Goal: Transaction & Acquisition: Purchase product/service

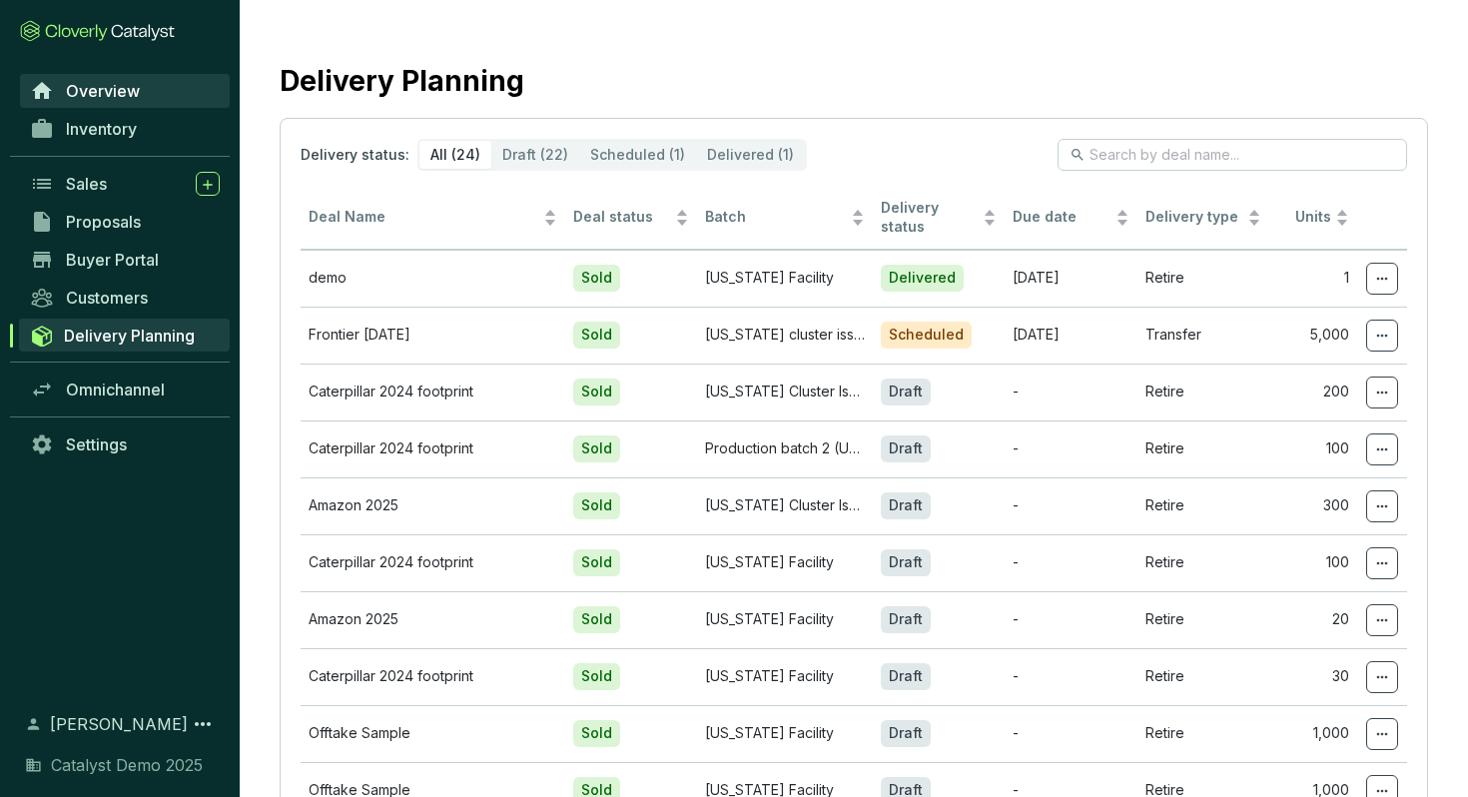
click at [114, 90] on span "Overview" at bounding box center [103, 91] width 74 height 20
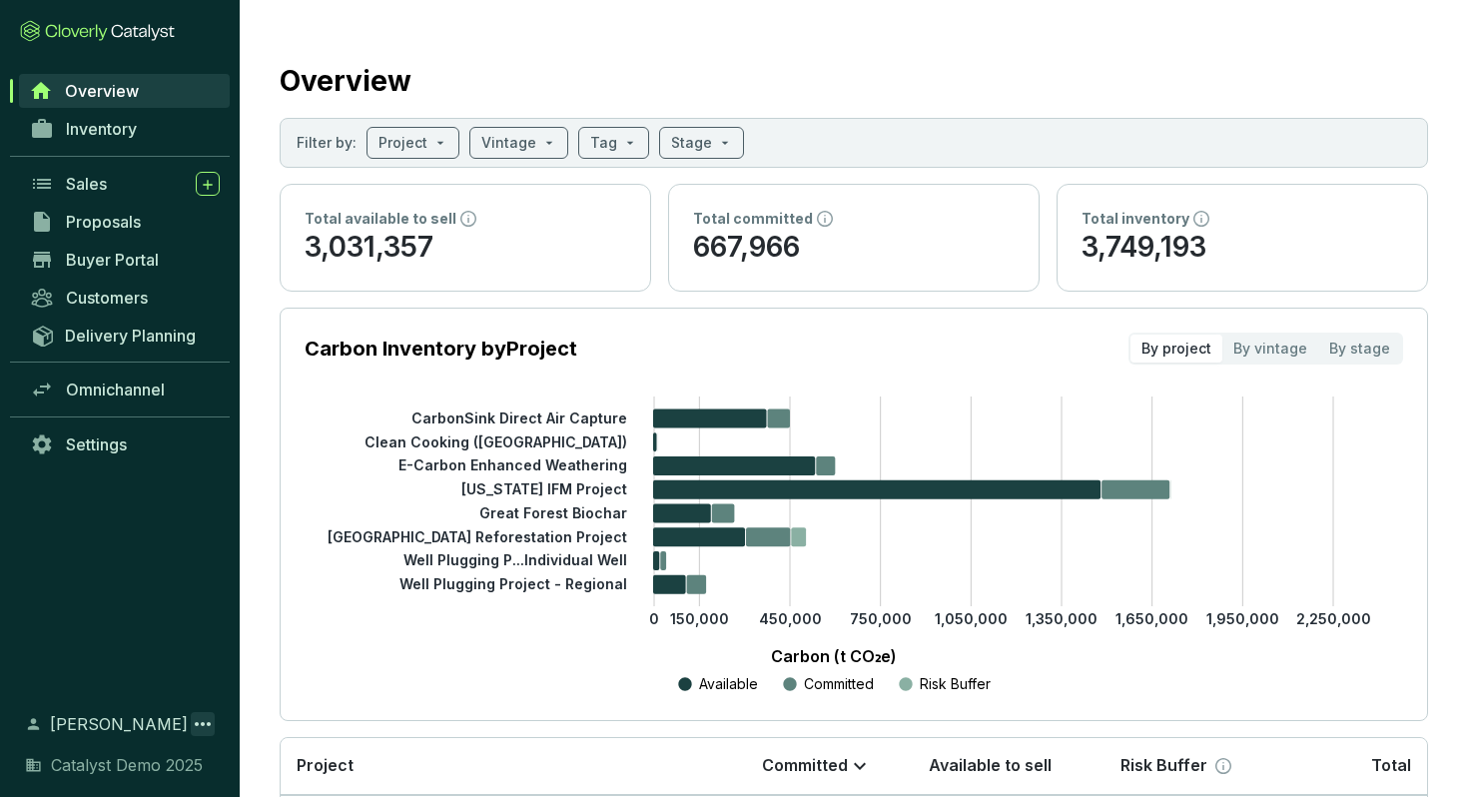
click at [200, 730] on icon at bounding box center [203, 724] width 24 height 24
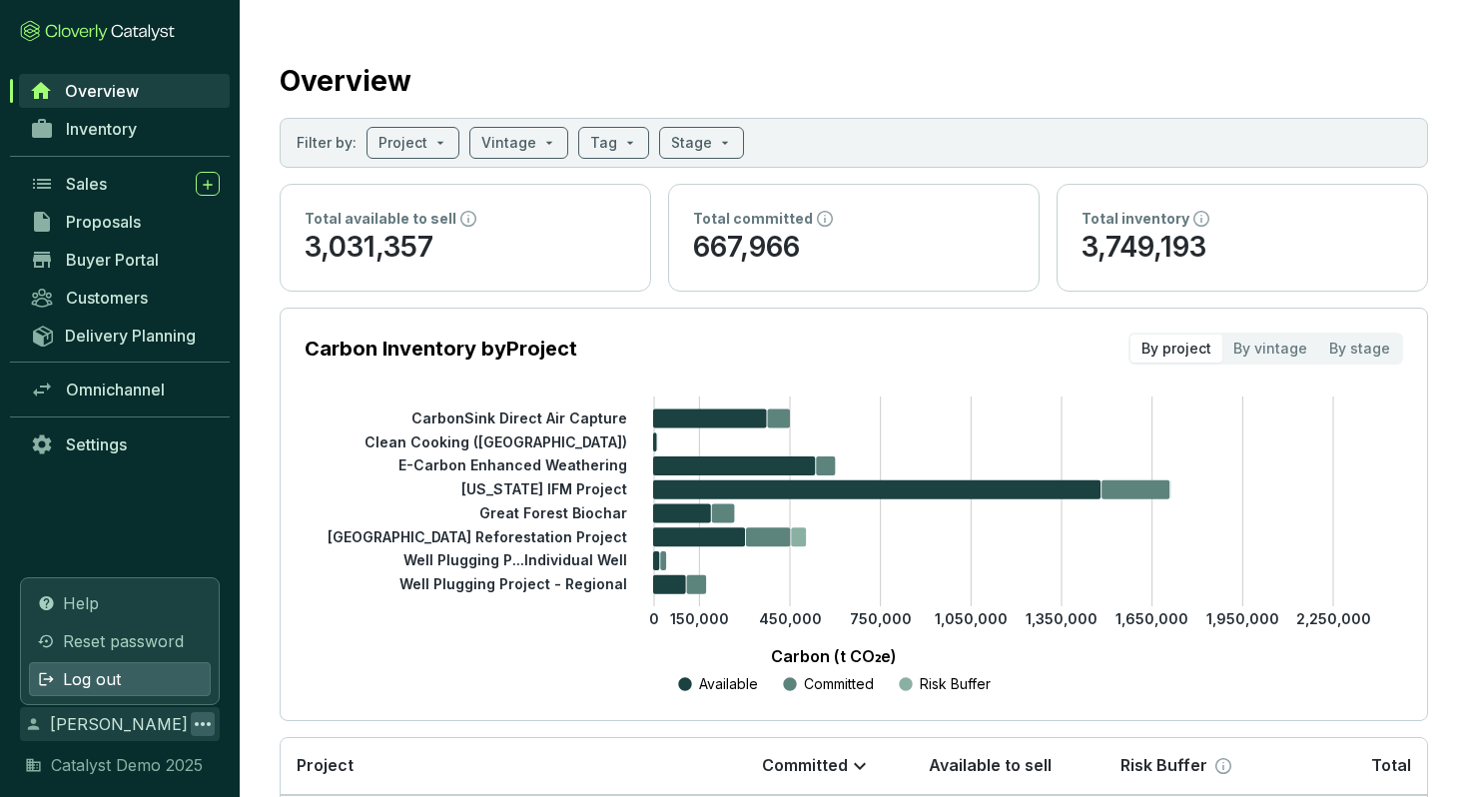
click at [165, 685] on div "Log out" at bounding box center [120, 679] width 182 height 34
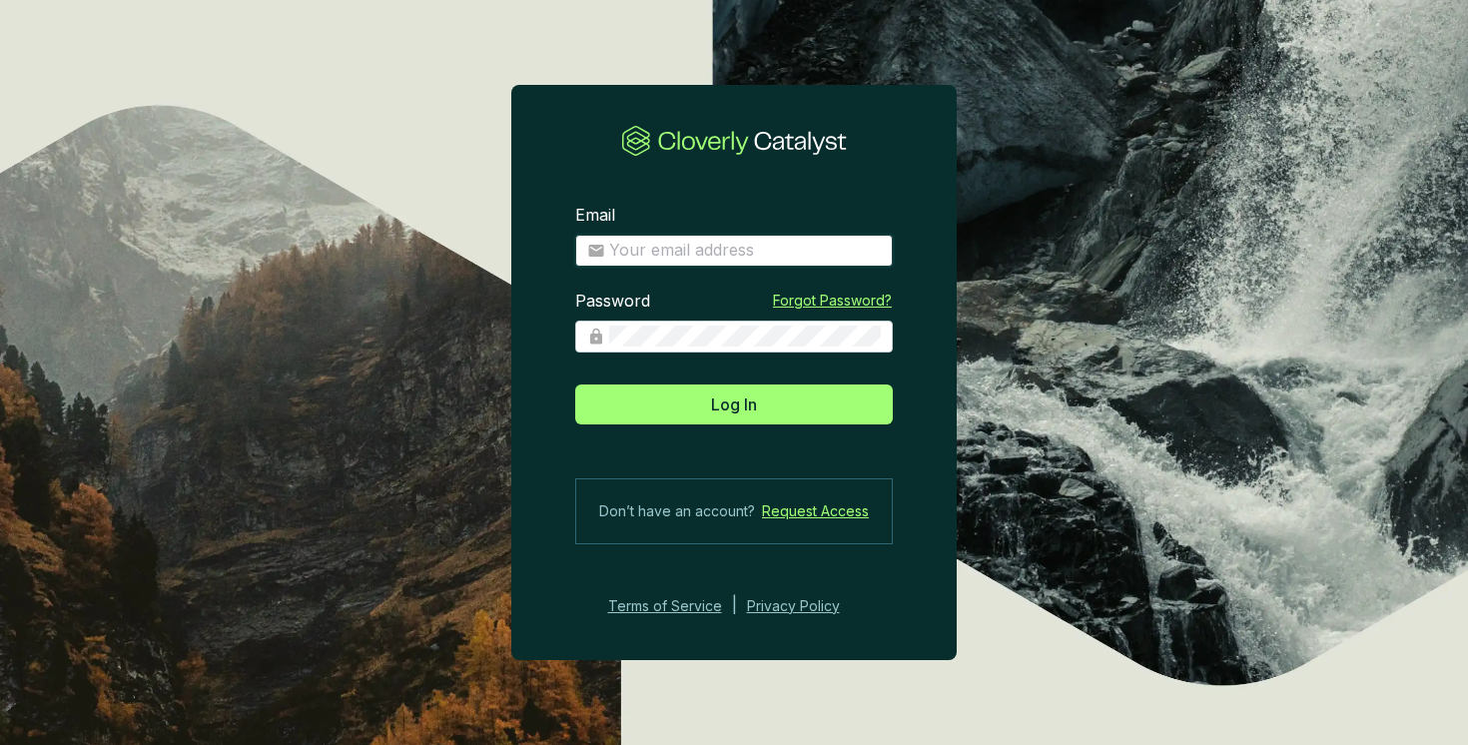
click at [677, 253] on input "Email" at bounding box center [745, 251] width 272 height 22
type input "charley+demo@cloverly.com"
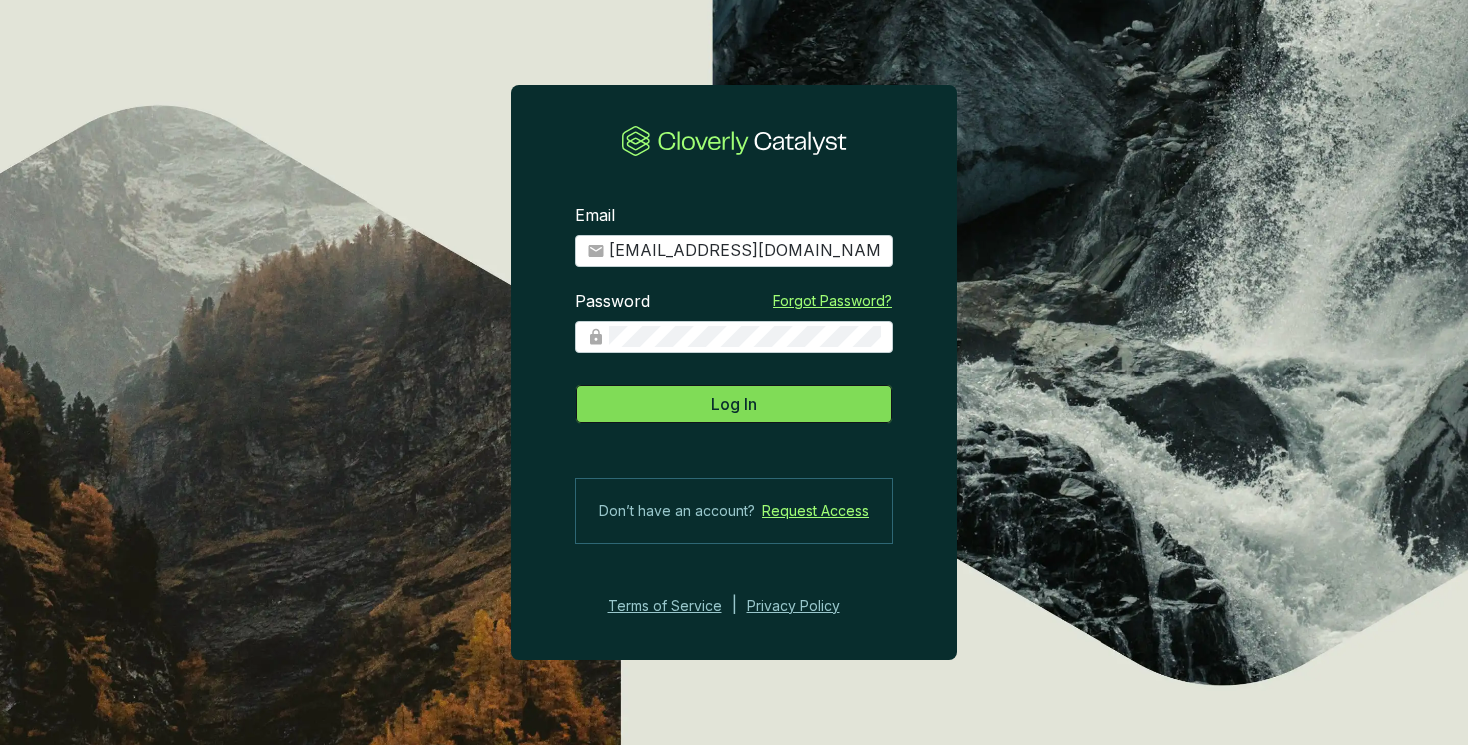
click at [788, 397] on button "Log In" at bounding box center [734, 404] width 318 height 40
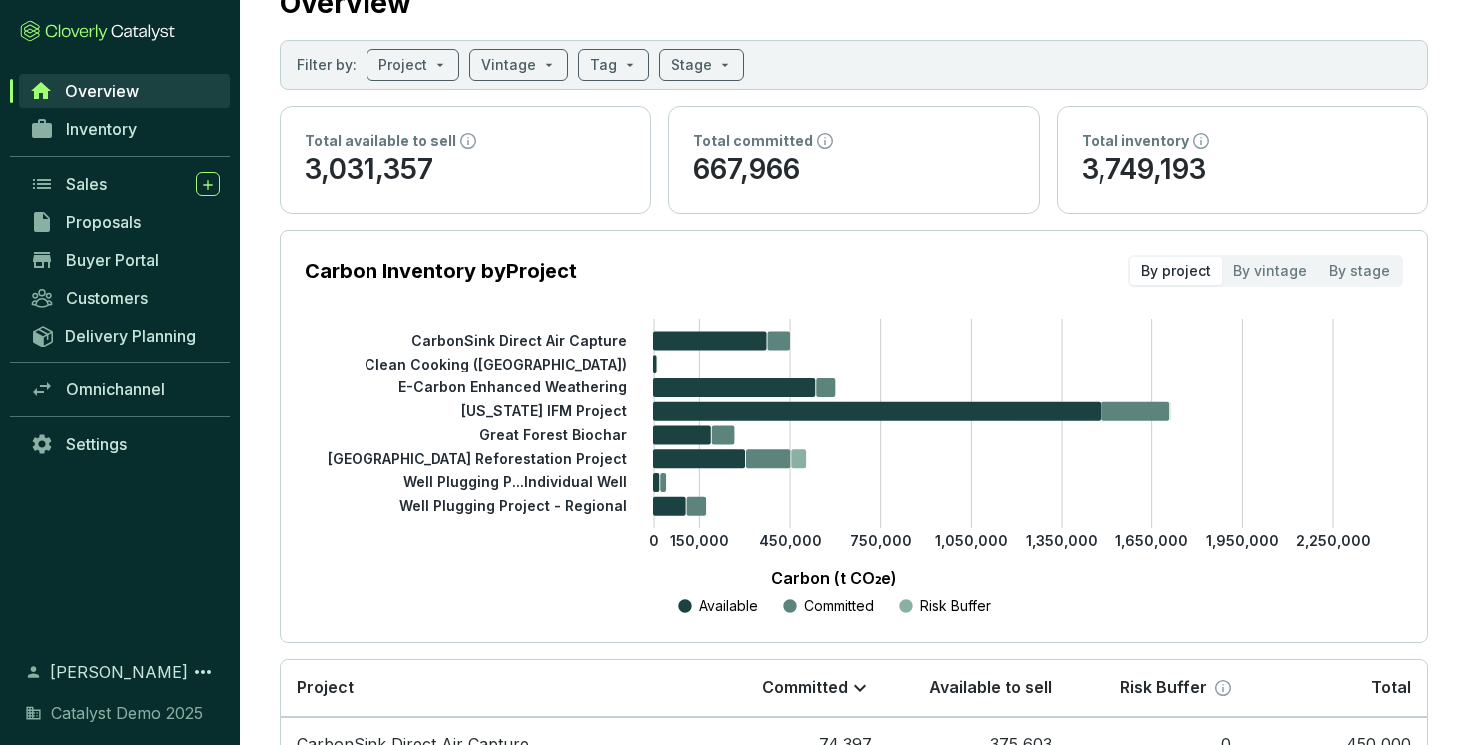
scroll to position [74, 0]
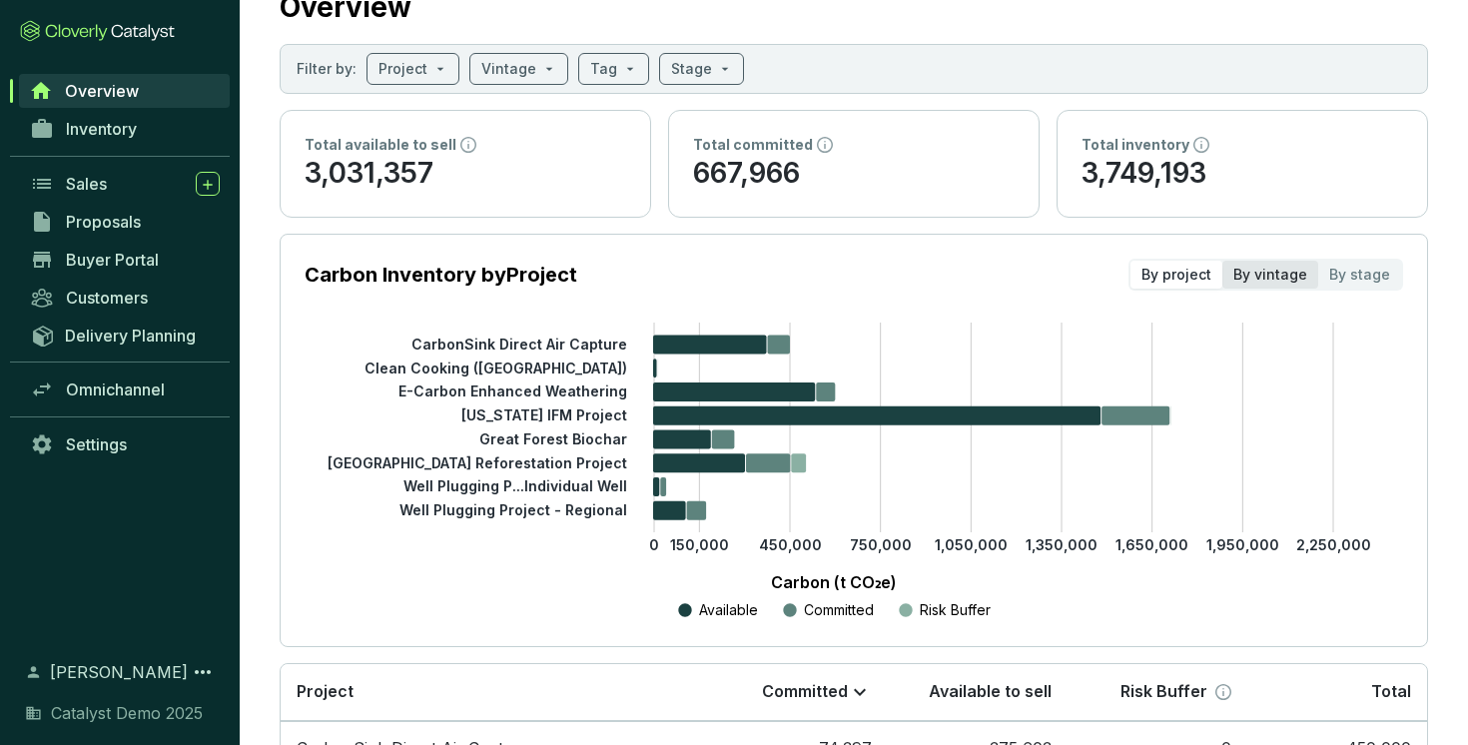
click at [1282, 280] on div "By vintage" at bounding box center [1270, 275] width 96 height 28
click at [1222, 261] on input "By vintage" at bounding box center [1222, 261] width 0 height 0
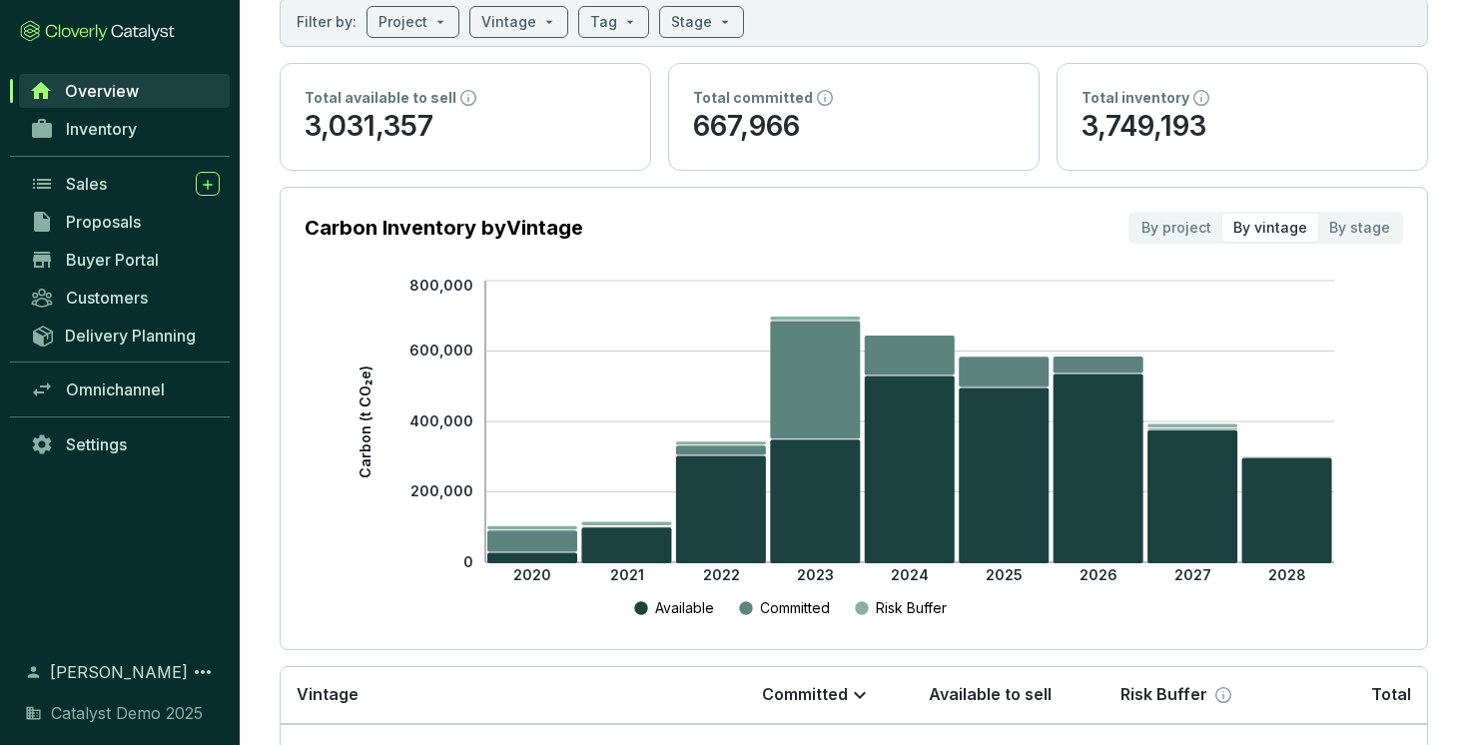
scroll to position [124, 0]
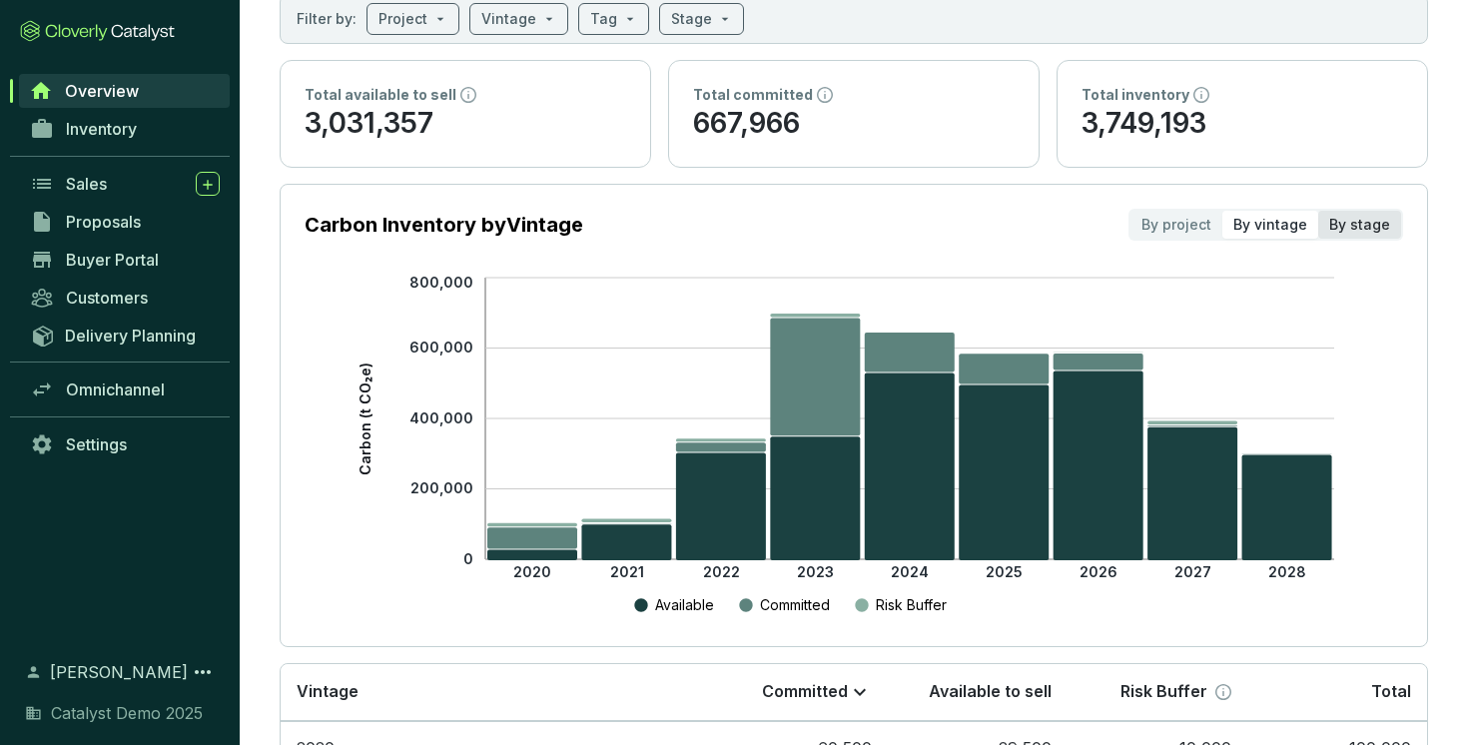
click at [1375, 223] on div "By stage" at bounding box center [1359, 225] width 83 height 28
click at [1318, 211] on input "By stage" at bounding box center [1318, 211] width 0 height 0
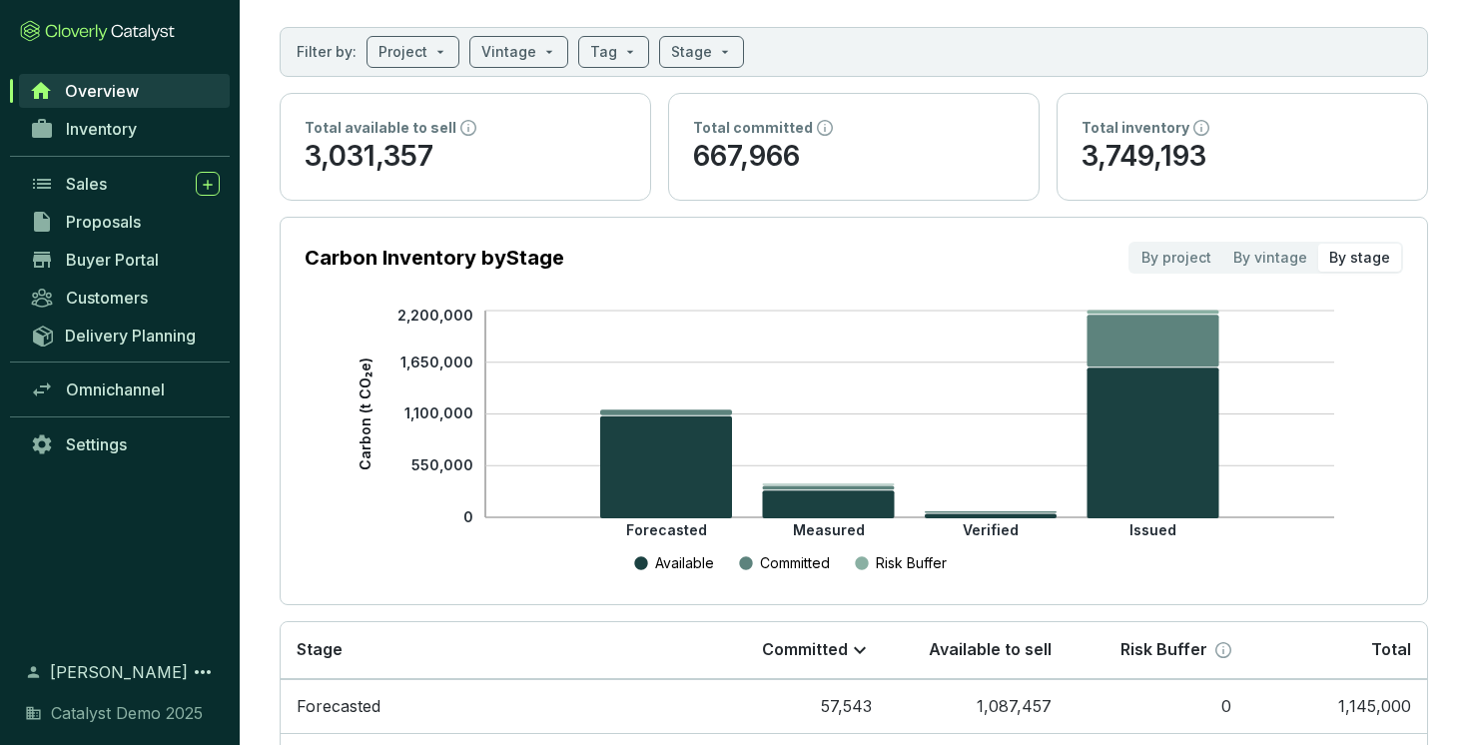
scroll to position [87, 0]
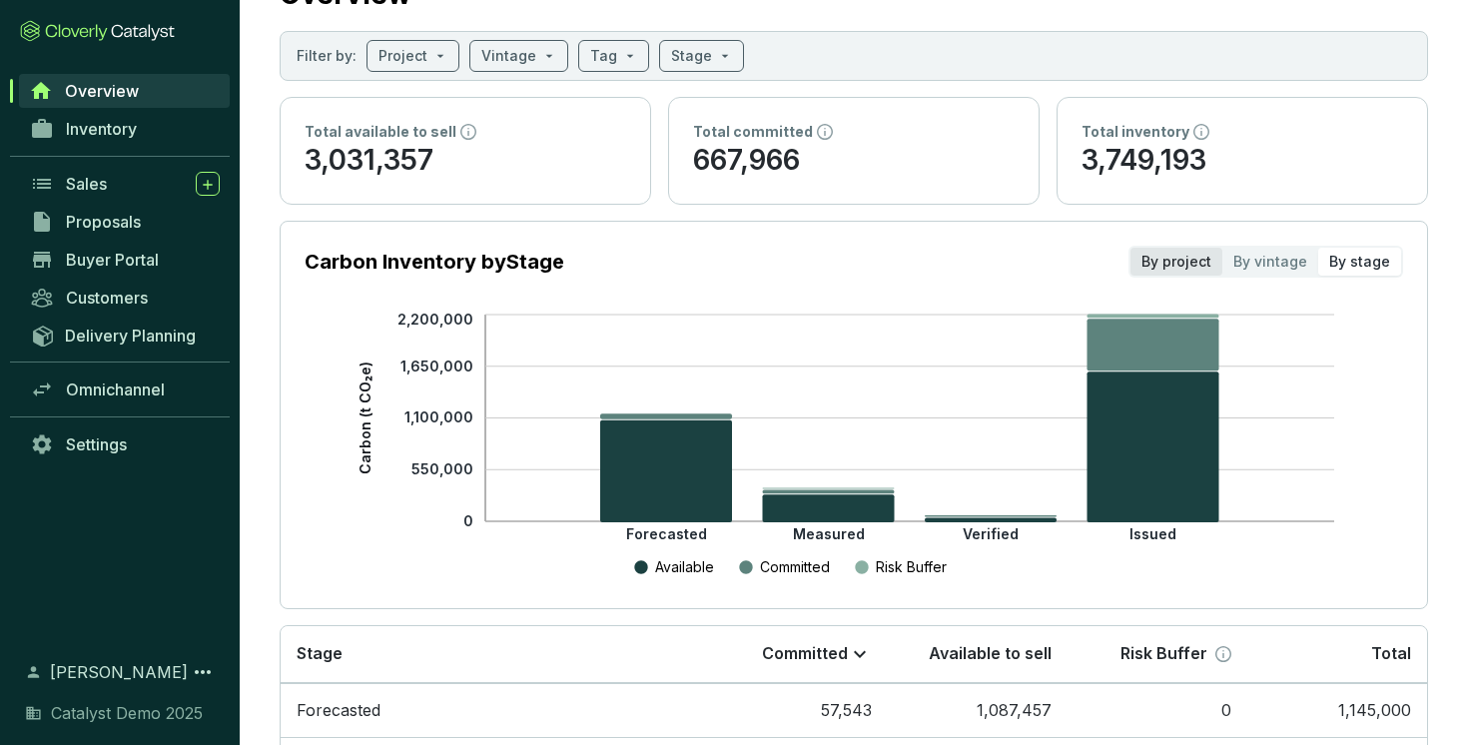
click at [1184, 260] on div "By project" at bounding box center [1176, 262] width 92 height 28
click at [1130, 248] on input "By project" at bounding box center [1130, 248] width 0 height 0
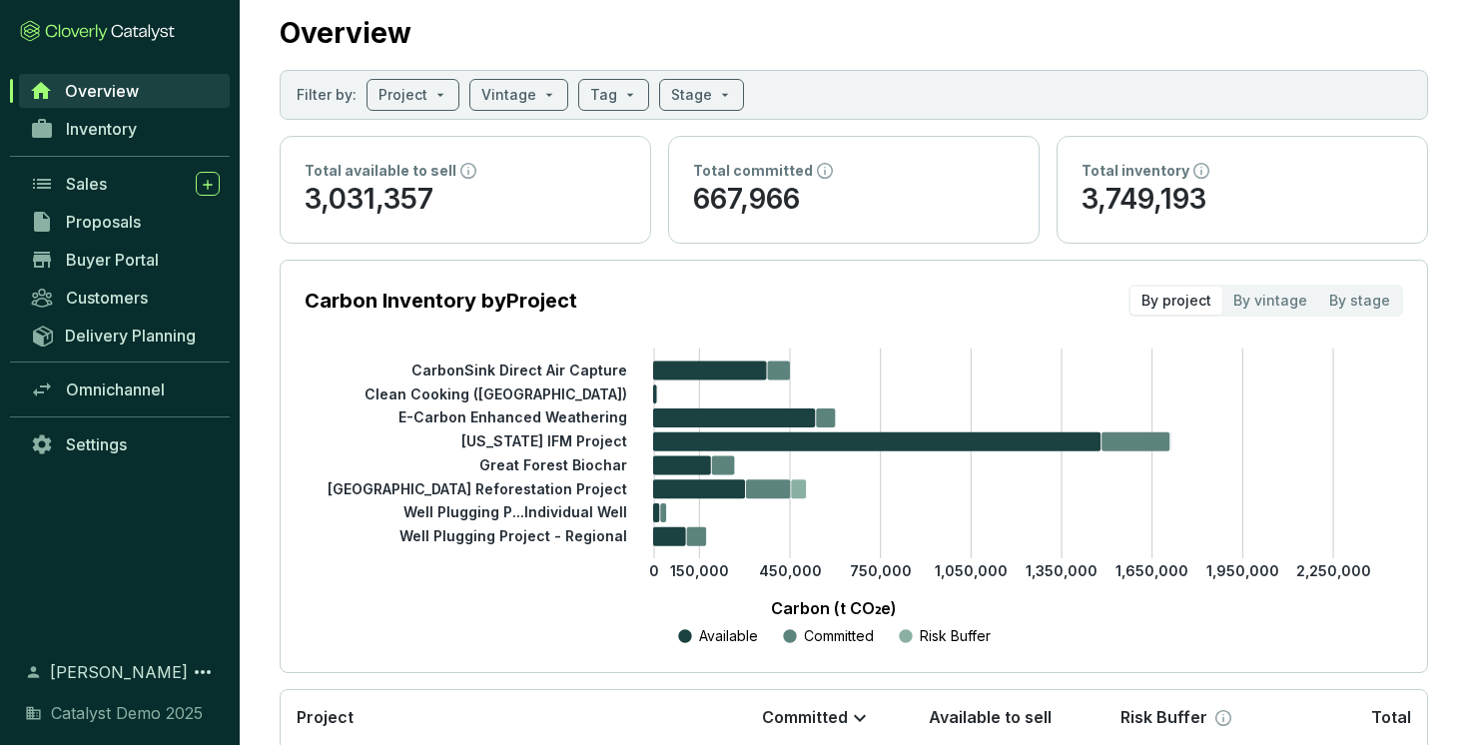
scroll to position [51, 0]
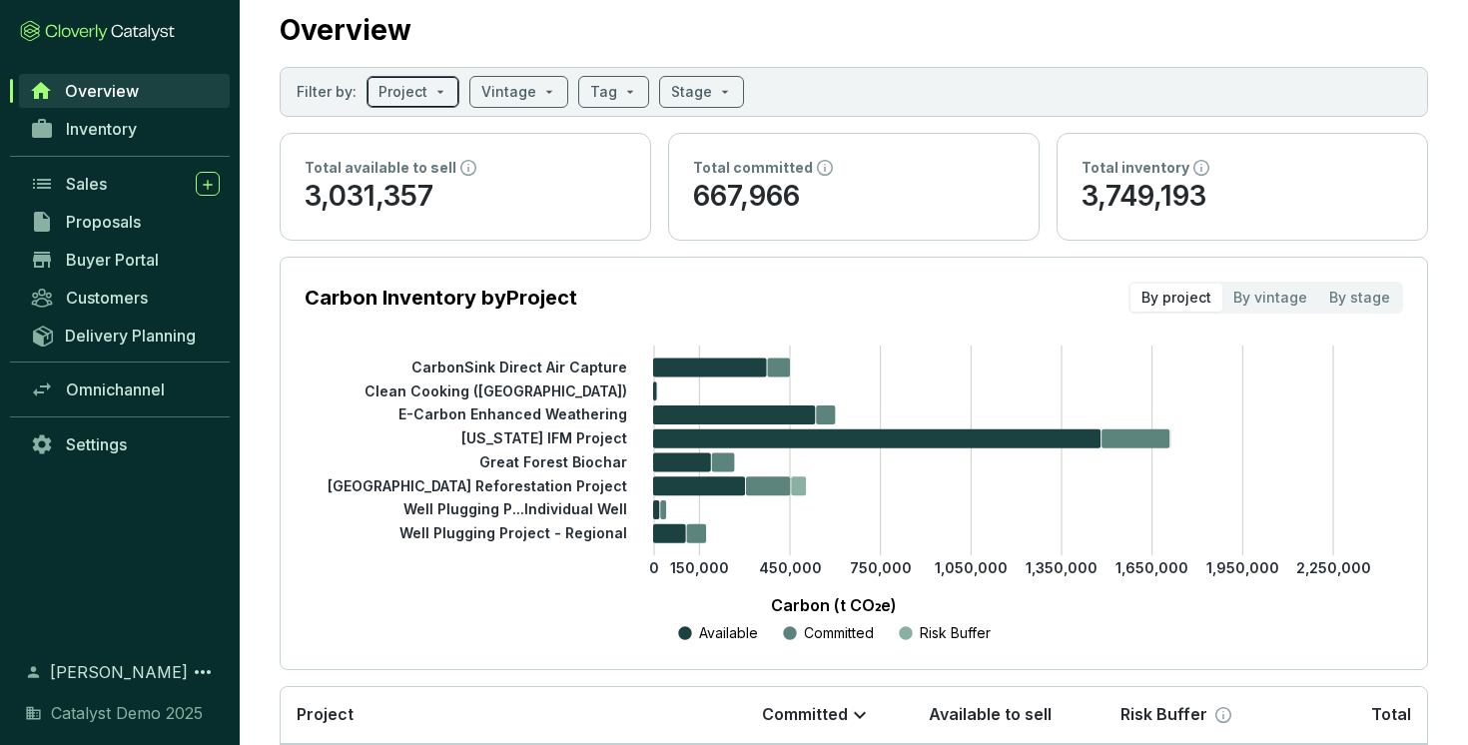
click at [429, 100] on span at bounding box center [412, 92] width 69 height 30
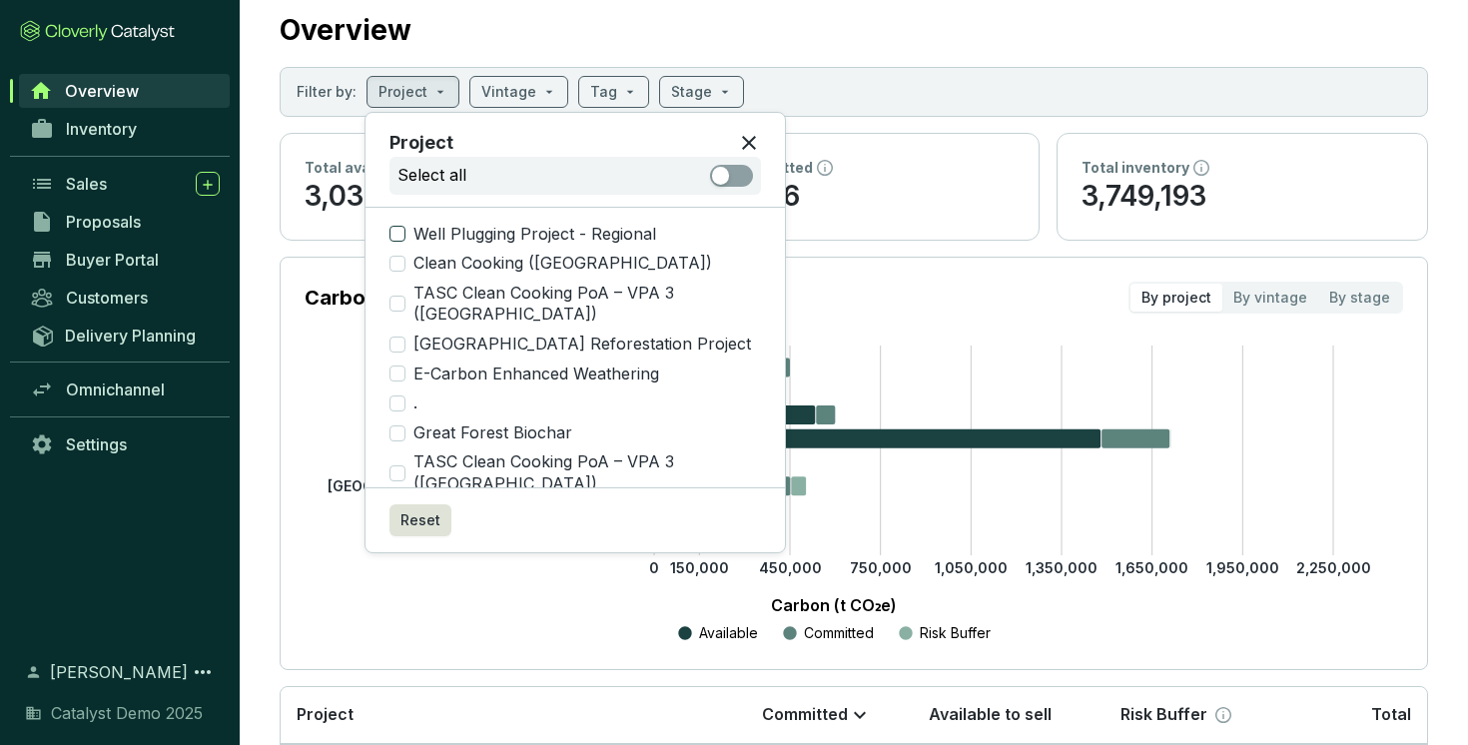
click at [399, 236] on input "Well Plugging Project - Regional" at bounding box center [397, 234] width 16 height 16
checkbox input "true"
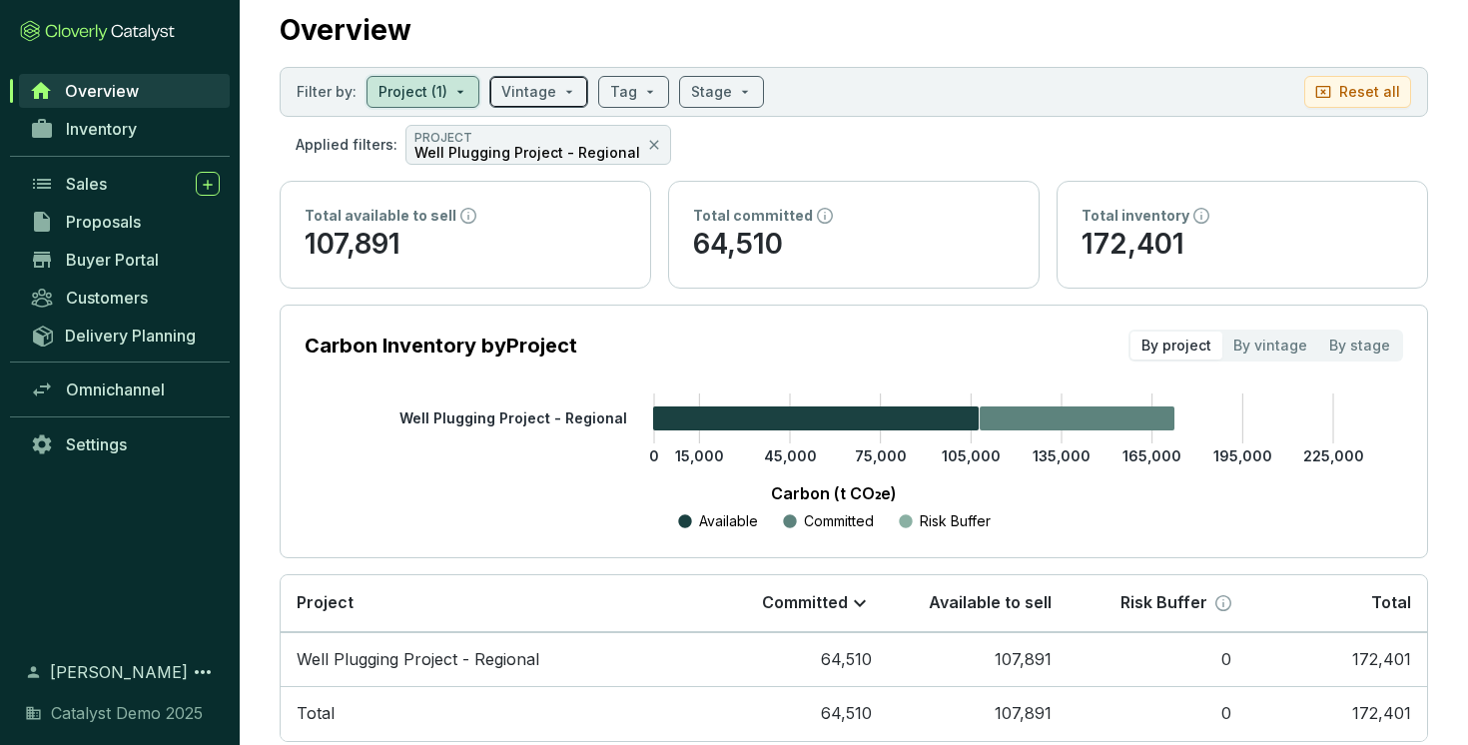
click at [550, 99] on span at bounding box center [538, 92] width 75 height 30
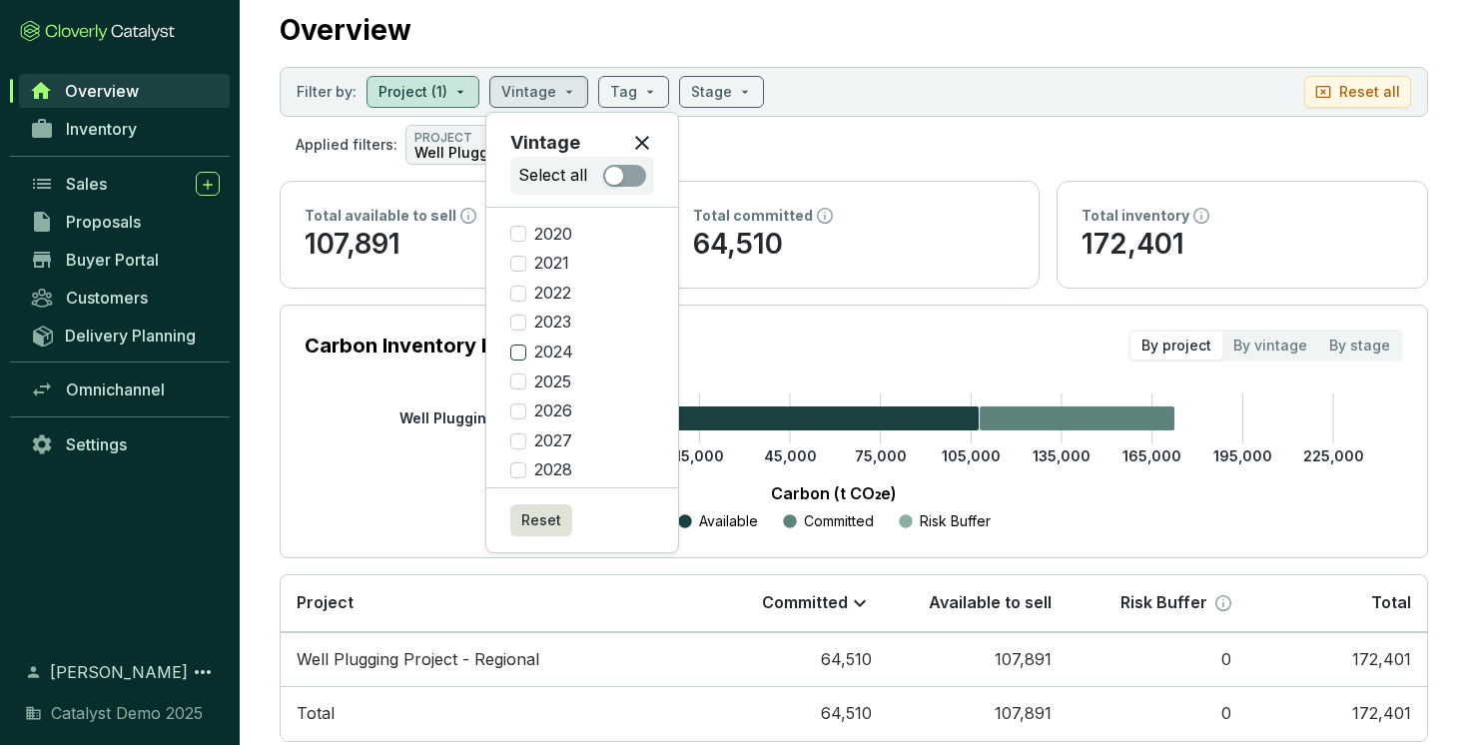
click at [522, 361] on label "2024" at bounding box center [582, 353] width 144 height 22
click at [522, 361] on input "2024" at bounding box center [518, 353] width 16 height 16
checkbox input "true"
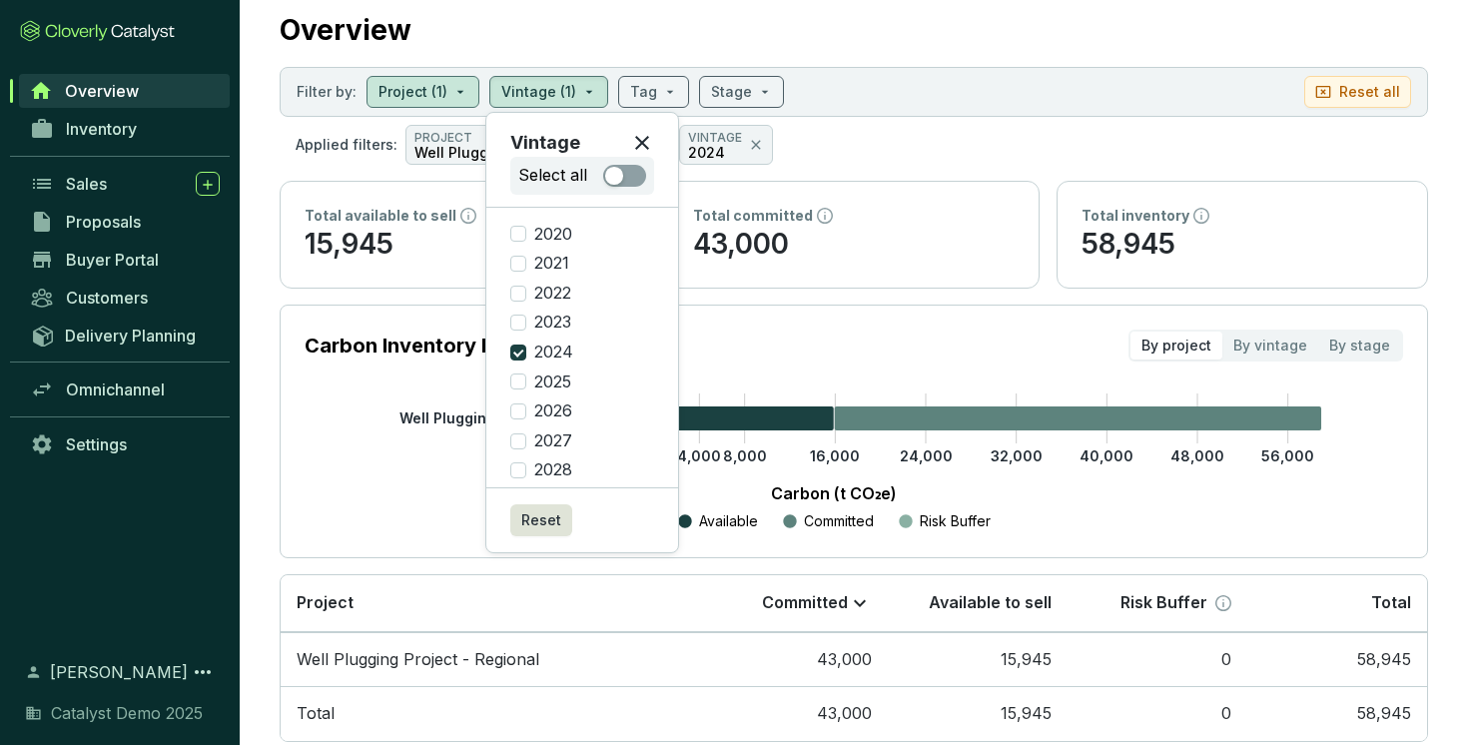
click at [794, 320] on section "Carbon Inventory by Project By project By vintage By stage 0 4,000 8,000 16,000…" at bounding box center [854, 432] width 1148 height 254
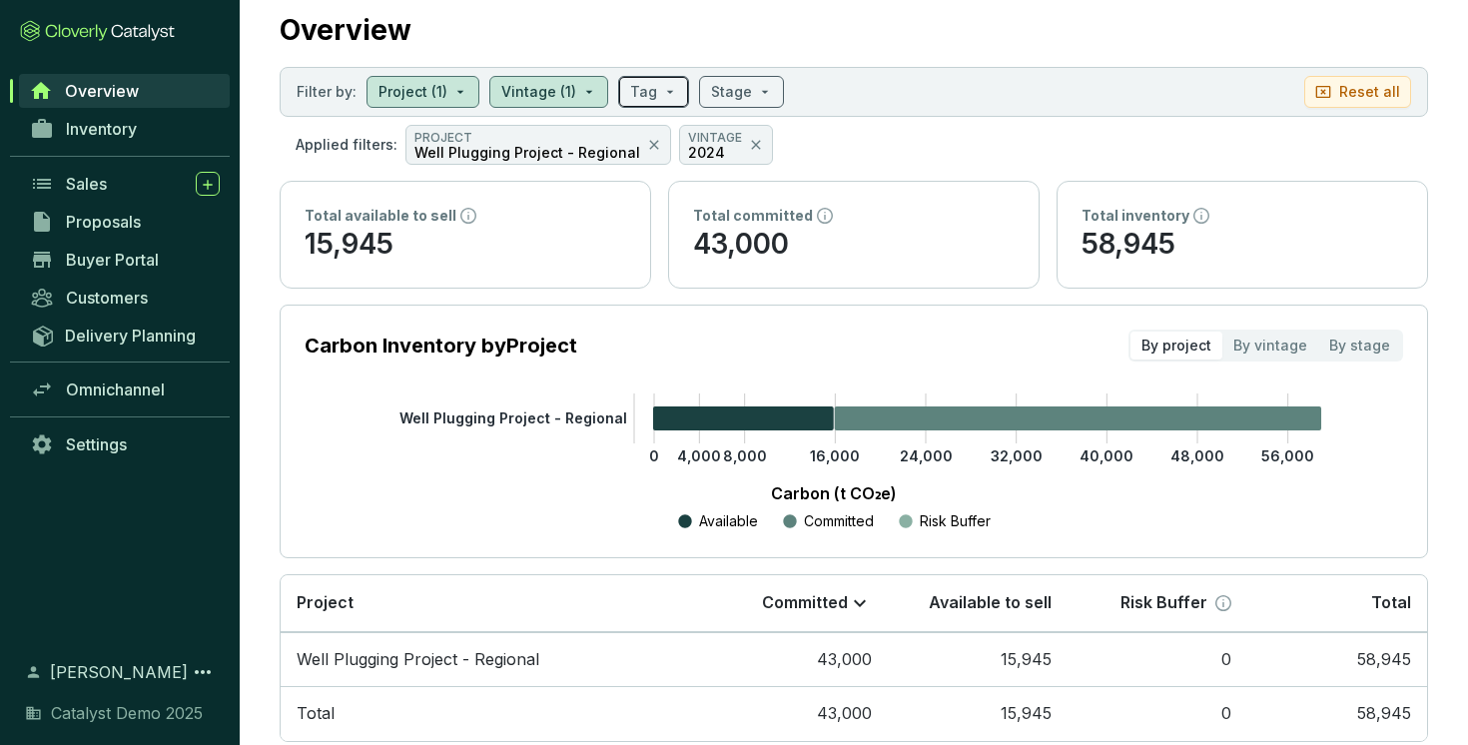
click at [663, 97] on span at bounding box center [653, 92] width 47 height 30
click at [897, 133] on section "Applied filters: PROJECT Well Plugging Project - Regional VINTAGE 2024" at bounding box center [854, 145] width 1148 height 40
click at [748, 138] on icon at bounding box center [756, 145] width 16 height 24
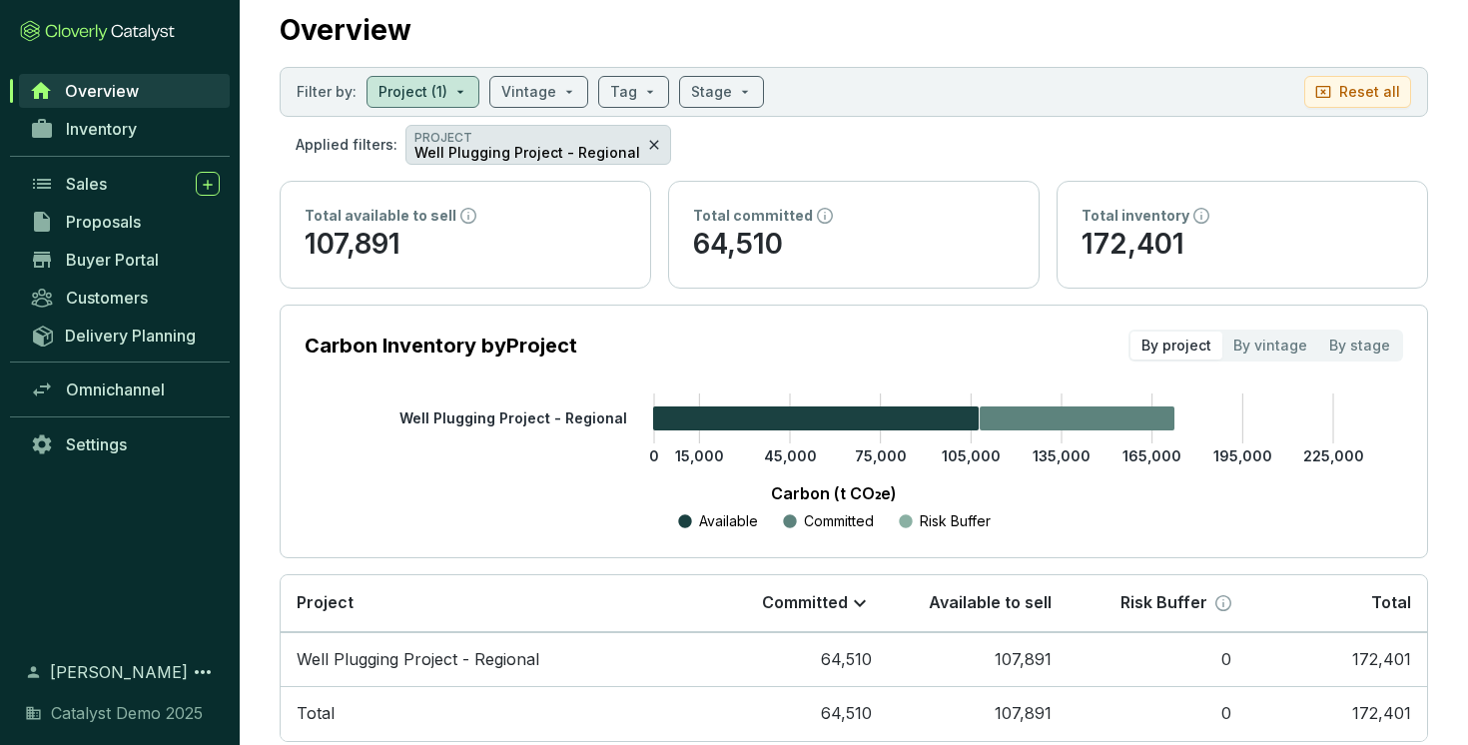
click at [646, 147] on icon at bounding box center [654, 145] width 16 height 24
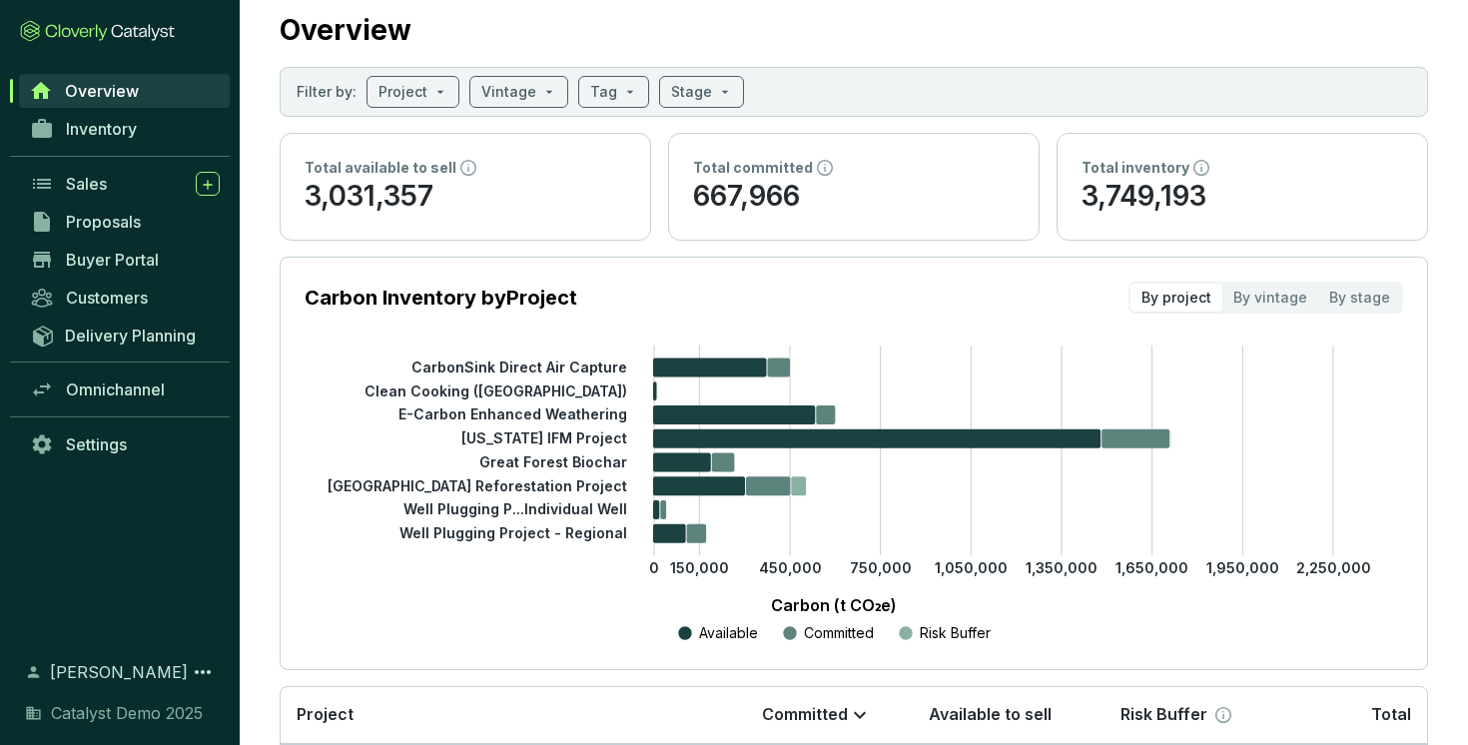
scroll to position [0, 0]
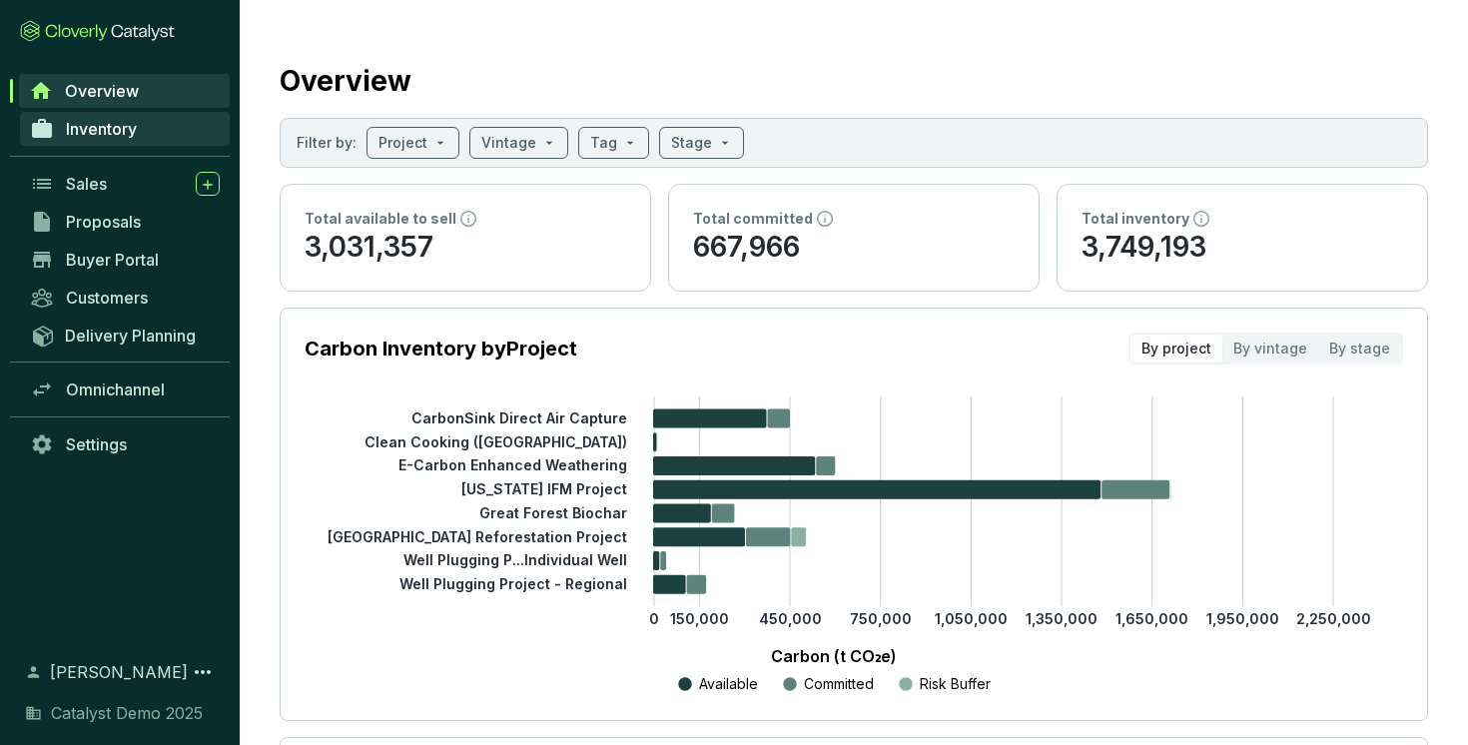
click at [166, 134] on link "Inventory" at bounding box center [125, 129] width 210 height 34
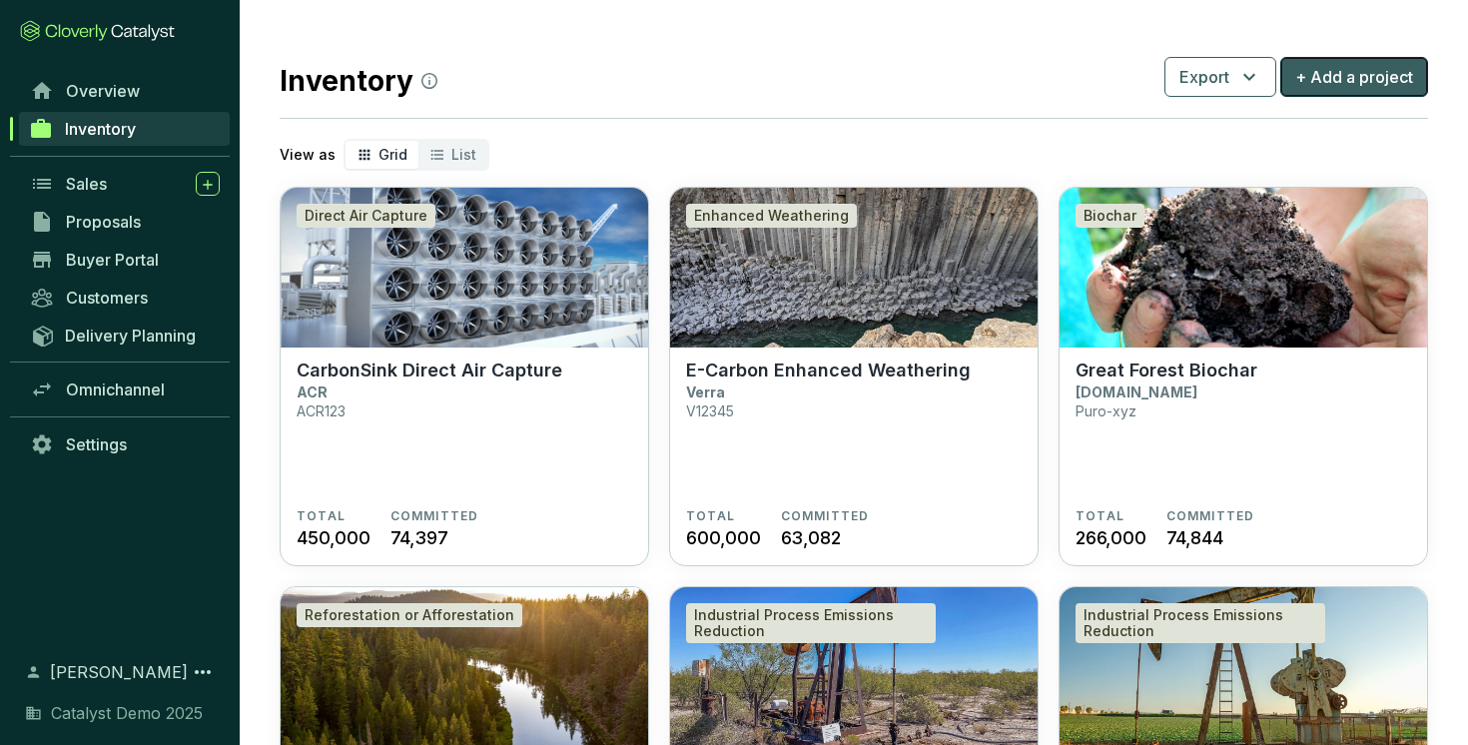
click at [1349, 86] on span "+ Add a project" at bounding box center [1354, 77] width 118 height 24
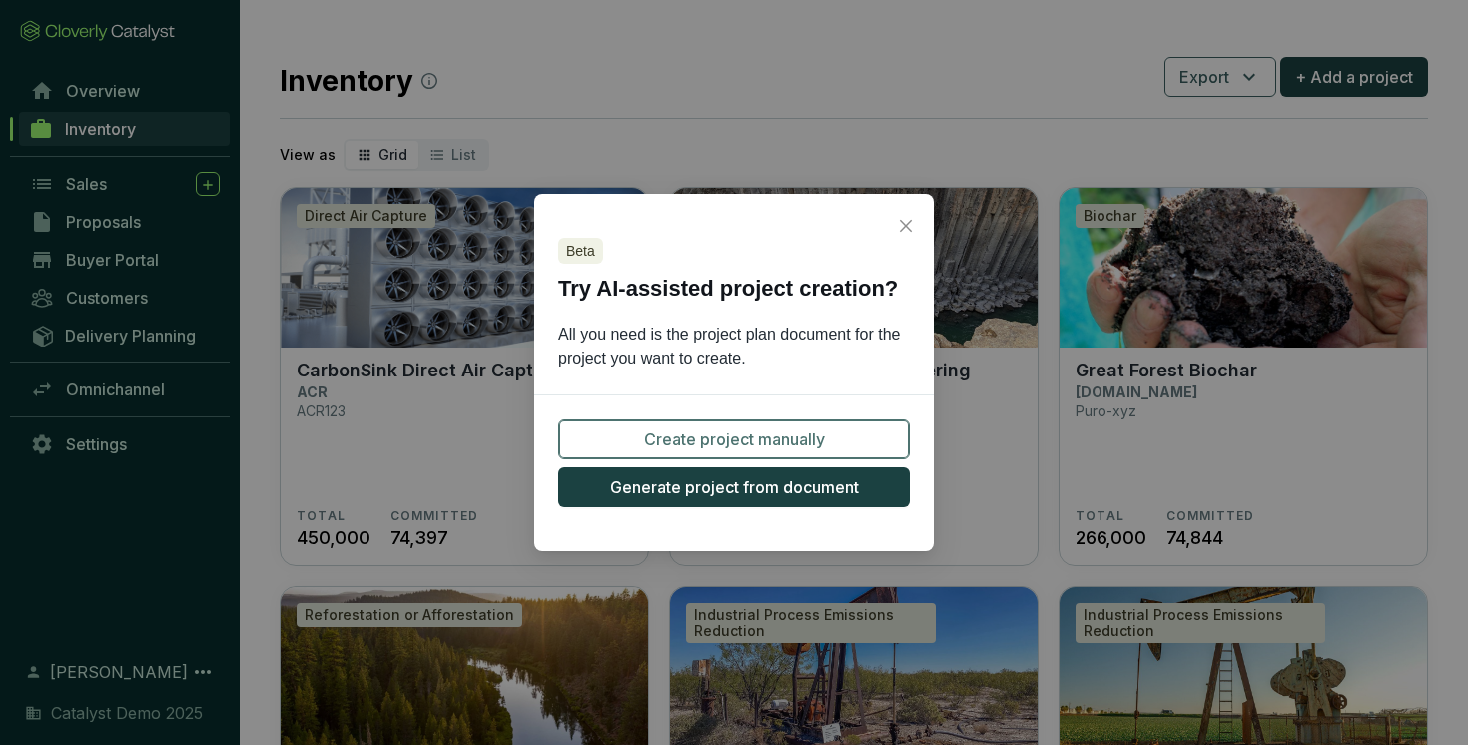
click at [742, 438] on span "Create project manually" at bounding box center [734, 439] width 181 height 24
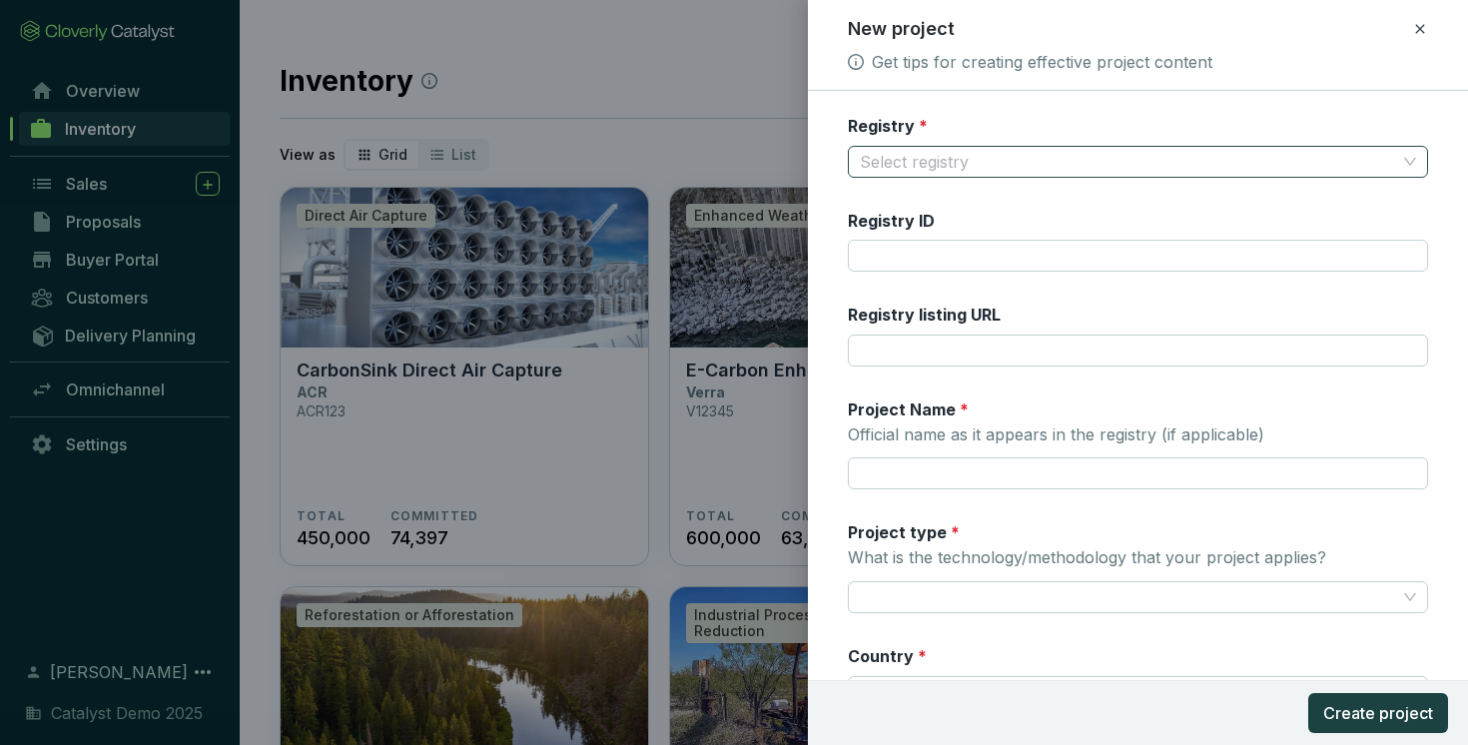
click at [1083, 164] on input "Registry *" at bounding box center [1128, 162] width 537 height 30
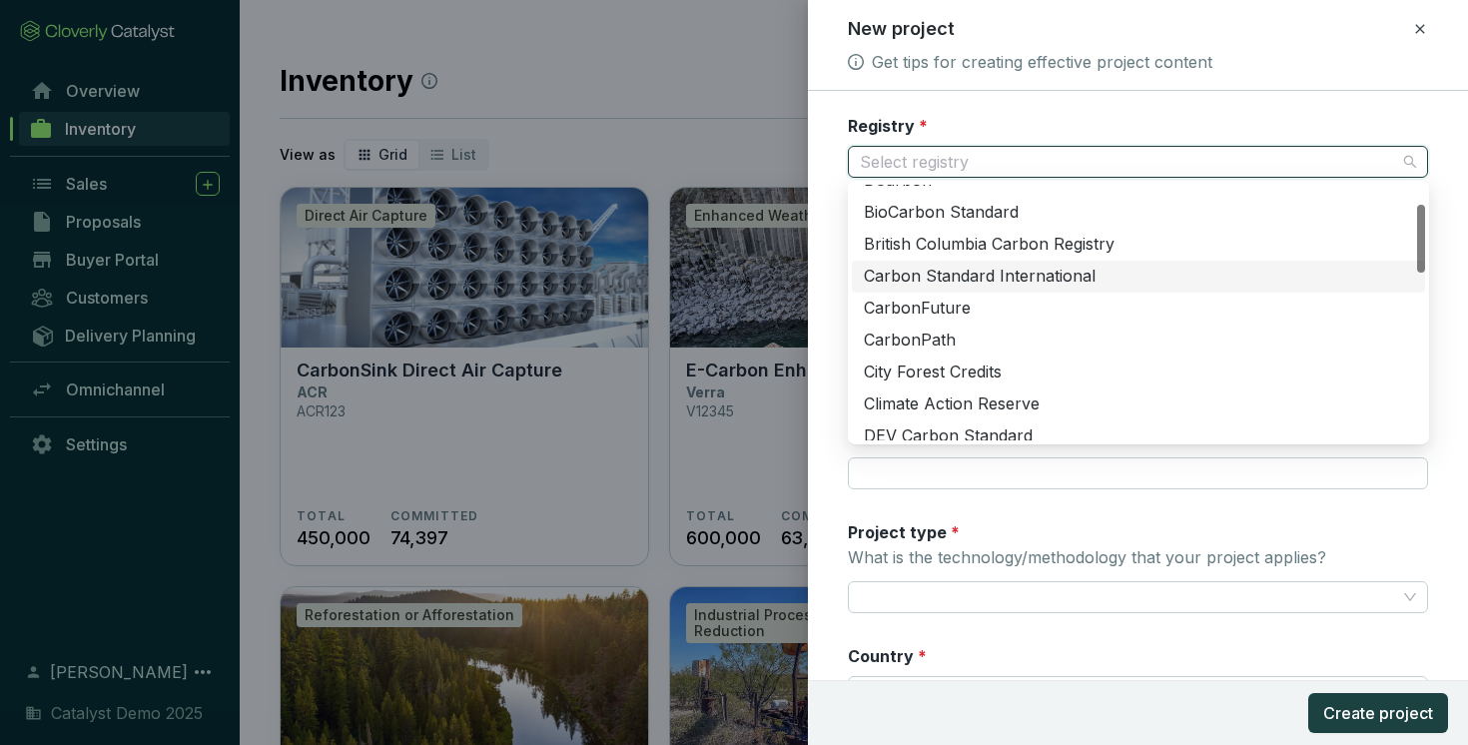
scroll to position [75, 0]
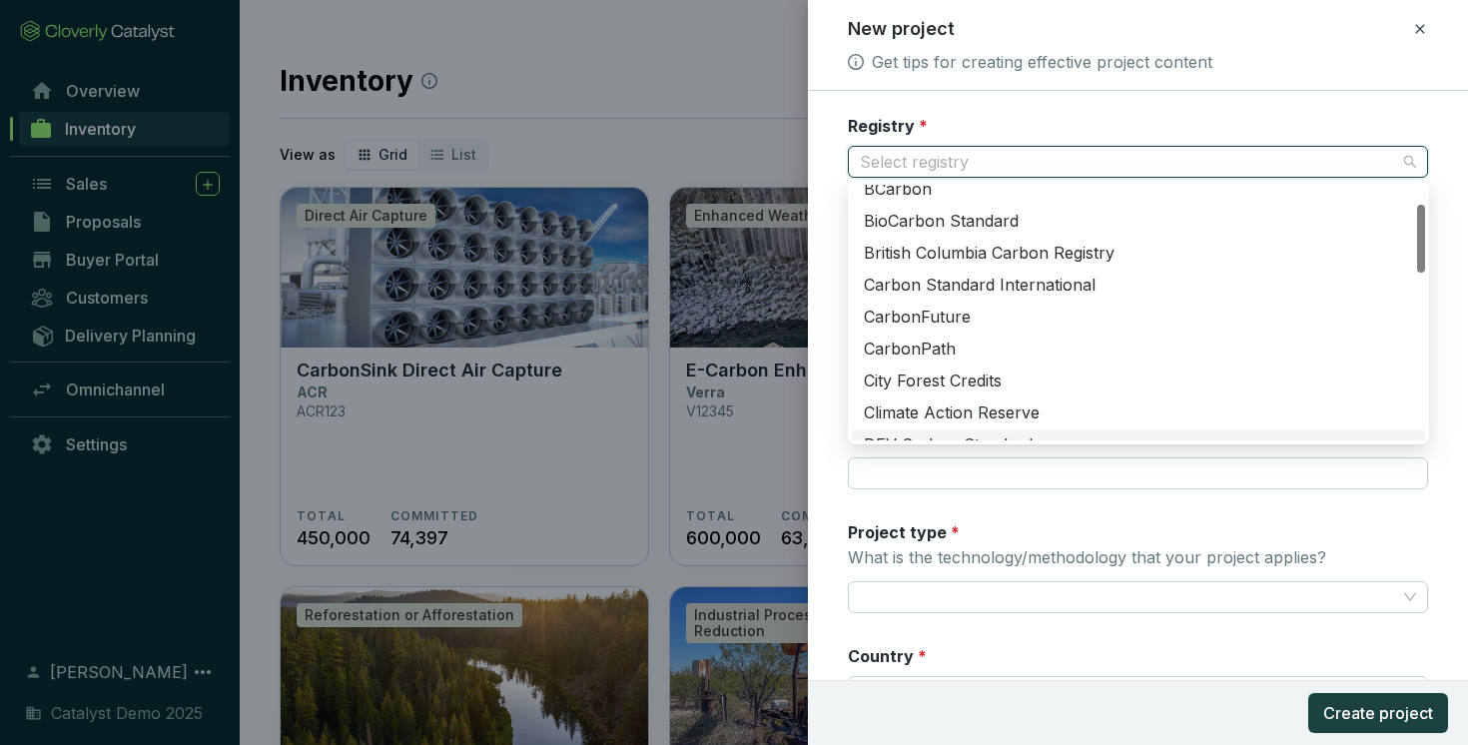
click at [979, 518] on div "Registry * Select registry Registry ID Registry listing URL Project Name * Offi…" at bounding box center [1138, 578] width 581 height 926
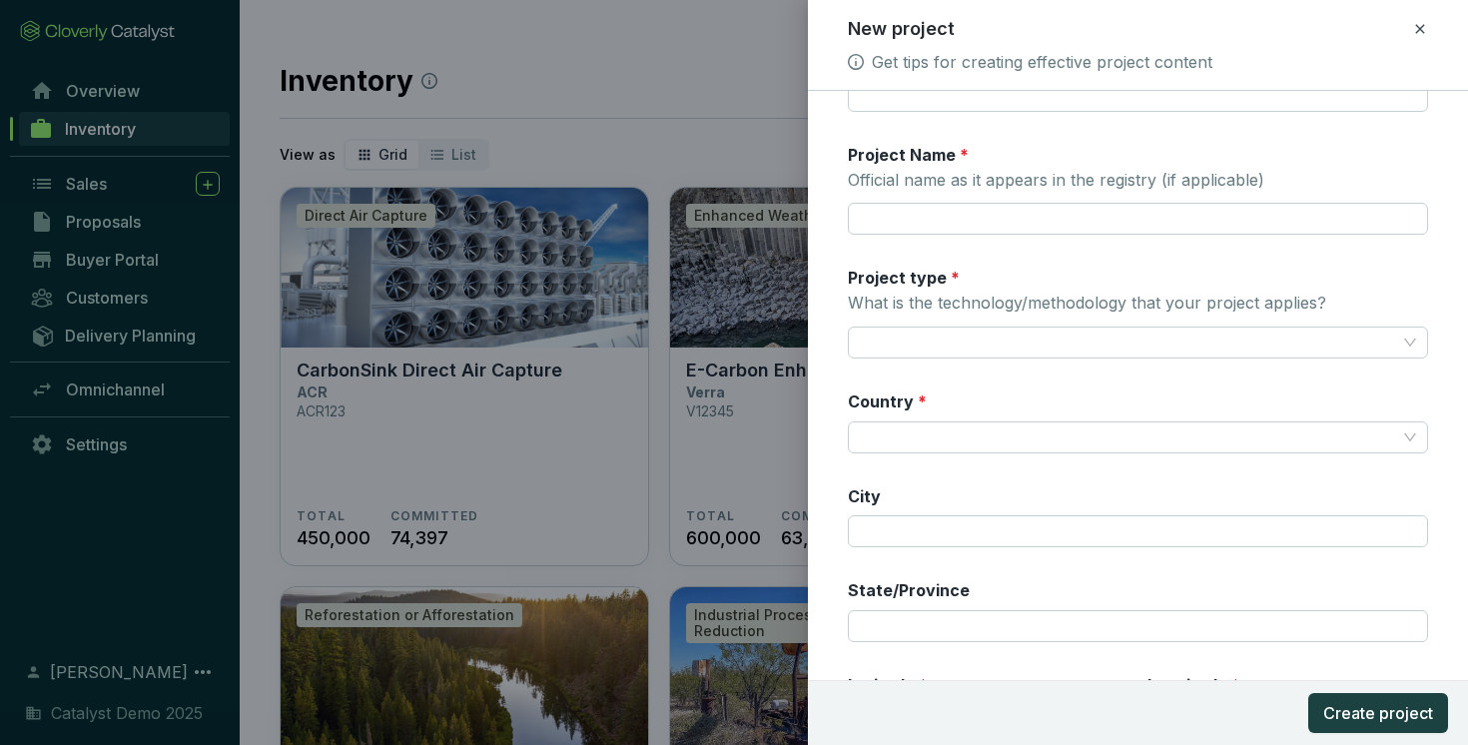
scroll to position [240, 0]
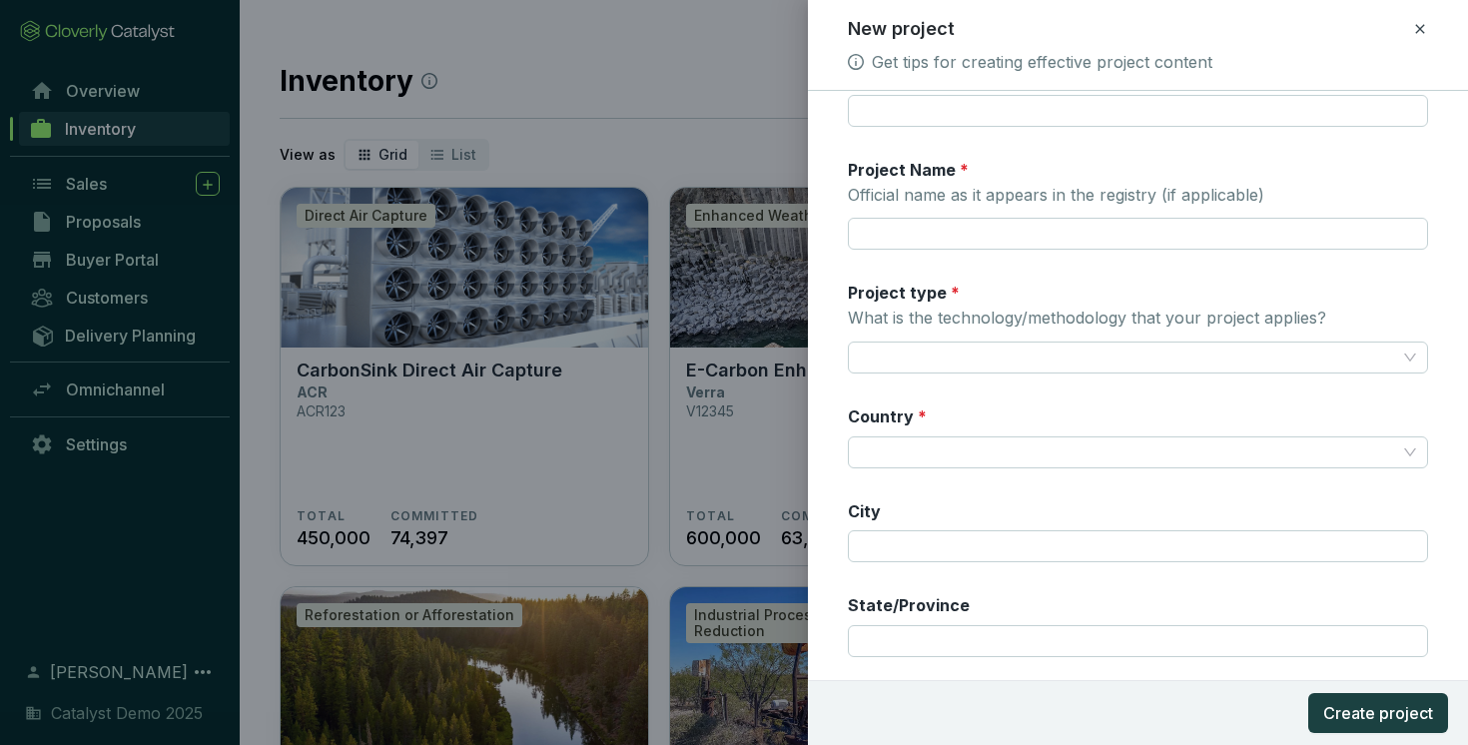
click at [1415, 28] on icon at bounding box center [1420, 29] width 16 height 24
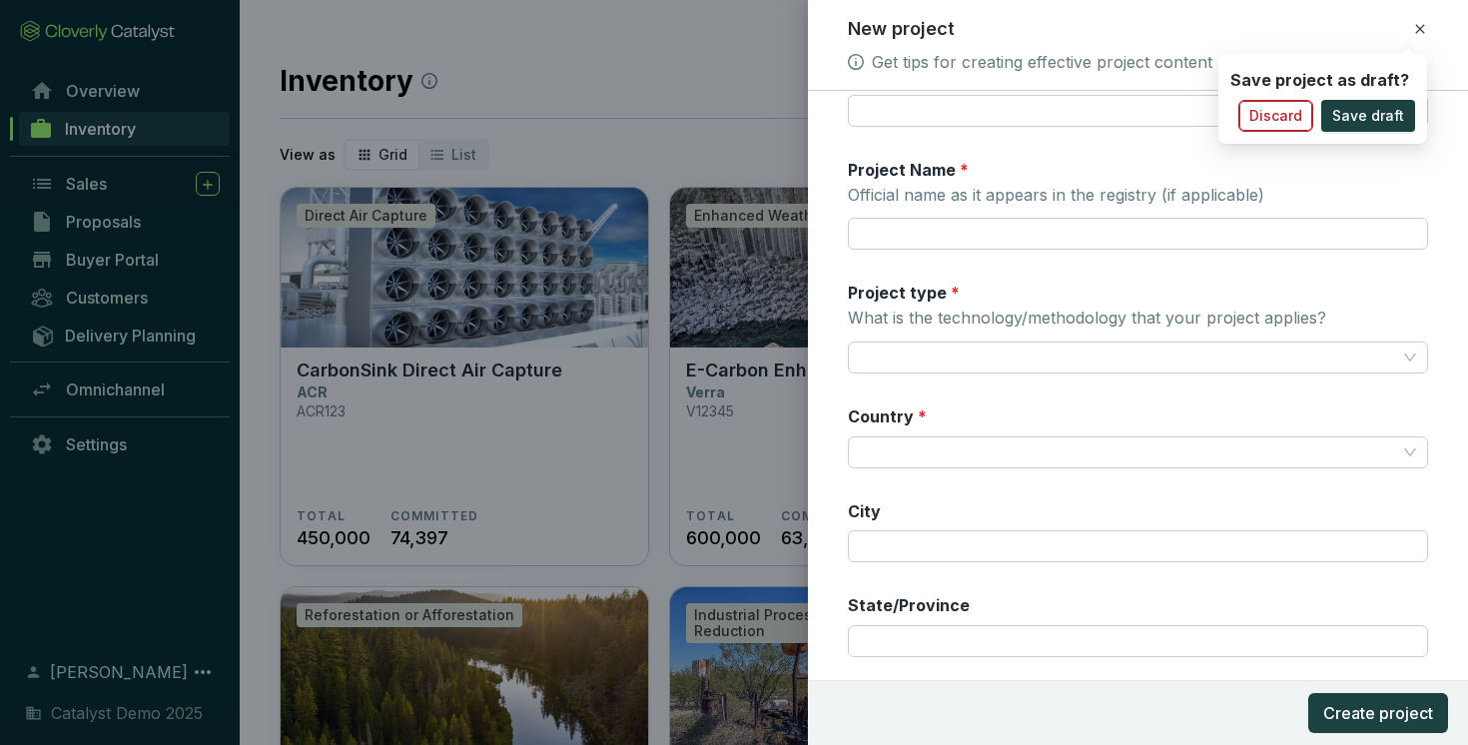
click at [1285, 117] on span "Discard" at bounding box center [1275, 116] width 53 height 20
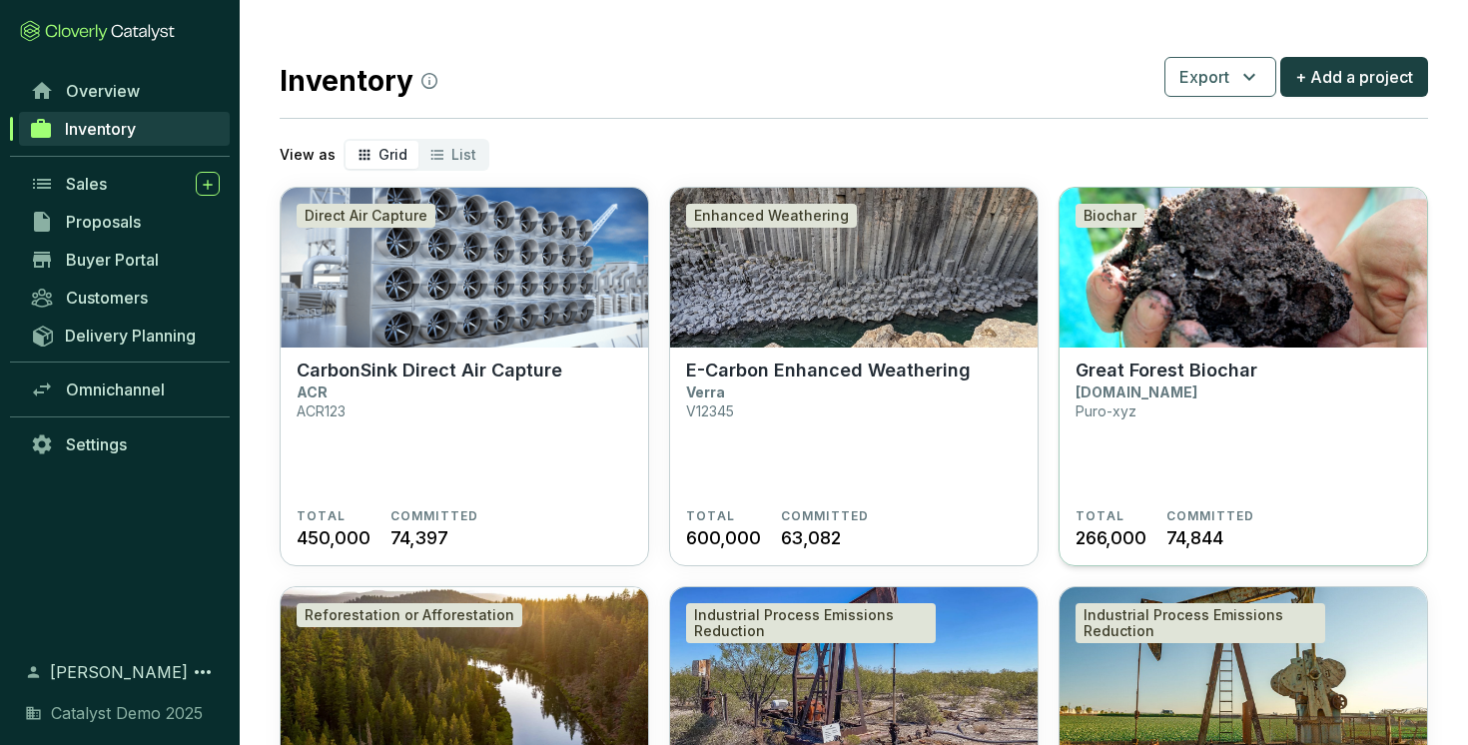
scroll to position [302, 0]
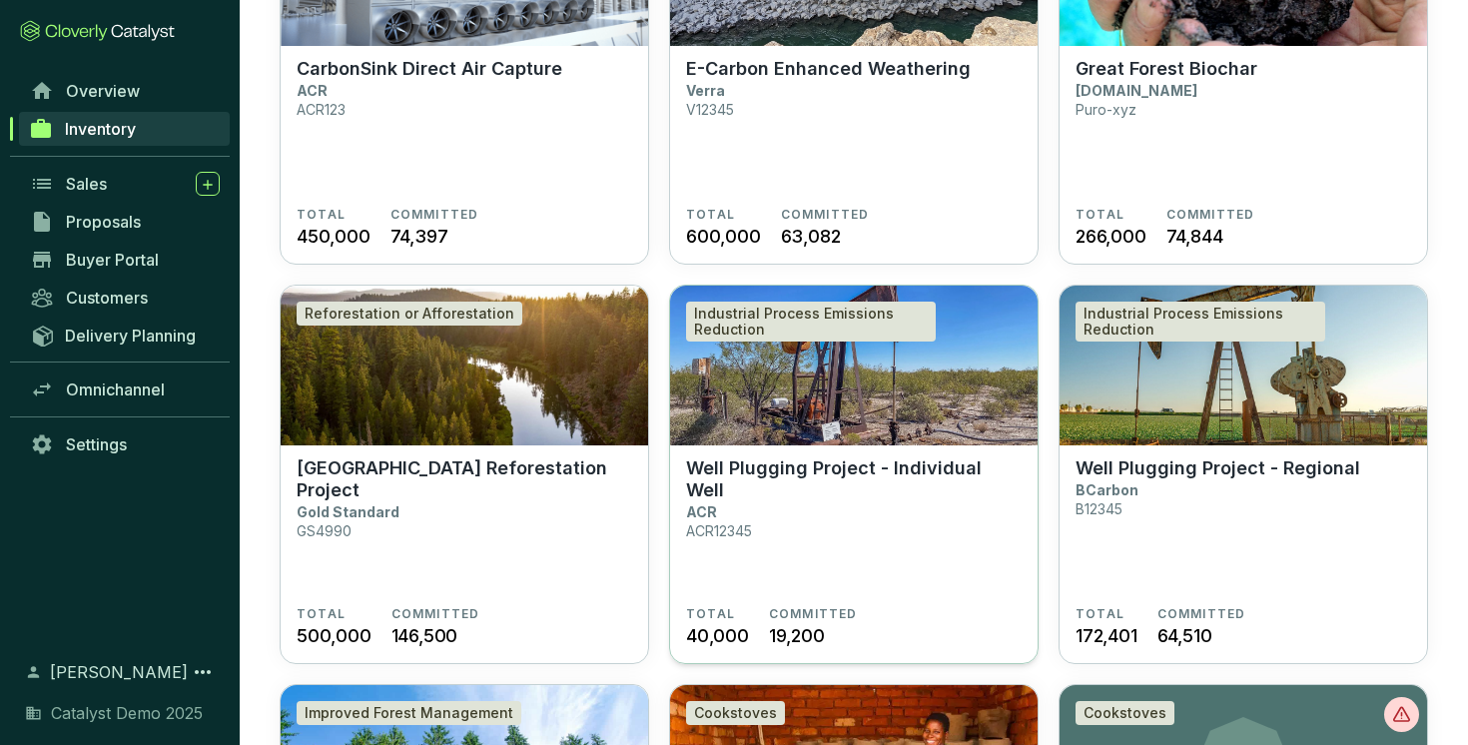
click at [885, 502] on section "Well Plugging Project - Individual Well ACR ACR12345" at bounding box center [854, 531] width 336 height 149
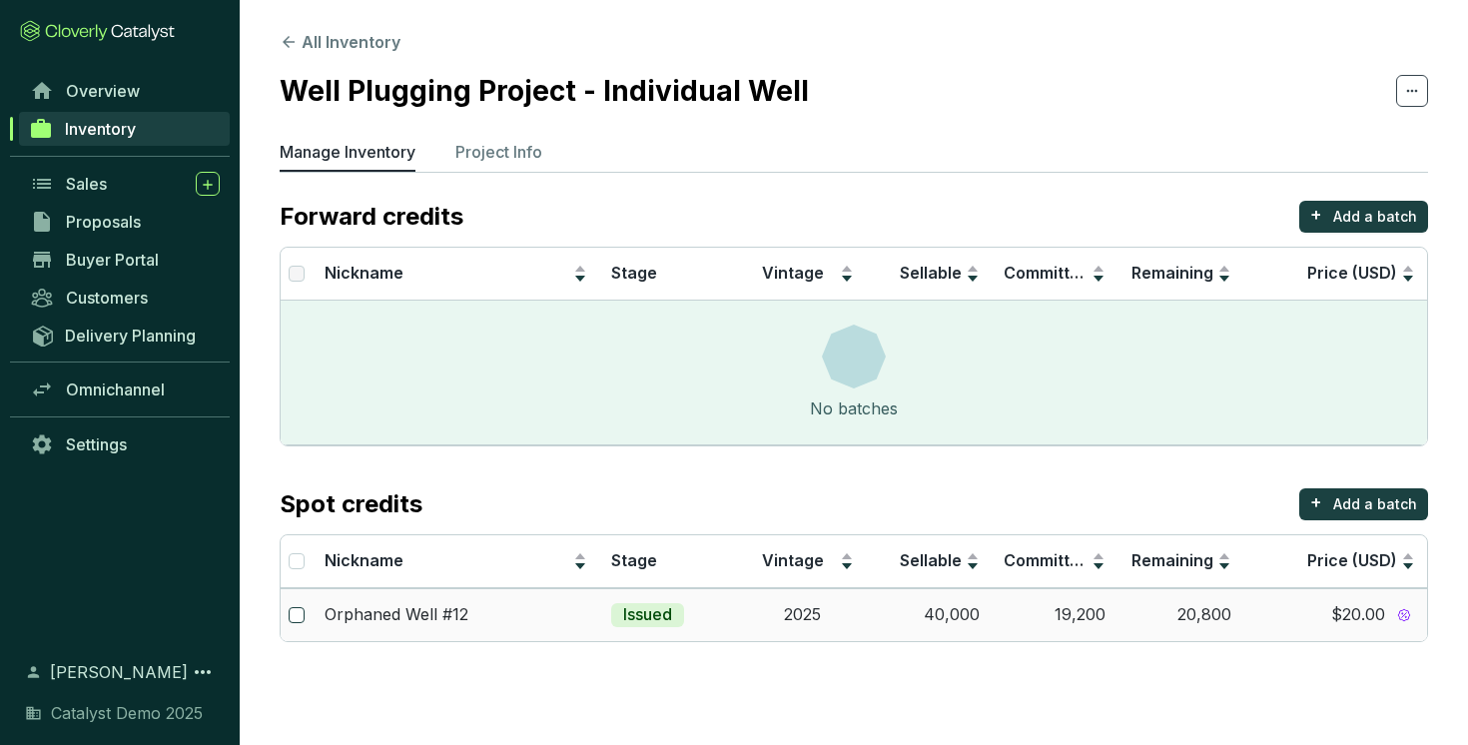
click at [295, 612] on input "checkbox" at bounding box center [297, 615] width 16 height 16
checkbox input "true"
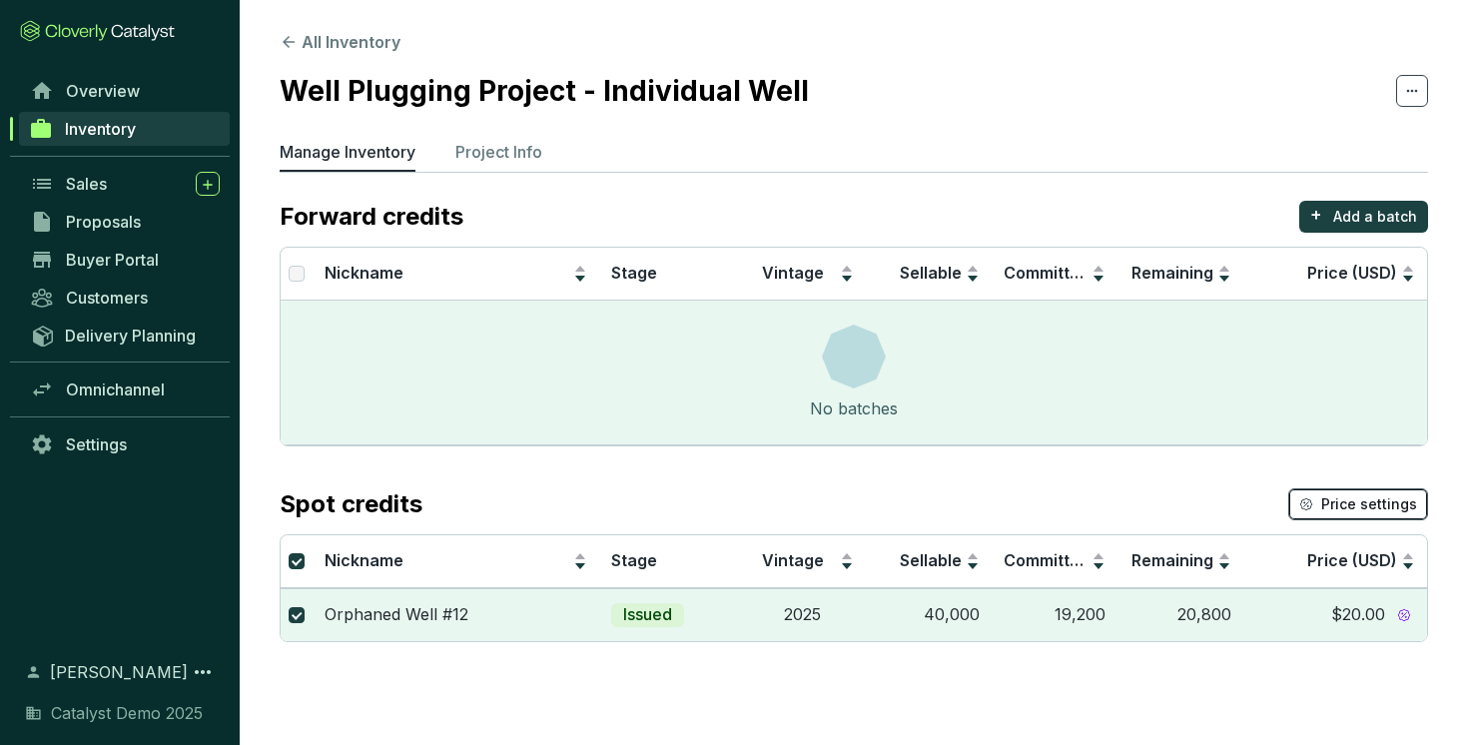
click at [1343, 500] on span "Price settings" at bounding box center [1369, 504] width 96 height 20
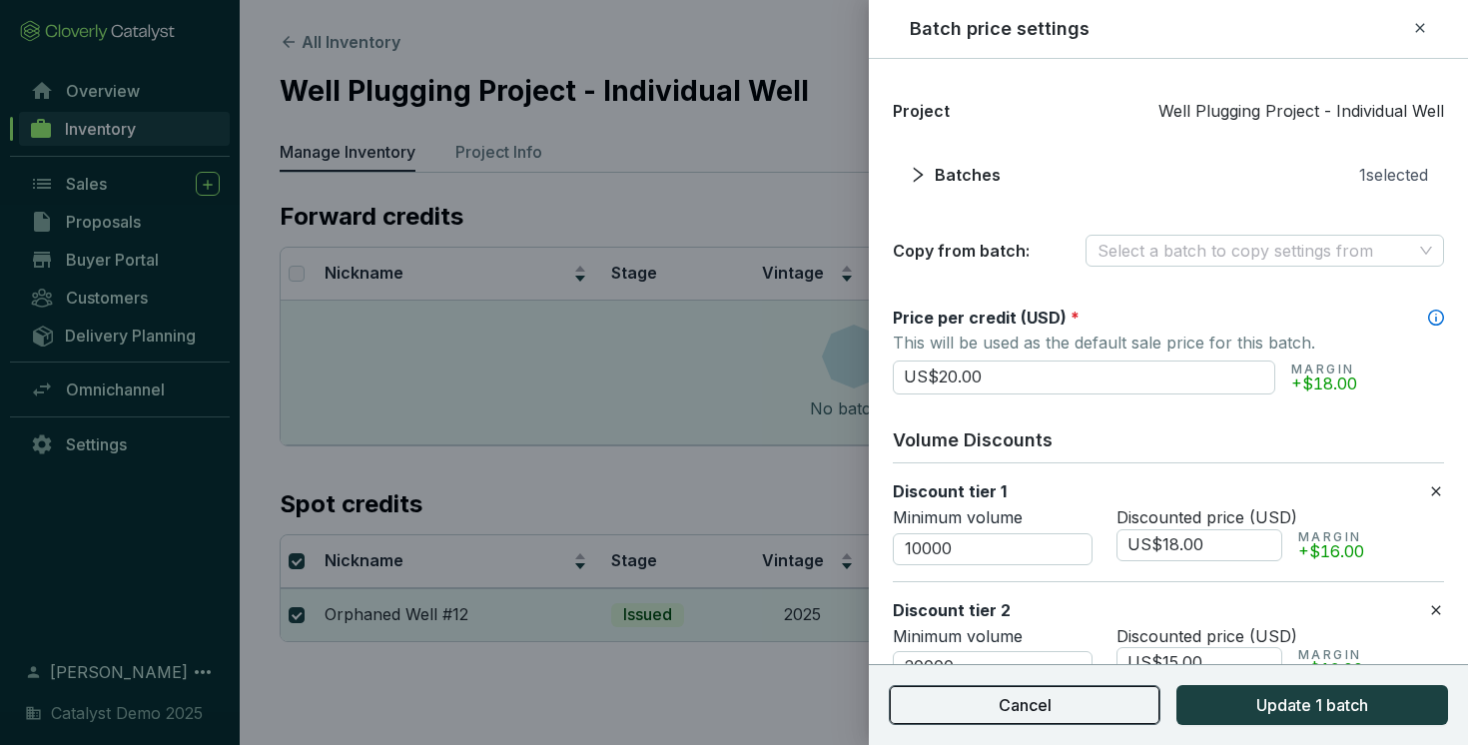
click at [1078, 708] on button "Cancel" at bounding box center [1025, 705] width 272 height 40
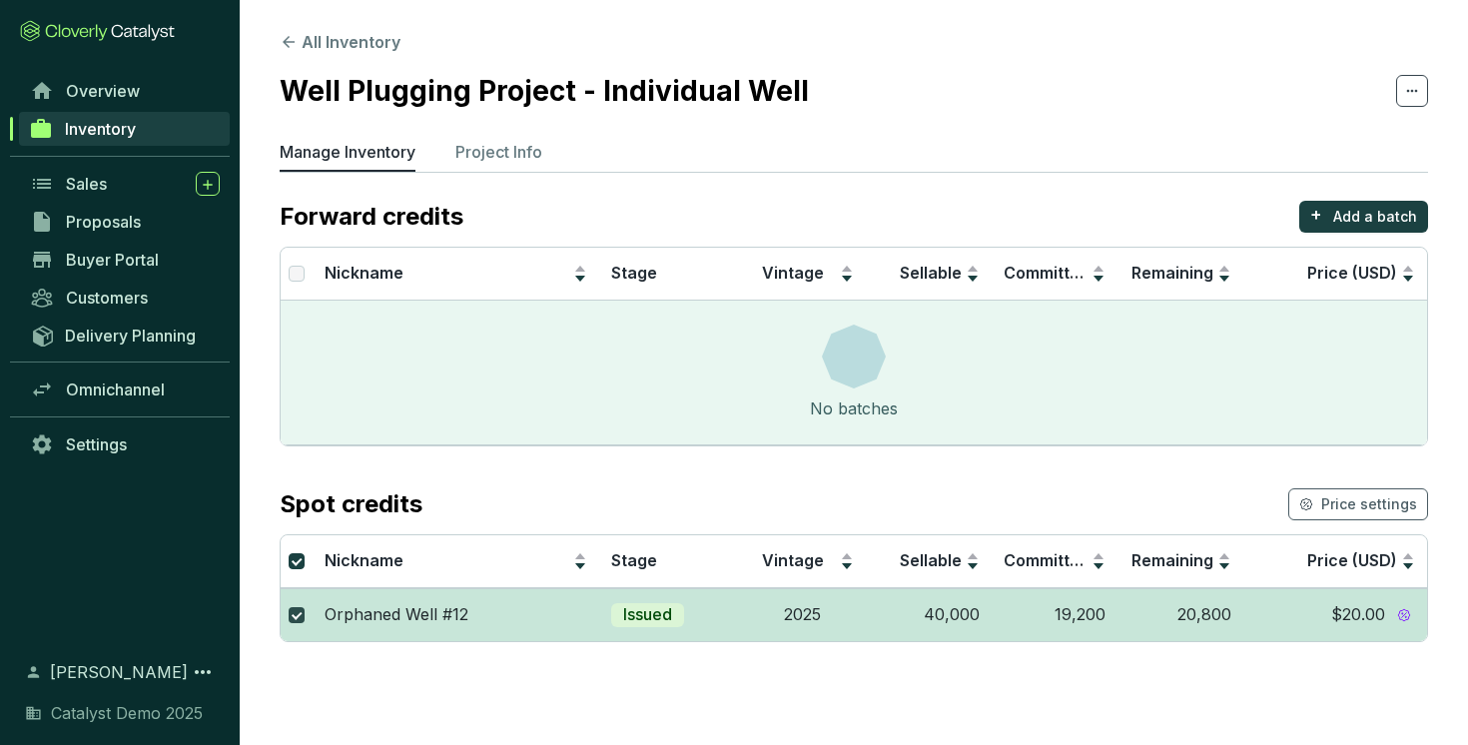
click at [302, 613] on input "checkbox" at bounding box center [297, 615] width 16 height 16
checkbox input "false"
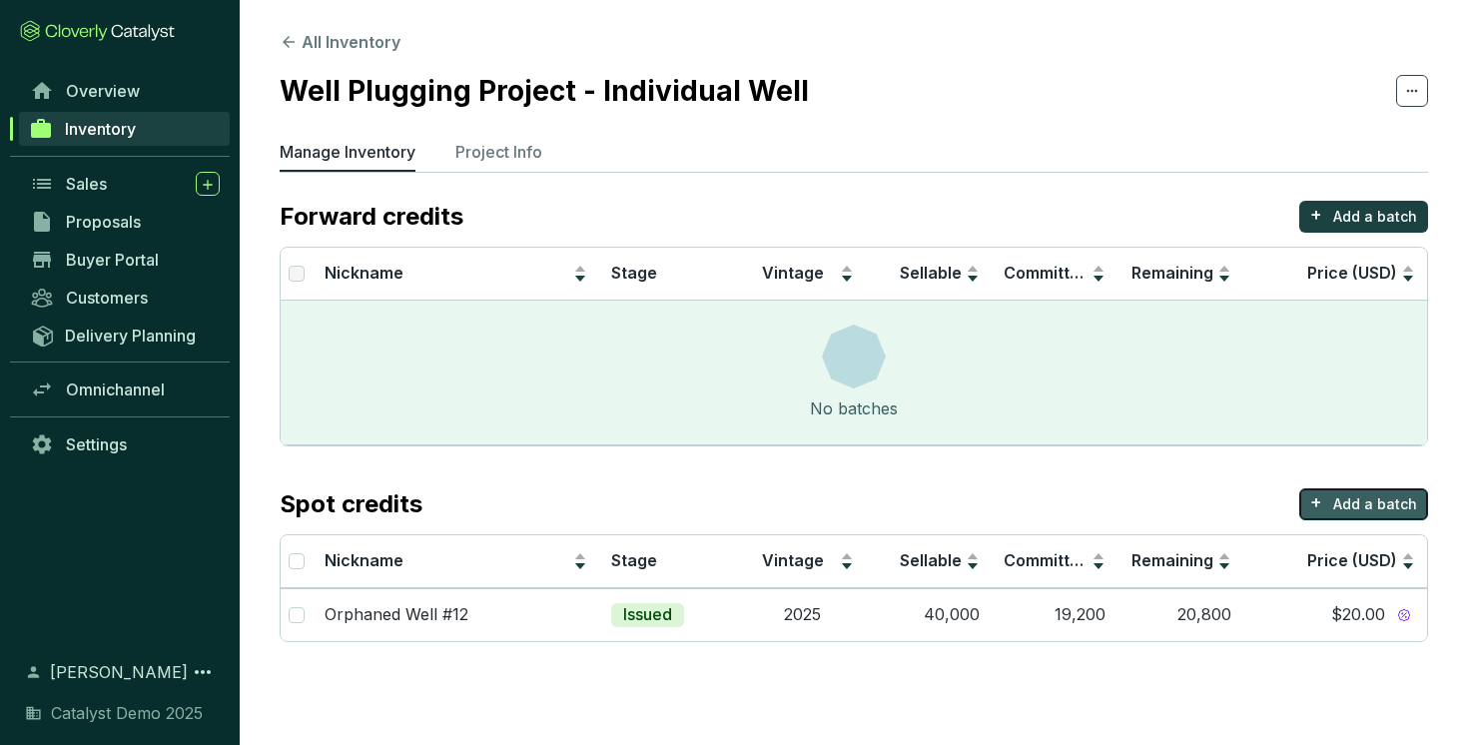
click at [1339, 496] on p "Add a batch" at bounding box center [1375, 504] width 84 height 20
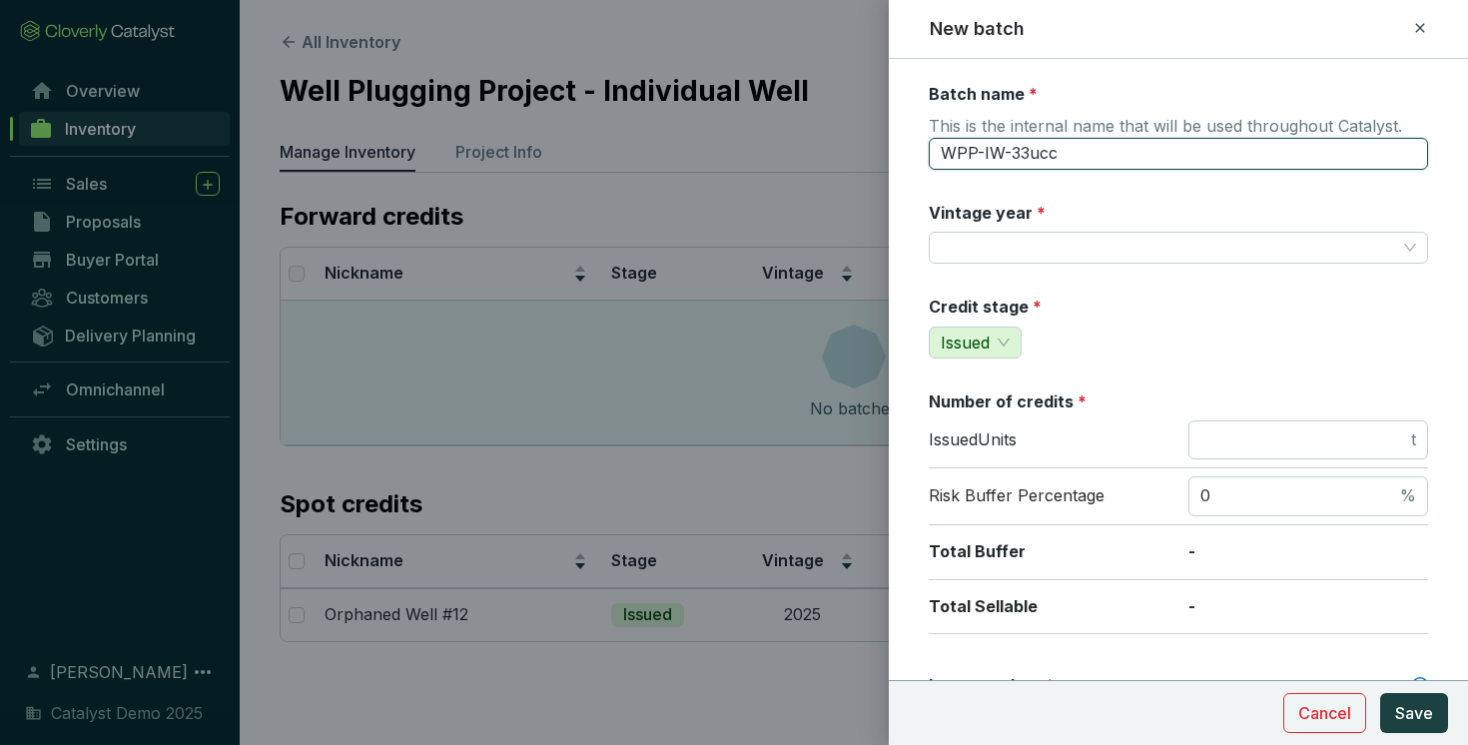
drag, startPoint x: 1113, startPoint y: 153, endPoint x: 986, endPoint y: 154, distance: 127.8
click at [986, 154] on input "WPP-IW-33ucc" at bounding box center [1178, 154] width 499 height 32
type input "W"
type input "orphaneed well -11"
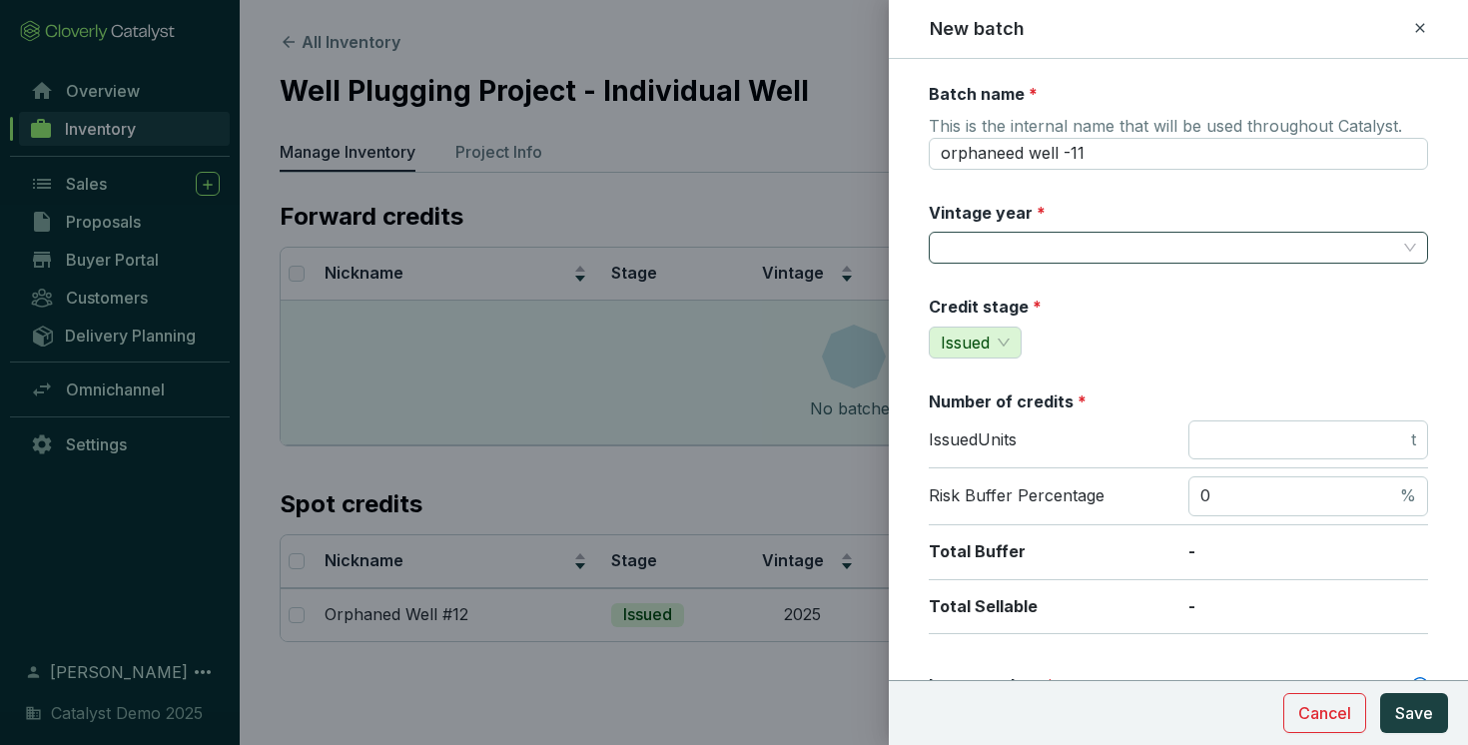
click at [1038, 239] on input "Vintage year *" at bounding box center [1168, 248] width 455 height 30
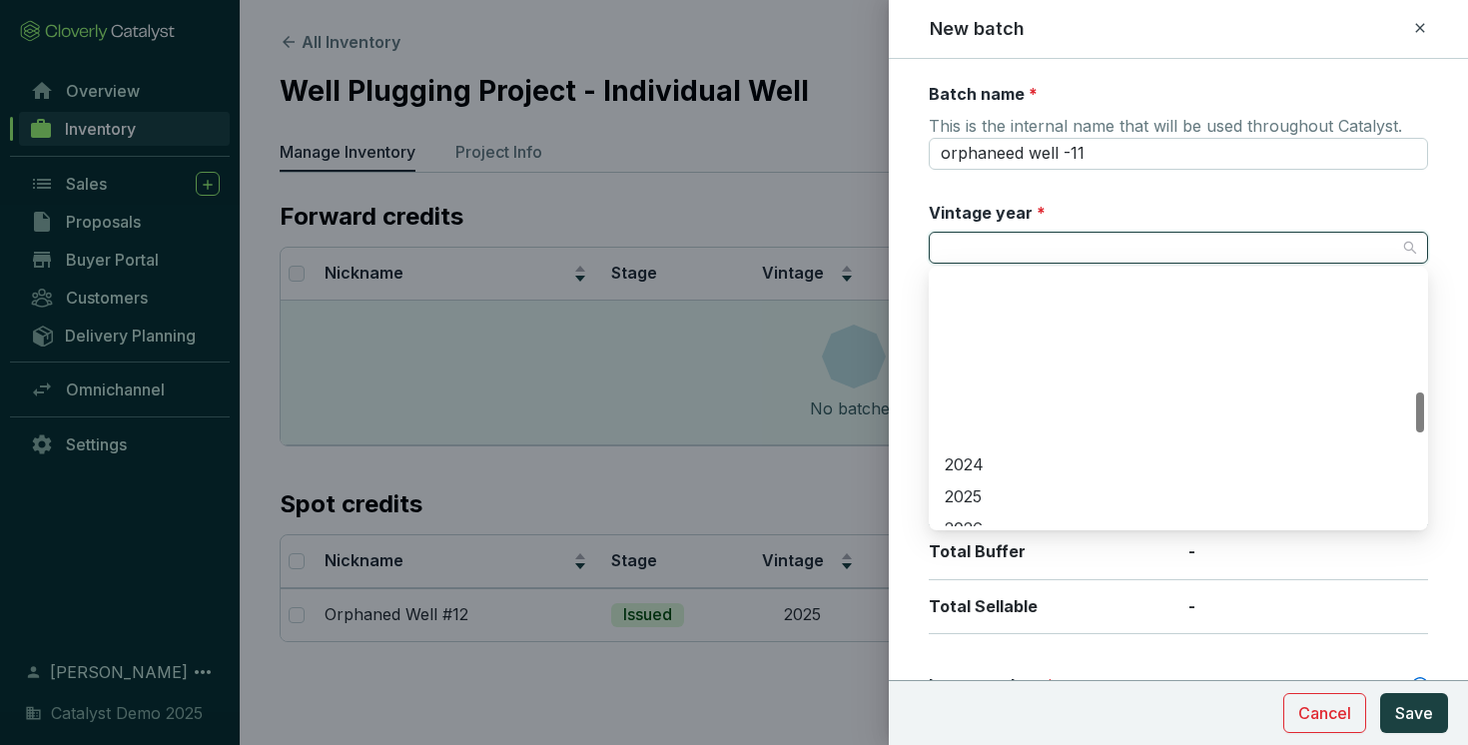
scroll to position [781, 0]
click at [980, 331] on div "2026" at bounding box center [1178, 337] width 467 height 22
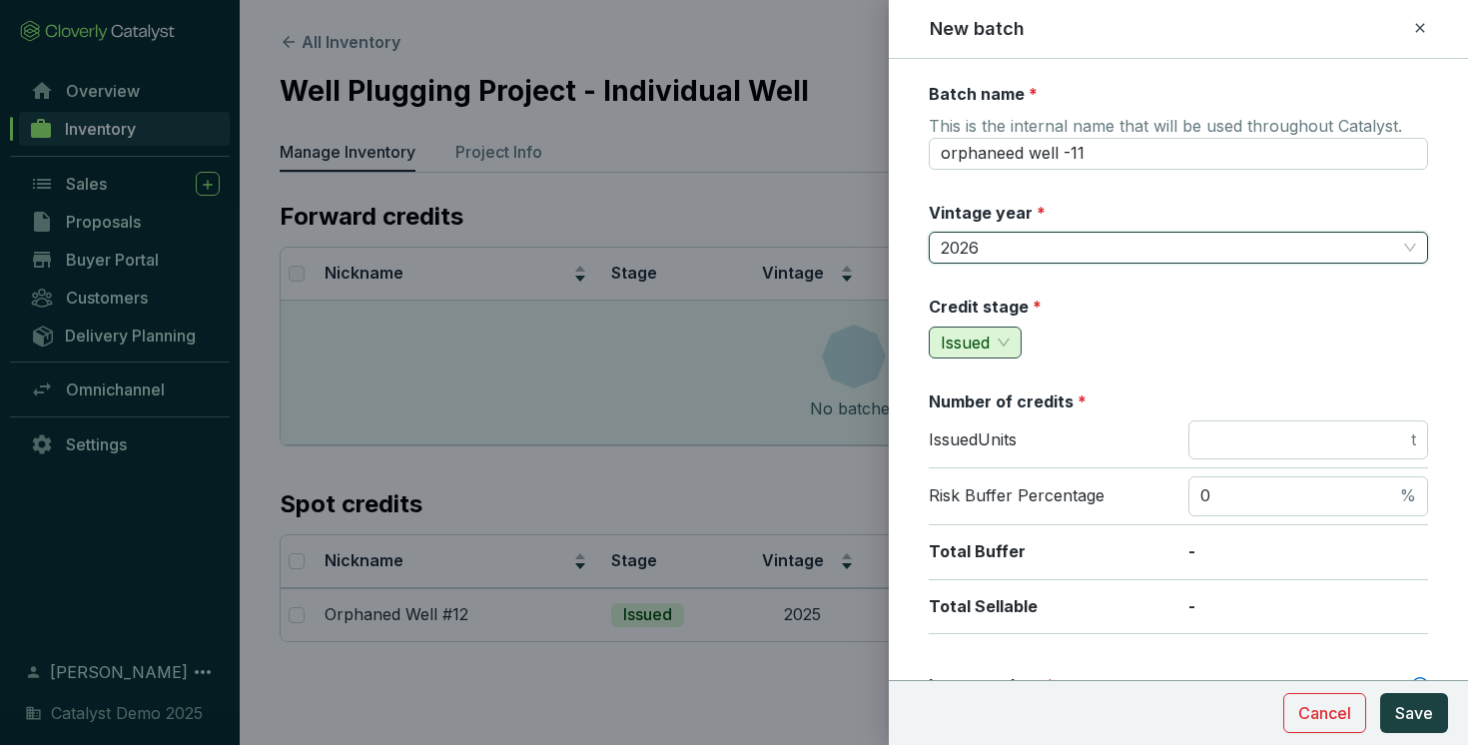
click at [1009, 338] on span "Issued" at bounding box center [975, 343] width 69 height 30
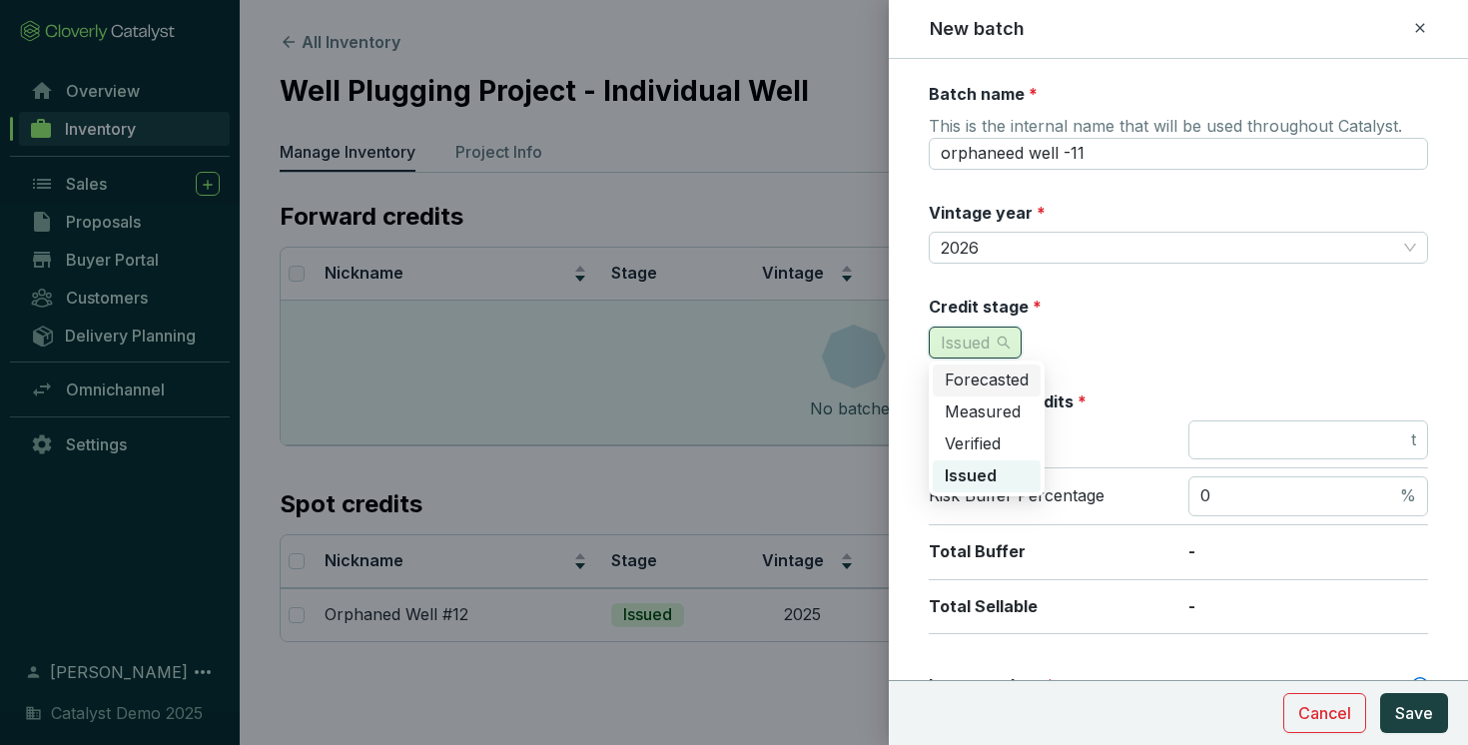
click at [996, 379] on span "Forecasted" at bounding box center [987, 379] width 84 height 20
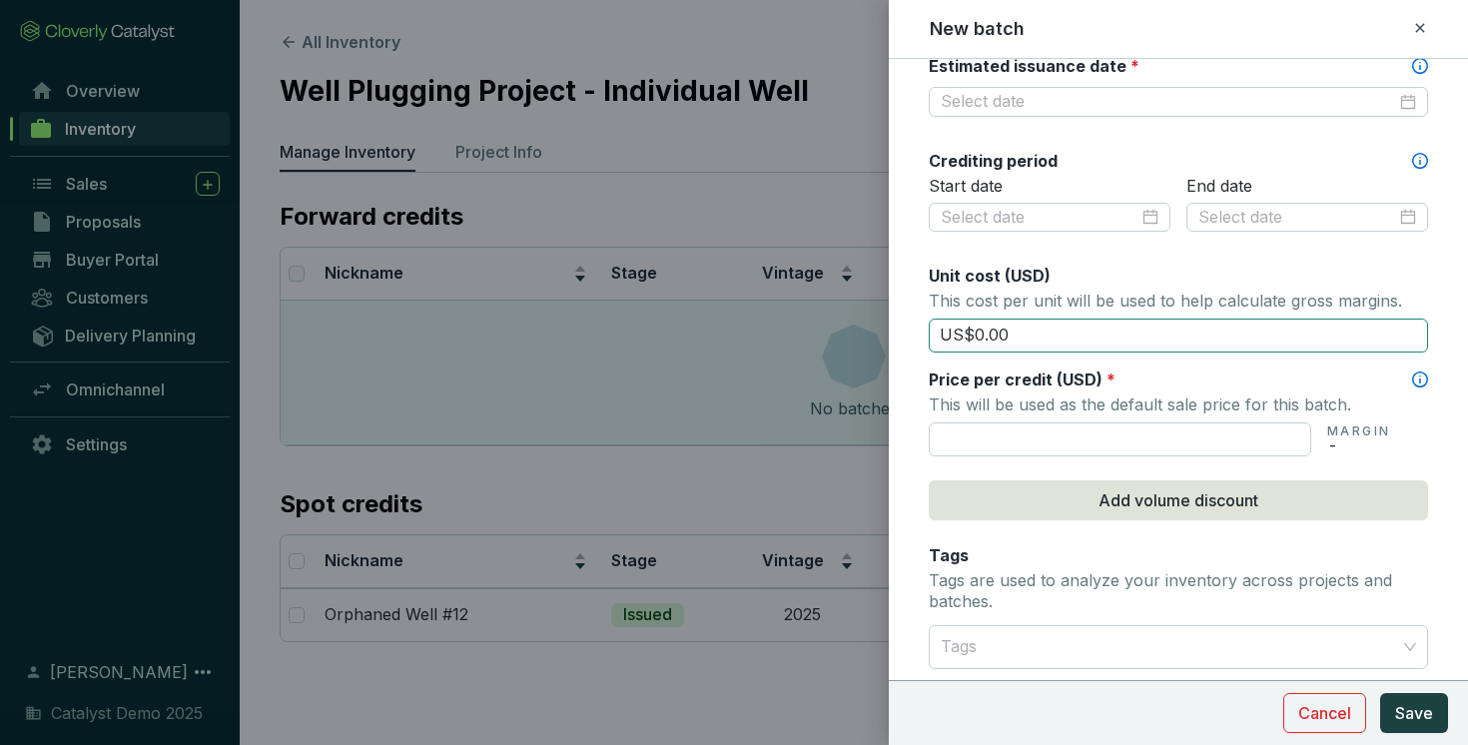
scroll to position [621, 0]
click at [1046, 335] on input "US$0.00" at bounding box center [1178, 334] width 499 height 34
type input "US$0"
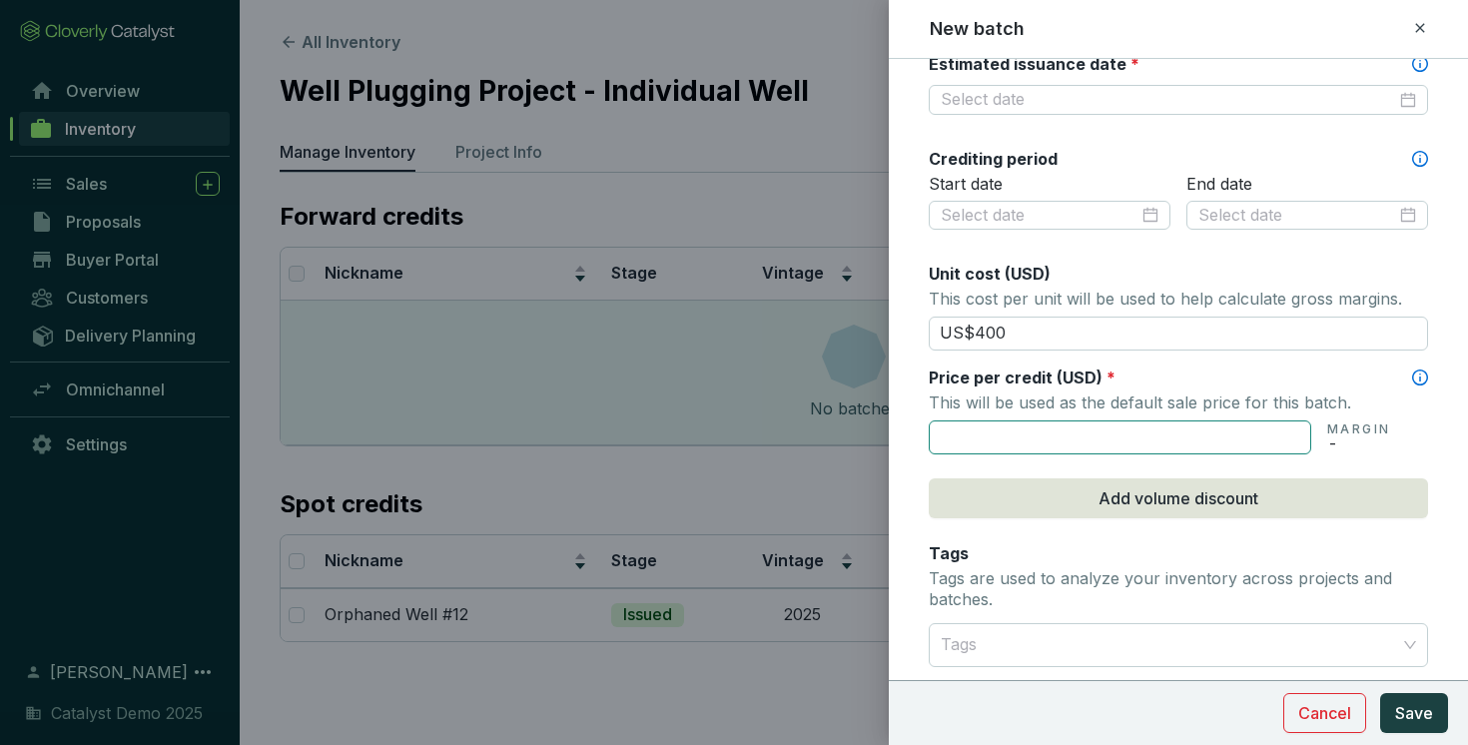
type input "US$400.00"
click at [997, 437] on input "text" at bounding box center [1120, 437] width 382 height 34
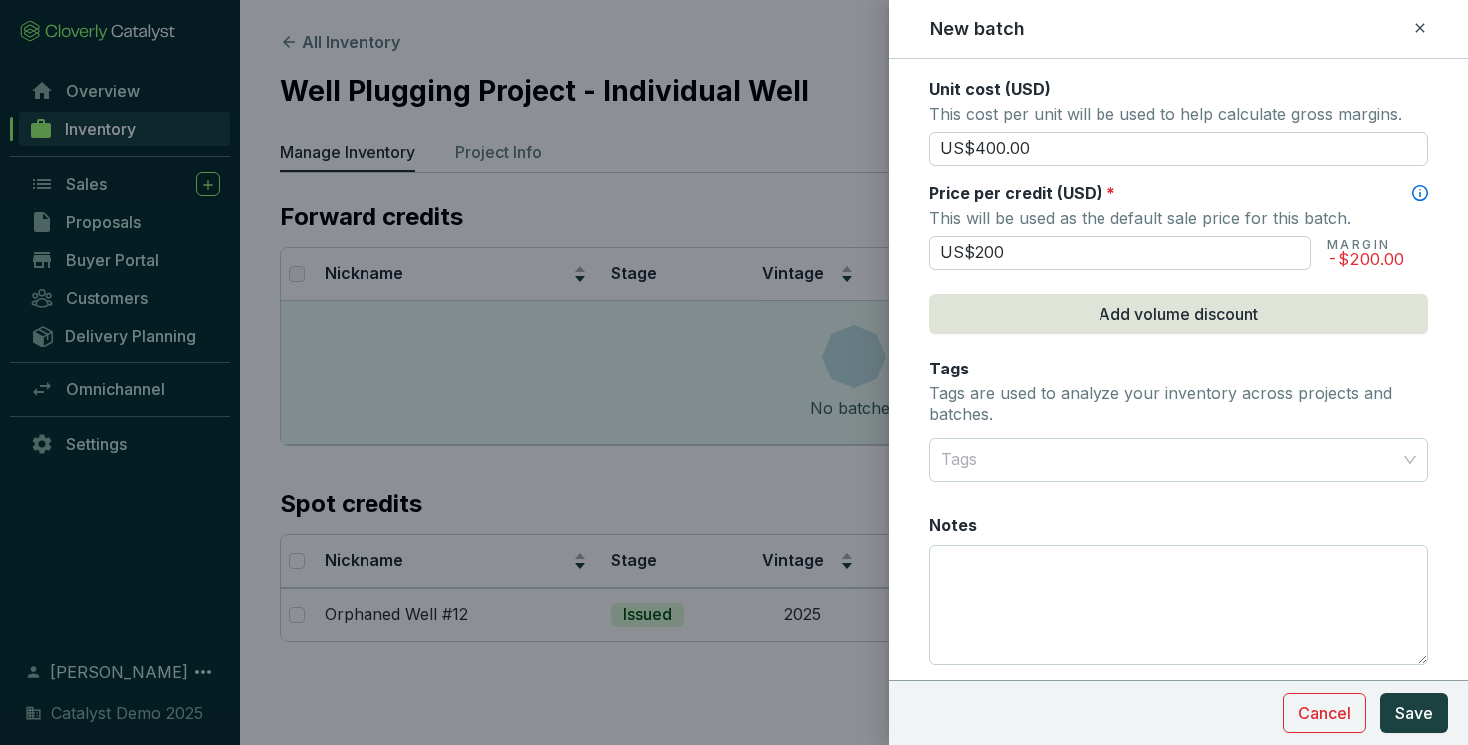
scroll to position [807, 0]
click at [1070, 462] on div at bounding box center [1167, 459] width 468 height 40
type input "US$200.00"
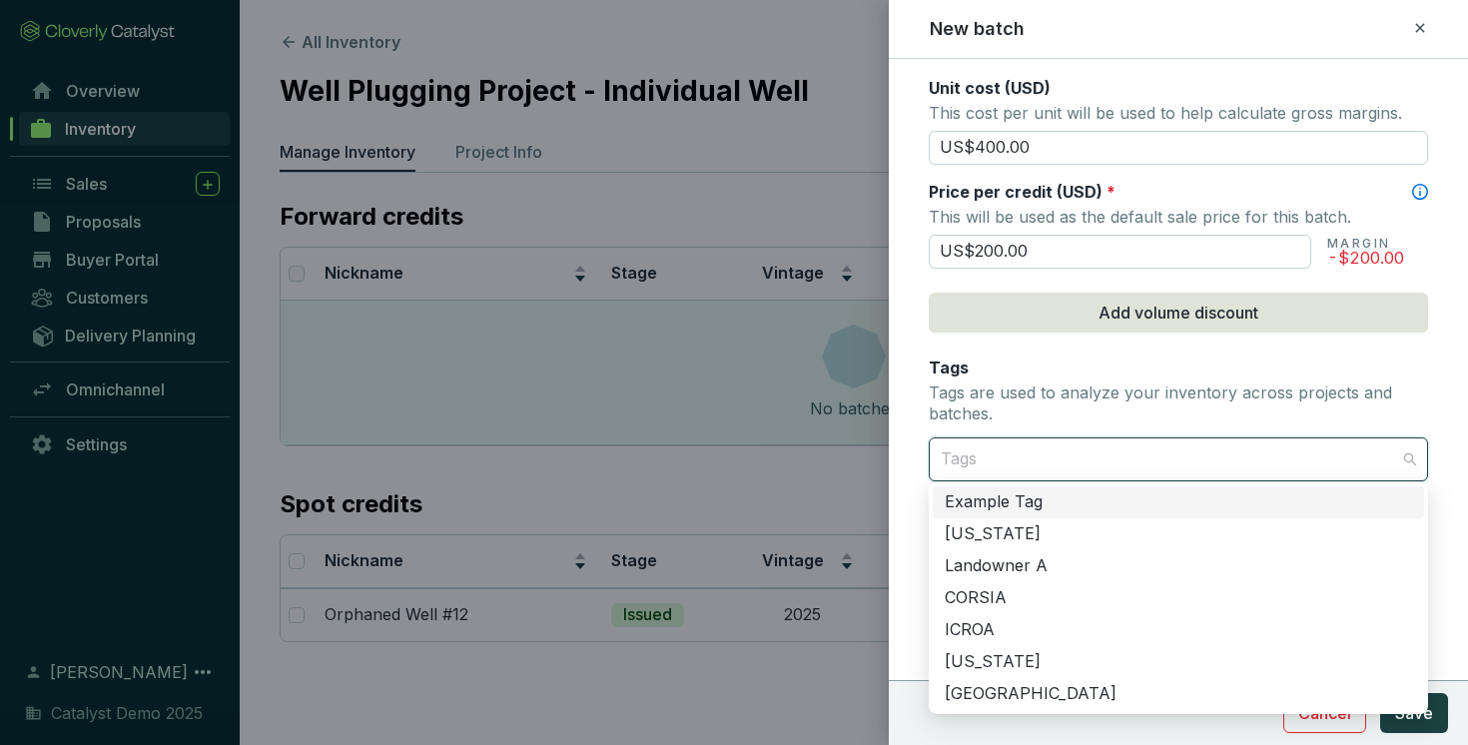
click at [1039, 459] on div at bounding box center [1167, 459] width 468 height 40
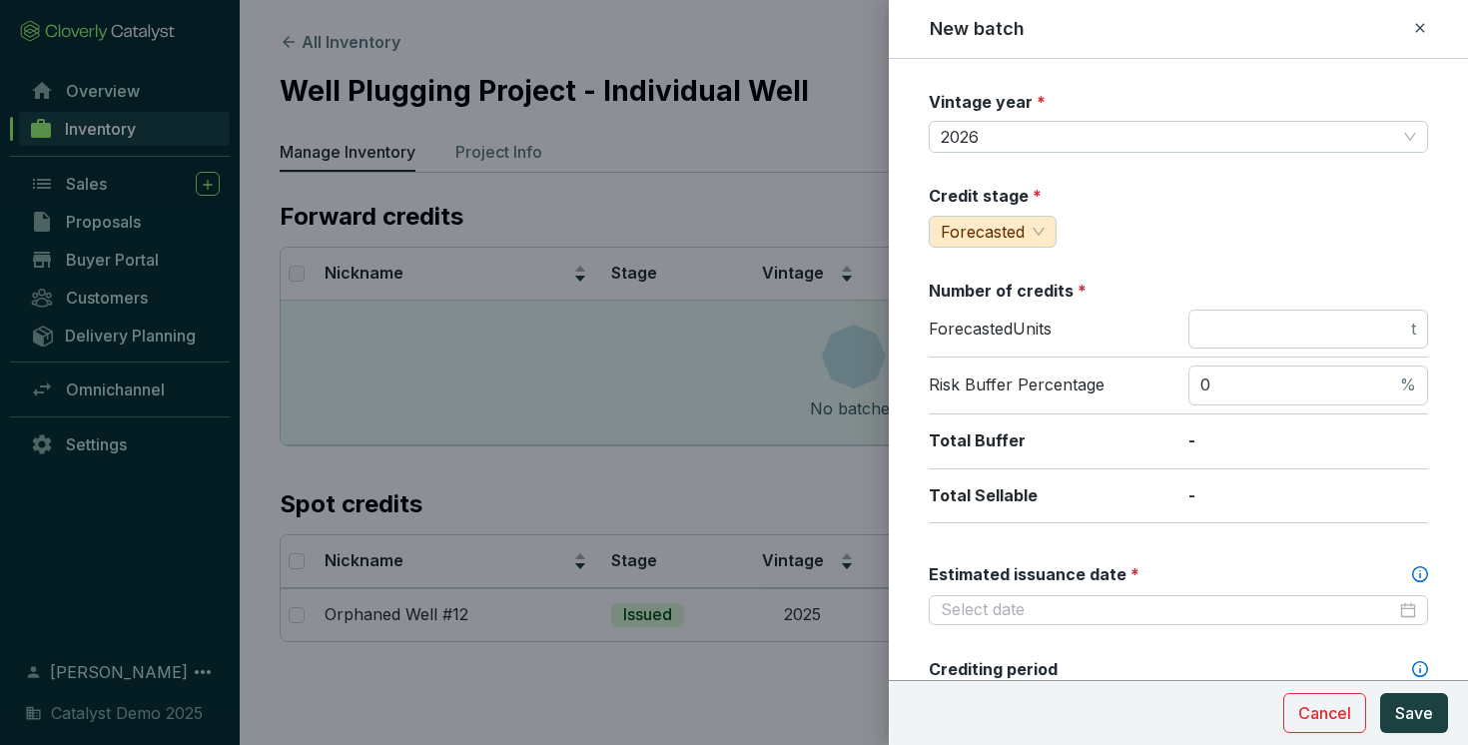
scroll to position [0, 0]
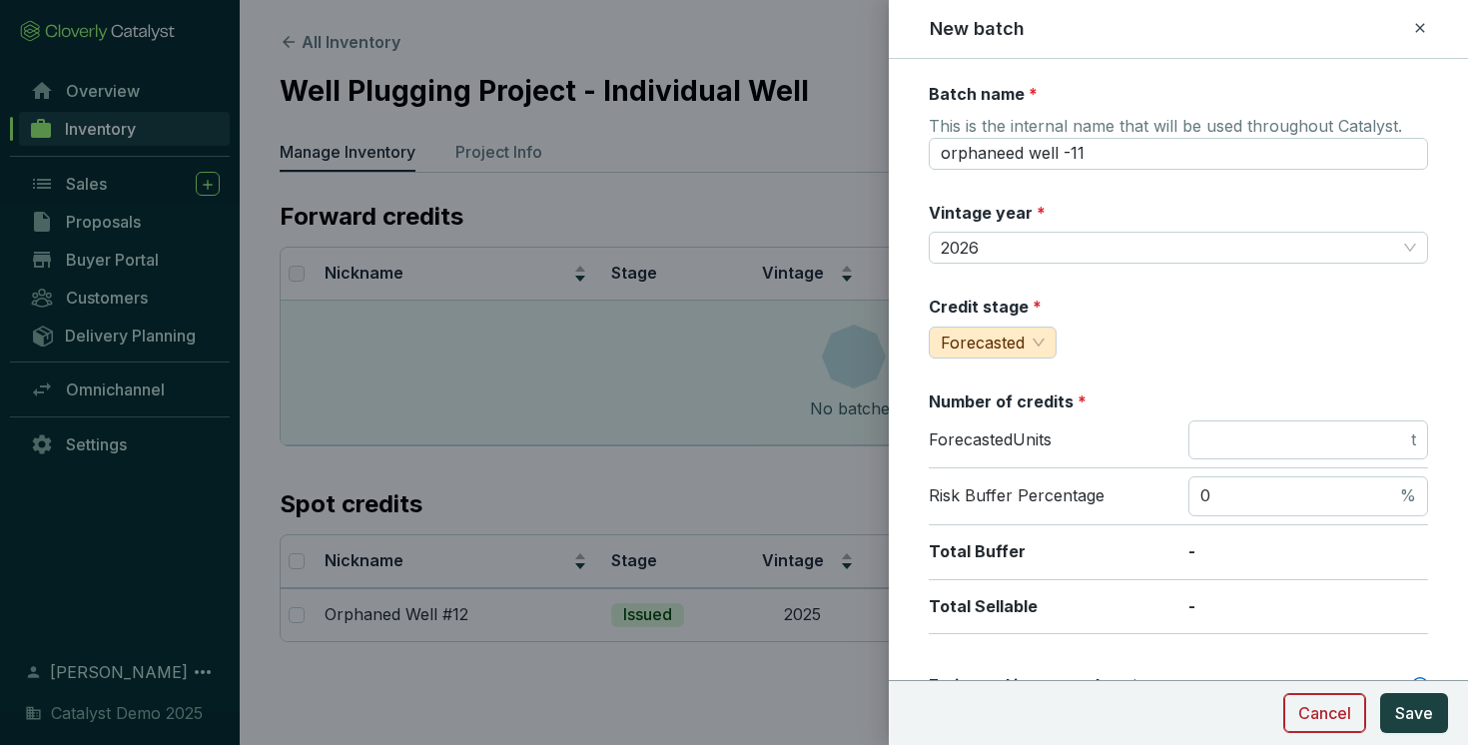
click at [1322, 726] on button "Cancel" at bounding box center [1324, 713] width 83 height 40
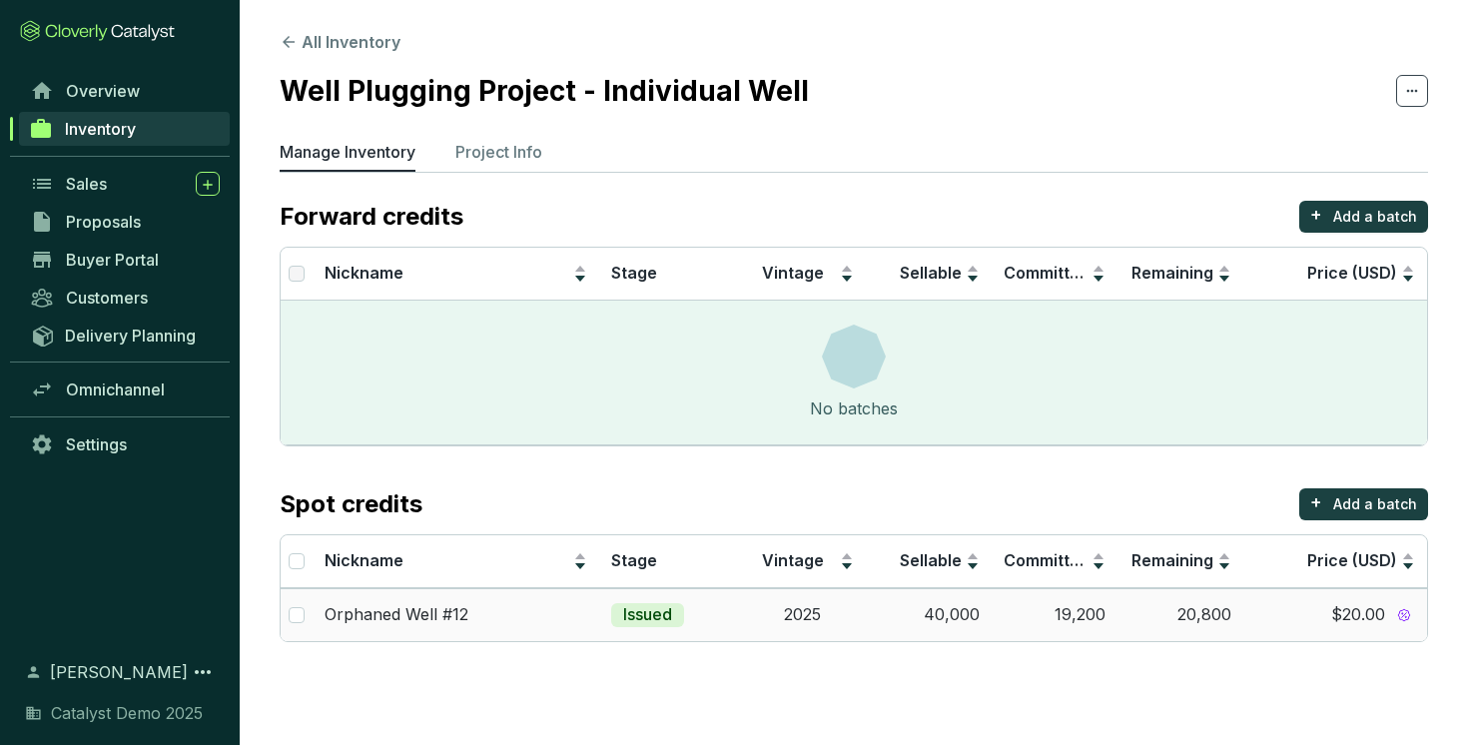
click at [830, 628] on td "2025" at bounding box center [802, 614] width 126 height 53
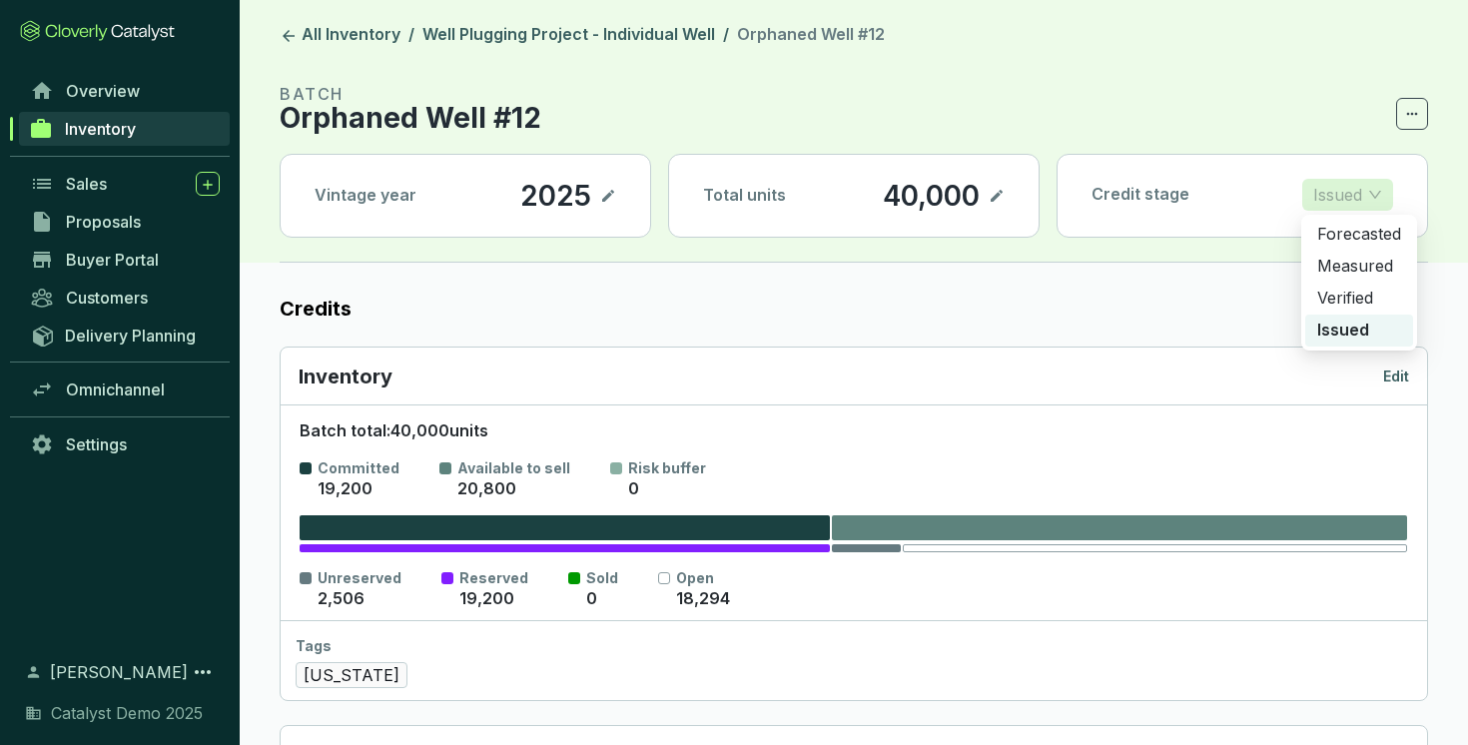
click at [1376, 189] on span "Issued" at bounding box center [1347, 195] width 69 height 30
click at [1155, 302] on label "Credits" at bounding box center [854, 309] width 1148 height 28
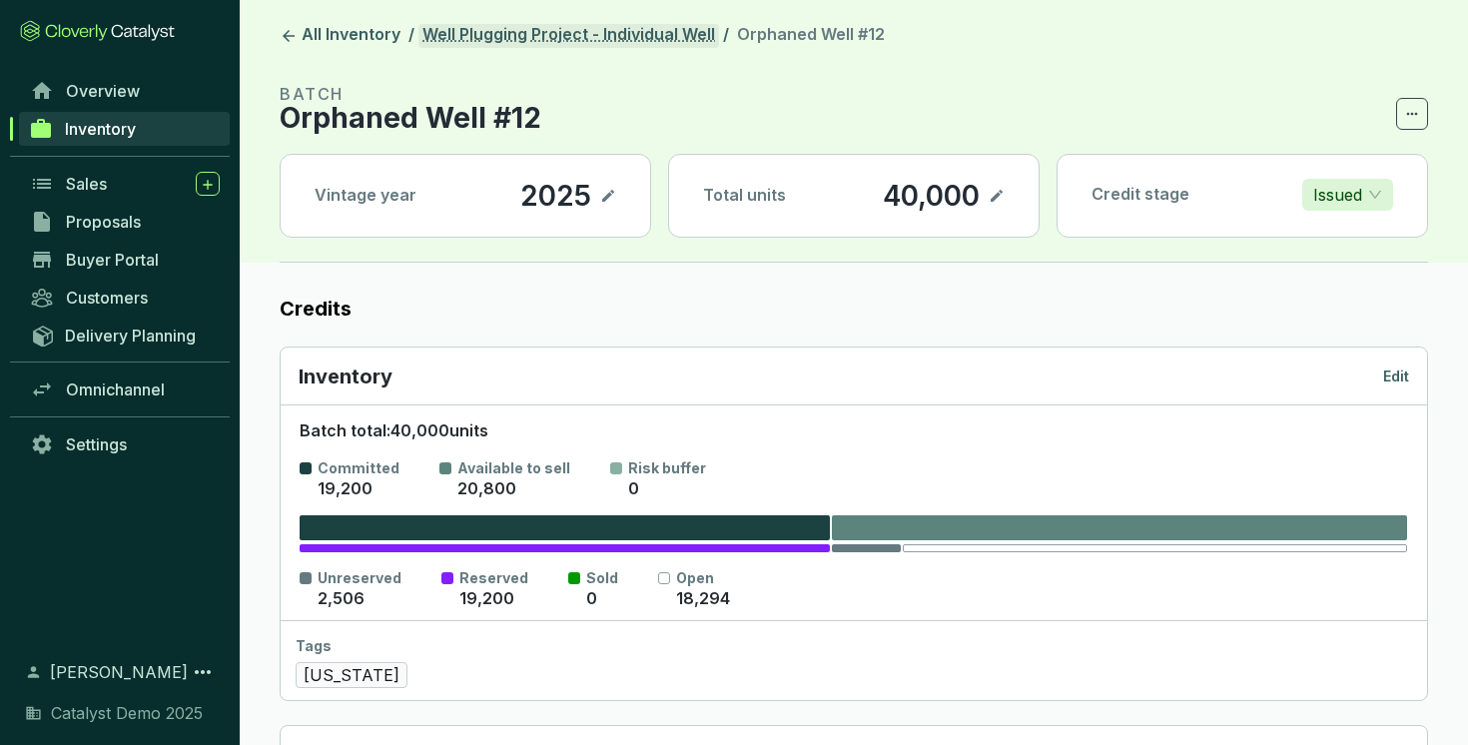
click at [589, 42] on link "Well Plugging Project - Individual Well" at bounding box center [568, 36] width 301 height 24
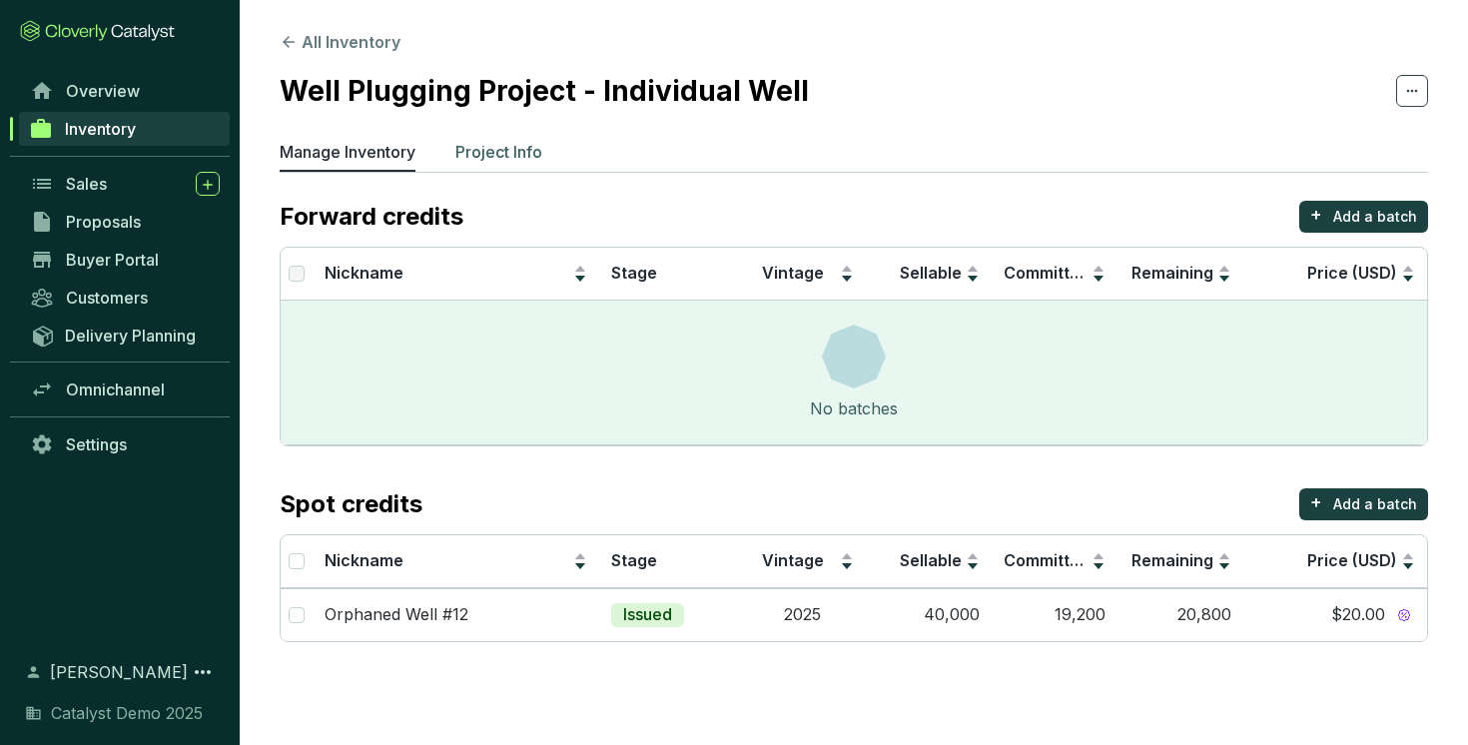
click at [520, 151] on p "Project Info" at bounding box center [498, 152] width 87 height 24
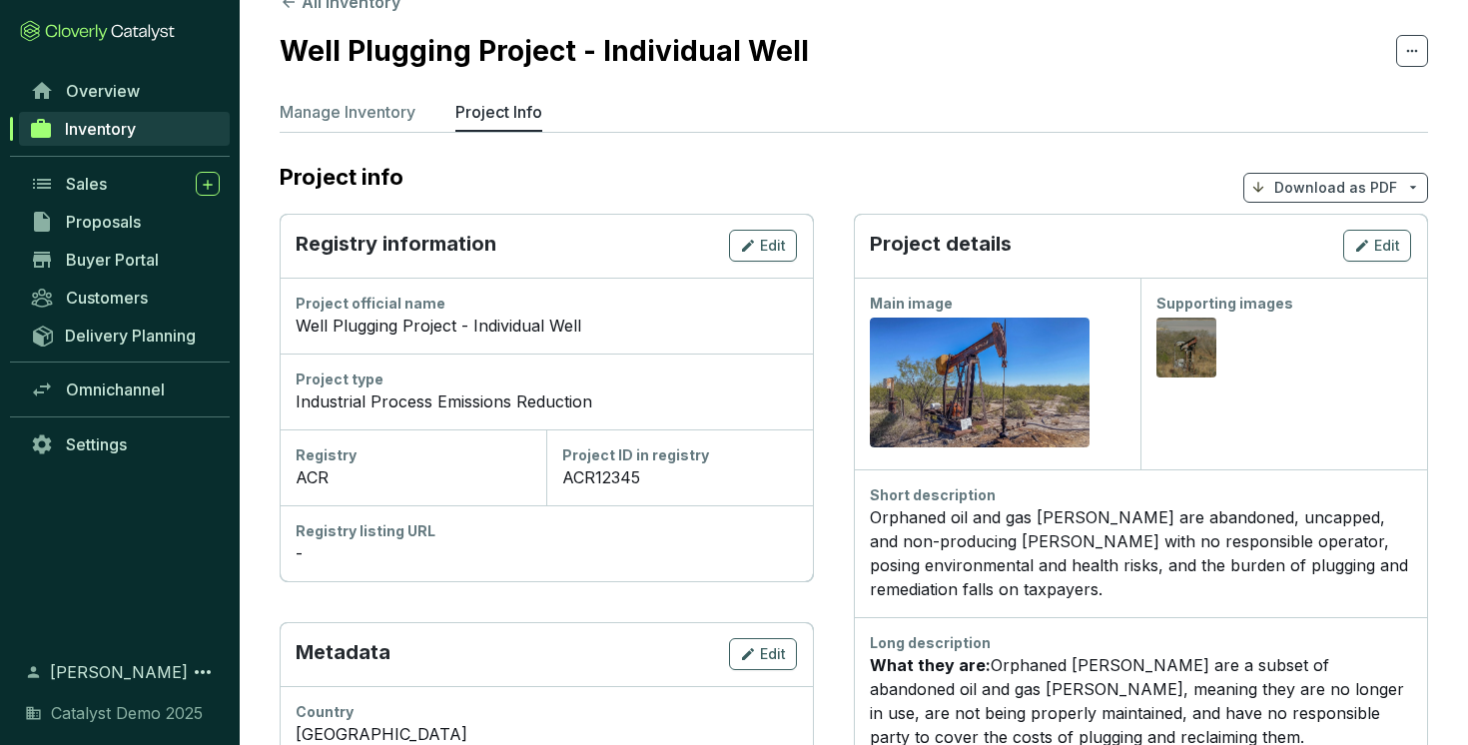
scroll to position [104, 0]
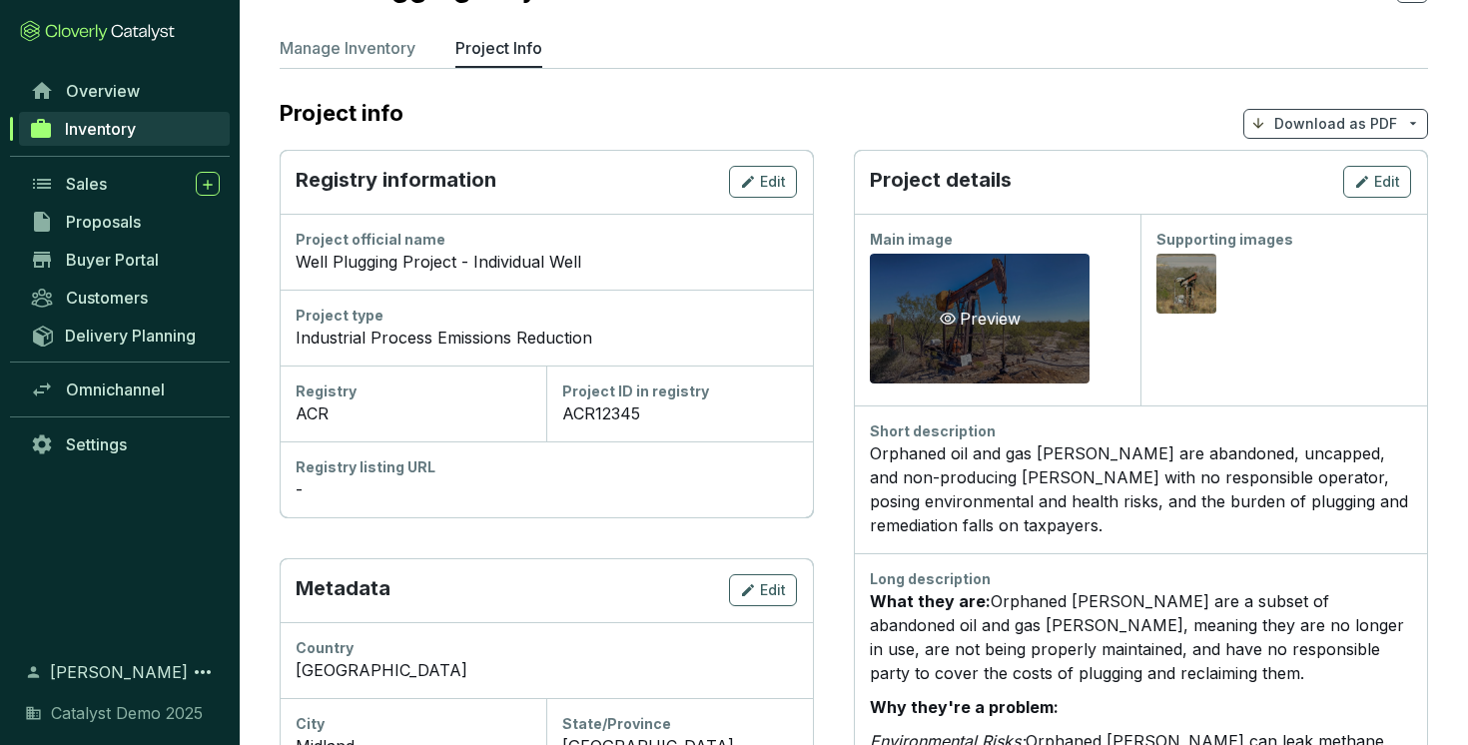
click at [1005, 345] on div "Preview" at bounding box center [980, 319] width 220 height 130
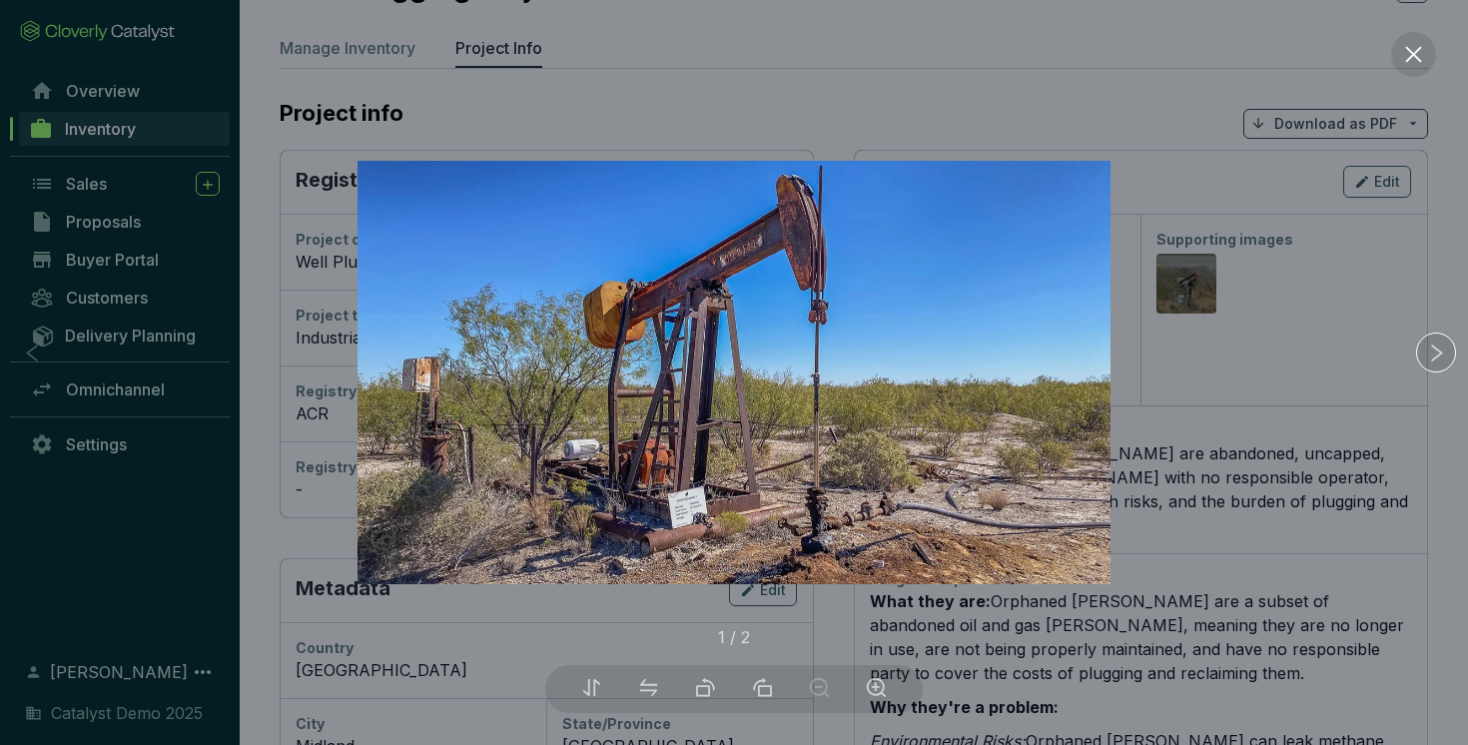
click at [1160, 380] on div at bounding box center [734, 372] width 1468 height 745
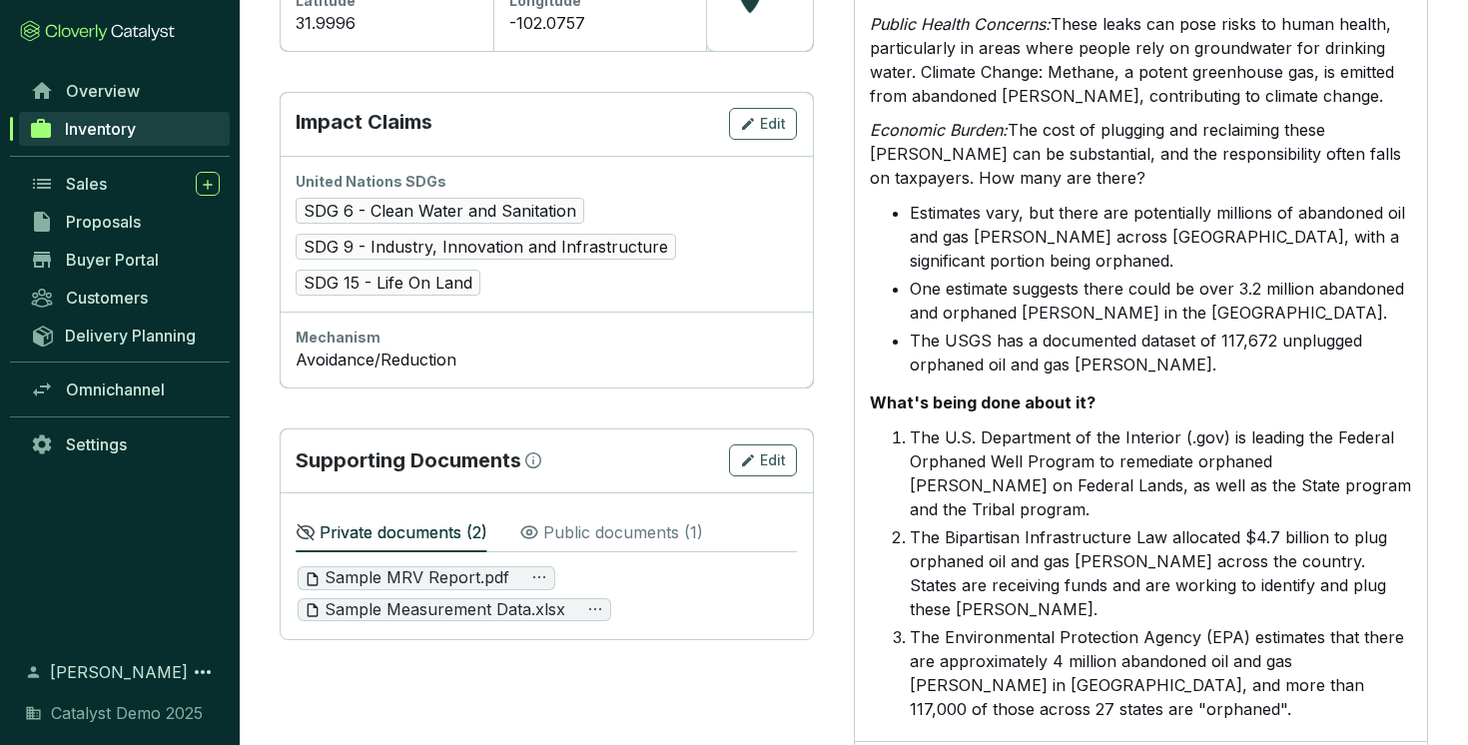
scroll to position [904, 0]
click at [627, 526] on p "Public documents ( 1 )" at bounding box center [623, 531] width 160 height 24
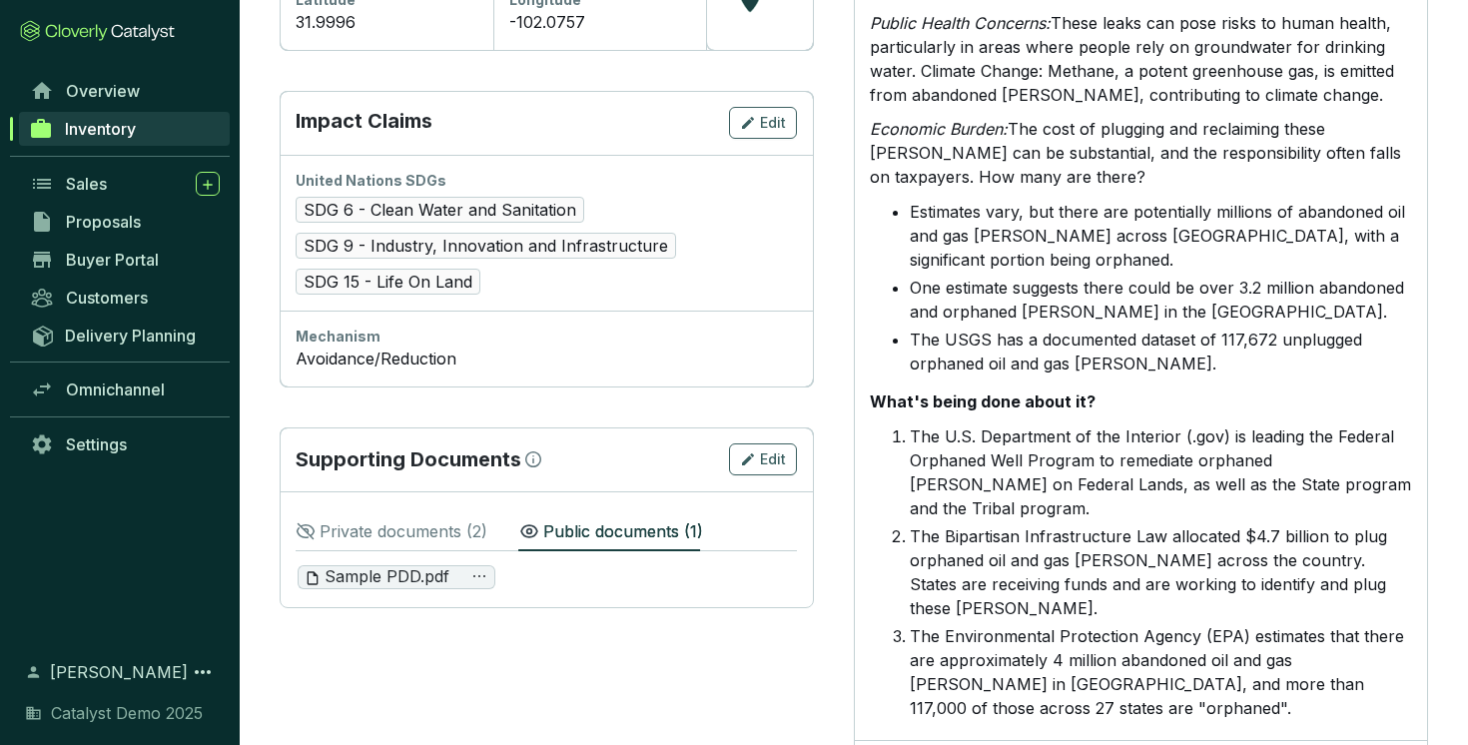
click at [386, 521] on p "Private documents ( 2 )" at bounding box center [404, 531] width 168 height 24
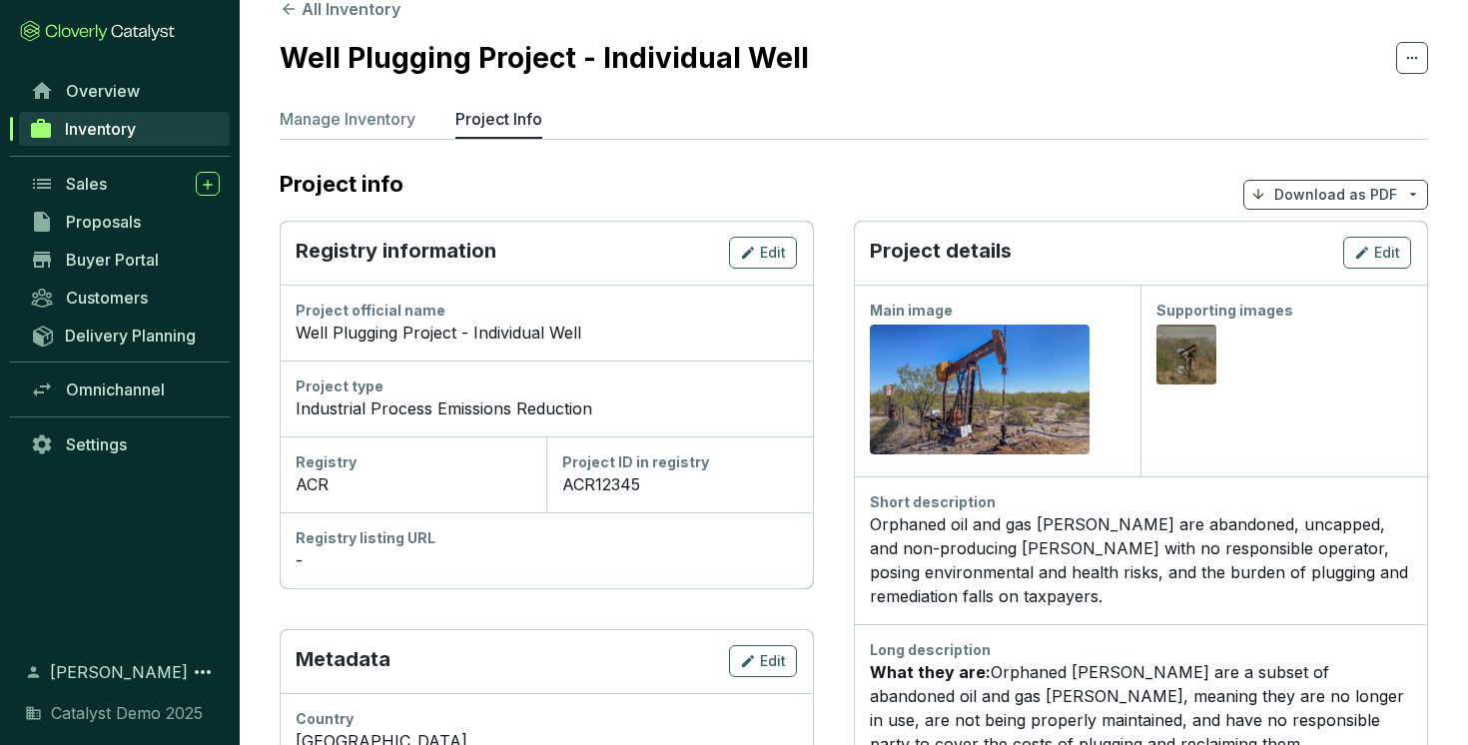
scroll to position [3, 0]
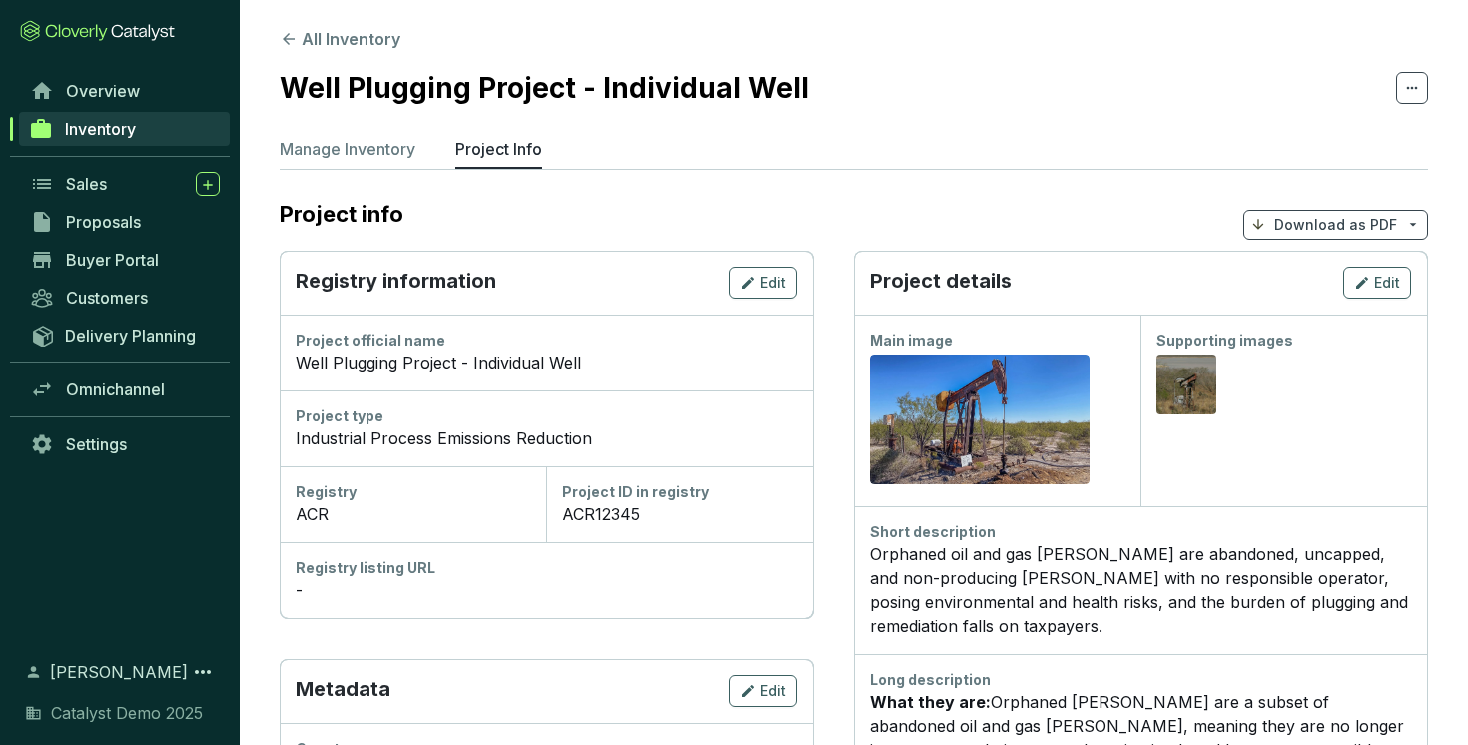
click at [1310, 229] on p "Download as PDF" at bounding box center [1335, 225] width 123 height 20
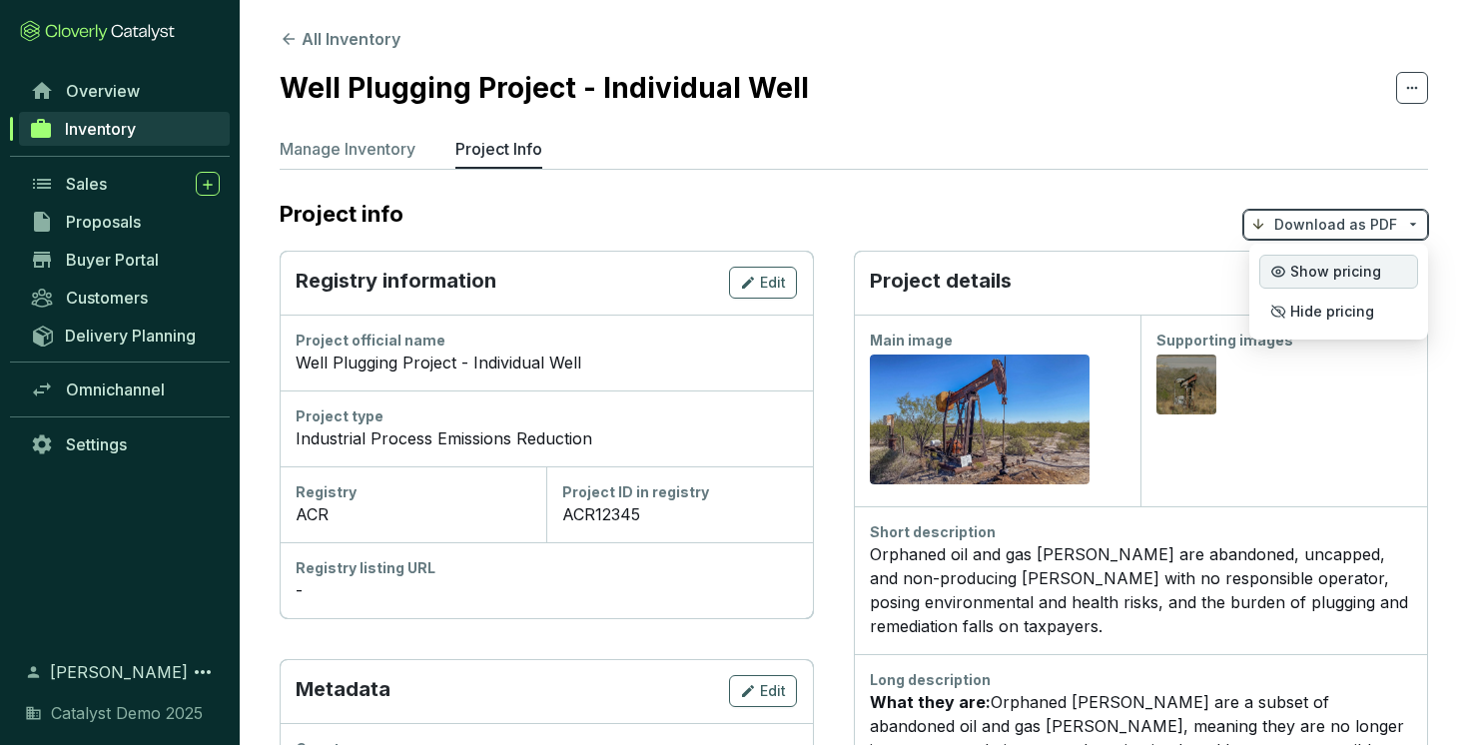
click at [1313, 280] on p "Show pricing" at bounding box center [1338, 272] width 159 height 34
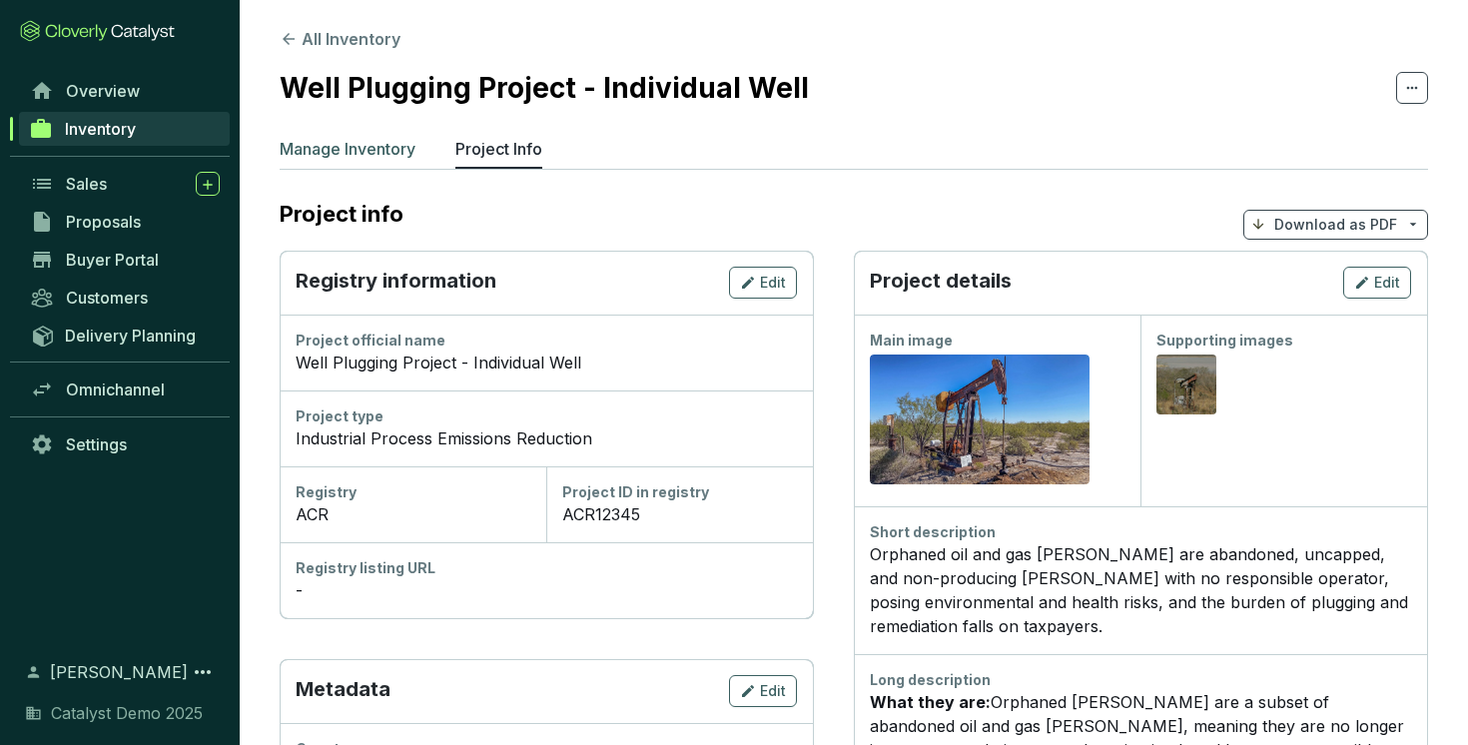
click at [387, 157] on p "Manage Inventory" at bounding box center [348, 149] width 136 height 24
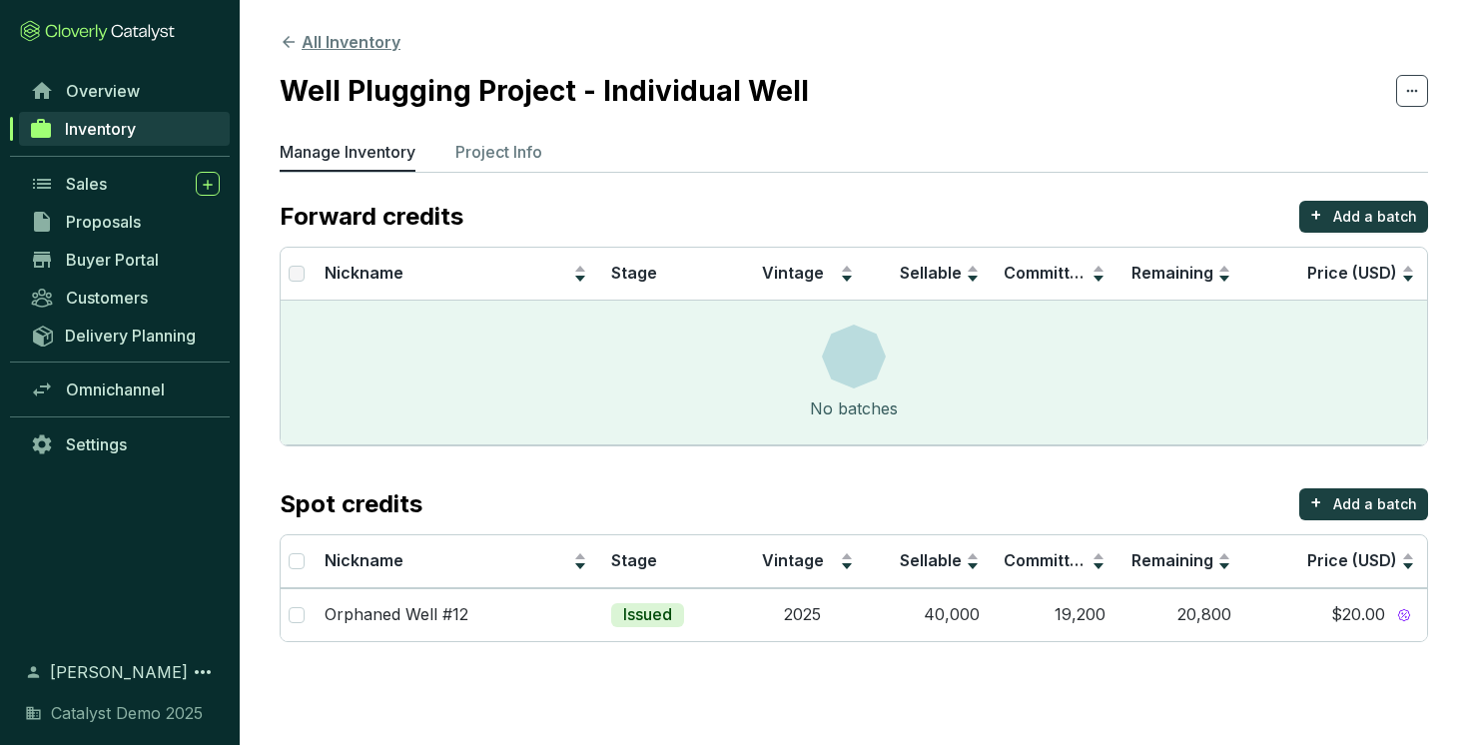
click at [338, 43] on button "All Inventory" at bounding box center [340, 42] width 121 height 24
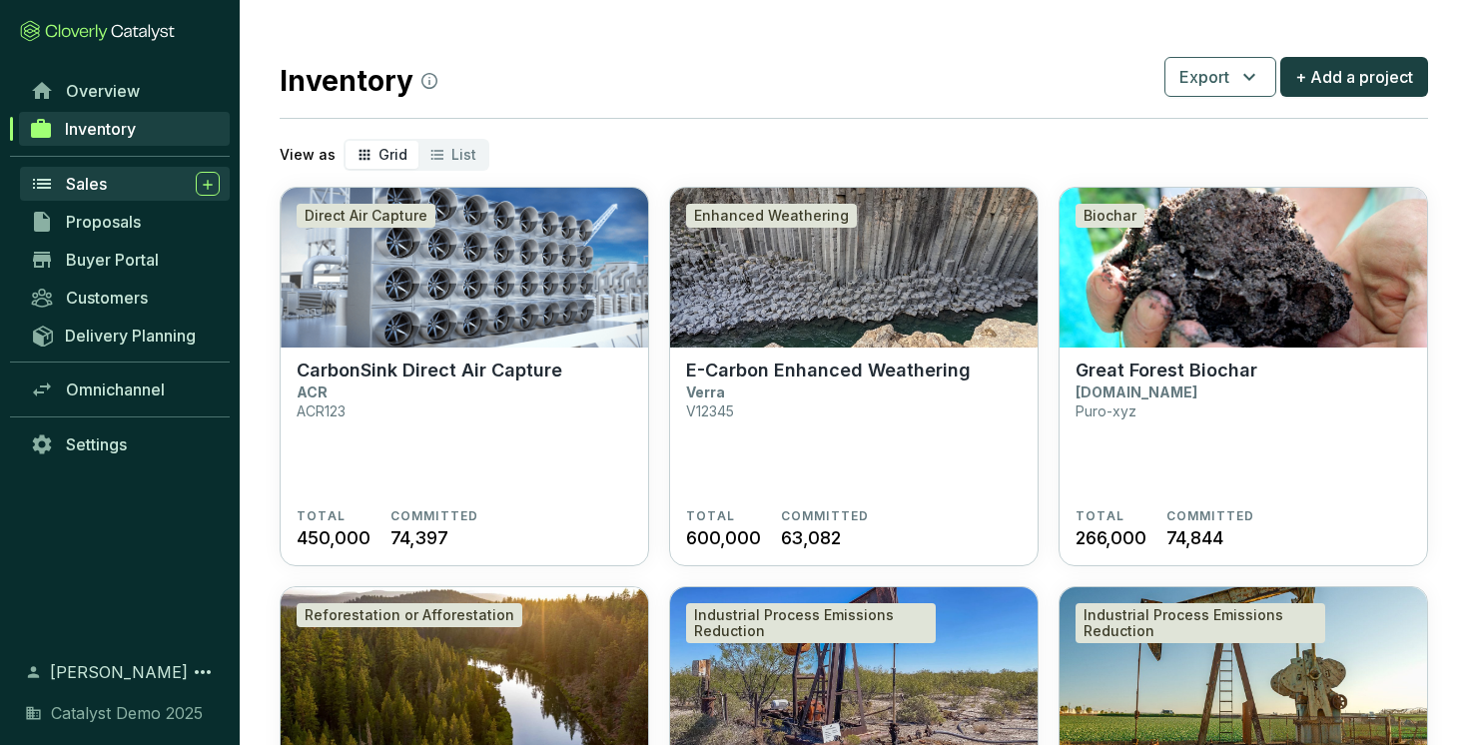
click at [119, 177] on div "Sales" at bounding box center [143, 184] width 154 height 24
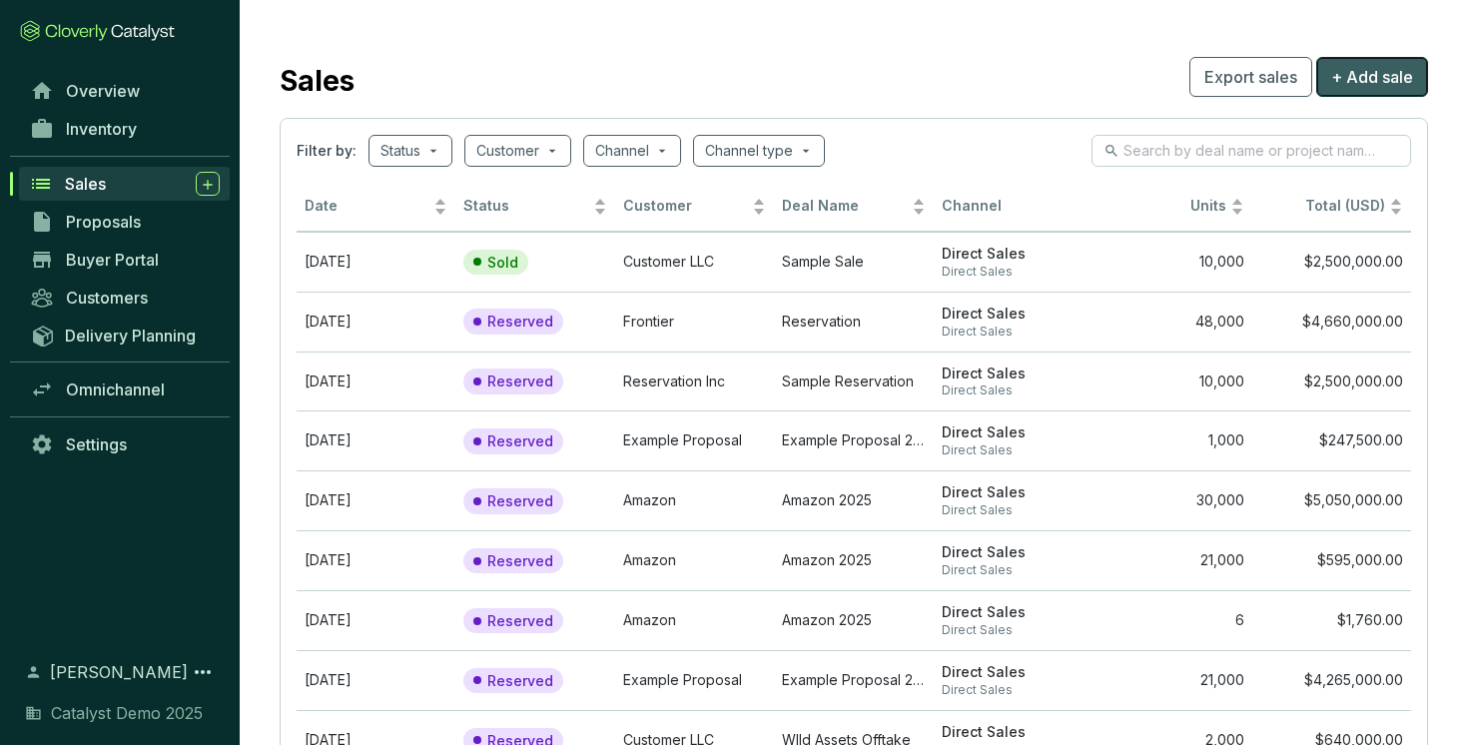
click at [1374, 70] on span "+ Add sale" at bounding box center [1372, 77] width 82 height 24
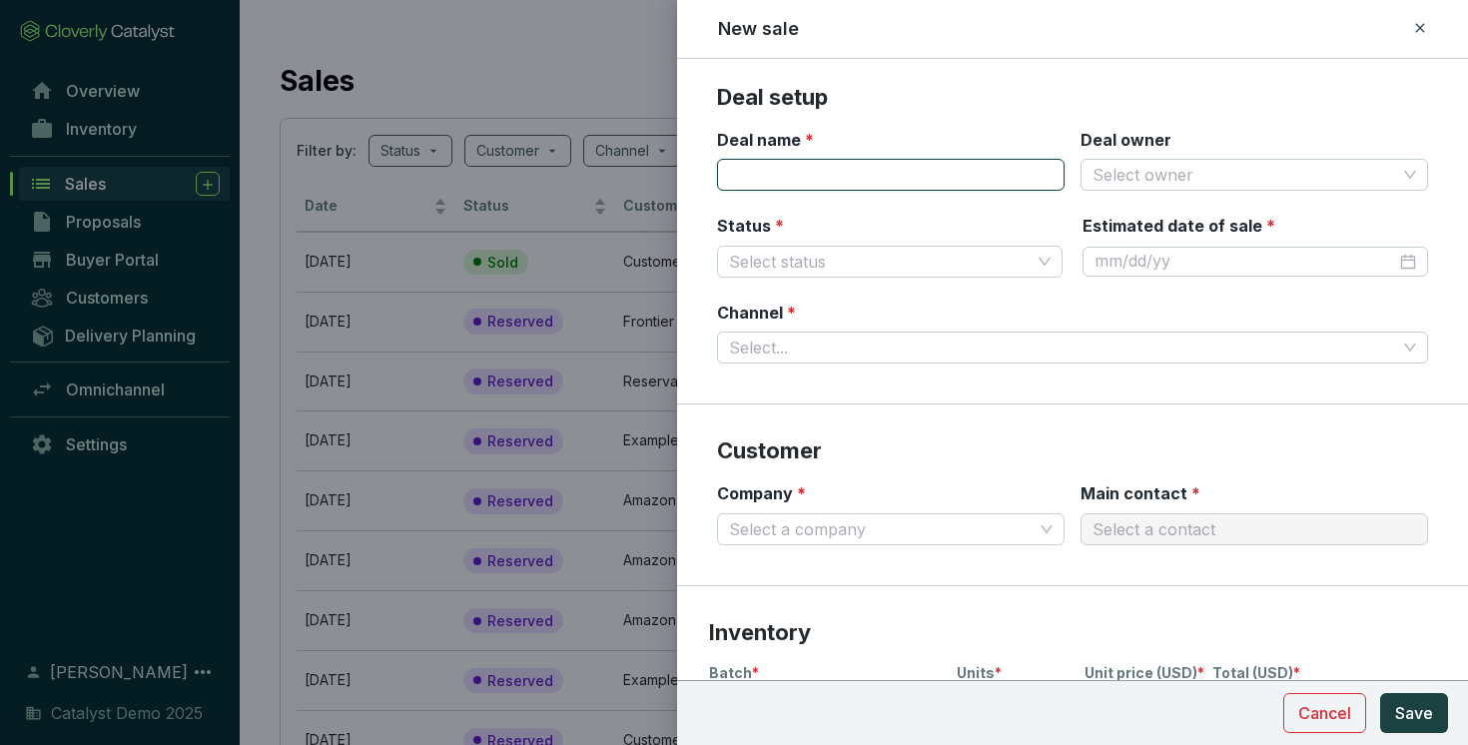
click at [919, 160] on input "Deal name *" at bounding box center [891, 175] width 348 height 32
type input "bank 1"
click at [1155, 168] on input "Deal owner" at bounding box center [1244, 175] width 304 height 30
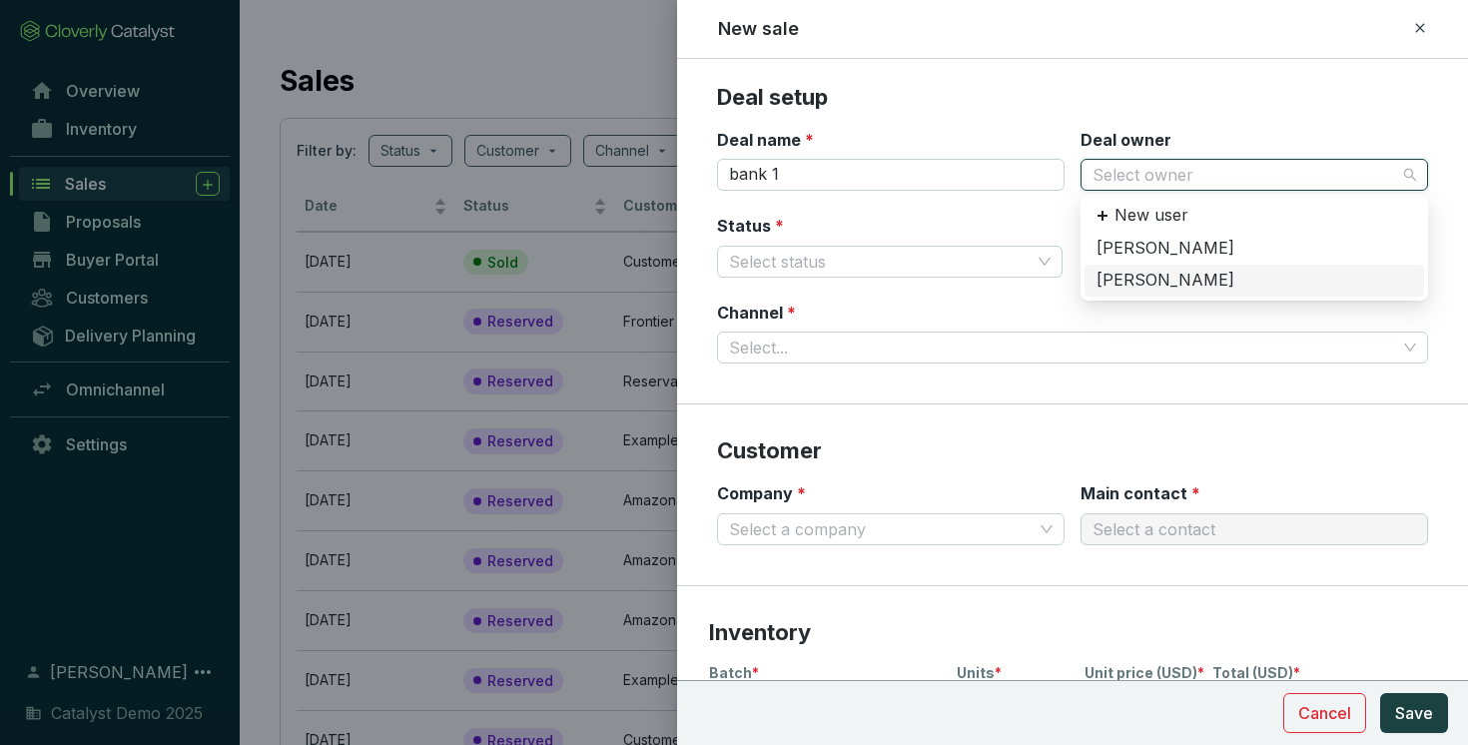
click at [1153, 280] on div "[PERSON_NAME]" at bounding box center [1254, 281] width 316 height 22
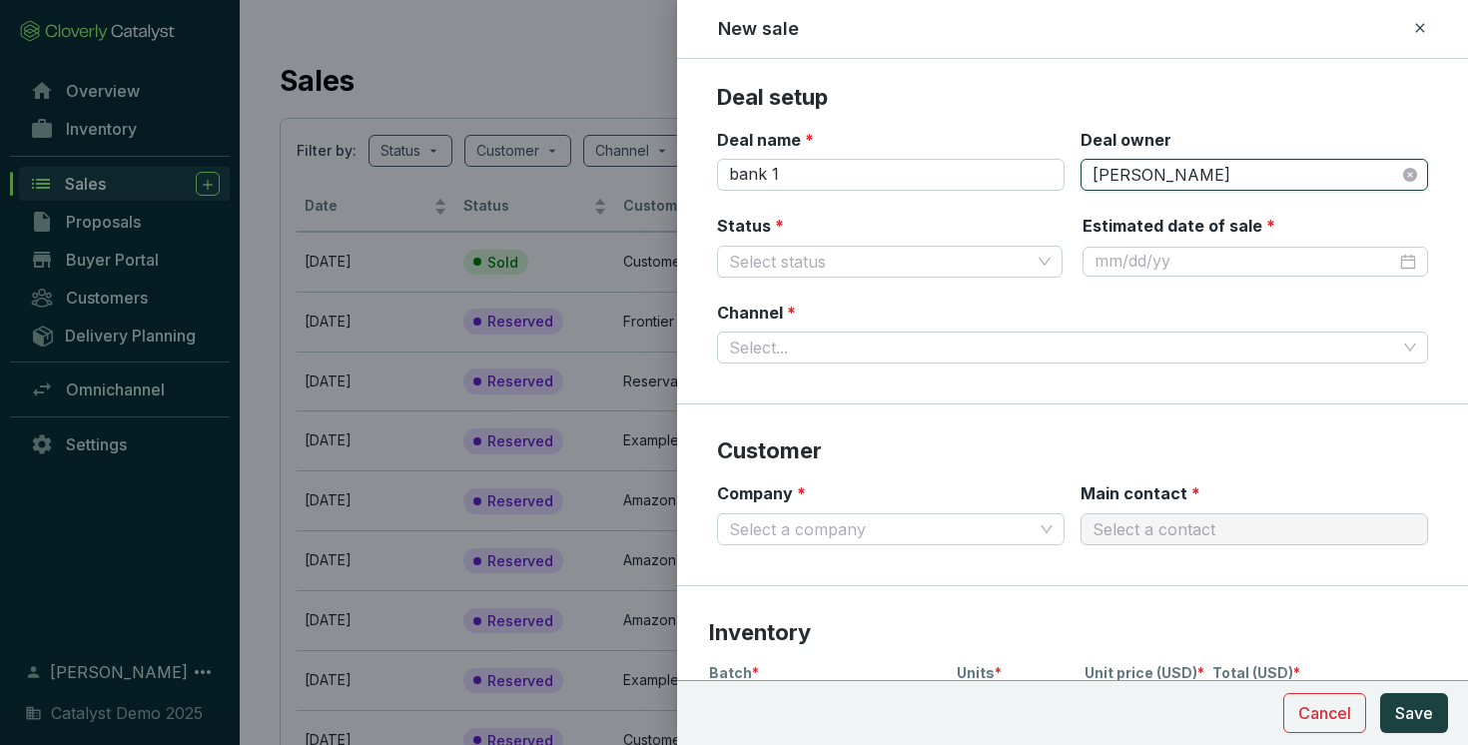
click at [983, 220] on div "Status * Select status" at bounding box center [890, 246] width 346 height 63
click at [966, 247] on input "Status *" at bounding box center [880, 262] width 302 height 30
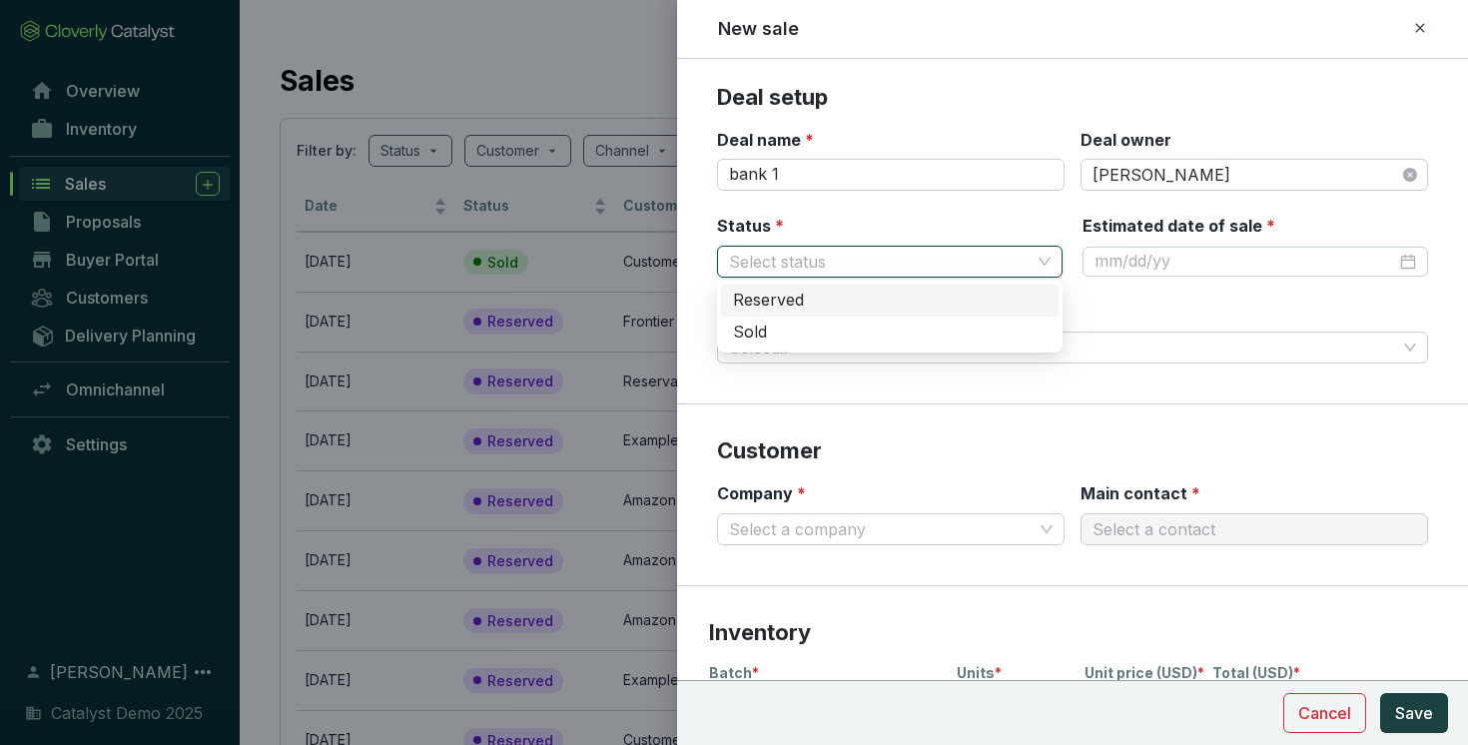
click at [840, 301] on div "Reserved" at bounding box center [890, 301] width 314 height 22
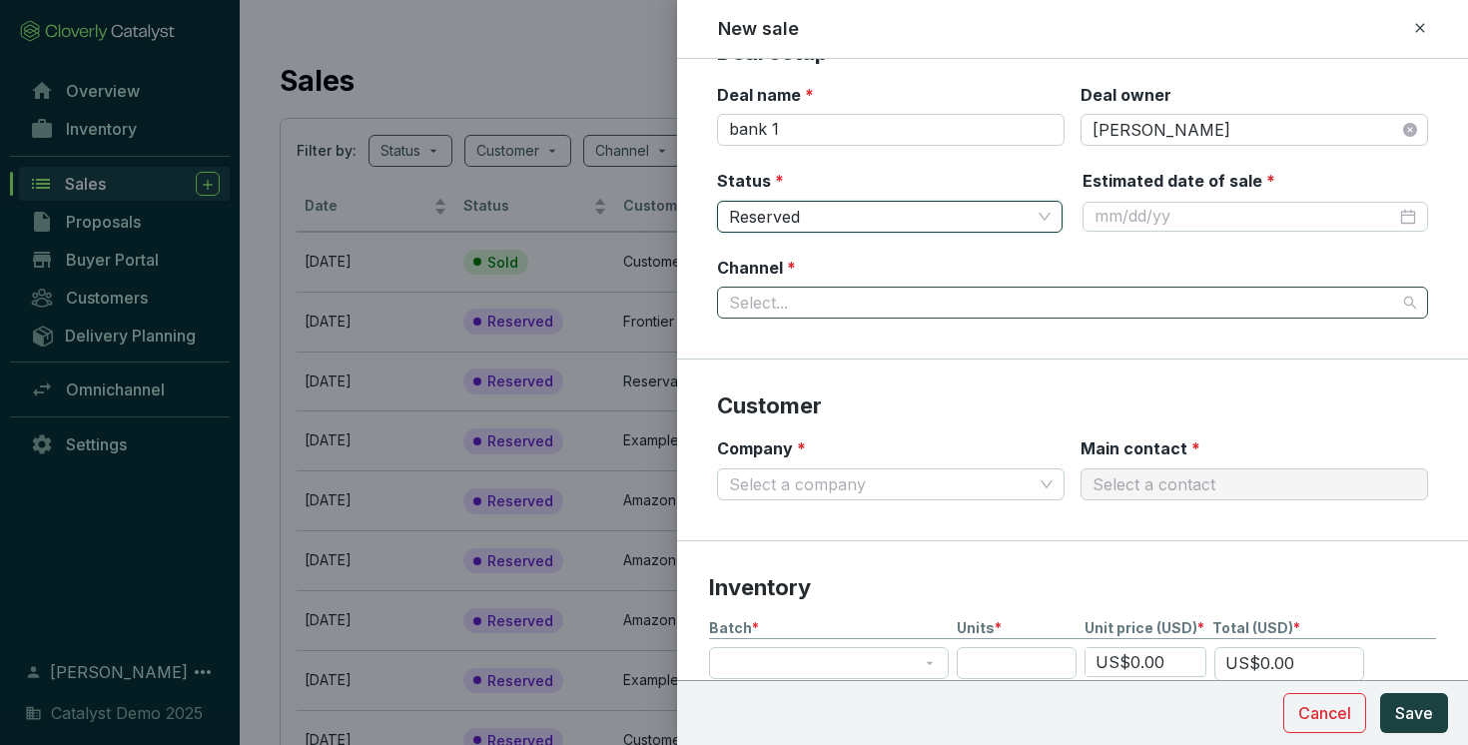
click at [1078, 301] on input "Channel *" at bounding box center [1062, 303] width 667 height 30
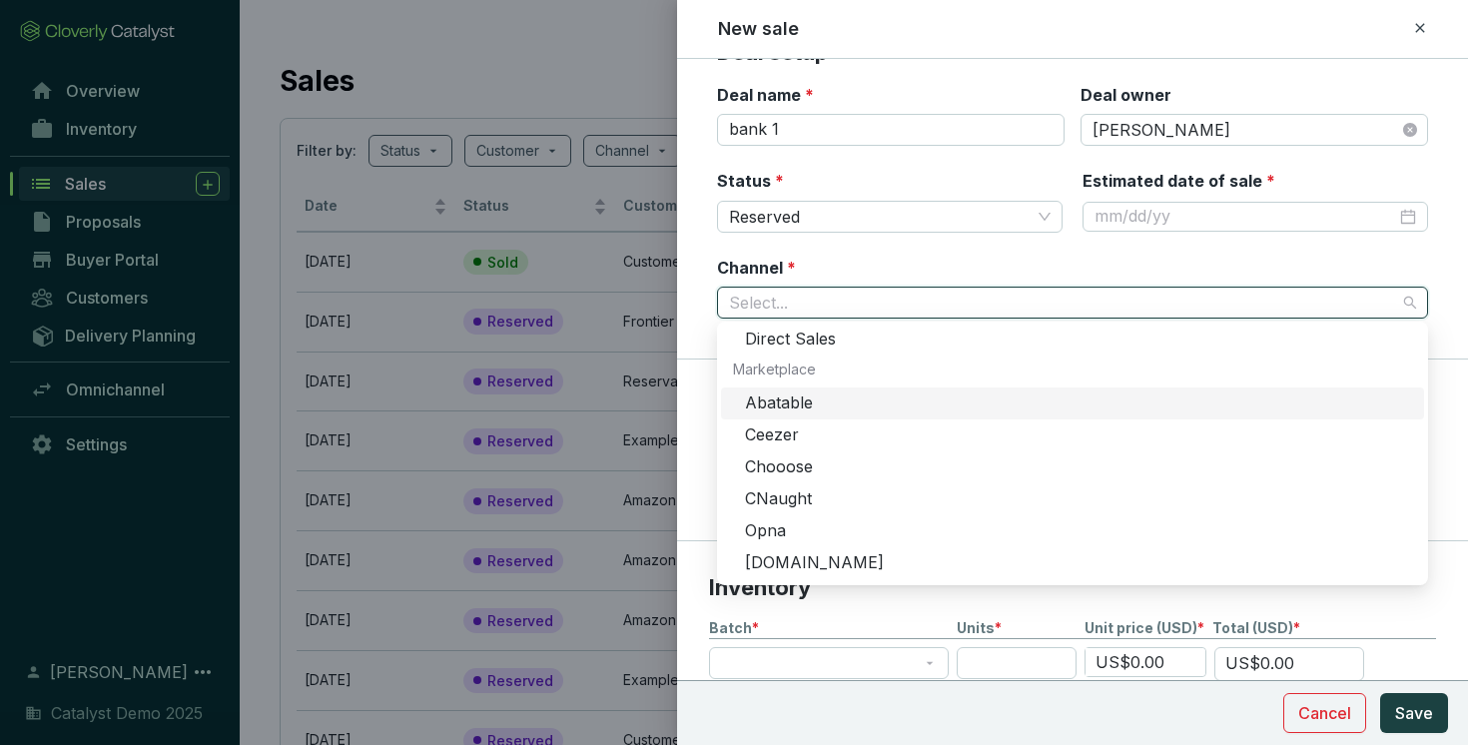
scroll to position [0, 0]
click at [821, 407] on div "Direct Sales" at bounding box center [1078, 405] width 667 height 22
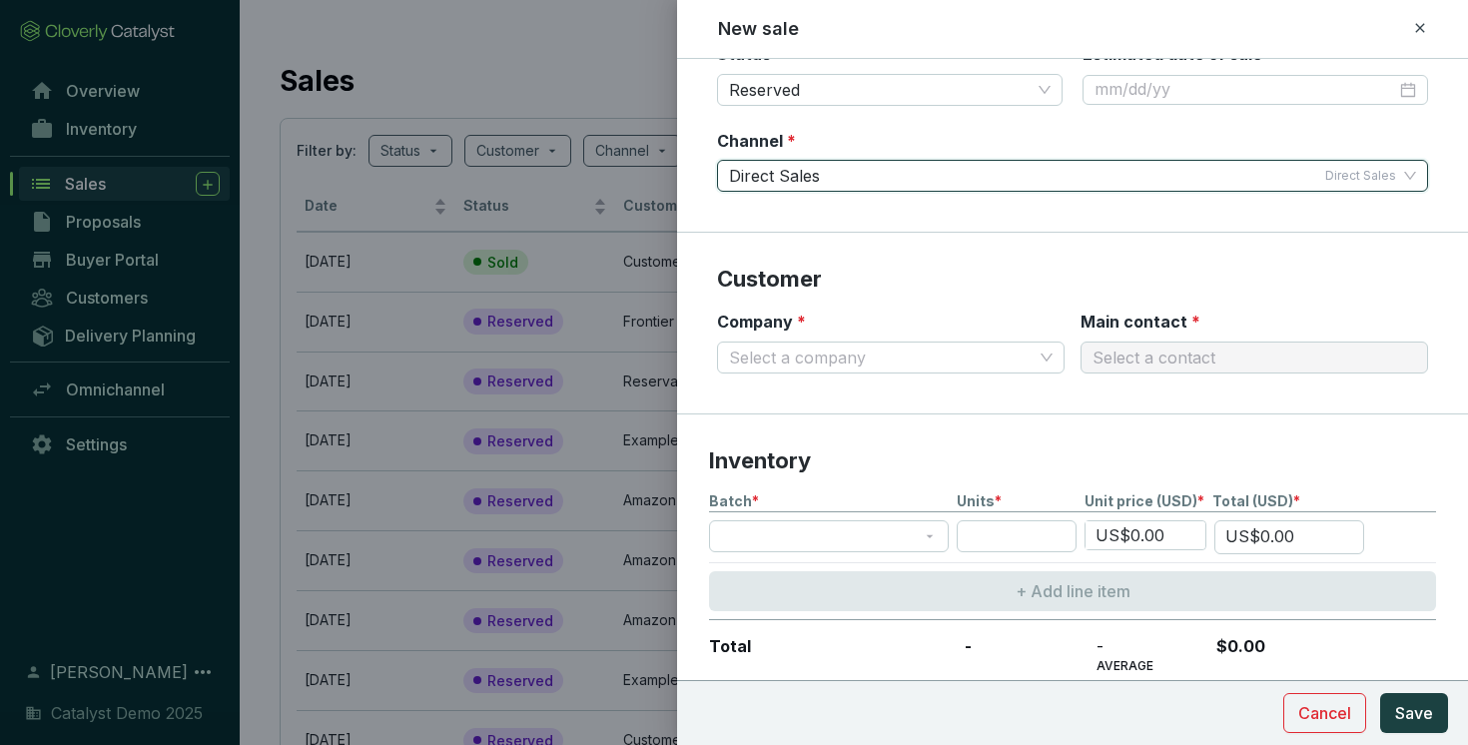
scroll to position [173, 0]
click at [910, 357] on input "Company *" at bounding box center [881, 357] width 304 height 30
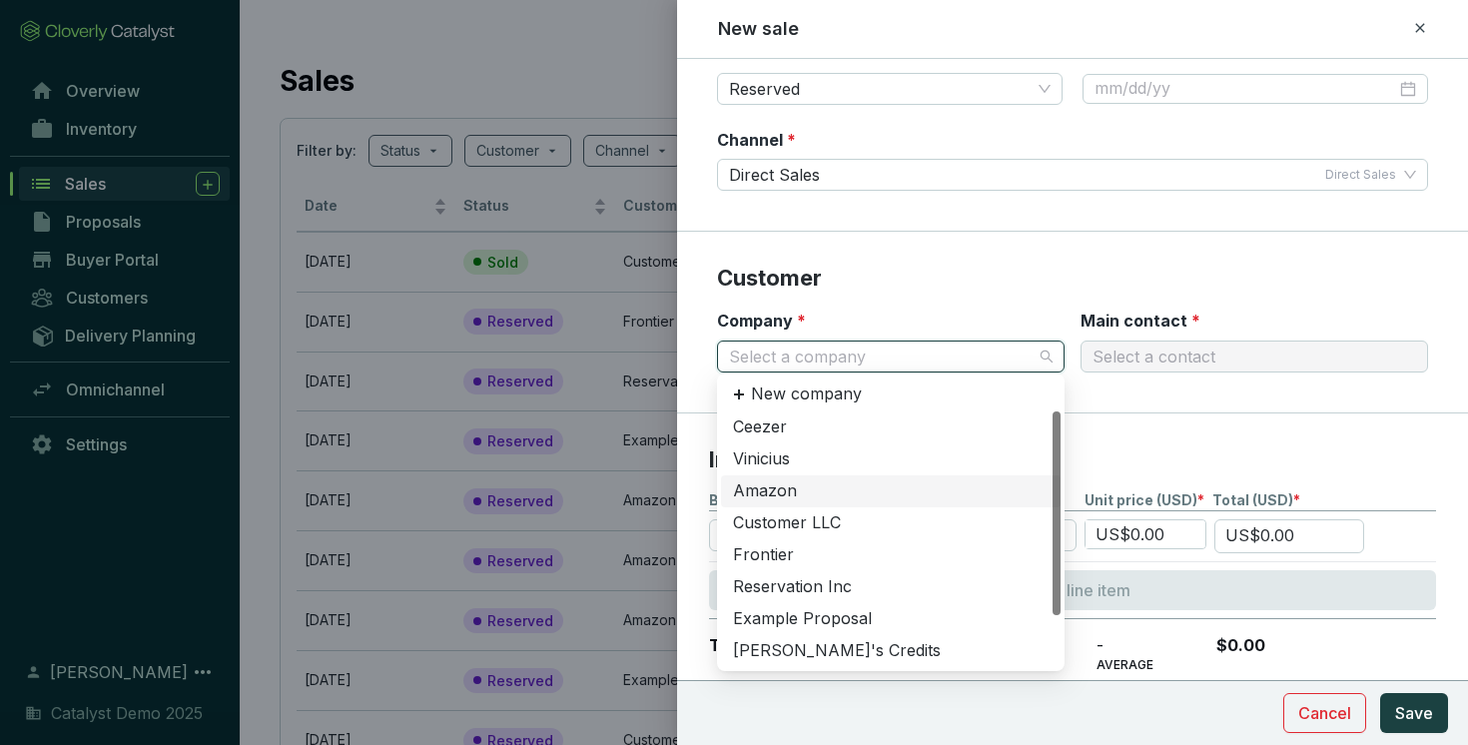
click at [808, 480] on div "Amazon" at bounding box center [891, 491] width 316 height 22
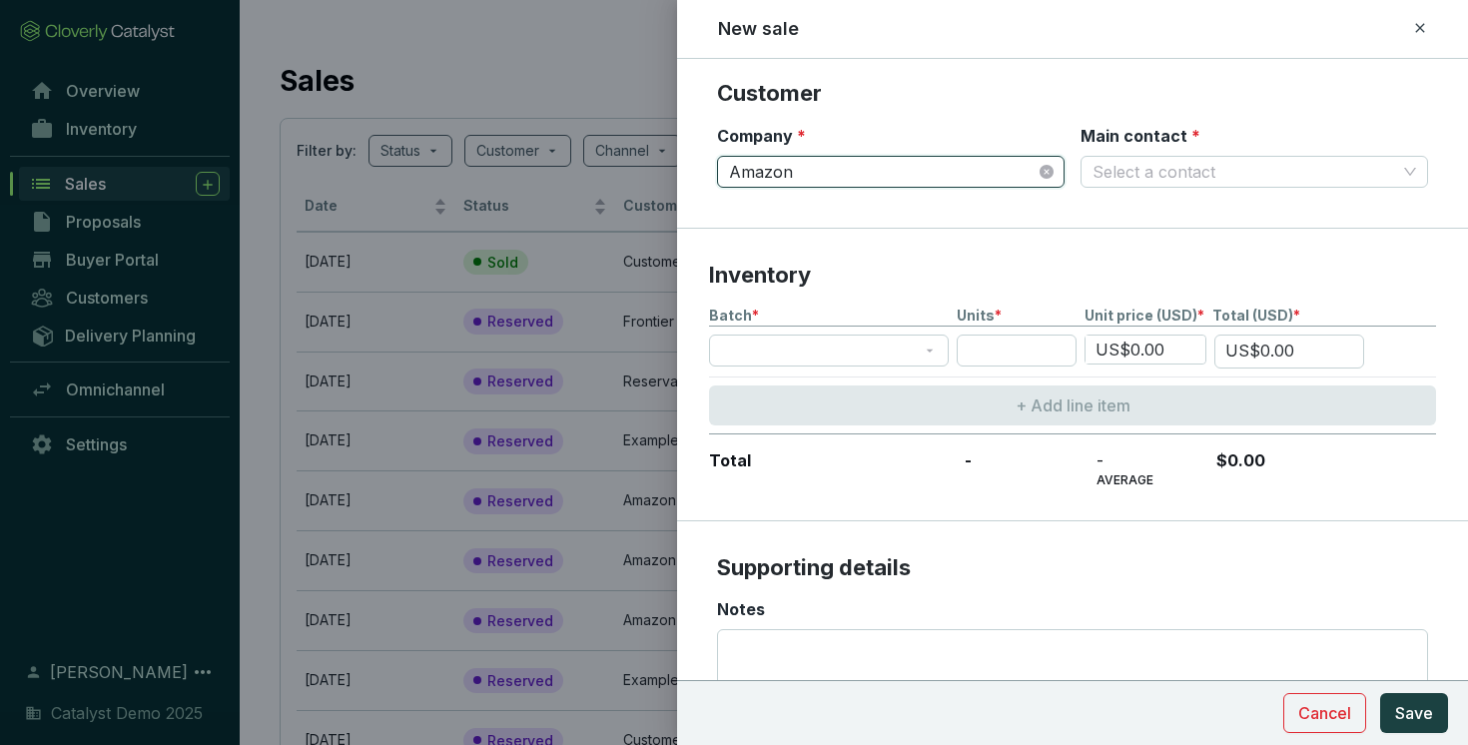
scroll to position [367, 0]
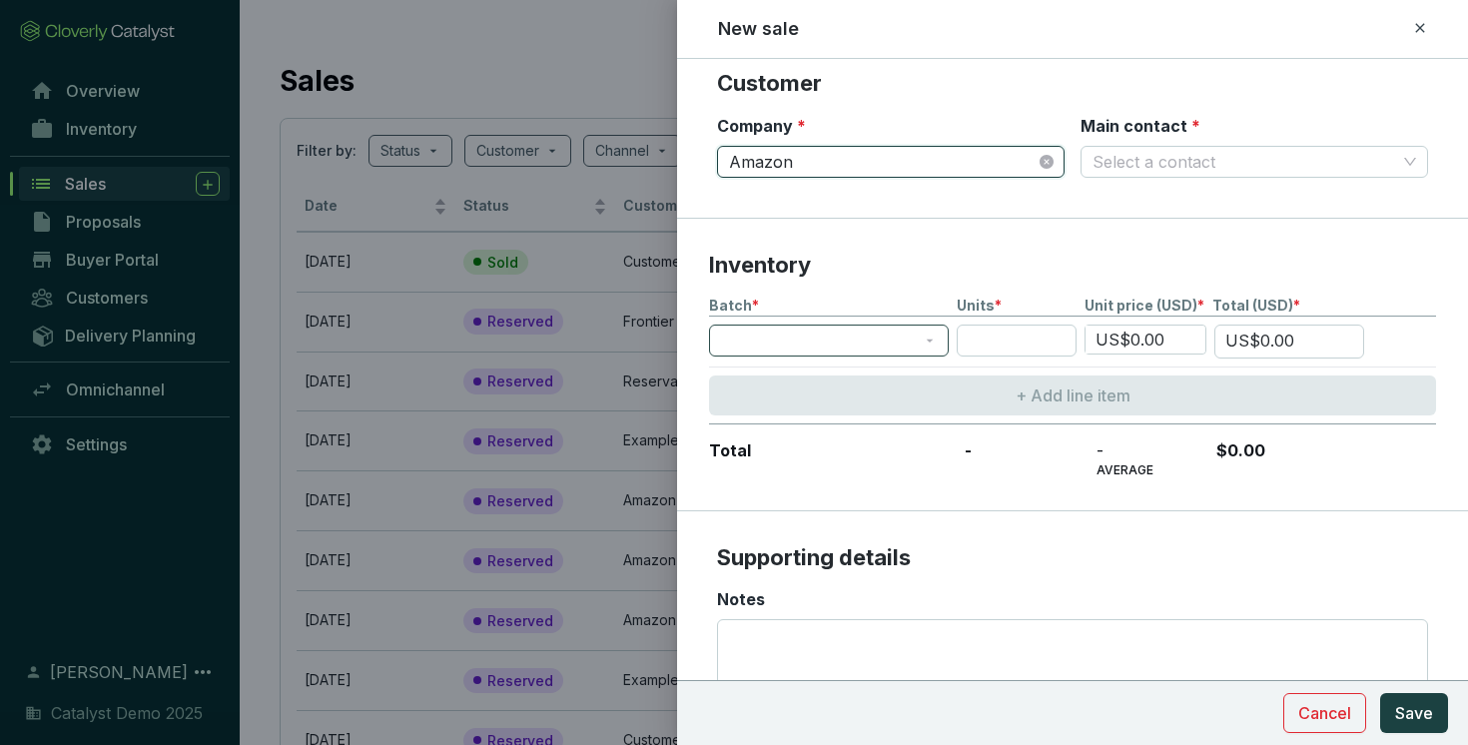
click at [821, 335] on span at bounding box center [829, 341] width 216 height 30
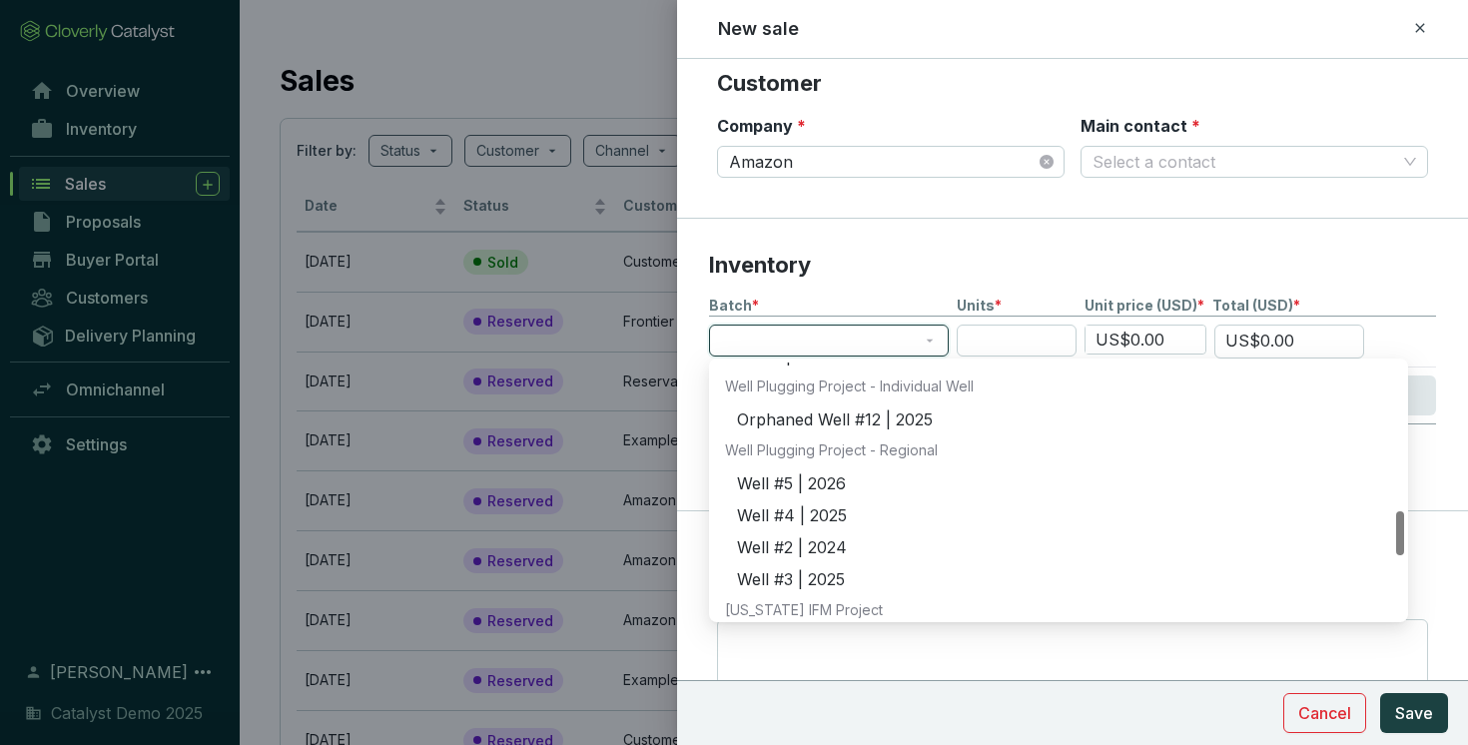
scroll to position [978, 0]
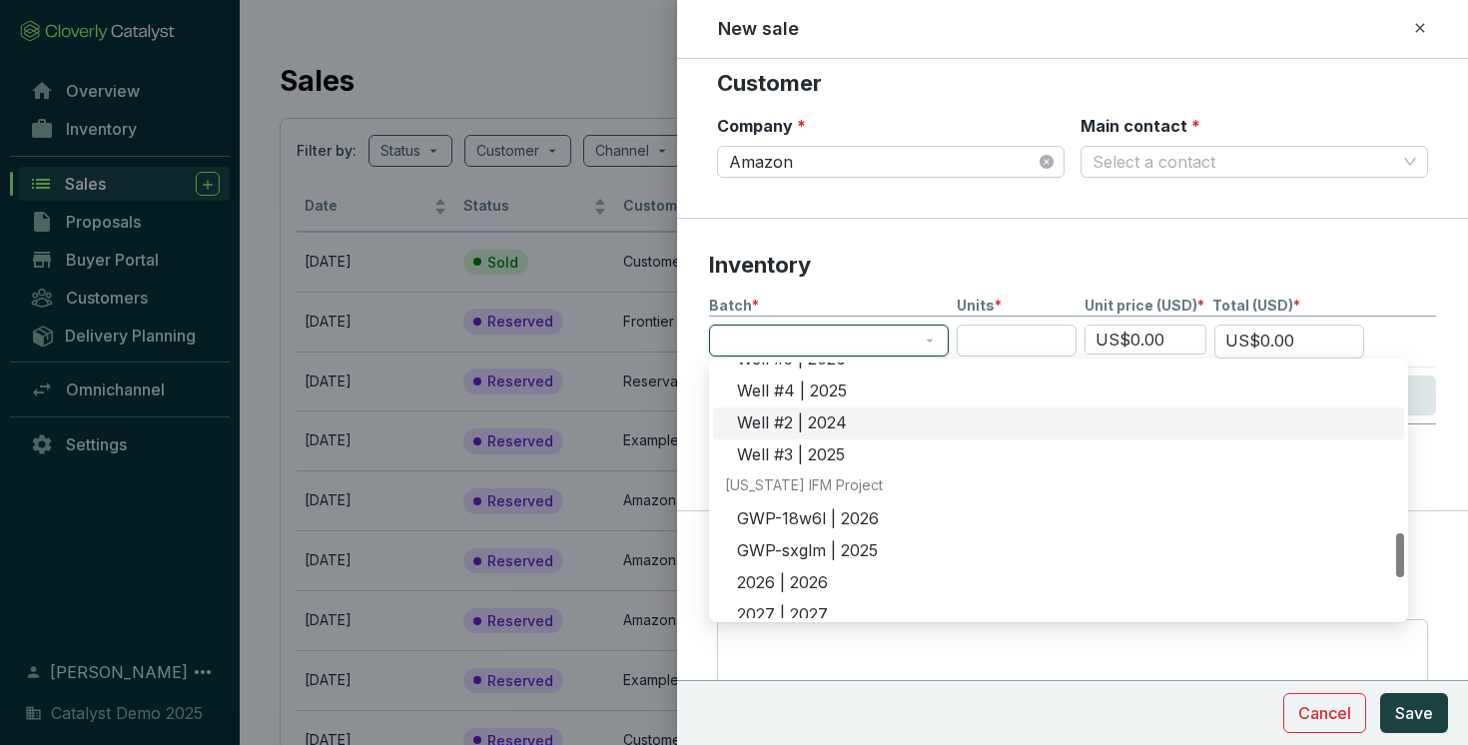
click at [802, 425] on div "Well #2 | 2024" at bounding box center [1064, 423] width 655 height 22
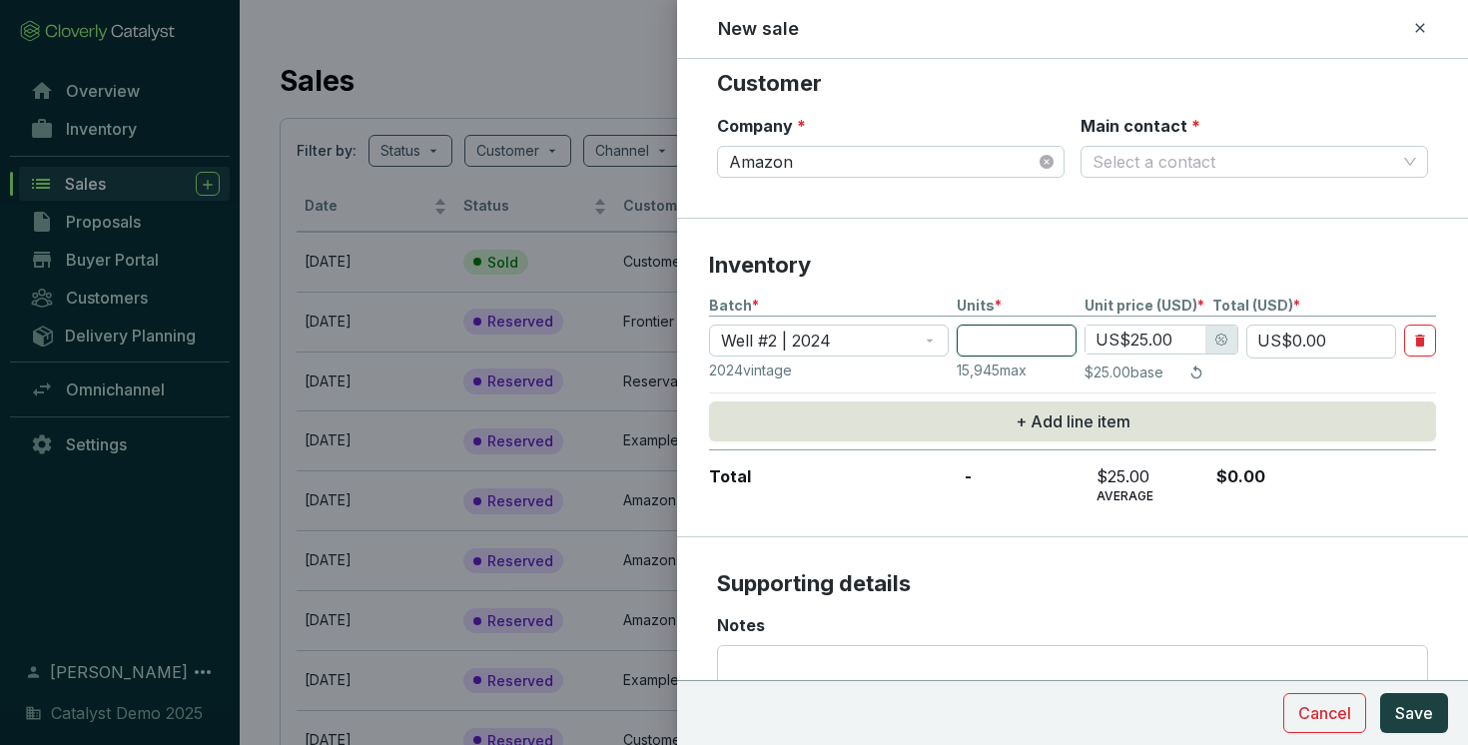
click at [1002, 343] on input "number" at bounding box center [1017, 341] width 120 height 32
type input "2"
type input "US$50.00"
type input "20"
type input "US$500.00"
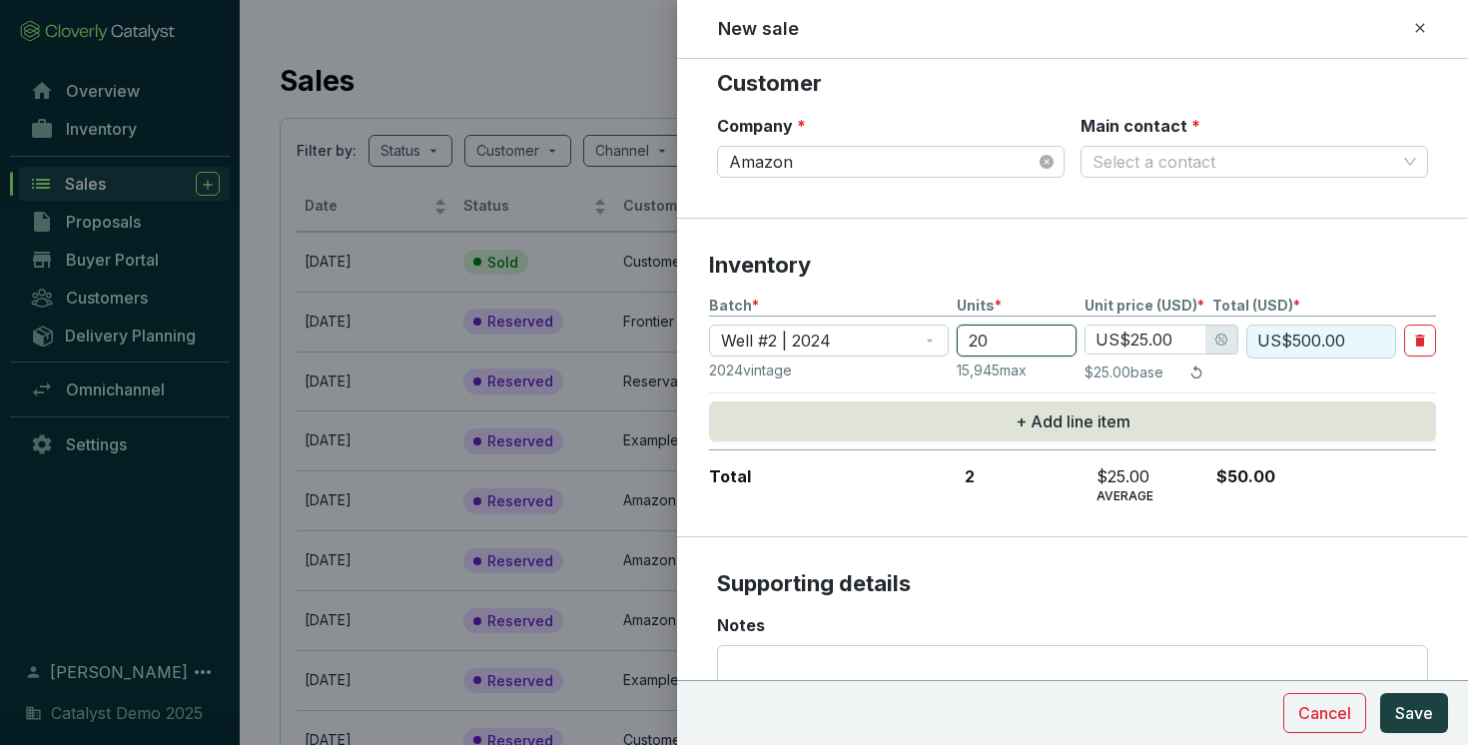
type input "200"
type input "US$5,000.00"
type input "200"
click at [1301, 716] on span "Cancel" at bounding box center [1324, 713] width 53 height 24
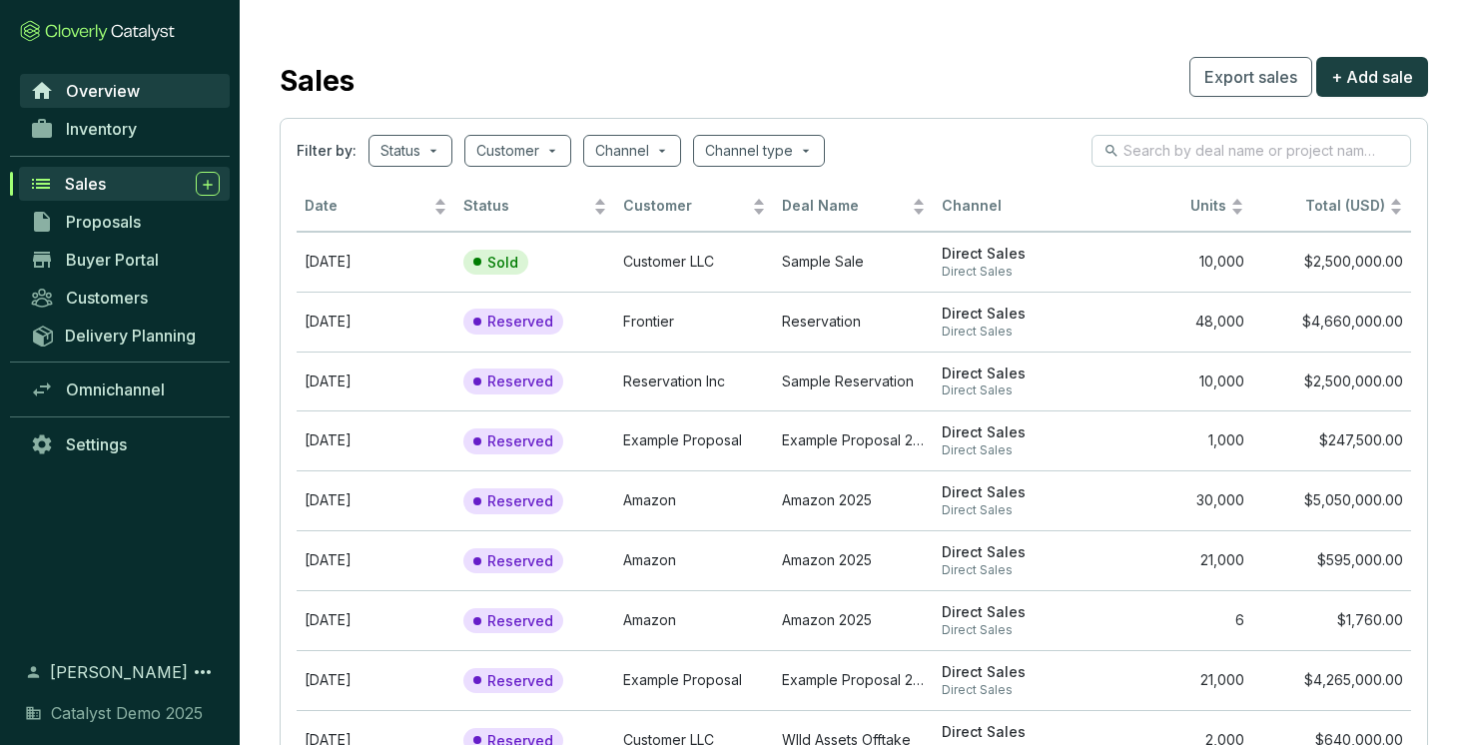
click at [118, 88] on span "Overview" at bounding box center [103, 91] width 74 height 20
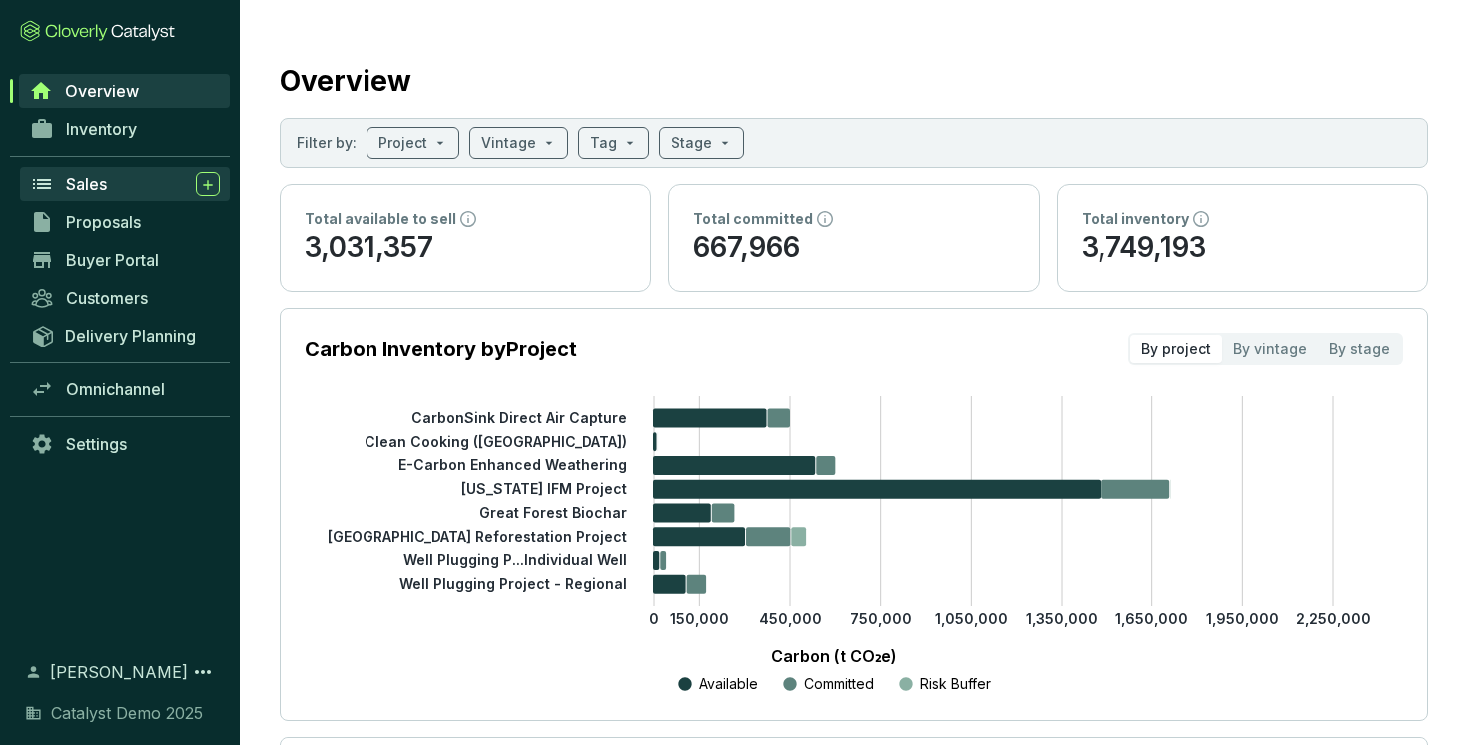
click at [114, 177] on div "Sales" at bounding box center [143, 184] width 154 height 24
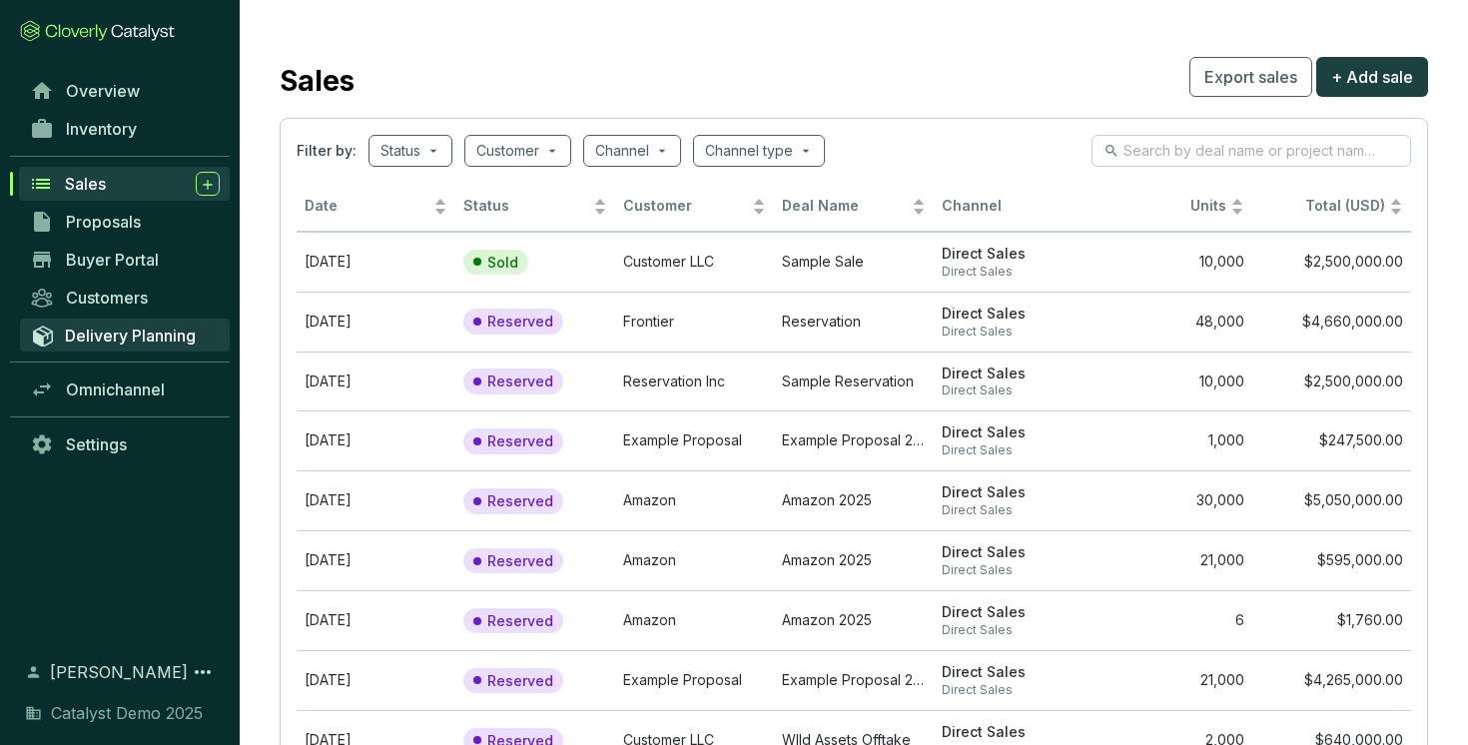
click at [160, 339] on span "Delivery Planning" at bounding box center [130, 336] width 131 height 20
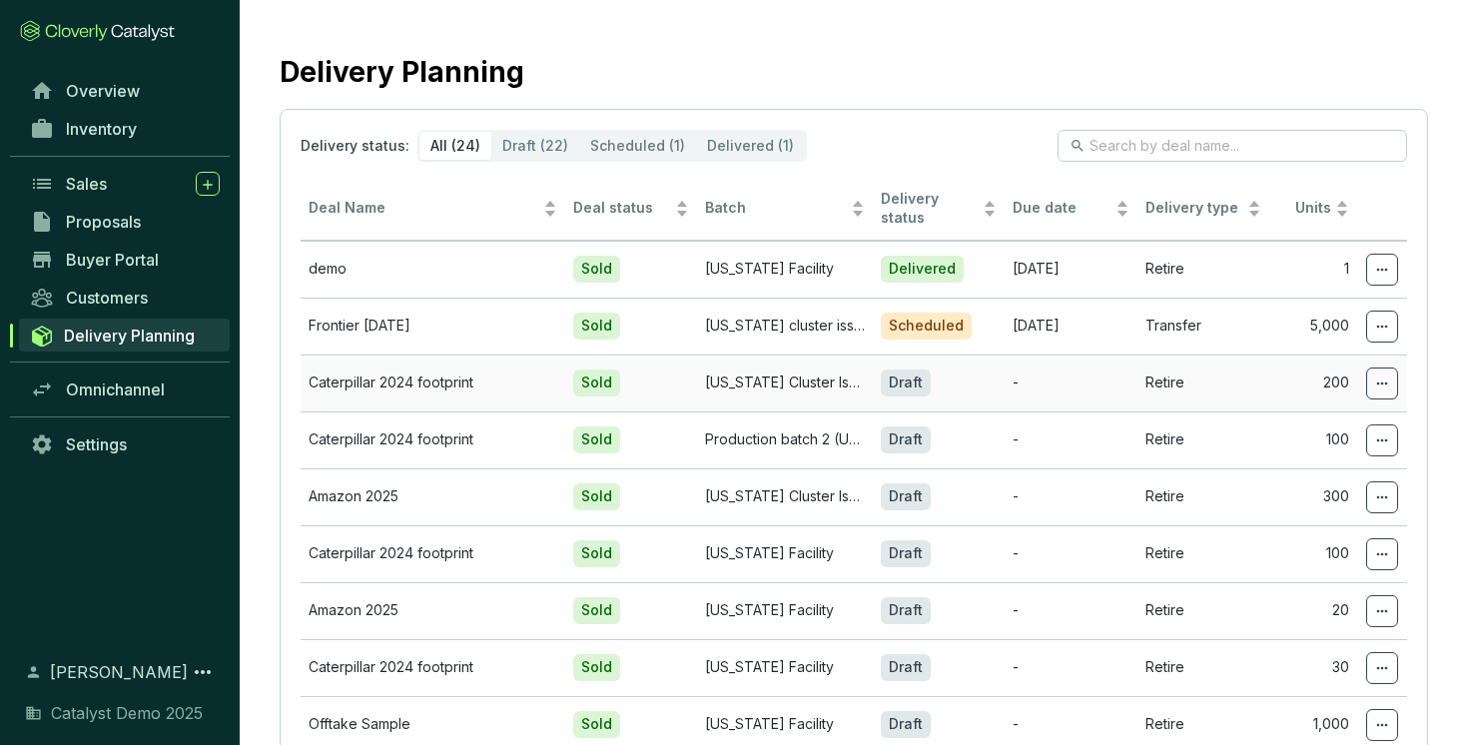
scroll to position [10, 0]
click at [1387, 327] on icon at bounding box center [1382, 326] width 16 height 24
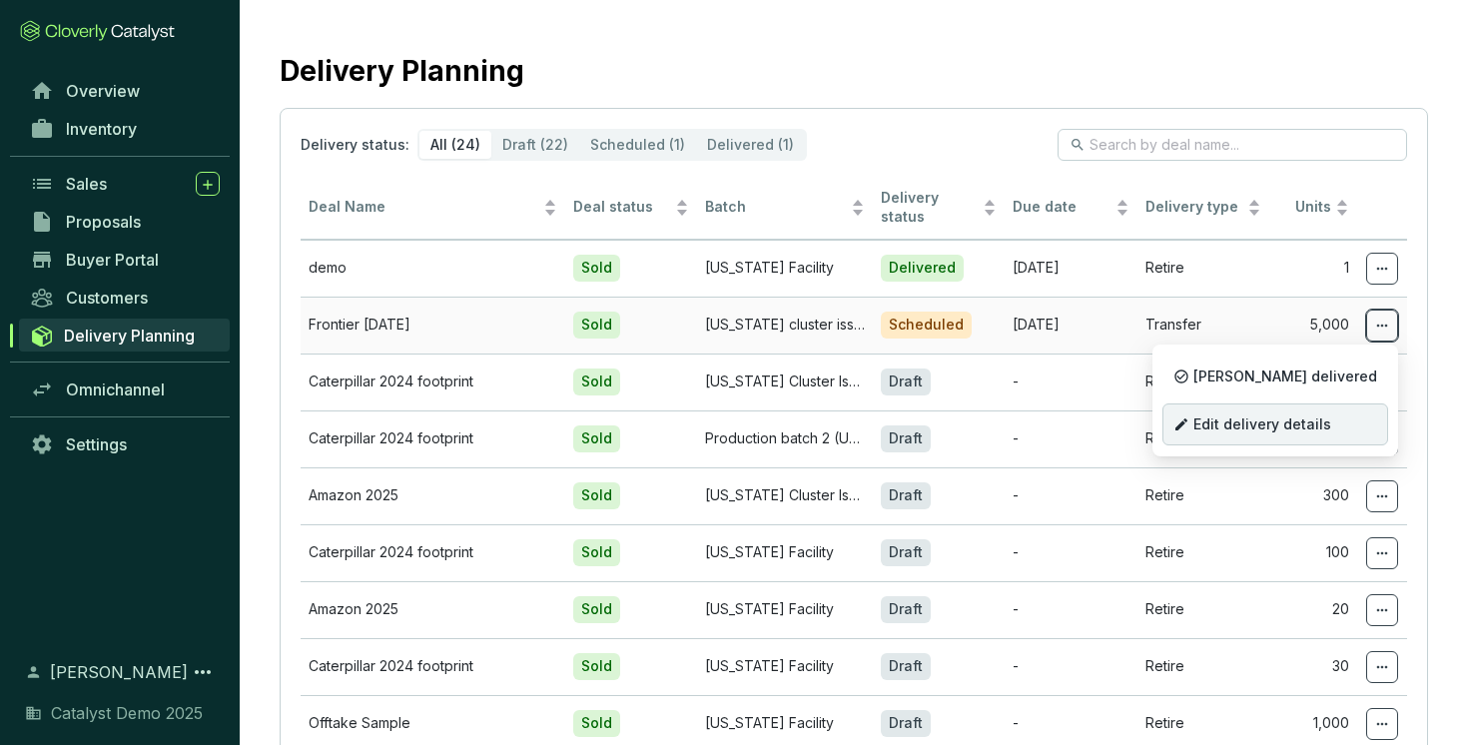
click at [1314, 417] on span "Edit delivery details" at bounding box center [1262, 424] width 138 height 16
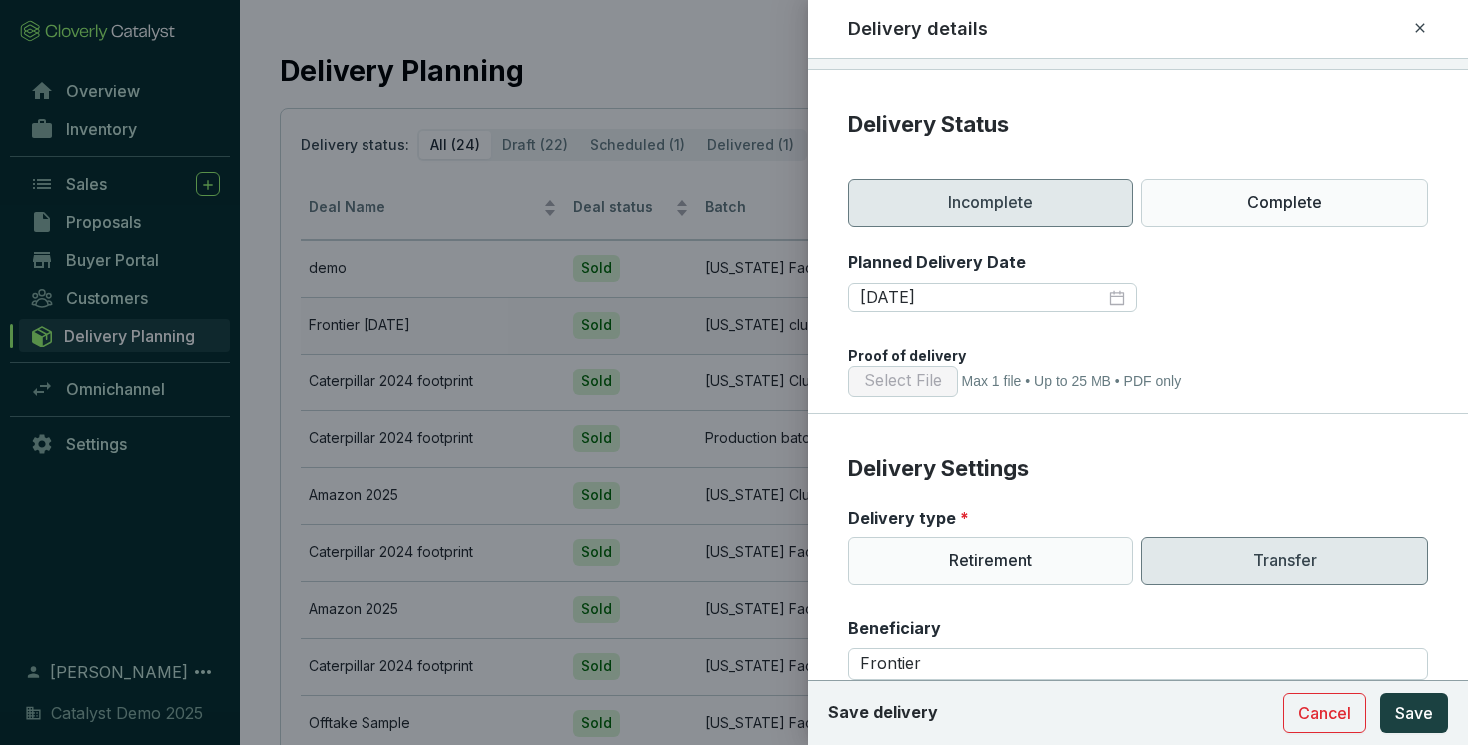
scroll to position [184, 0]
click at [1231, 220] on p "Complete" at bounding box center [1284, 202] width 287 height 48
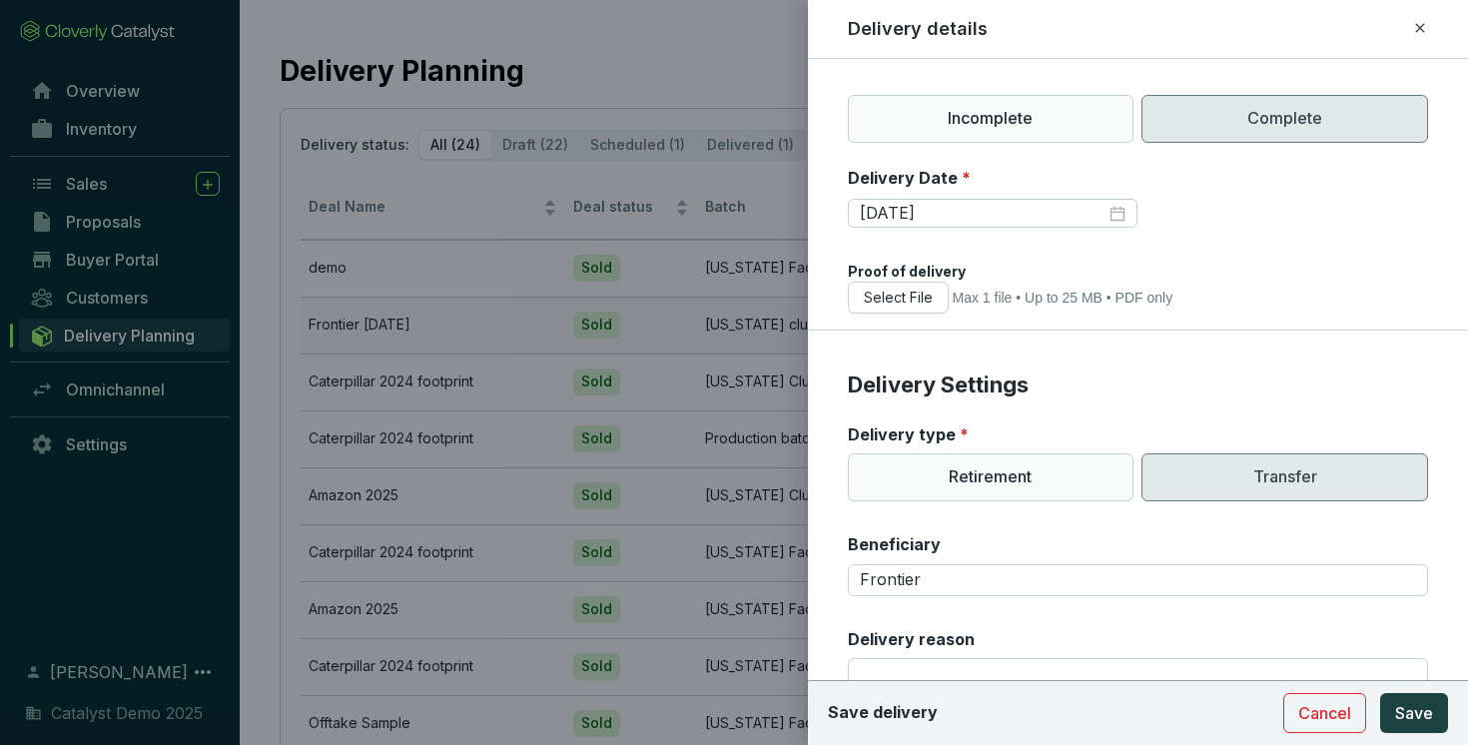
scroll to position [199, 0]
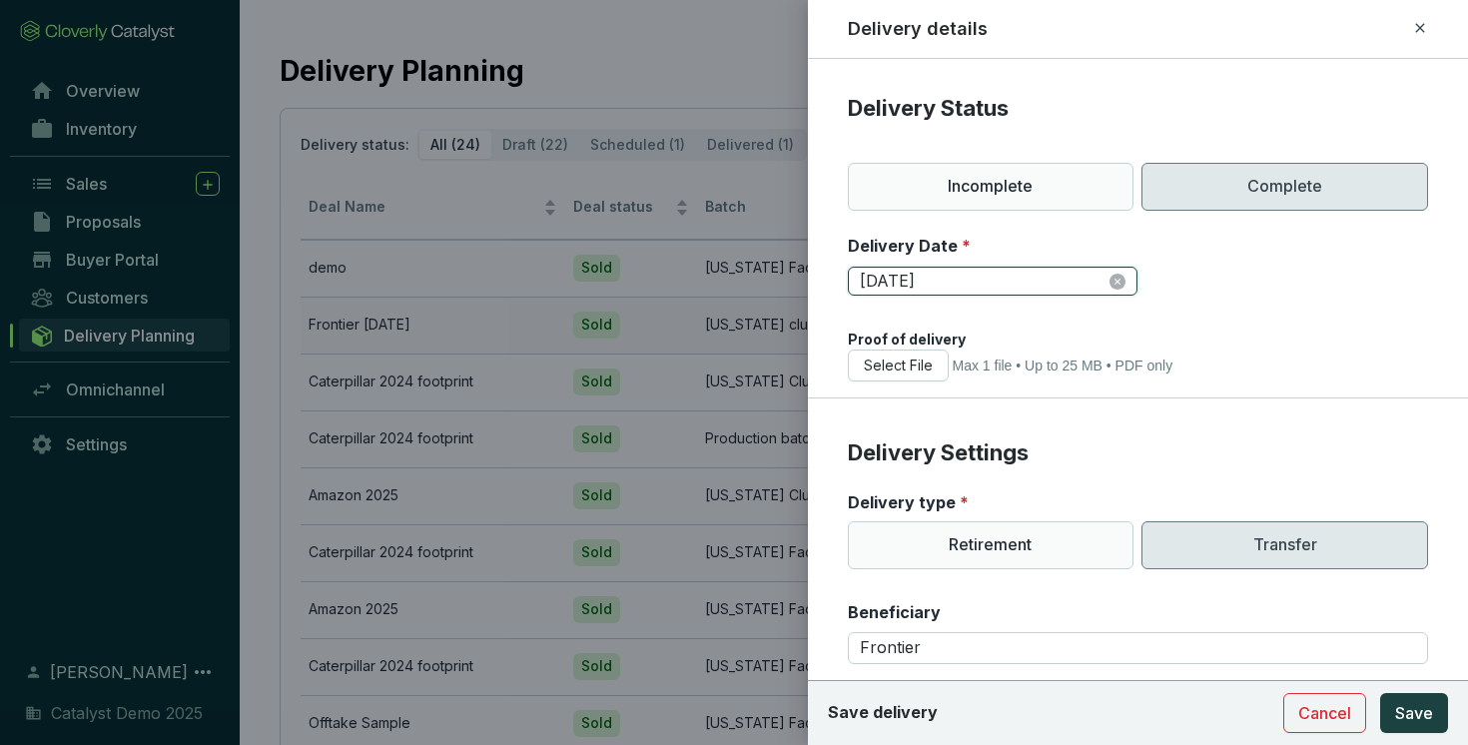
click at [988, 284] on input "[DATE]" at bounding box center [983, 282] width 247 height 22
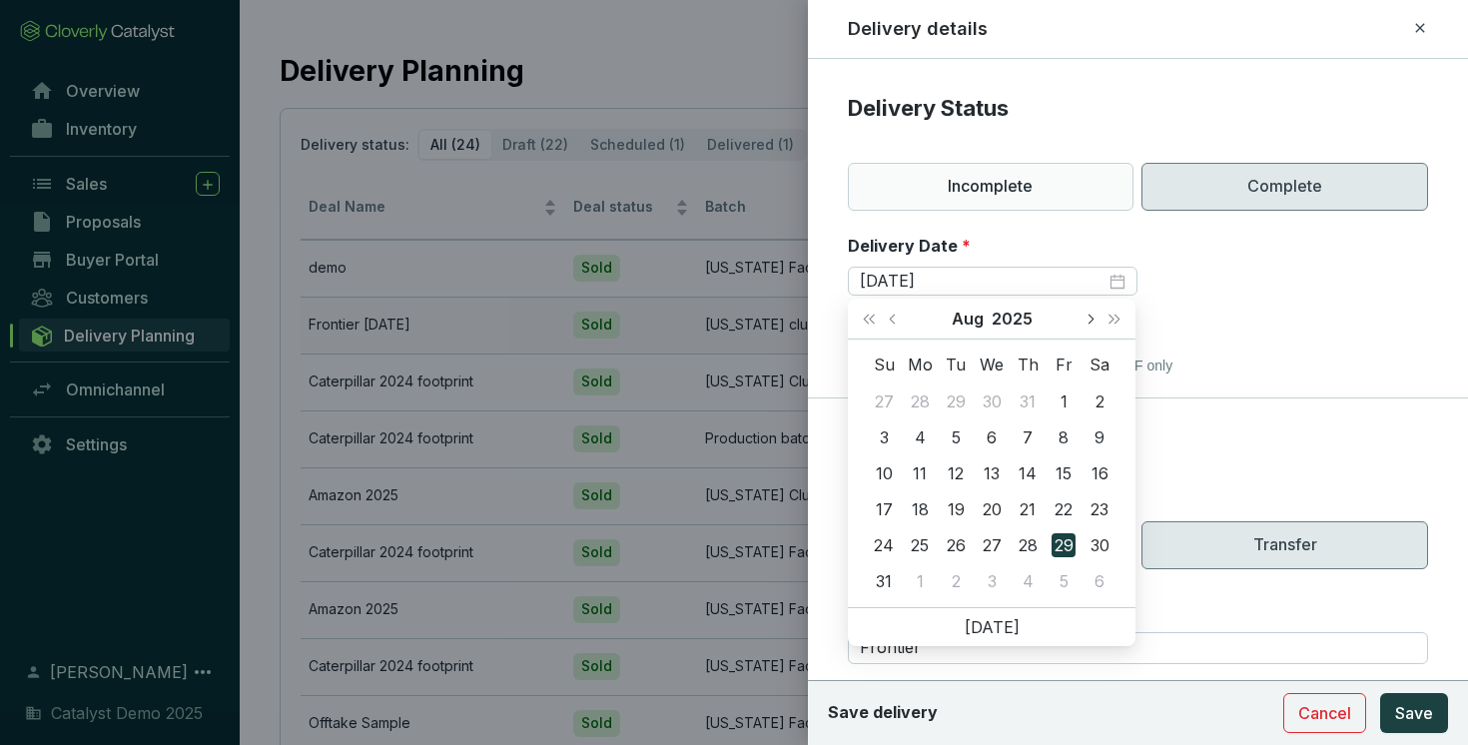
click at [1085, 318] on span "Next month (PageDown)" at bounding box center [1089, 319] width 10 height 10
type input "[DATE]"
click at [991, 406] on div "1" at bounding box center [992, 401] width 24 height 24
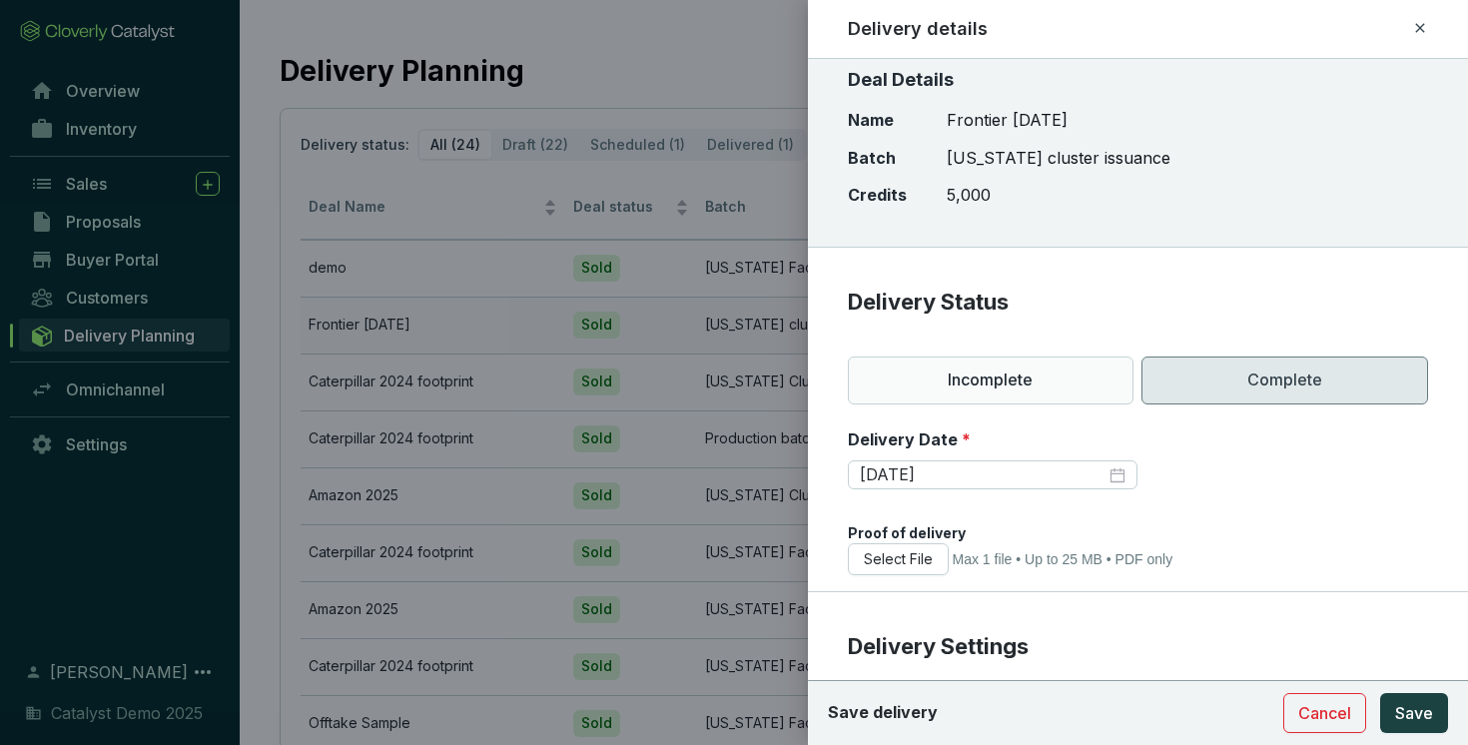
scroll to position [0, 0]
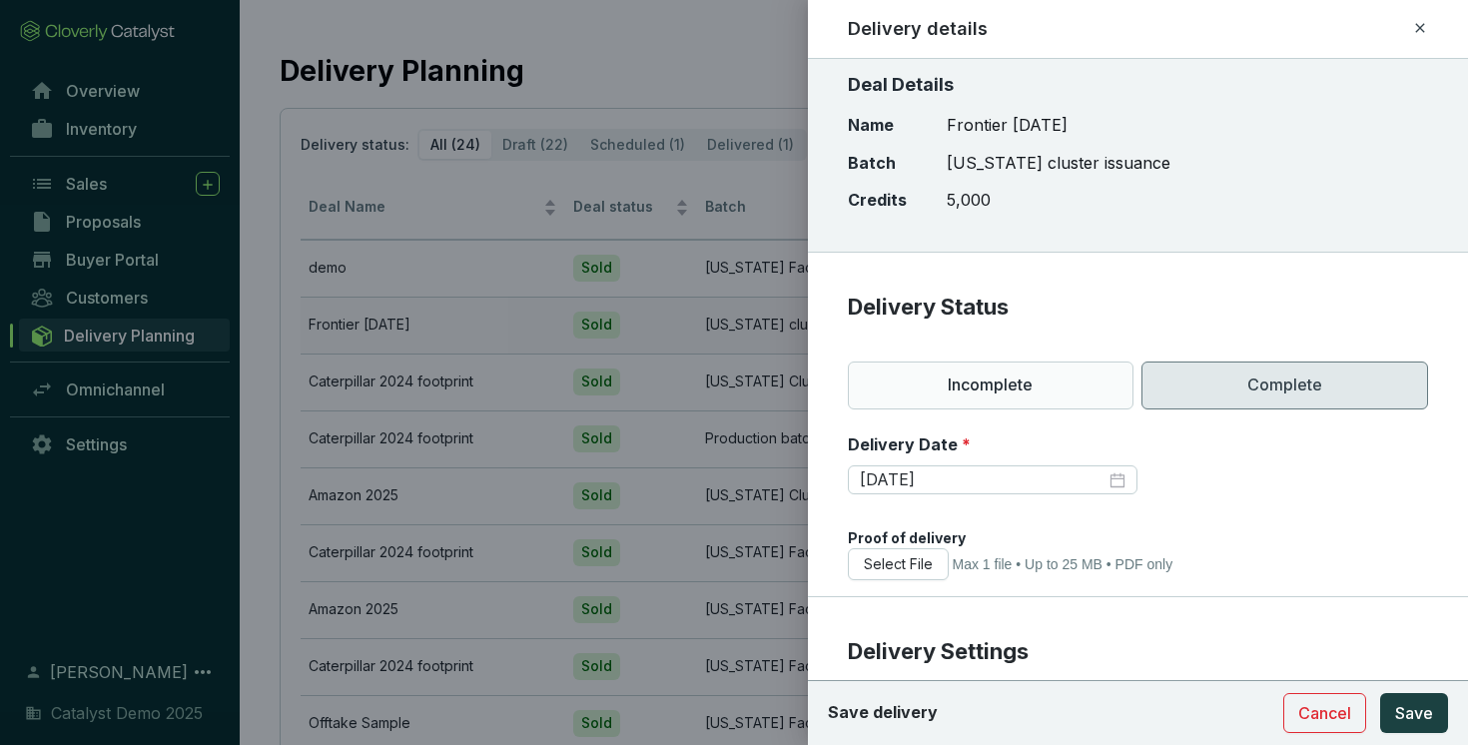
click at [1419, 22] on icon at bounding box center [1420, 28] width 16 height 24
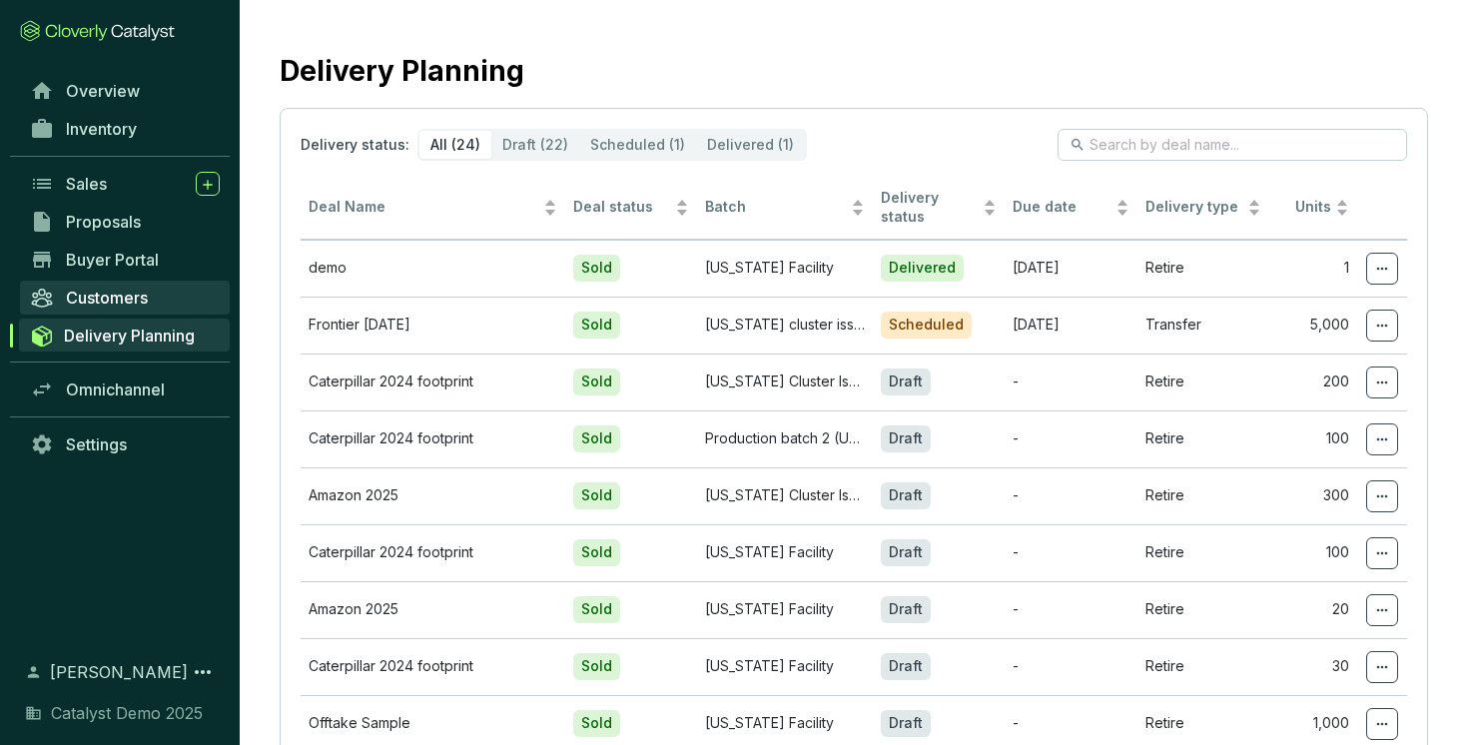
click at [123, 303] on span "Customers" at bounding box center [107, 298] width 82 height 20
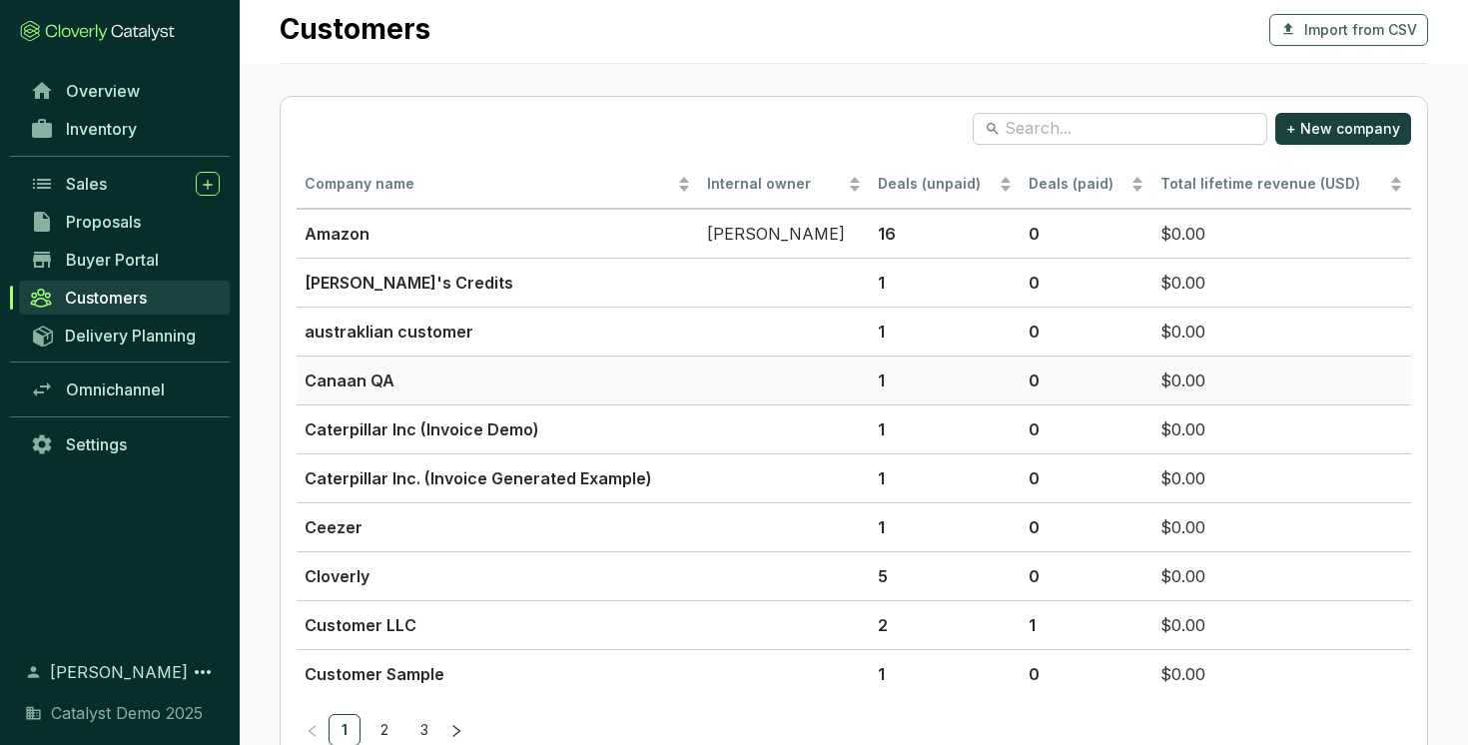
scroll to position [18, 0]
click at [134, 176] on div "Sales" at bounding box center [143, 184] width 154 height 24
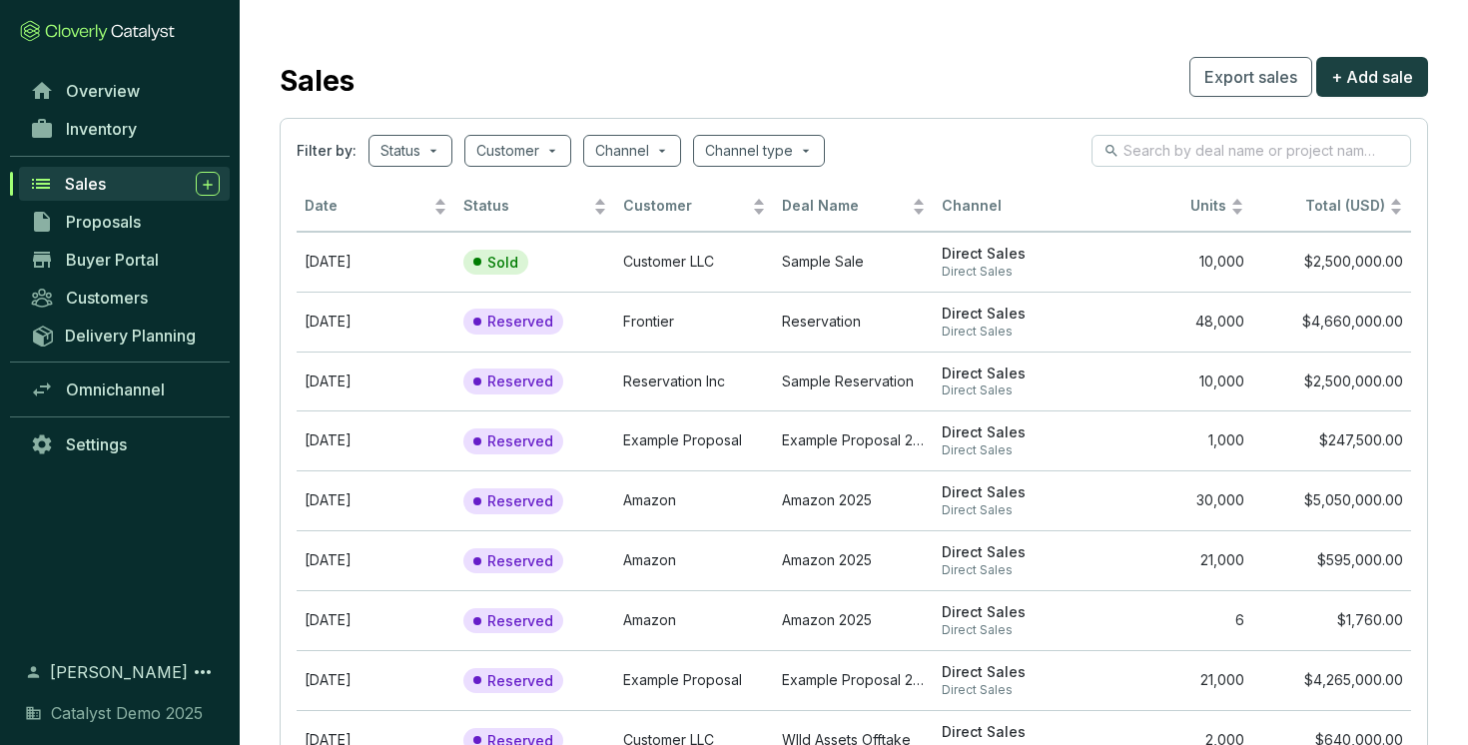
click at [432, 18] on section "Sales Export sales + Add sale Filter by: Status Customer Channel Channel type D…" at bounding box center [854, 477] width 1228 height 955
click at [168, 82] on link "Overview" at bounding box center [125, 91] width 210 height 34
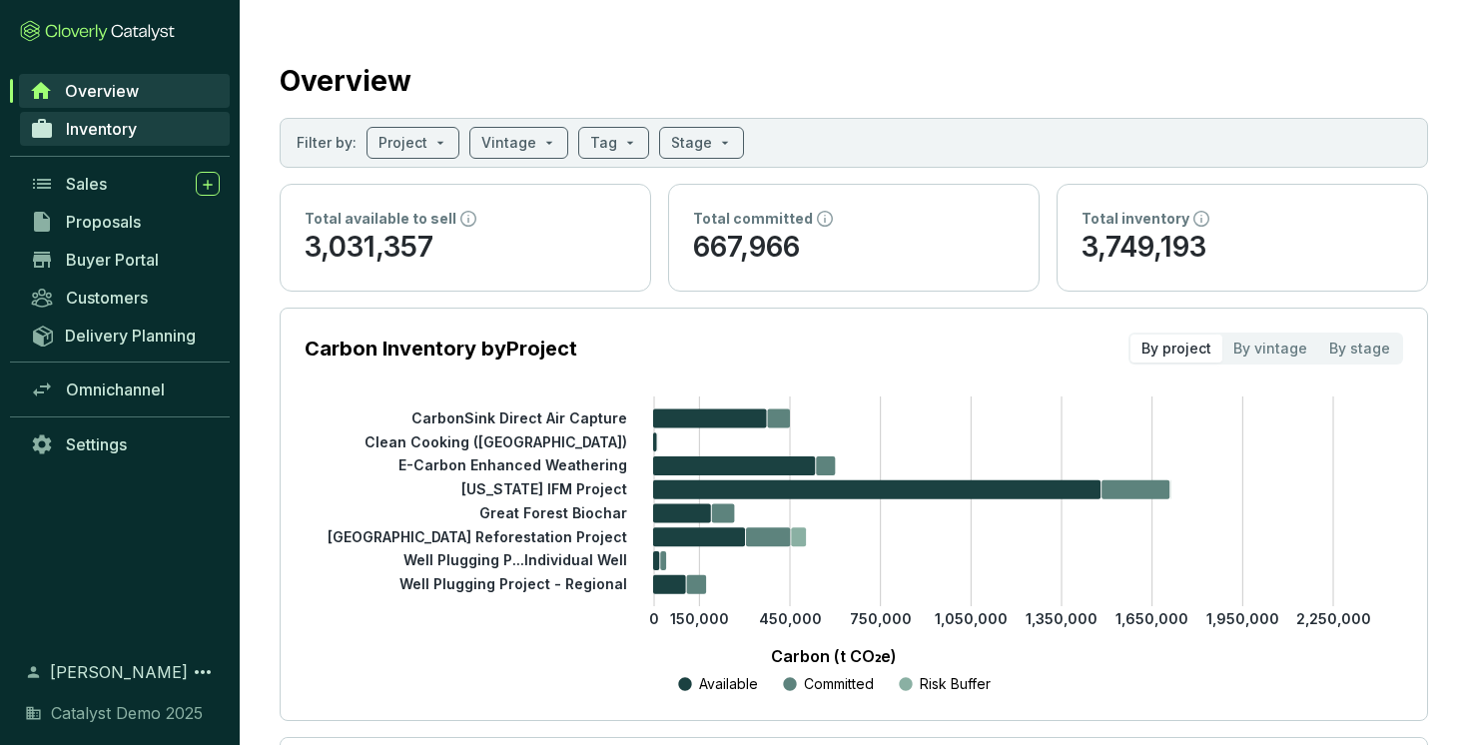
click at [151, 127] on link "Inventory" at bounding box center [125, 129] width 210 height 34
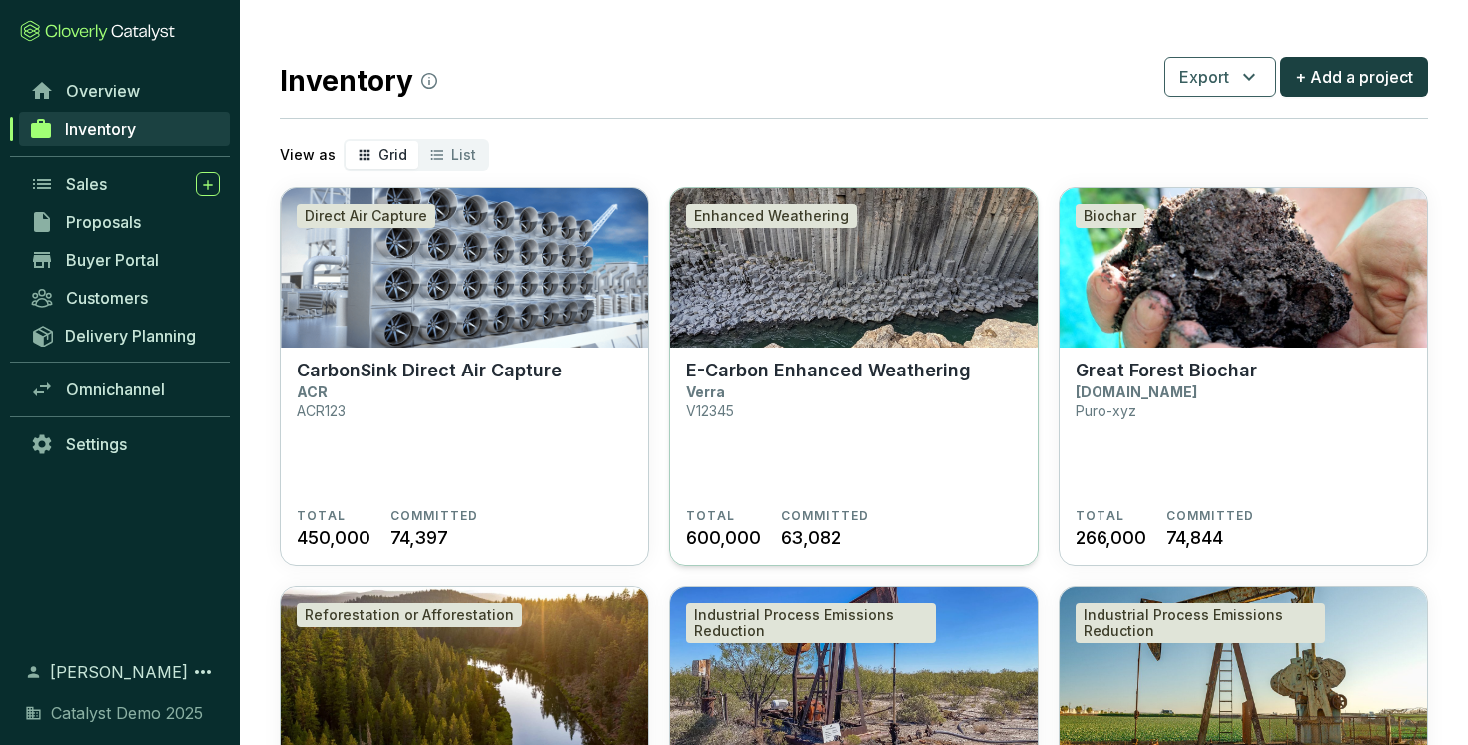
click at [835, 433] on section "E-Carbon Enhanced Weathering Verra V12345" at bounding box center [854, 434] width 336 height 149
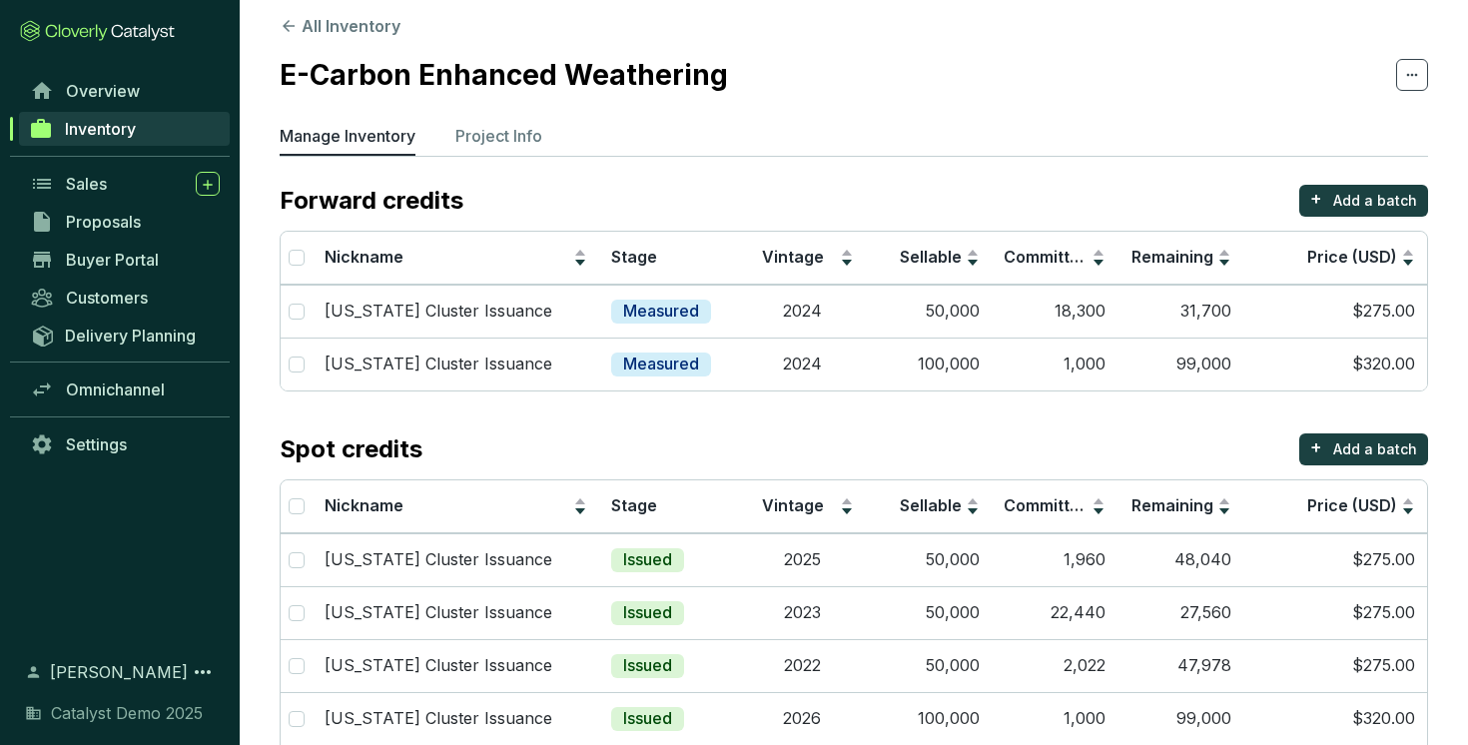
scroll to position [19, 0]
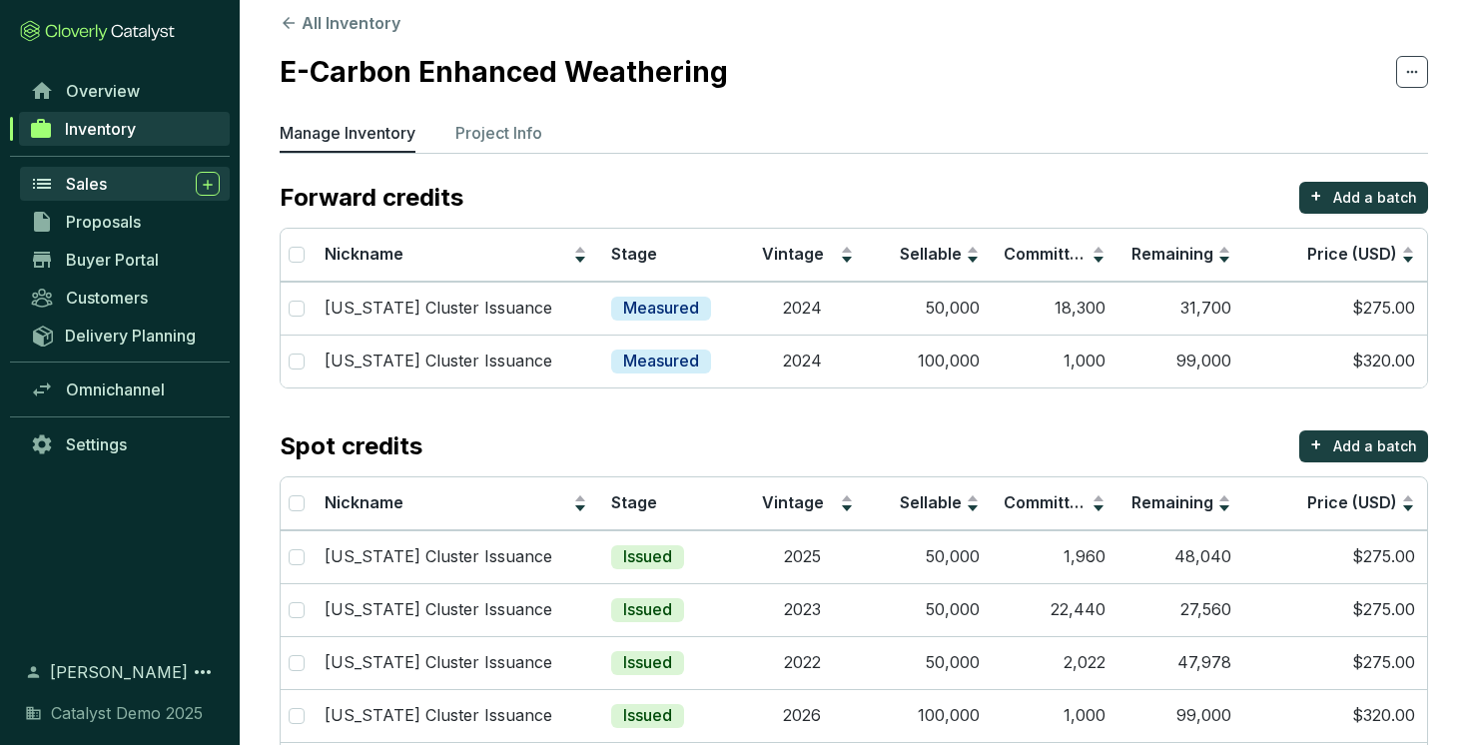
click at [110, 181] on div "Sales" at bounding box center [143, 184] width 154 height 24
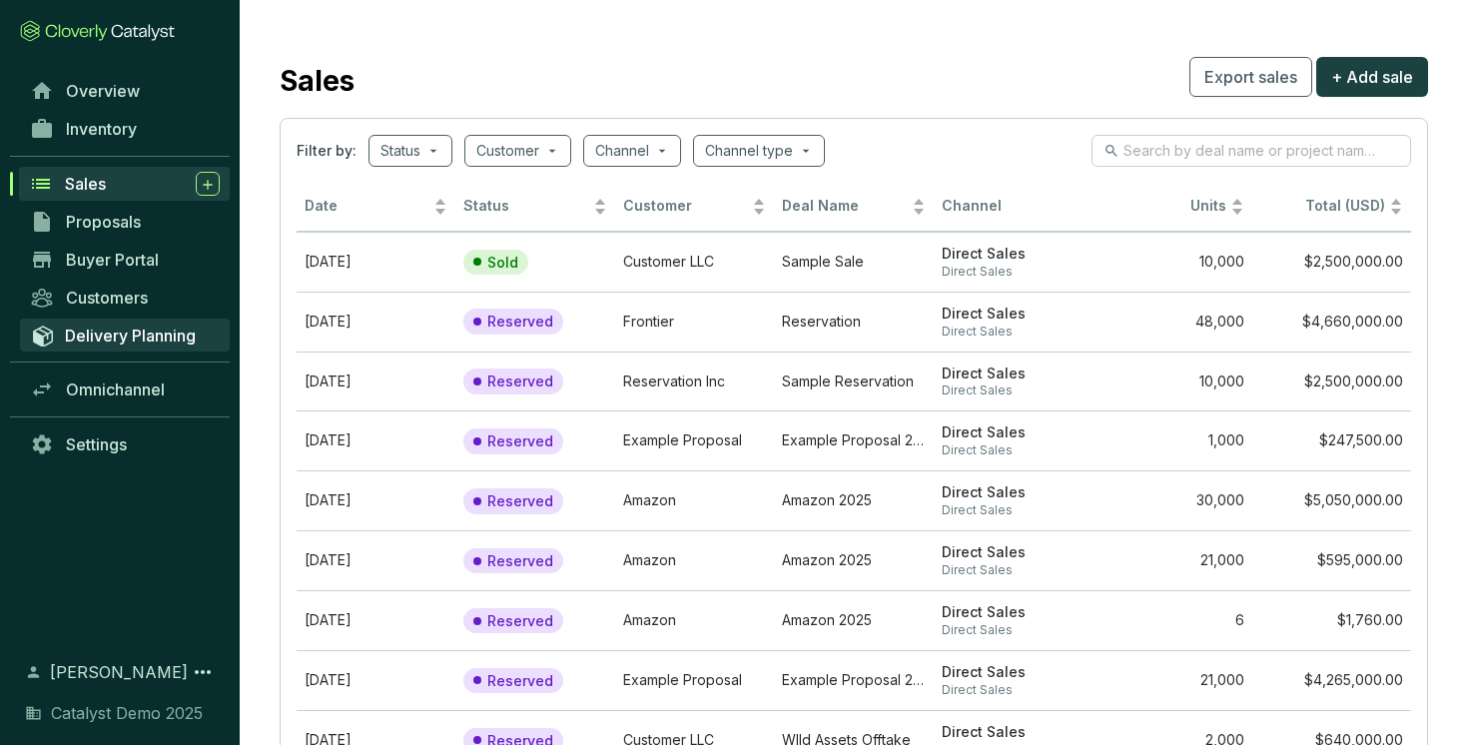
click at [123, 345] on span "Delivery Planning" at bounding box center [130, 336] width 131 height 20
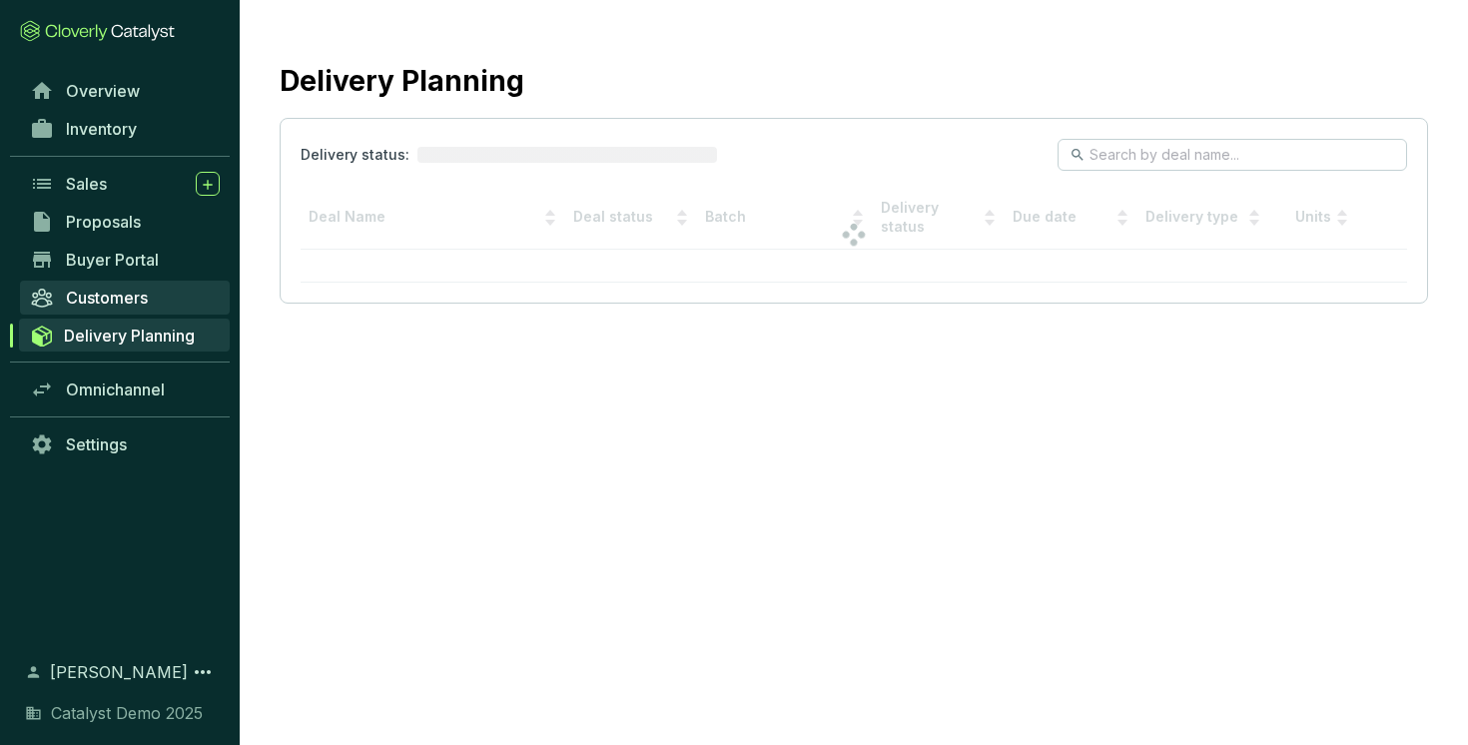
click at [115, 283] on link "Customers" at bounding box center [125, 298] width 210 height 34
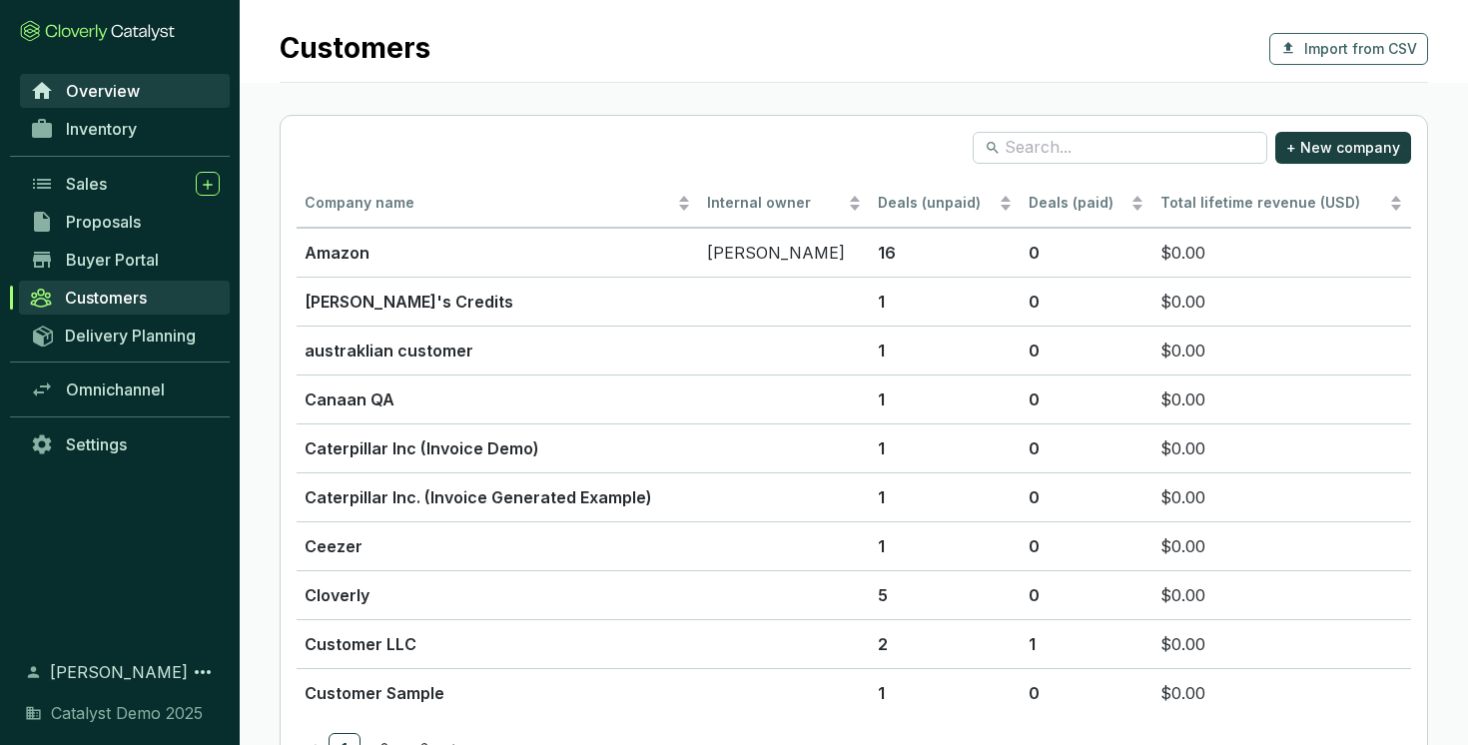
click at [98, 91] on span "Overview" at bounding box center [103, 91] width 74 height 20
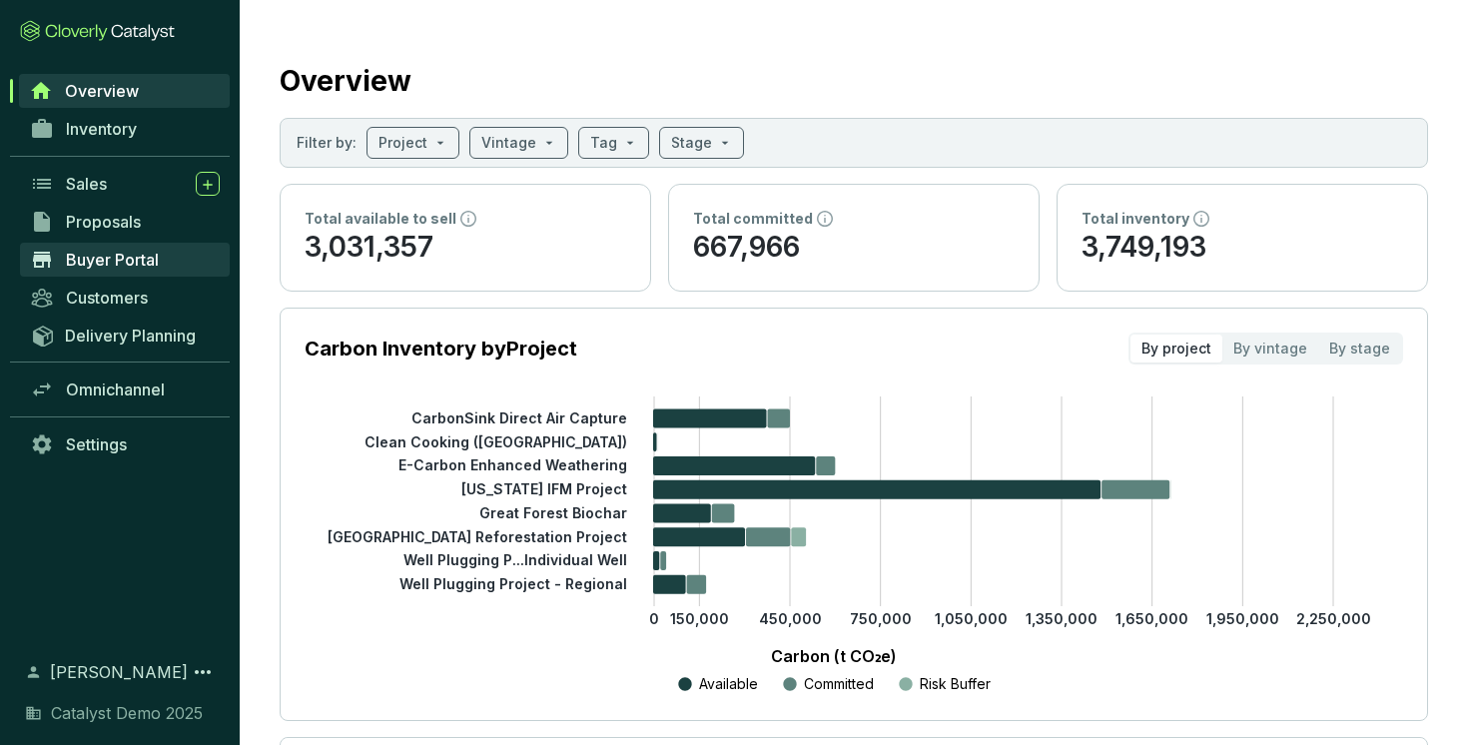
click at [79, 255] on span "Buyer Portal" at bounding box center [112, 260] width 93 height 20
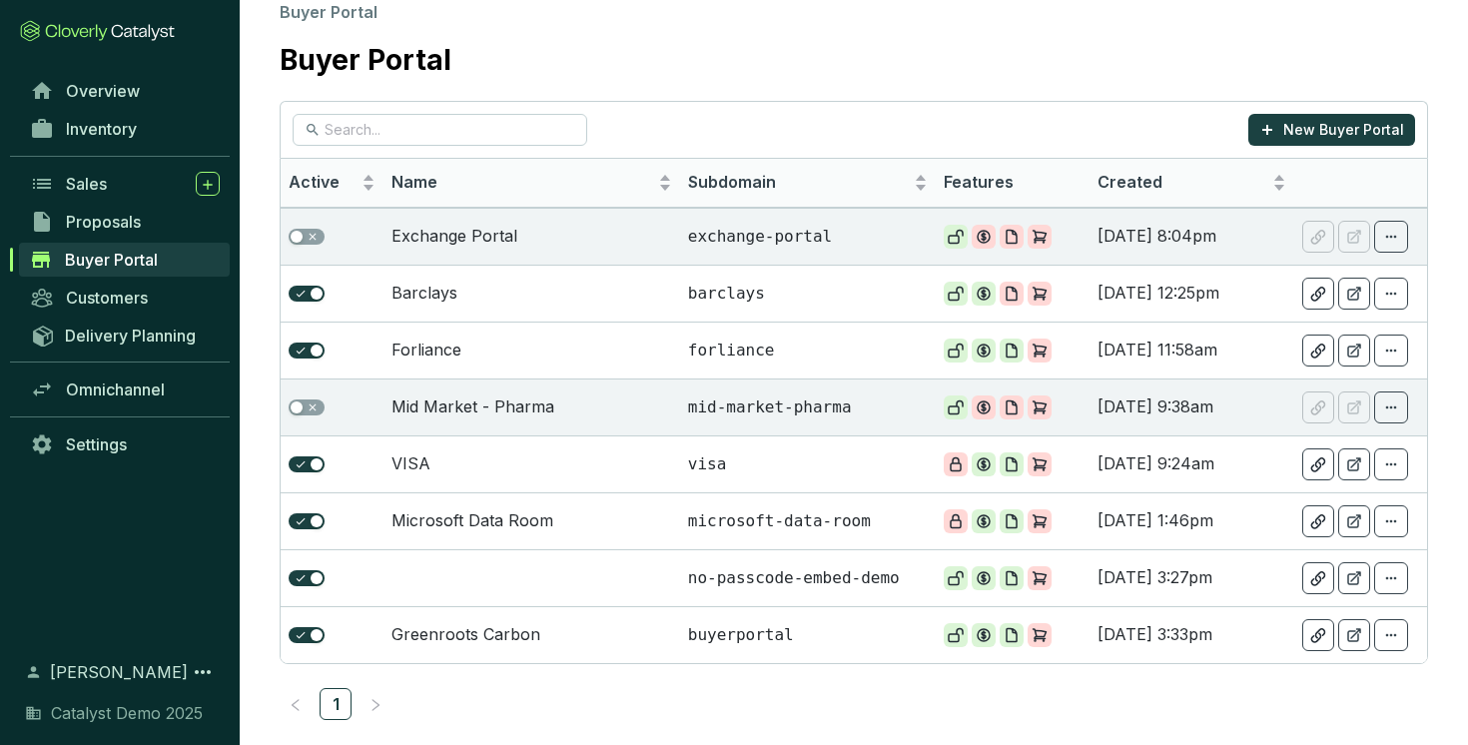
scroll to position [40, 0]
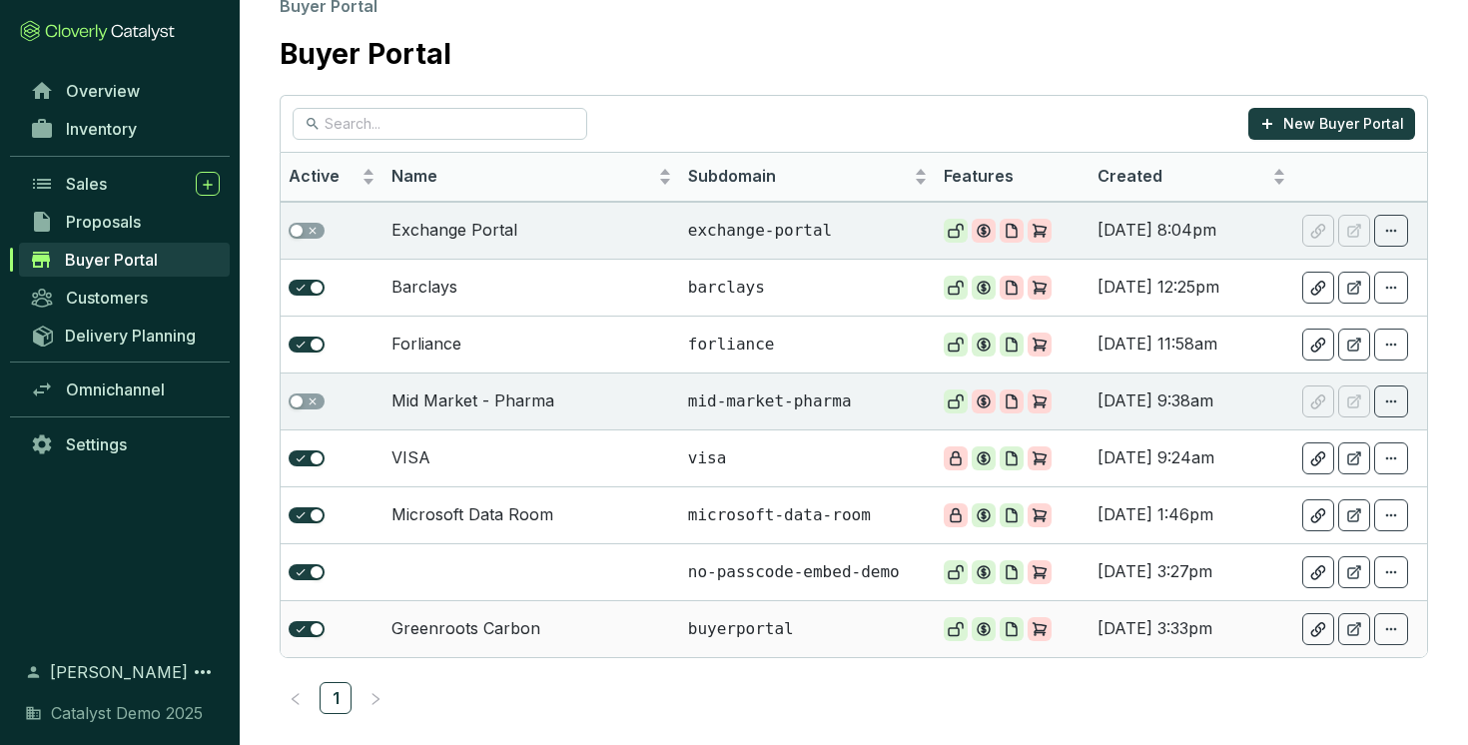
click at [502, 620] on td "Greenroots Carbon" at bounding box center [531, 628] width 297 height 57
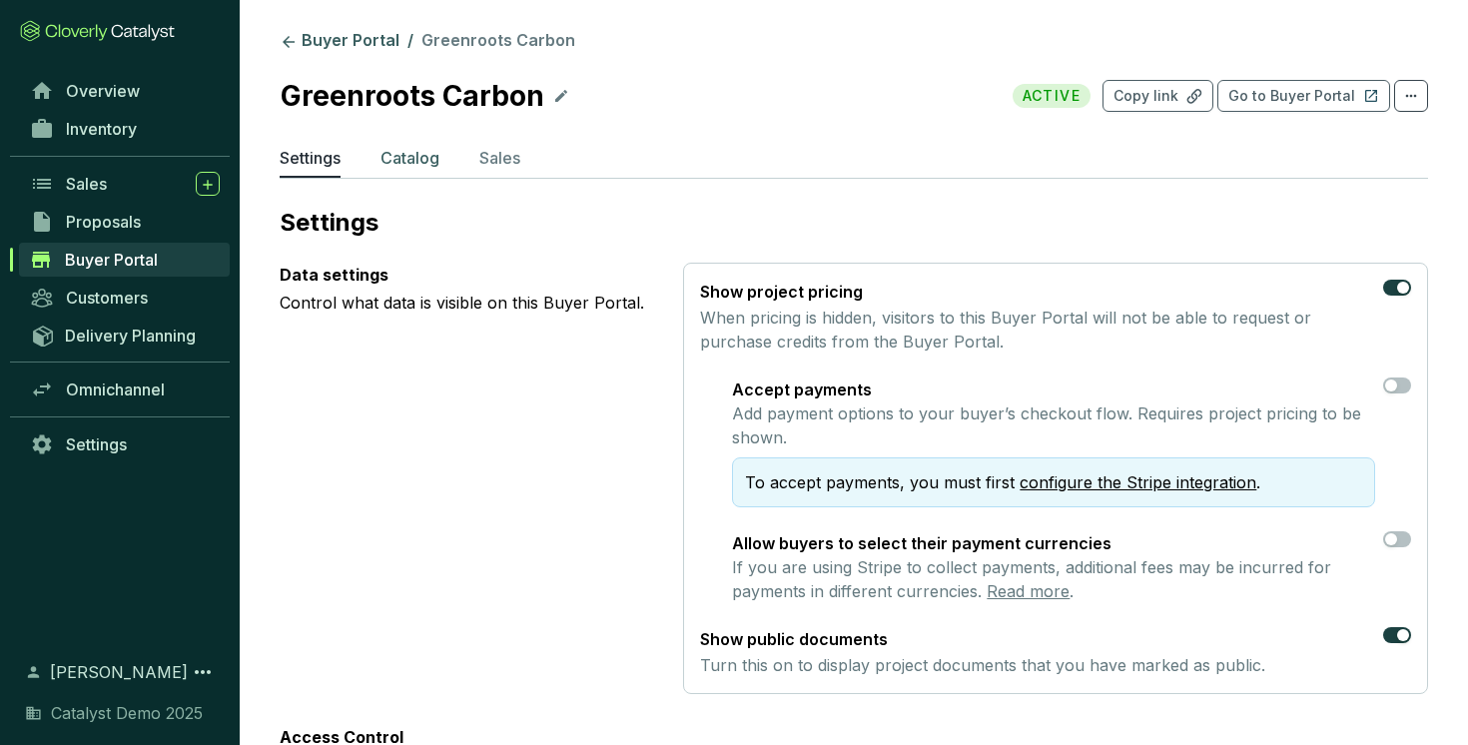
click at [427, 167] on p "Catalog" at bounding box center [409, 158] width 59 height 24
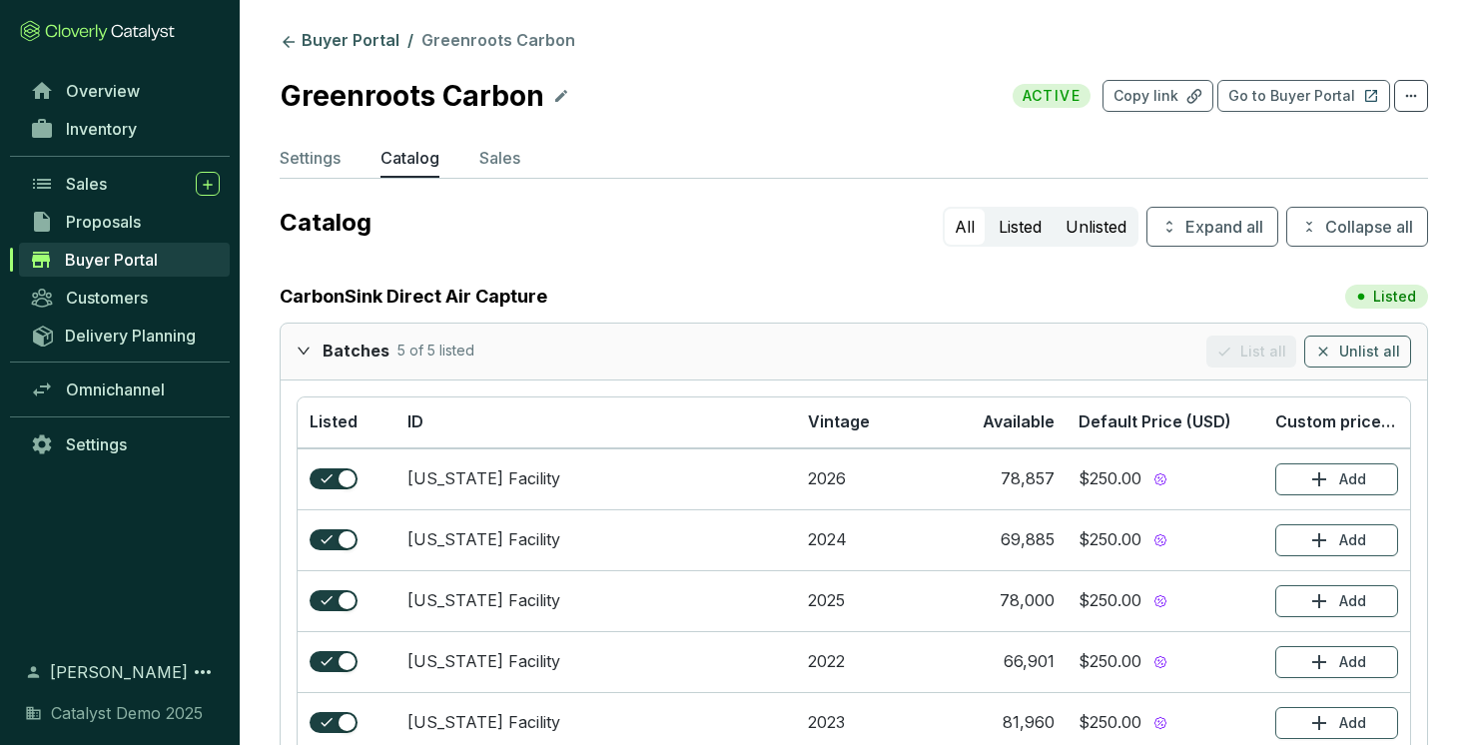
click at [302, 352] on icon "expanded" at bounding box center [304, 350] width 12 height 7
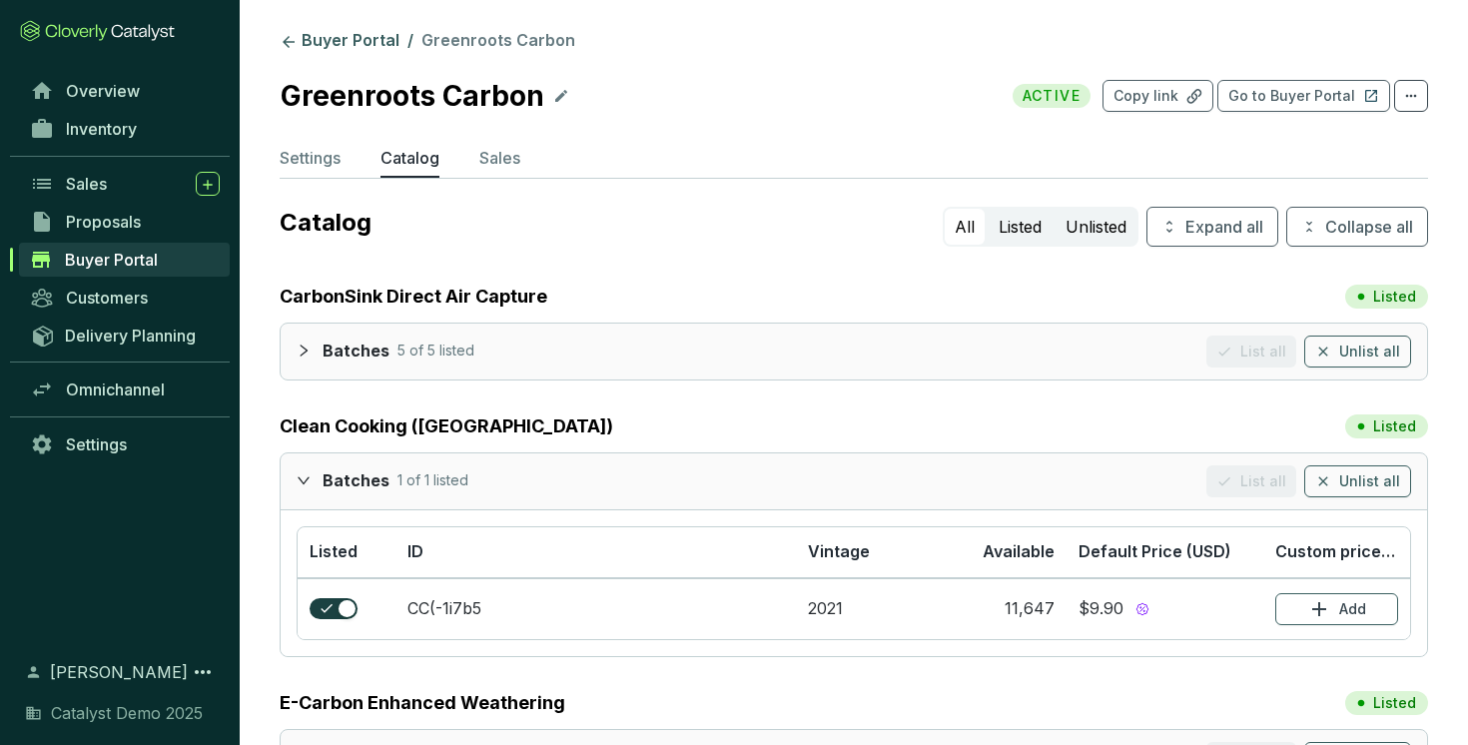
click at [297, 479] on icon "expanded" at bounding box center [304, 480] width 14 height 14
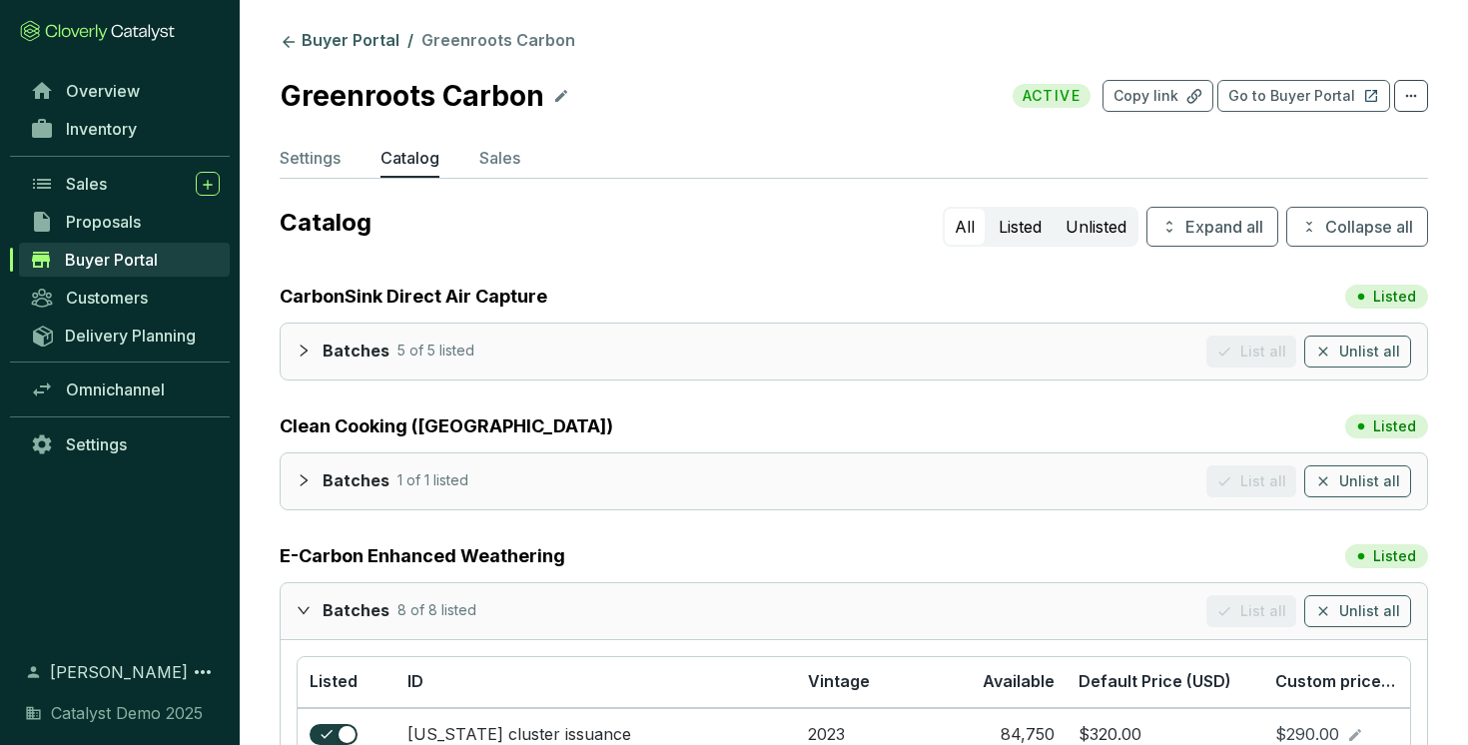
click at [302, 608] on icon "expanded" at bounding box center [304, 610] width 14 height 14
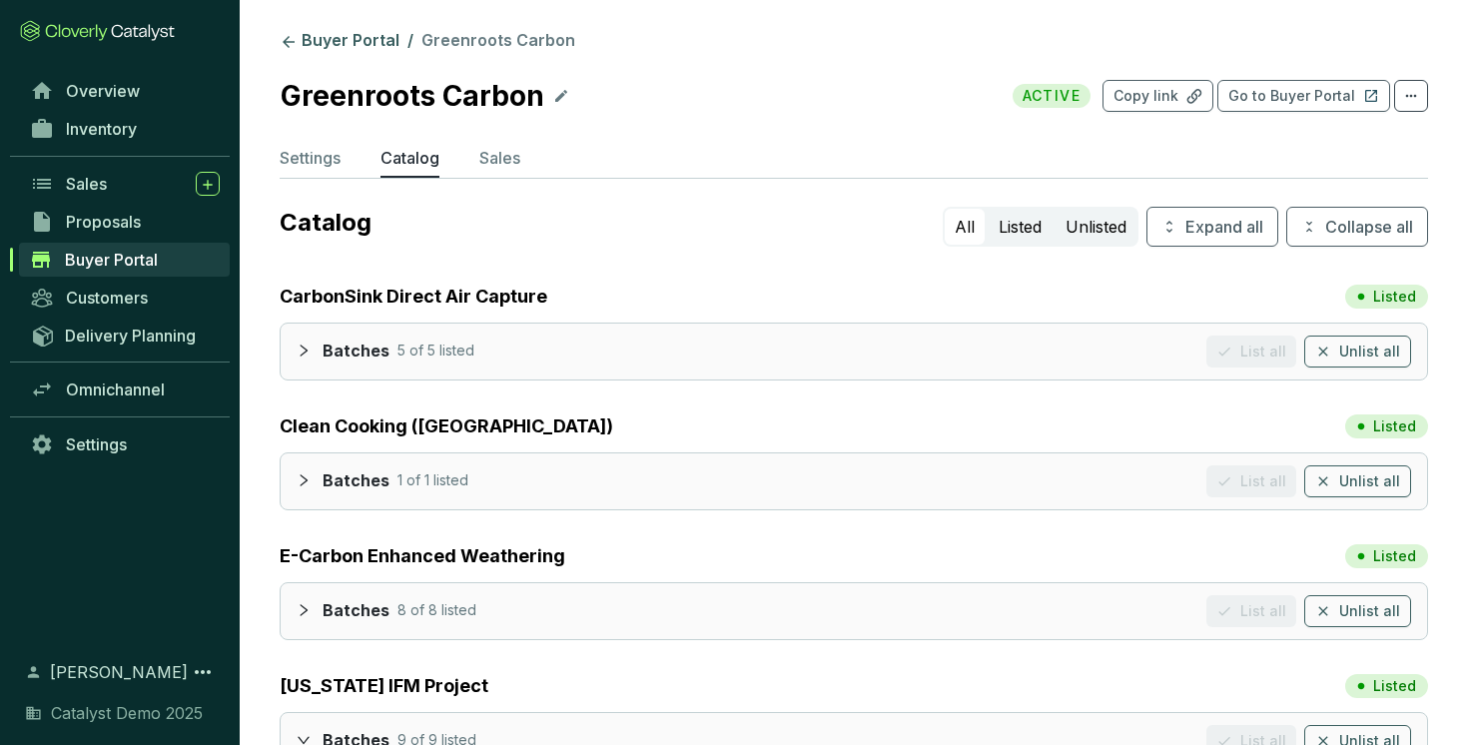
scroll to position [94, 0]
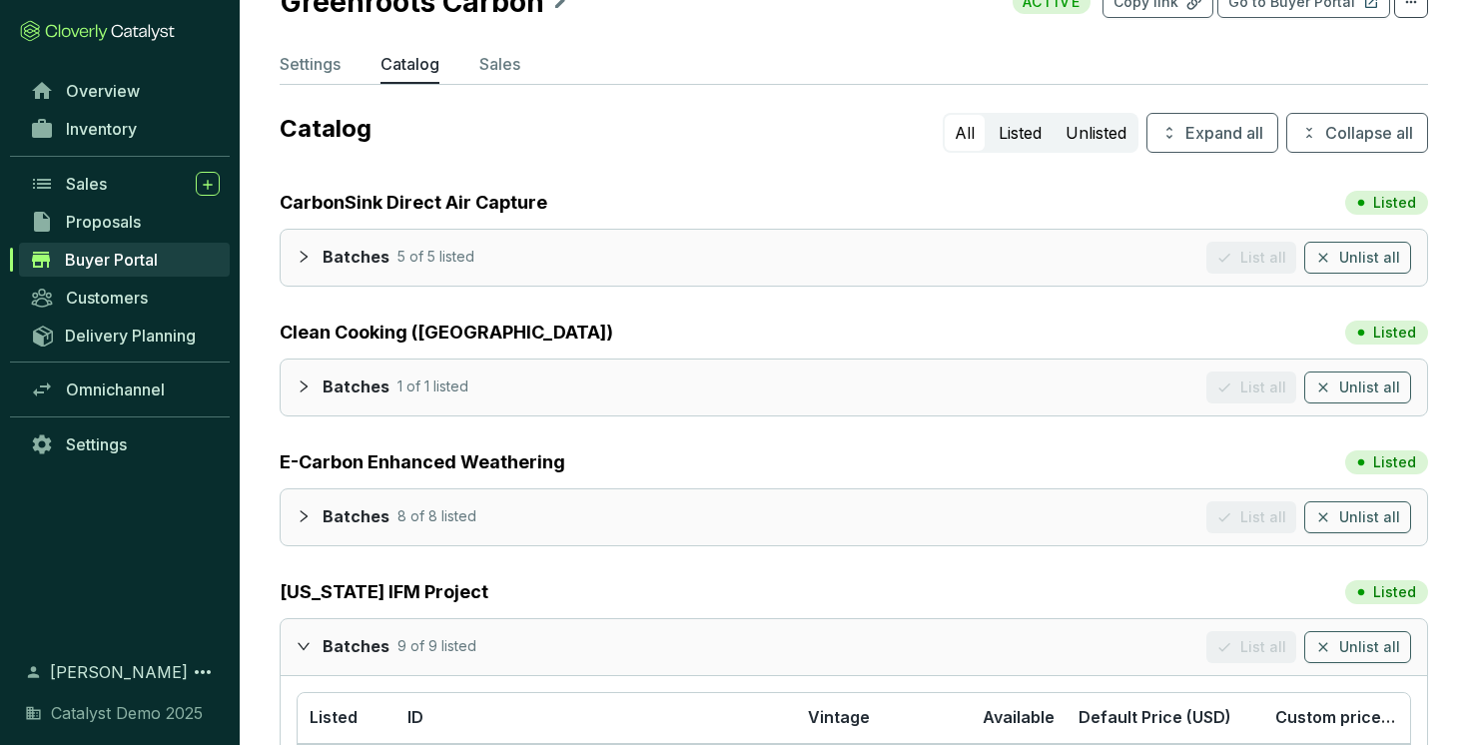
click at [301, 635] on div at bounding box center [310, 645] width 26 height 29
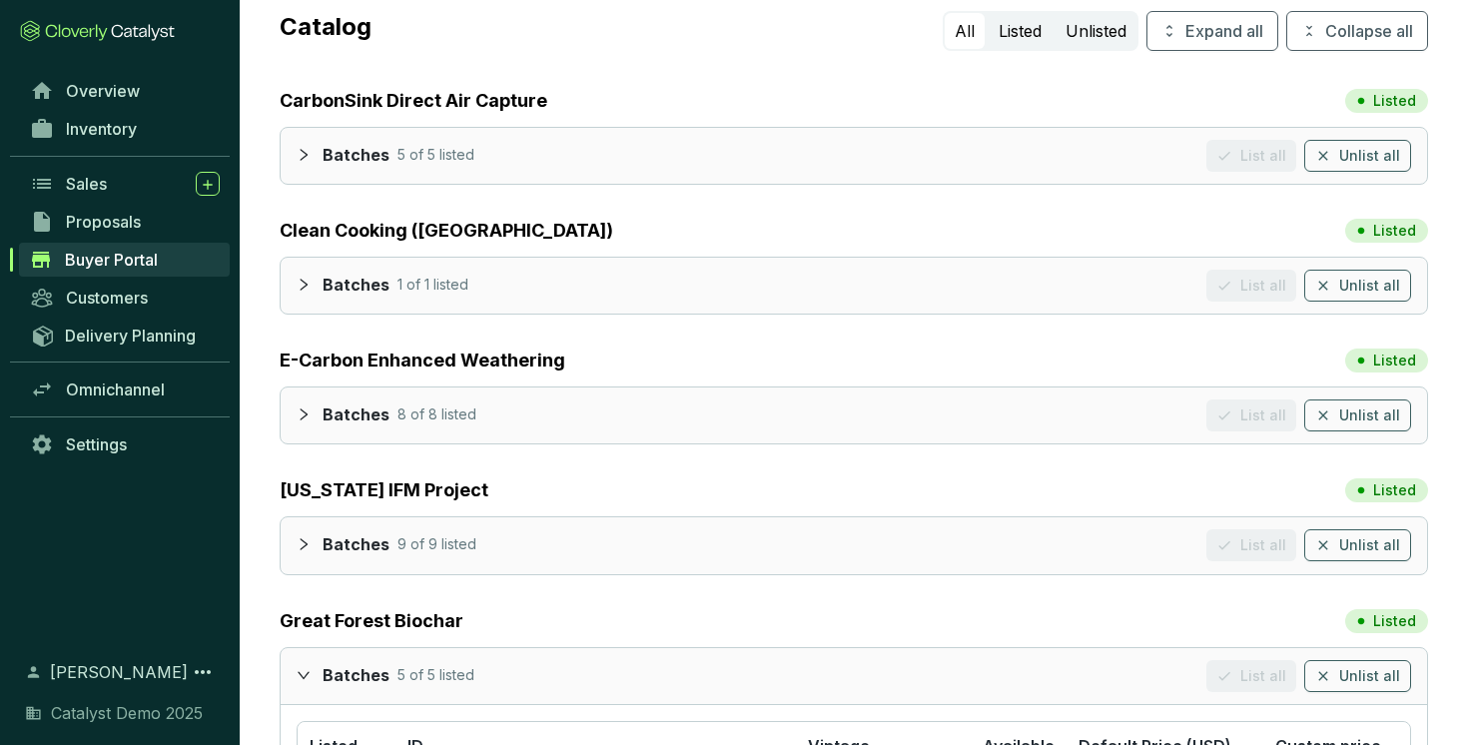
scroll to position [227, 0]
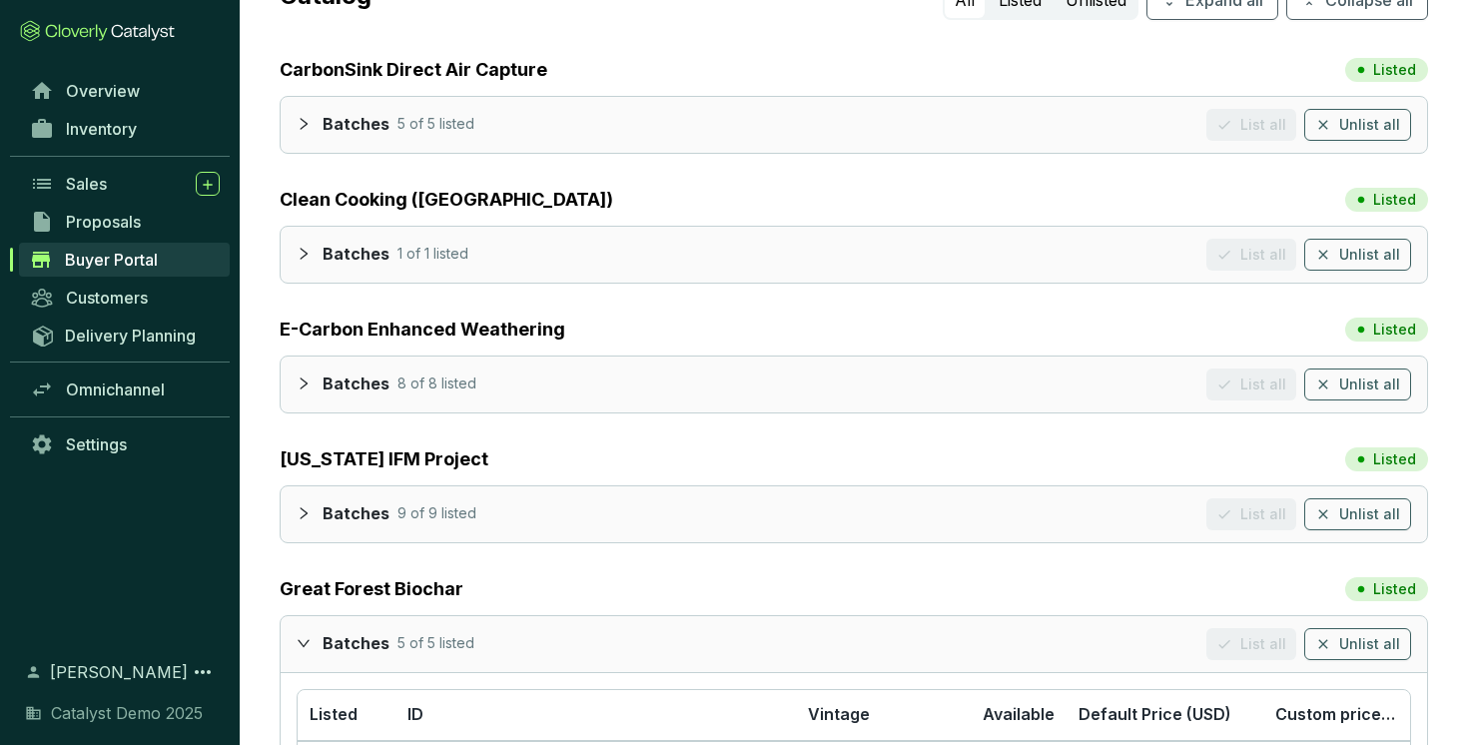
click at [303, 645] on icon "expanded" at bounding box center [304, 642] width 12 height 7
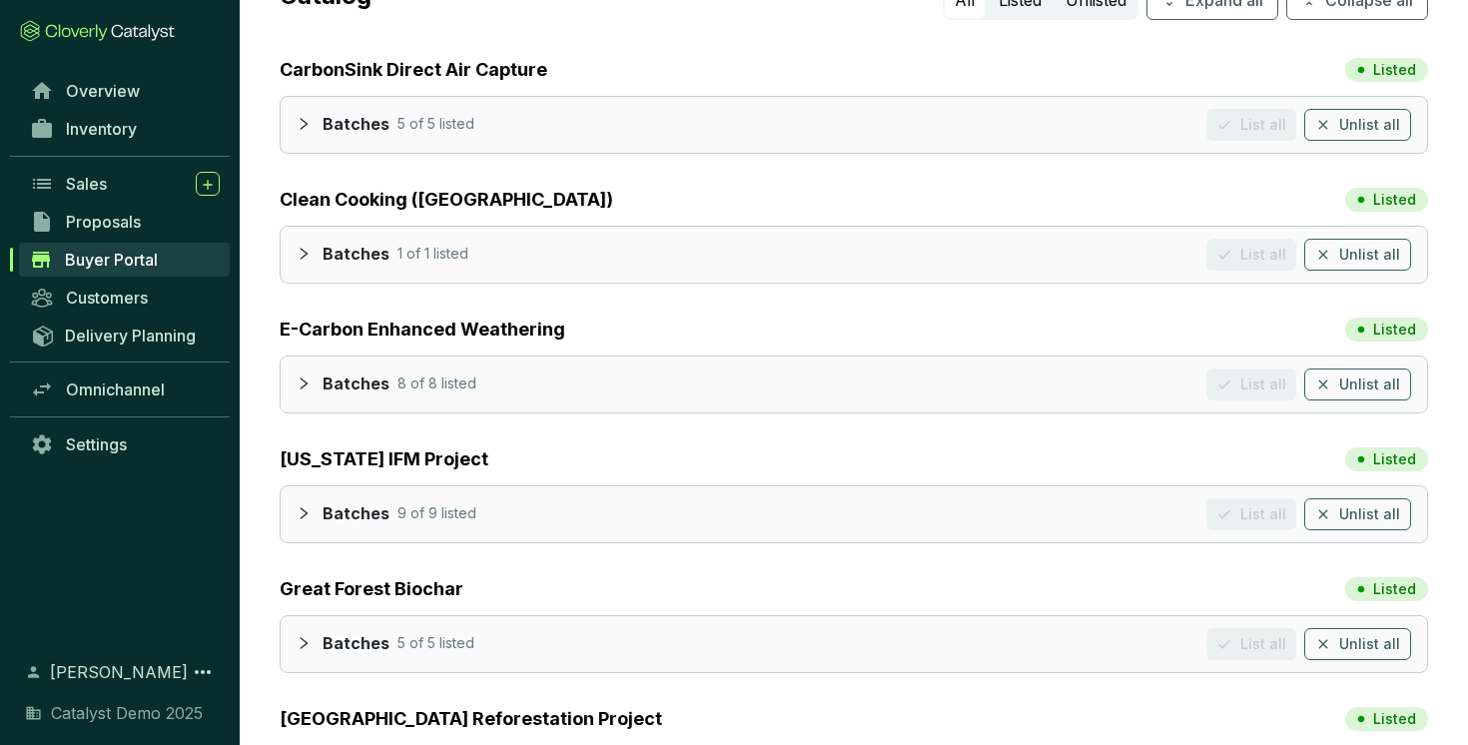
scroll to position [369, 0]
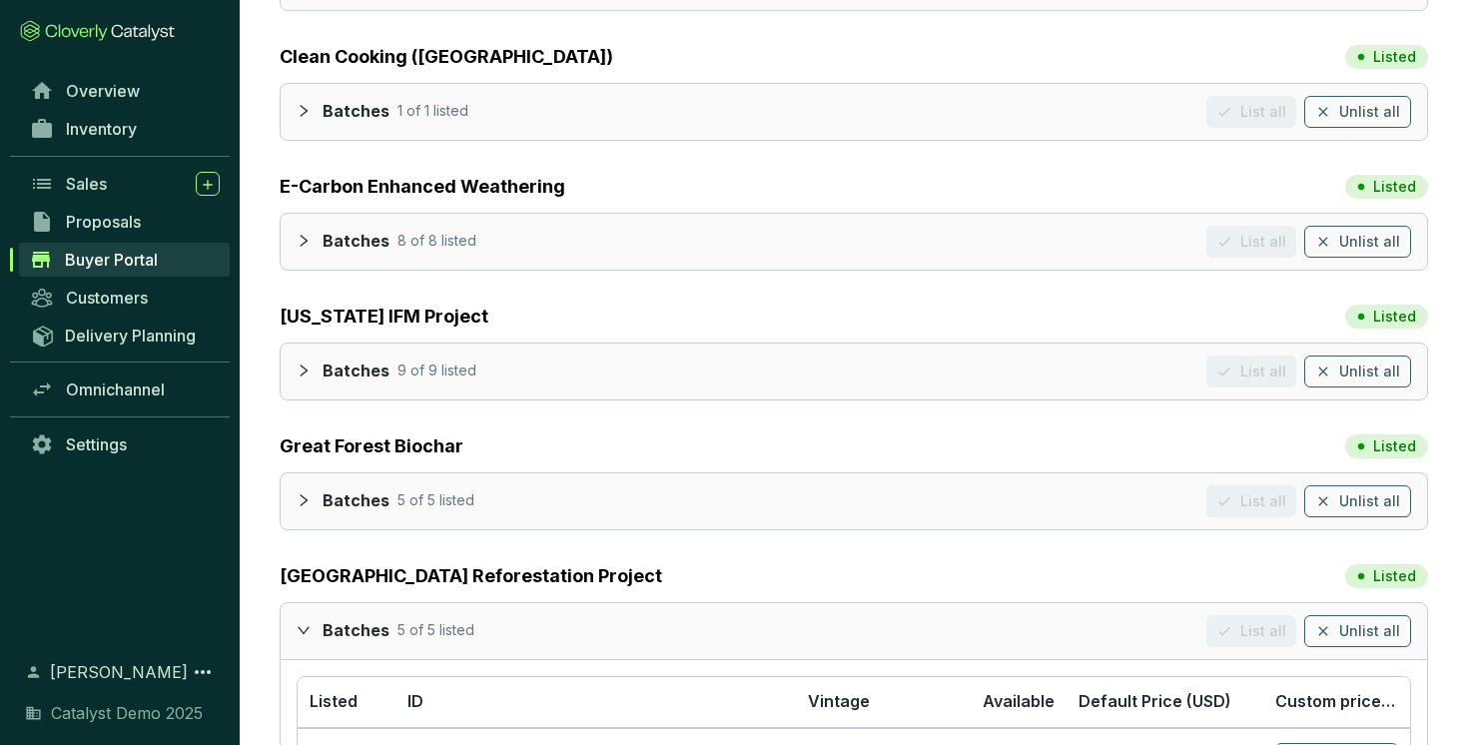
click at [302, 634] on icon "expanded" at bounding box center [304, 630] width 14 height 14
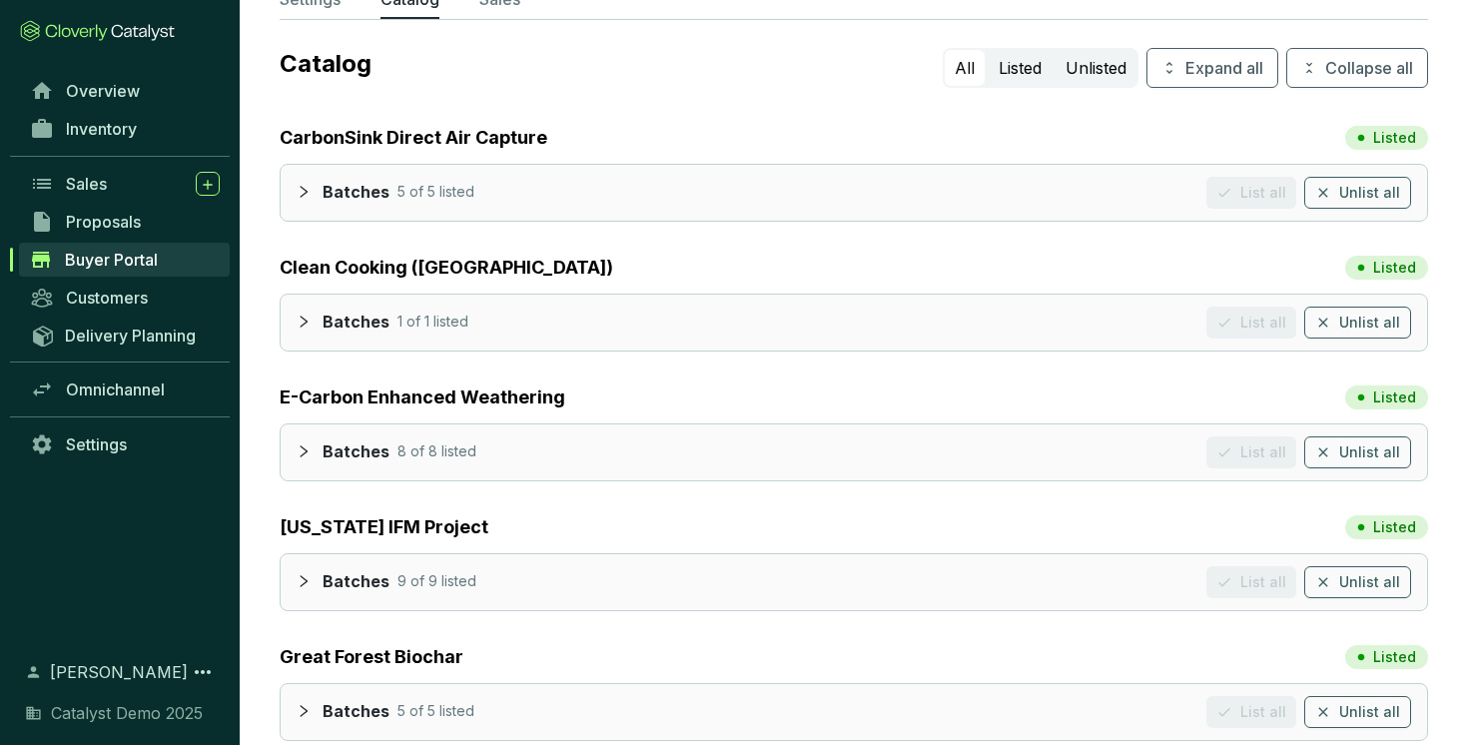
scroll to position [149, 0]
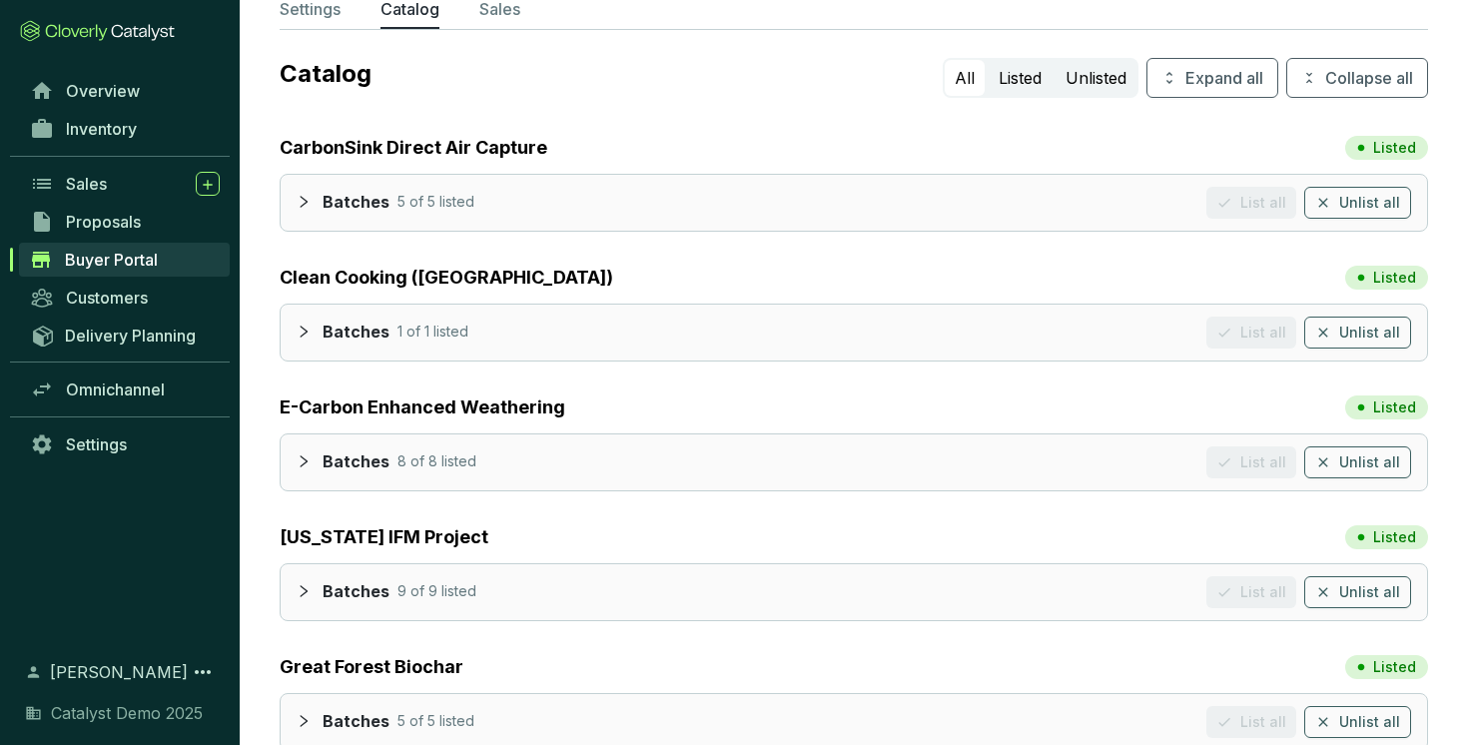
click at [306, 189] on div at bounding box center [310, 201] width 26 height 29
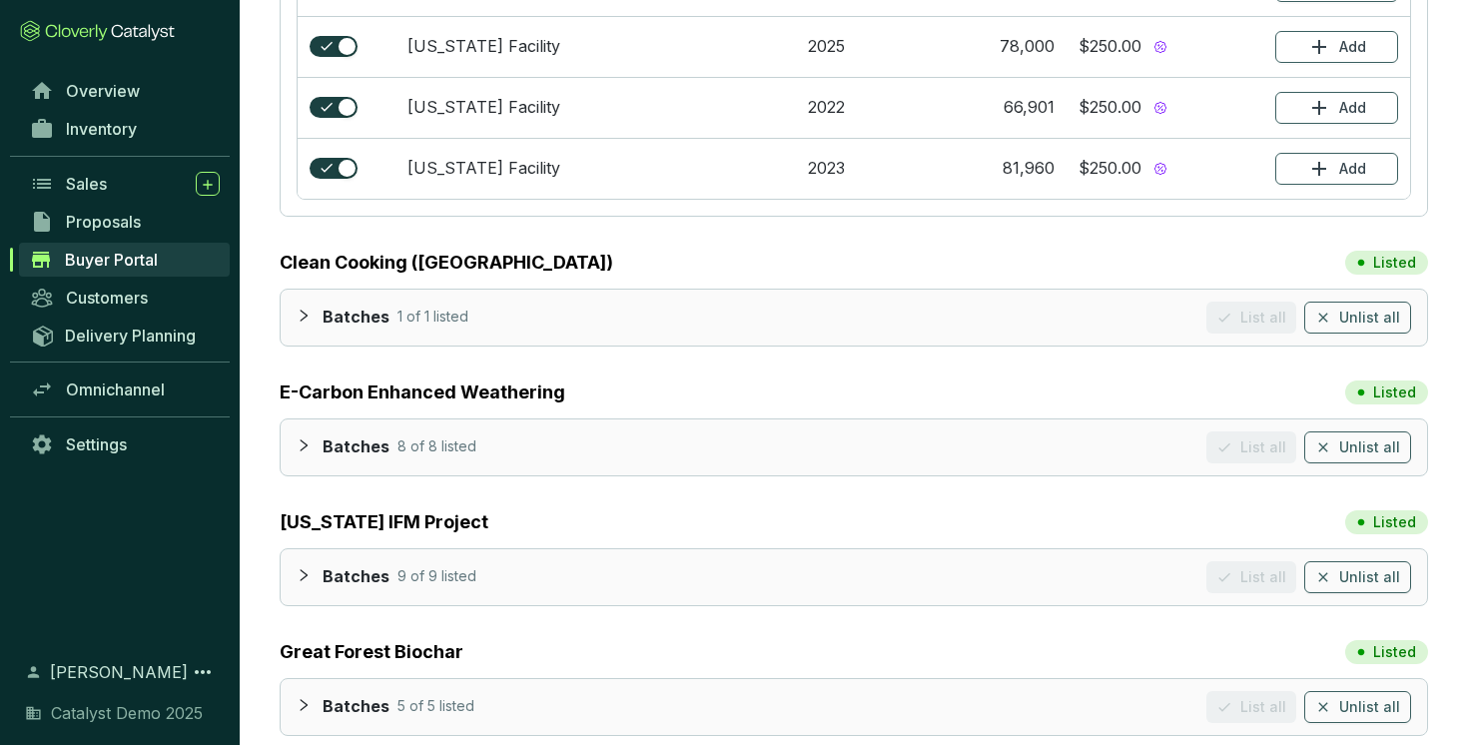
scroll to position [562, 0]
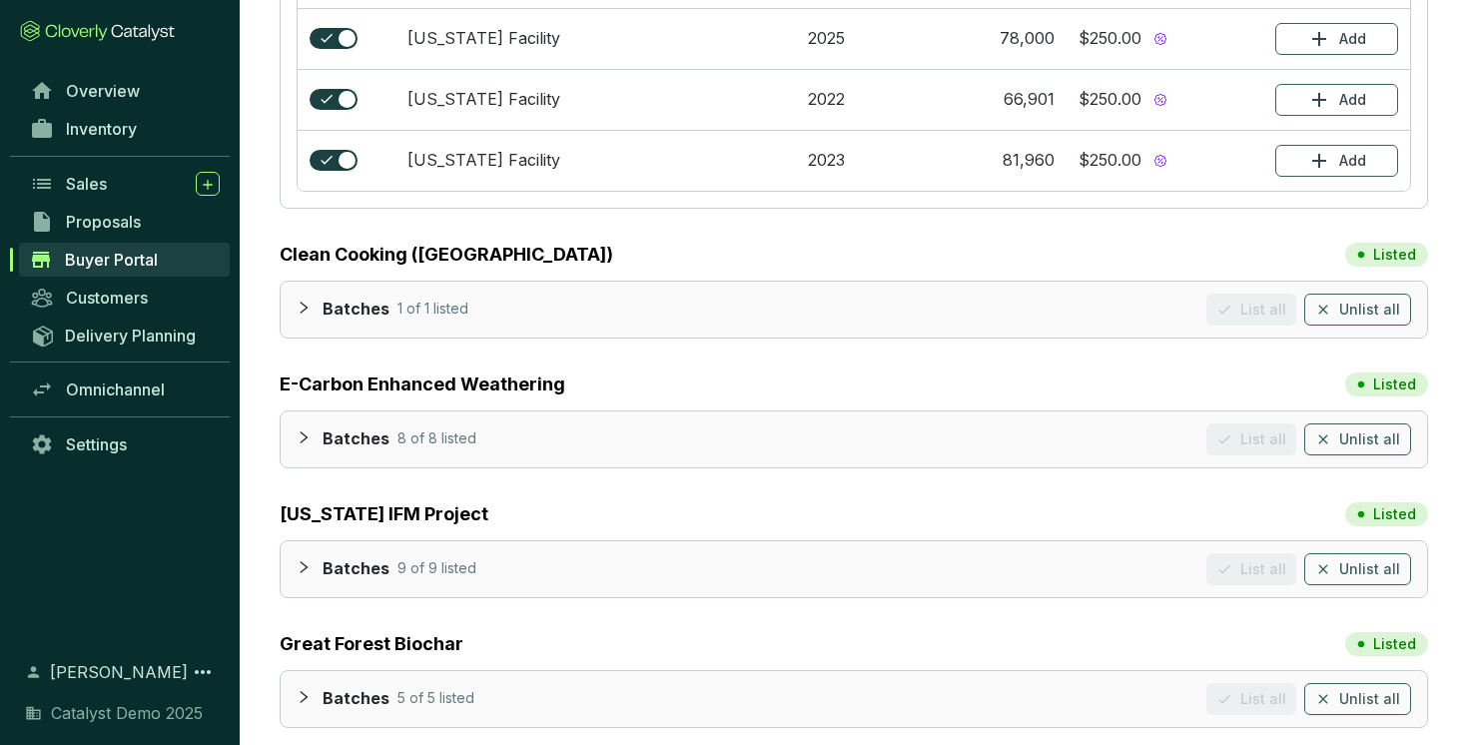
click at [310, 301] on icon "collapsed" at bounding box center [304, 308] width 14 height 14
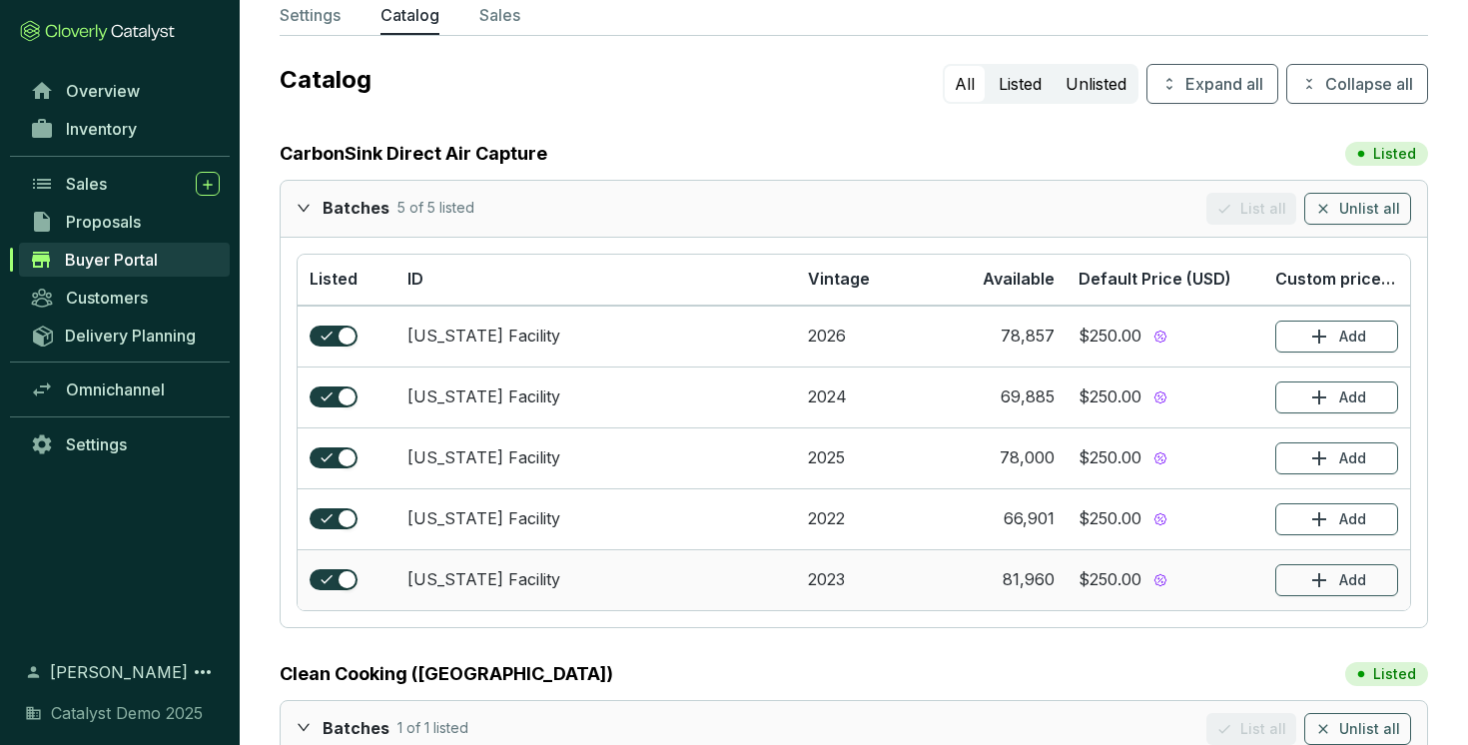
scroll to position [85, 0]
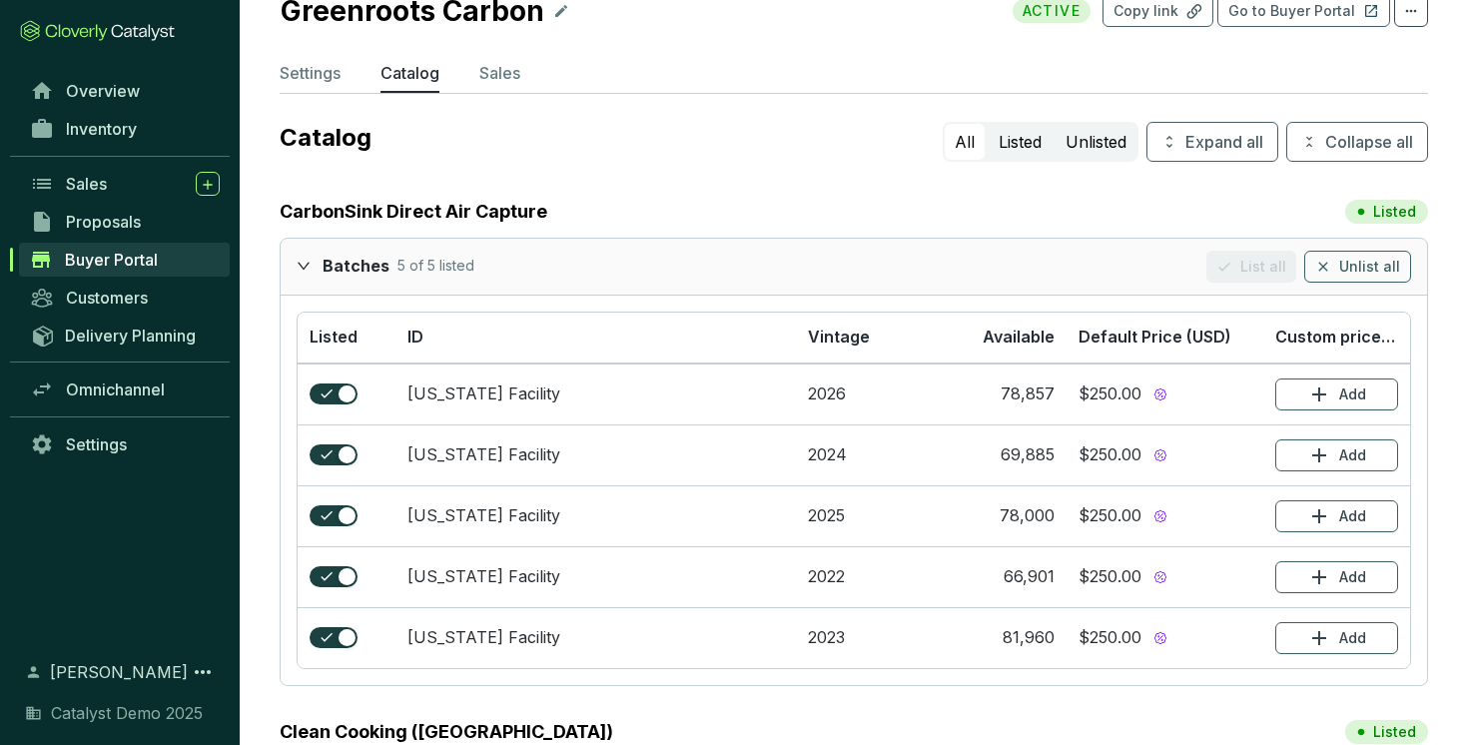
click at [302, 261] on icon "expanded" at bounding box center [304, 266] width 14 height 14
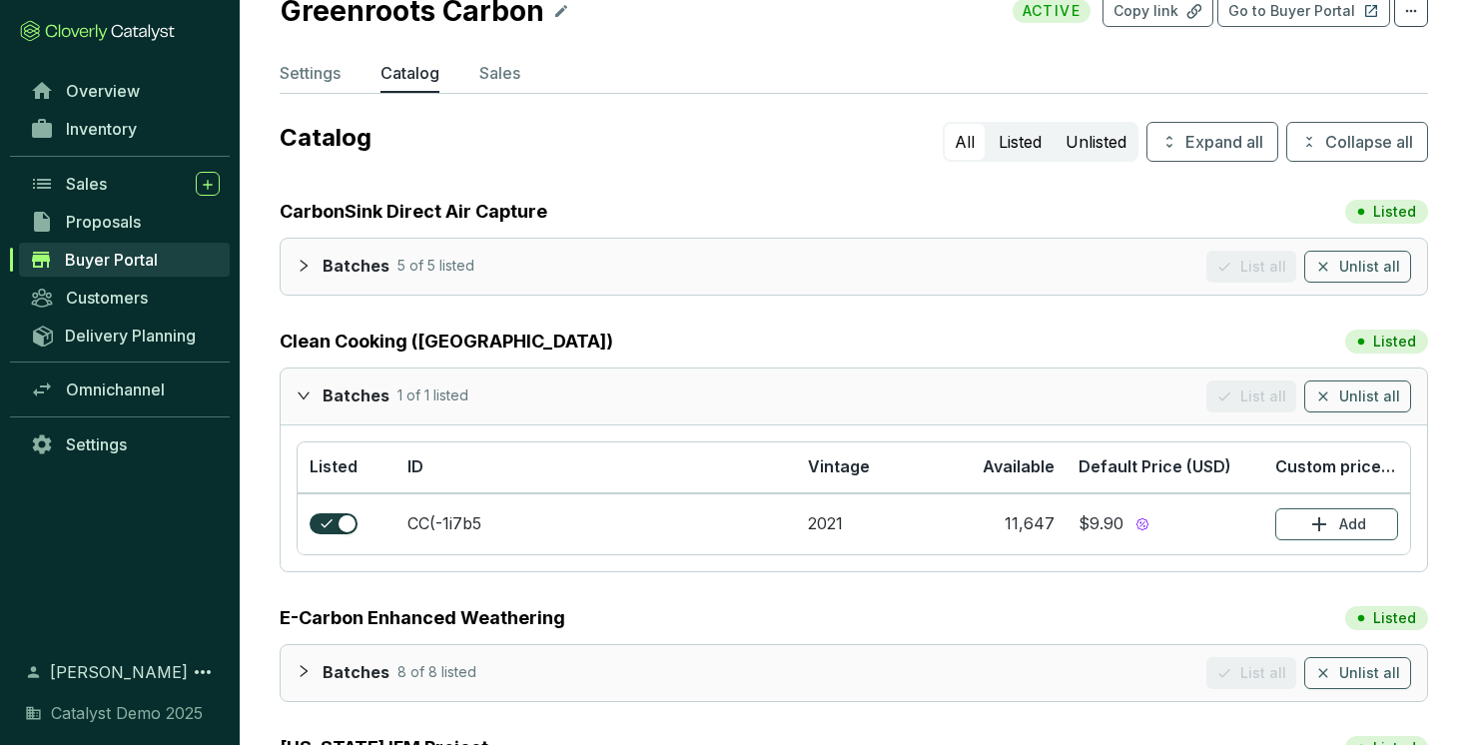
scroll to position [0, 0]
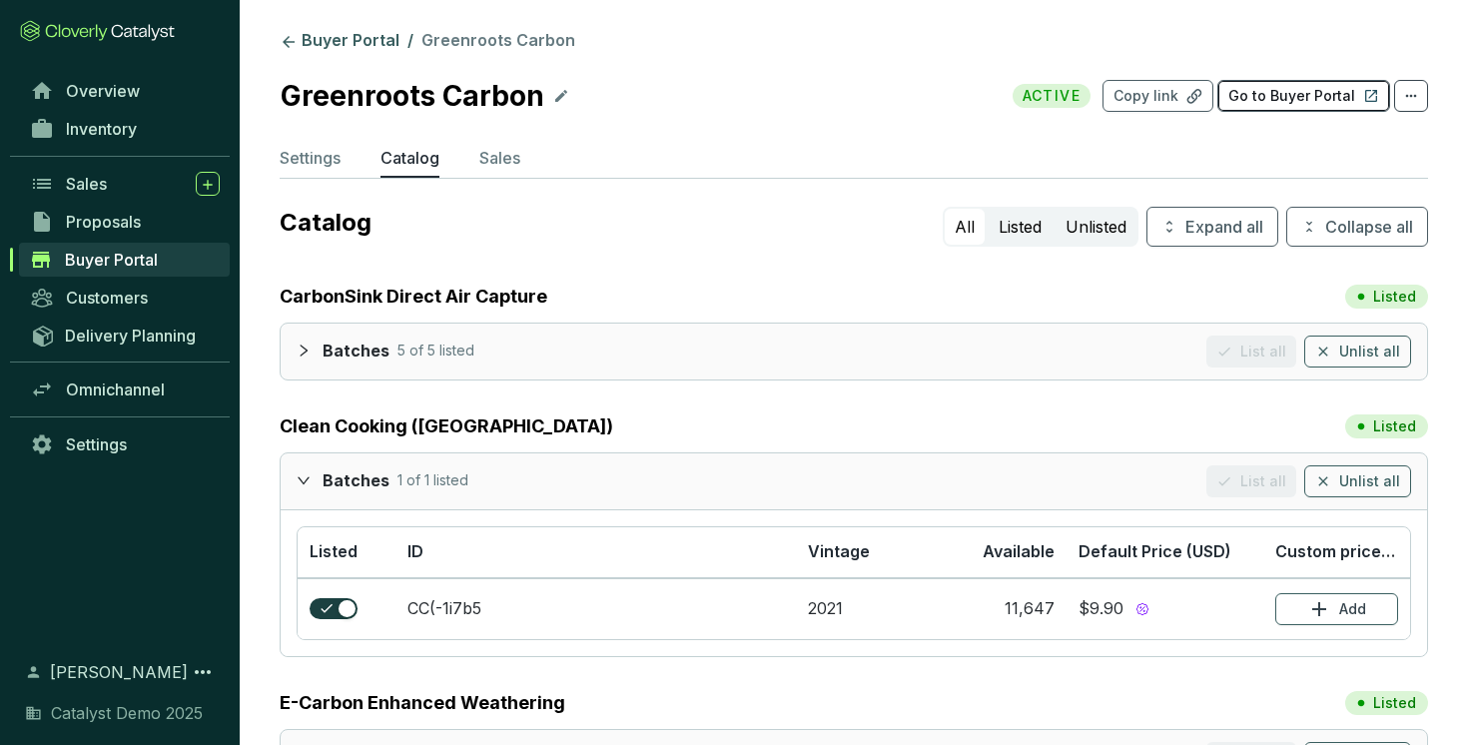
click at [1309, 101] on p "Go to Buyer Portal" at bounding box center [1291, 96] width 127 height 20
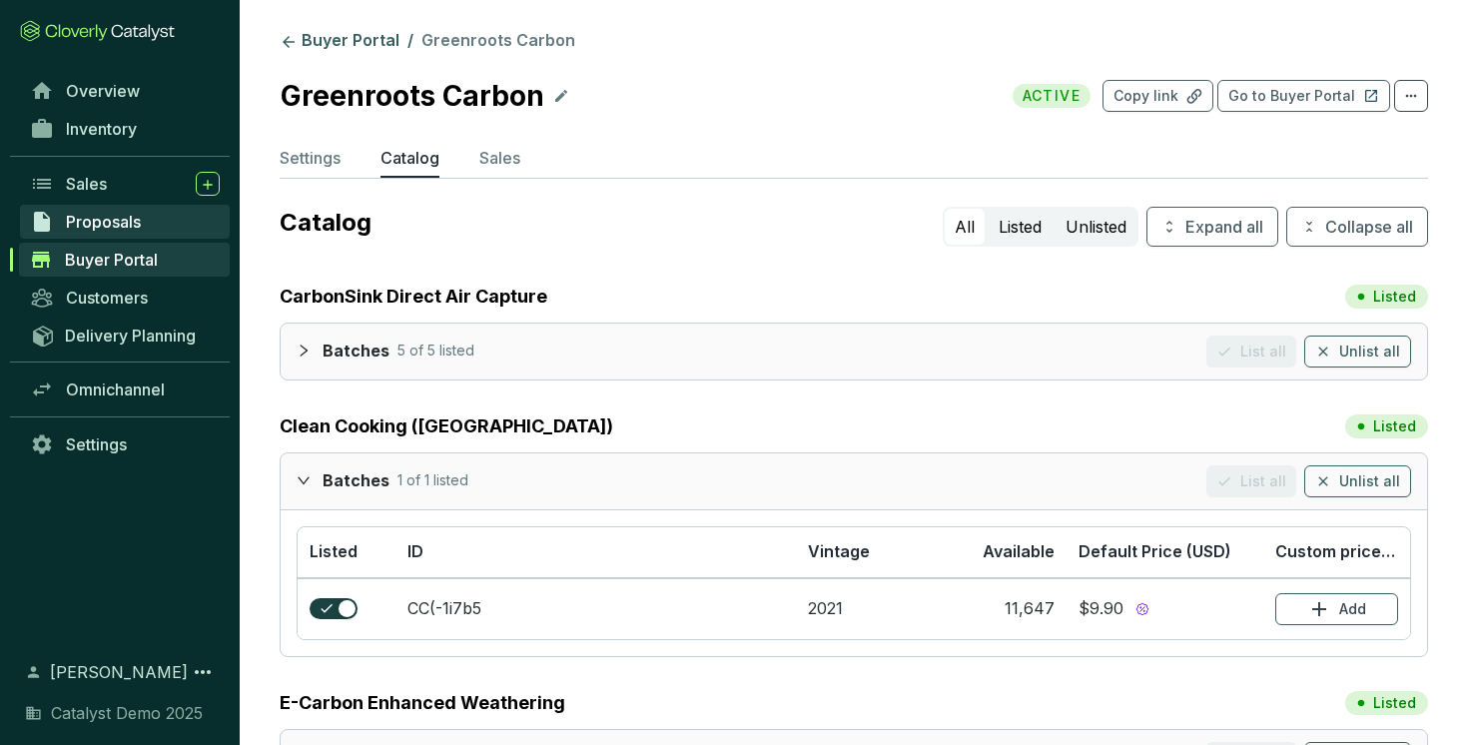
click at [129, 224] on span "Proposals" at bounding box center [103, 222] width 75 height 20
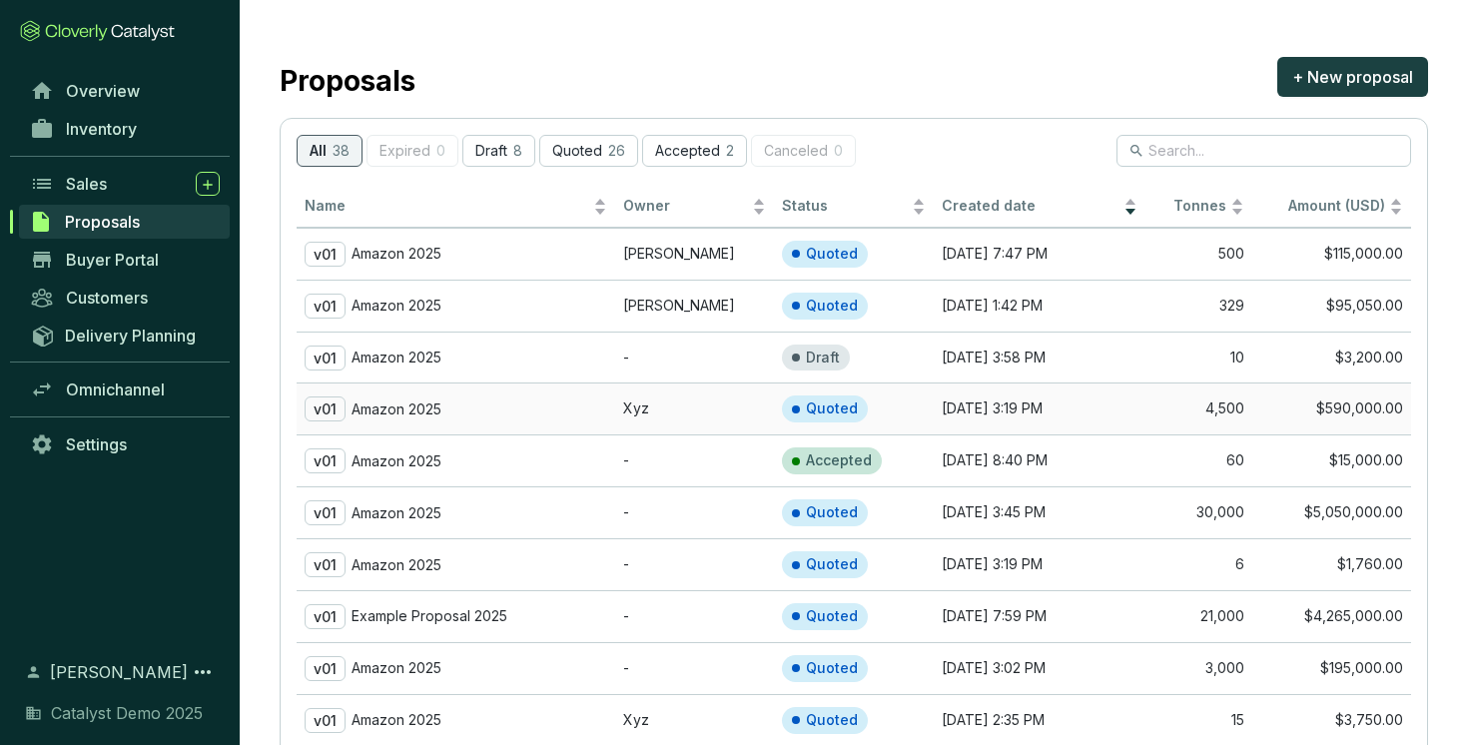
scroll to position [117, 0]
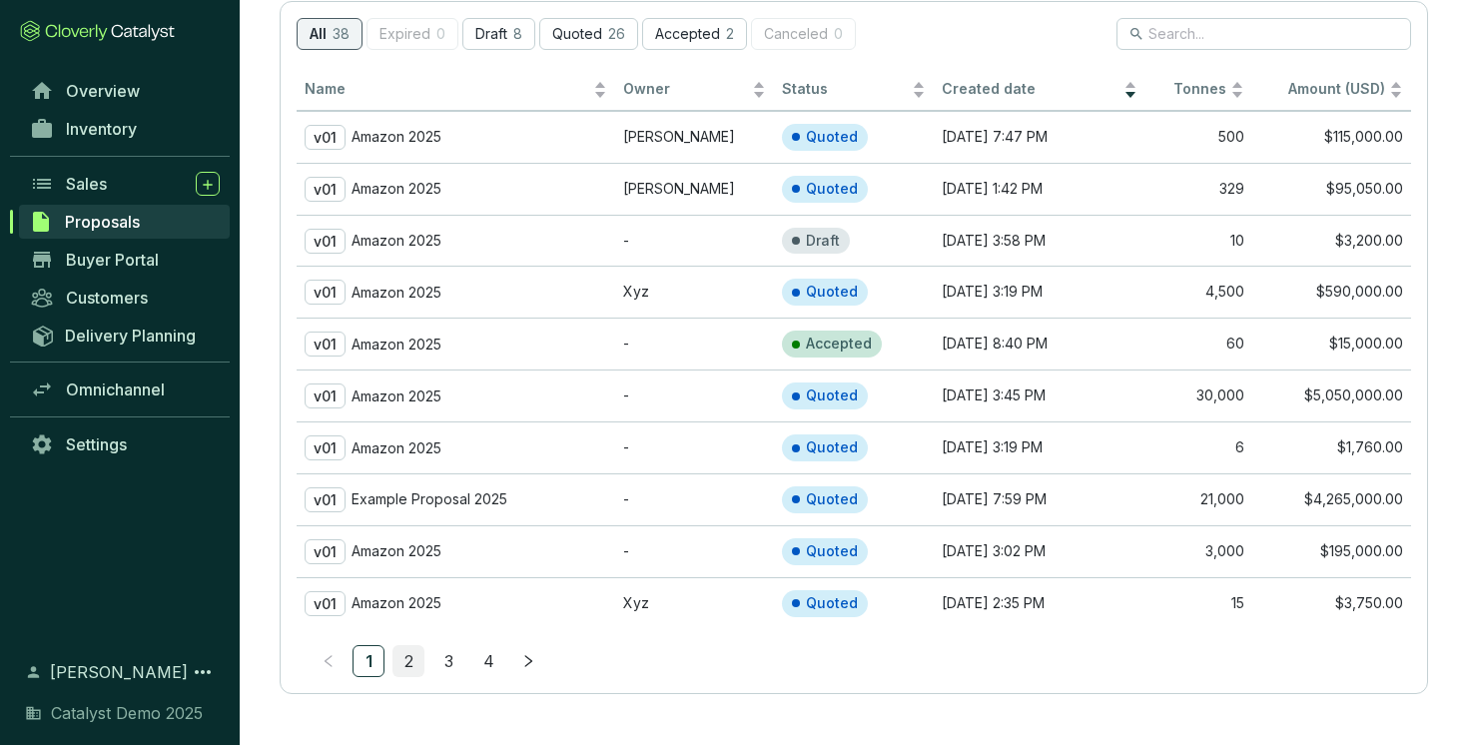
click at [410, 650] on link "2" at bounding box center [408, 661] width 30 height 30
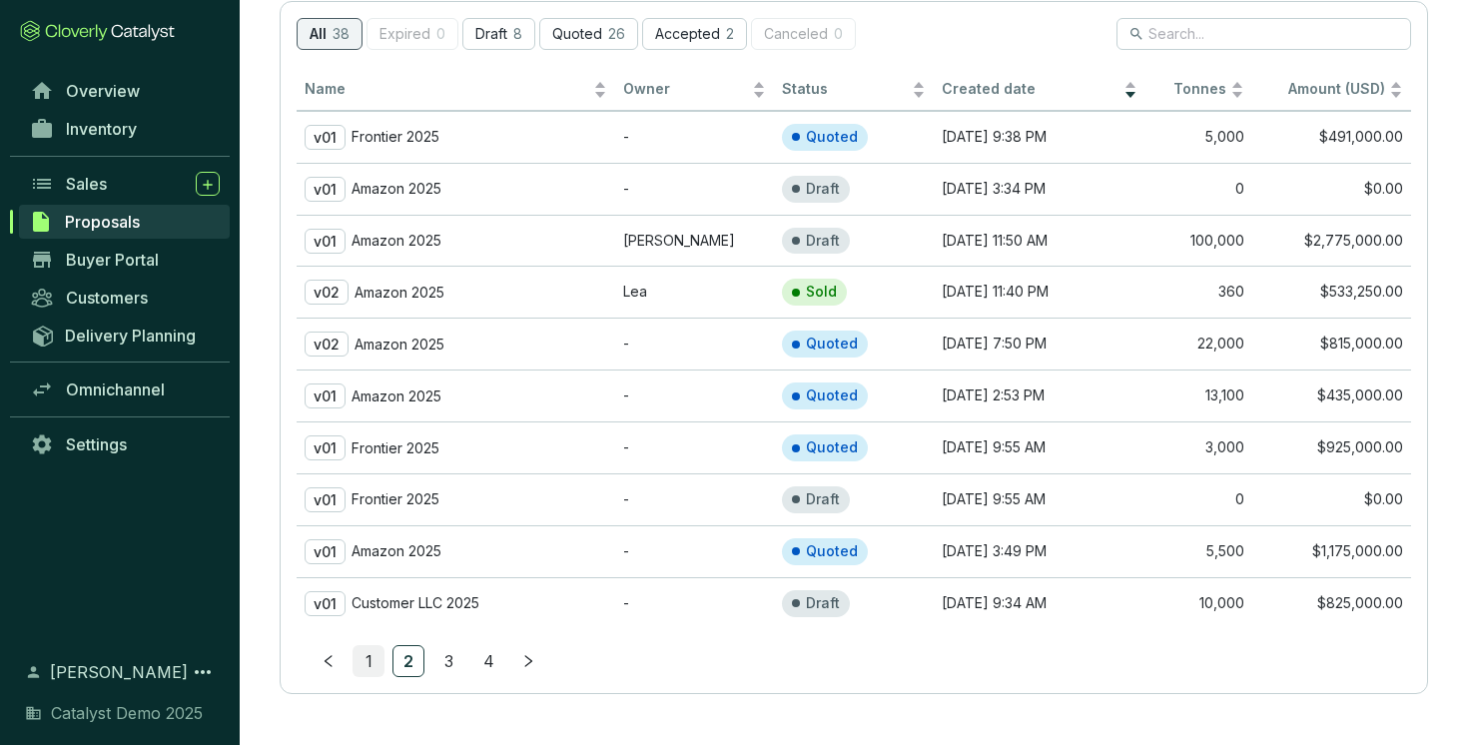
click at [371, 653] on link "1" at bounding box center [369, 661] width 30 height 30
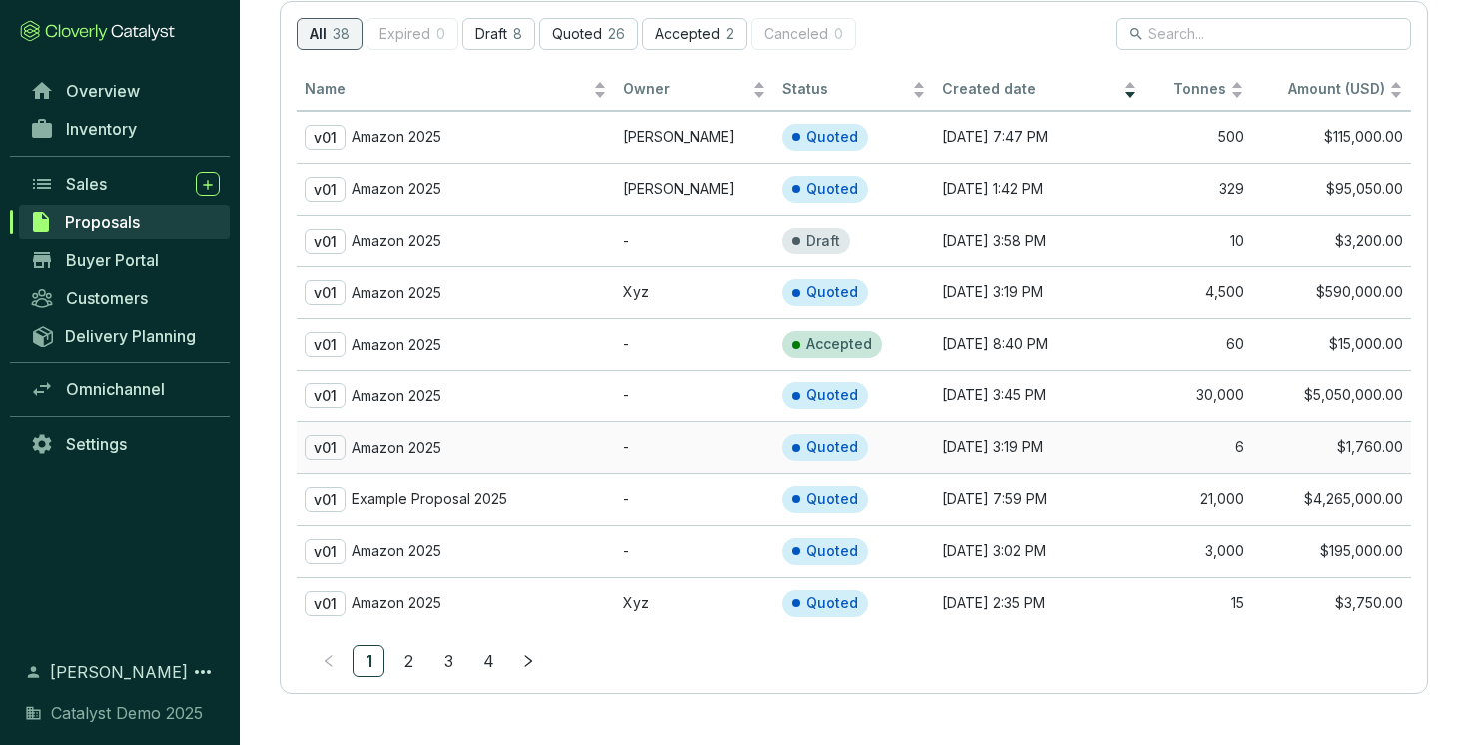
scroll to position [0, 0]
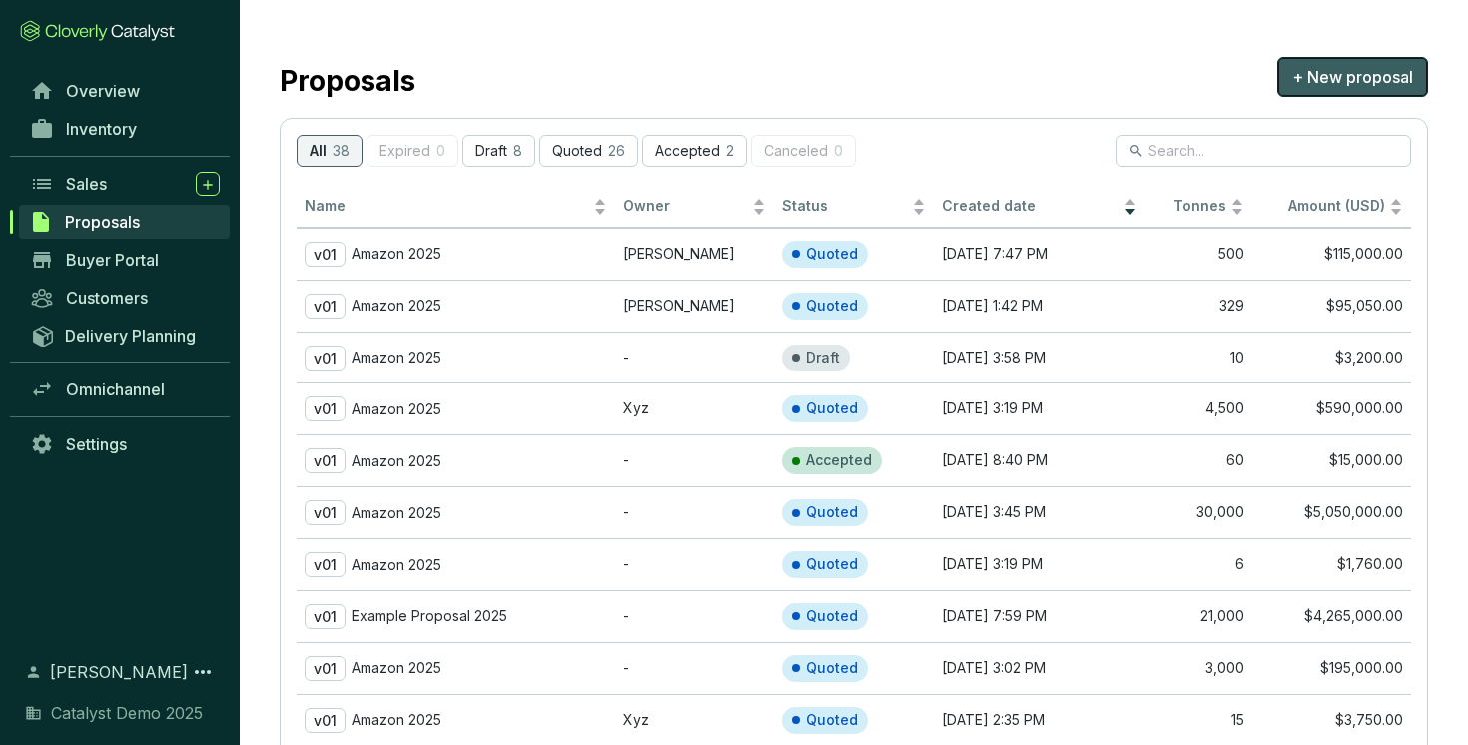
click at [1332, 80] on span "+ New proposal" at bounding box center [1352, 77] width 121 height 24
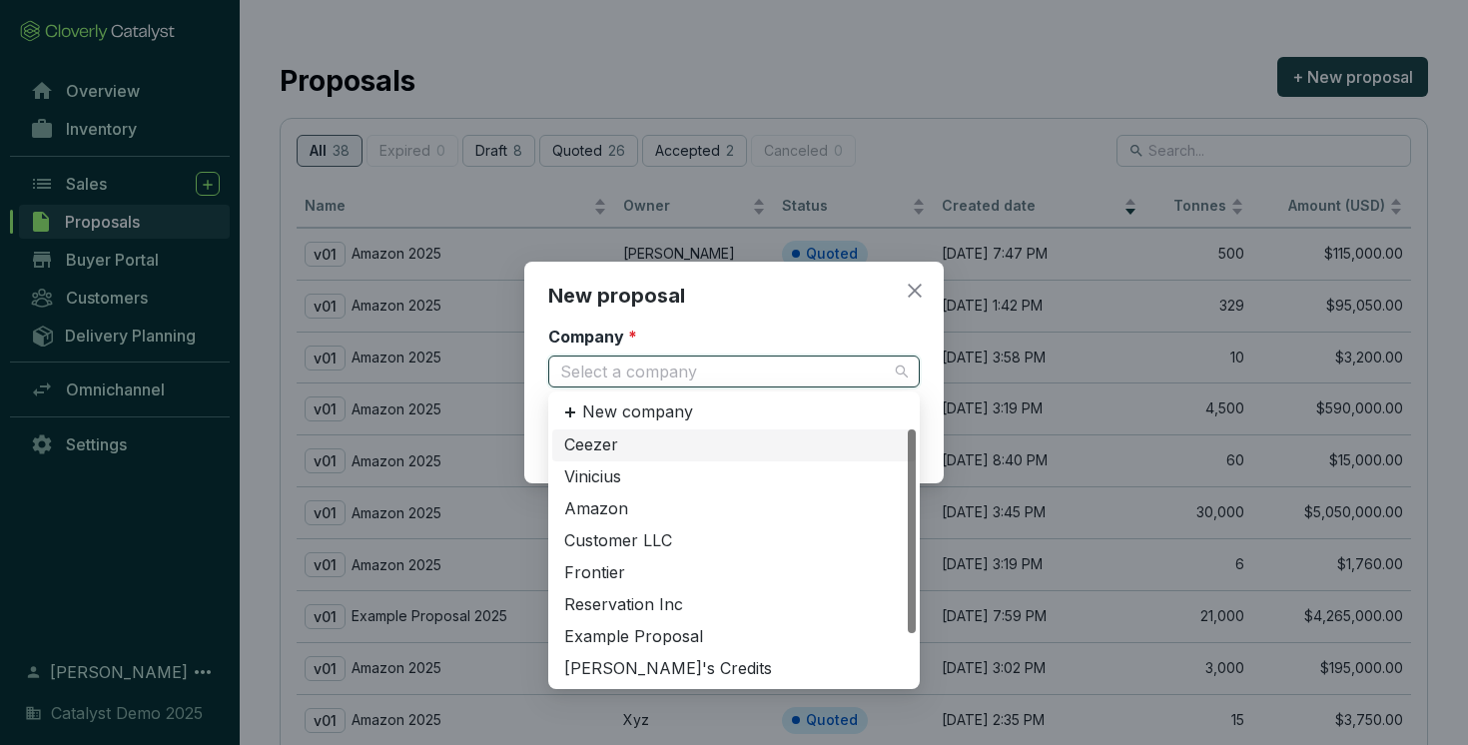
click at [794, 370] on input "Company *" at bounding box center [724, 372] width 328 height 30
click at [658, 499] on div "Amazon" at bounding box center [734, 509] width 340 height 22
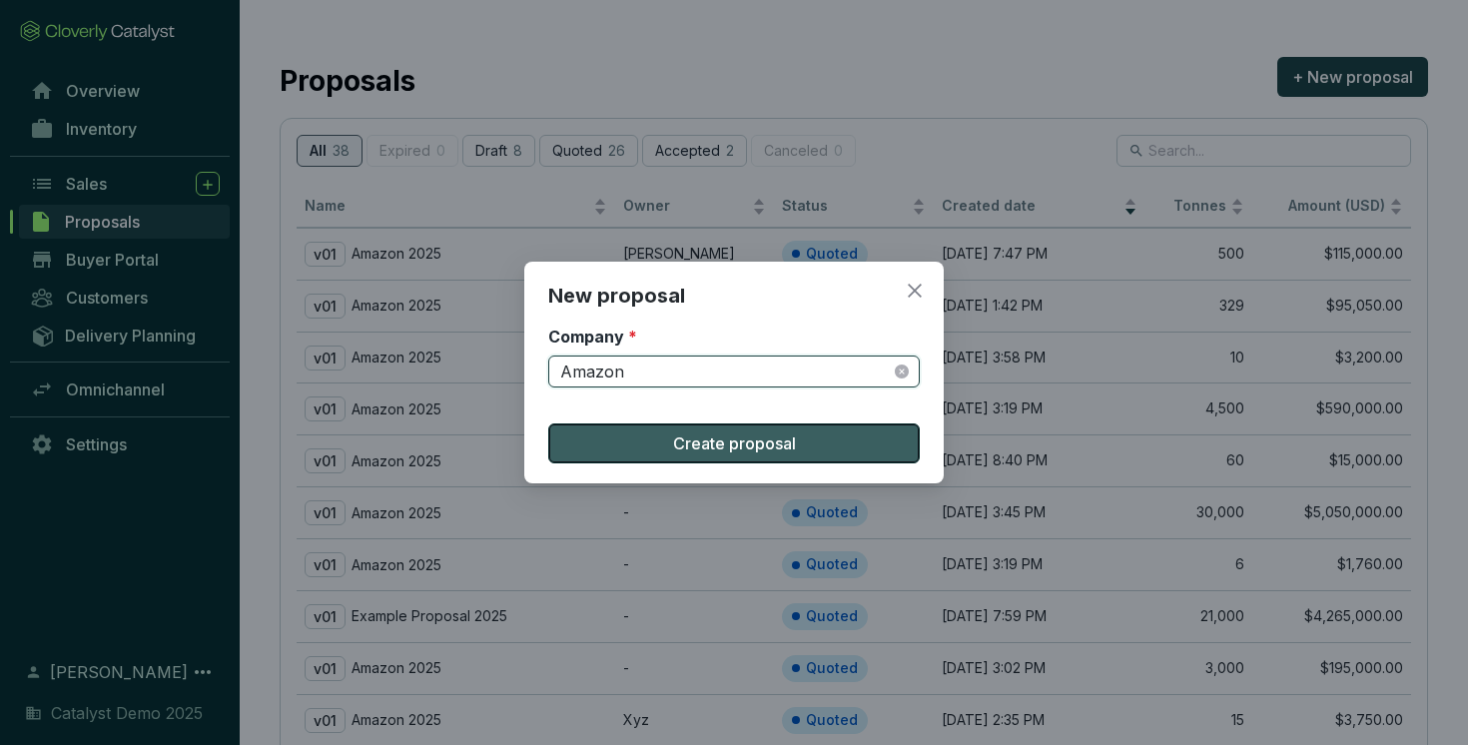
click at [686, 445] on span "Create proposal" at bounding box center [734, 443] width 123 height 24
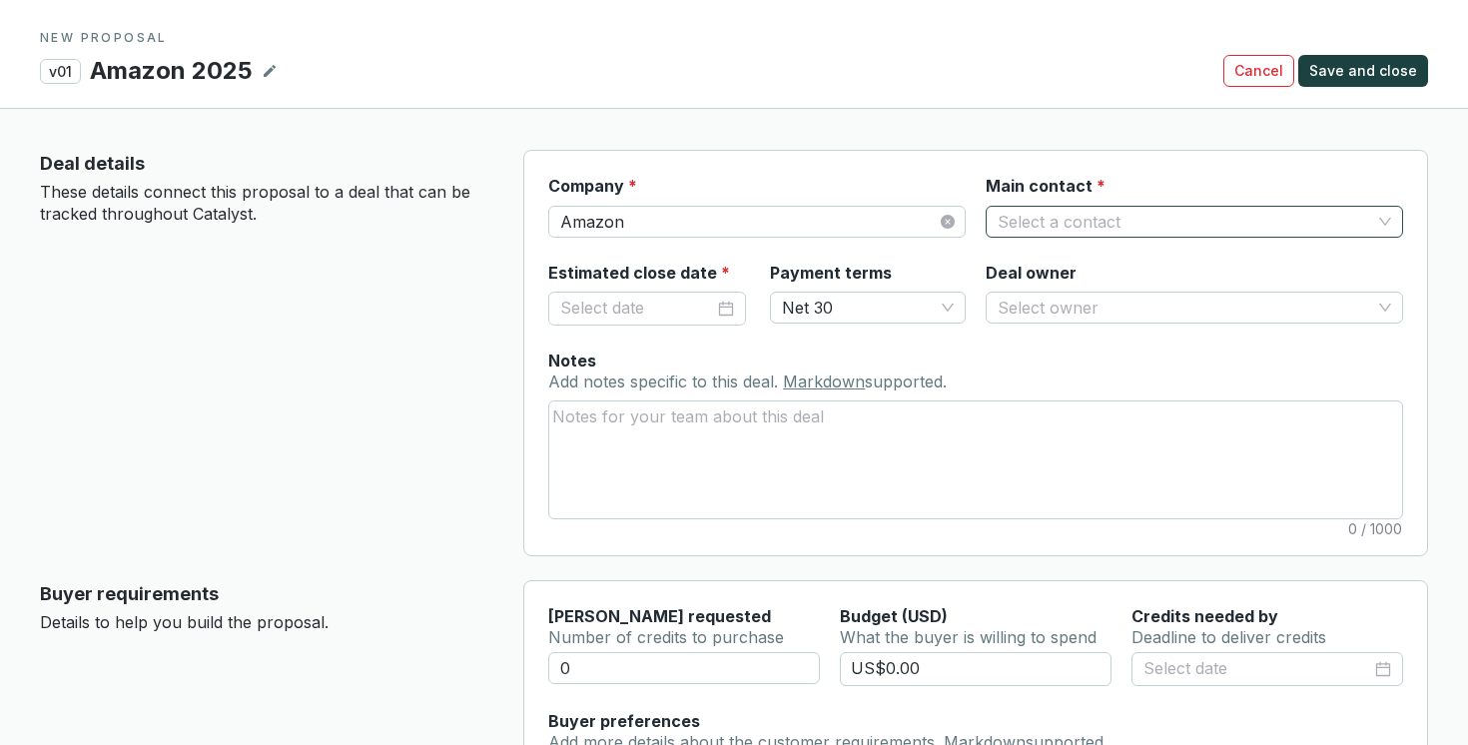
click at [1030, 231] on input "Main contact *" at bounding box center [1184, 222] width 373 height 30
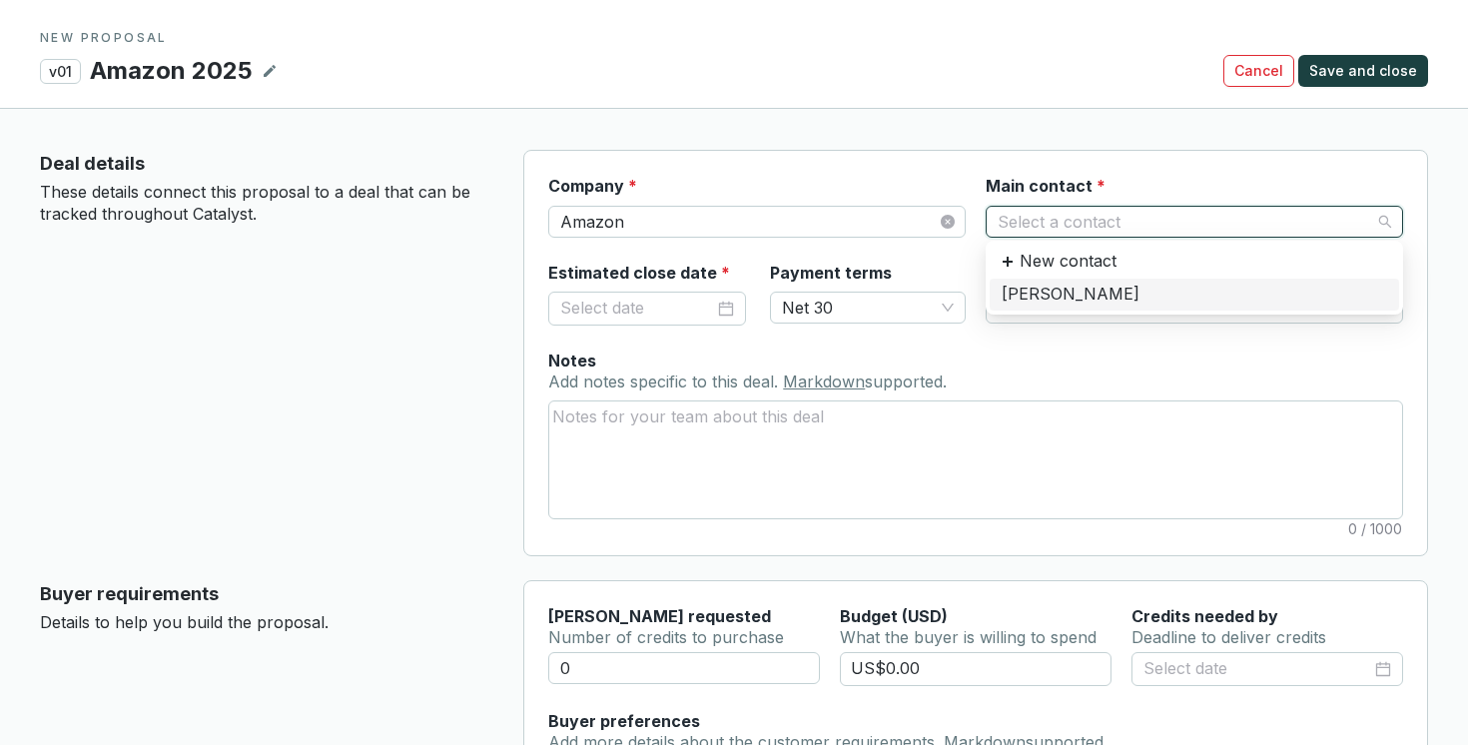
click at [1037, 285] on div "Jeff Bezos" at bounding box center [1194, 295] width 385 height 22
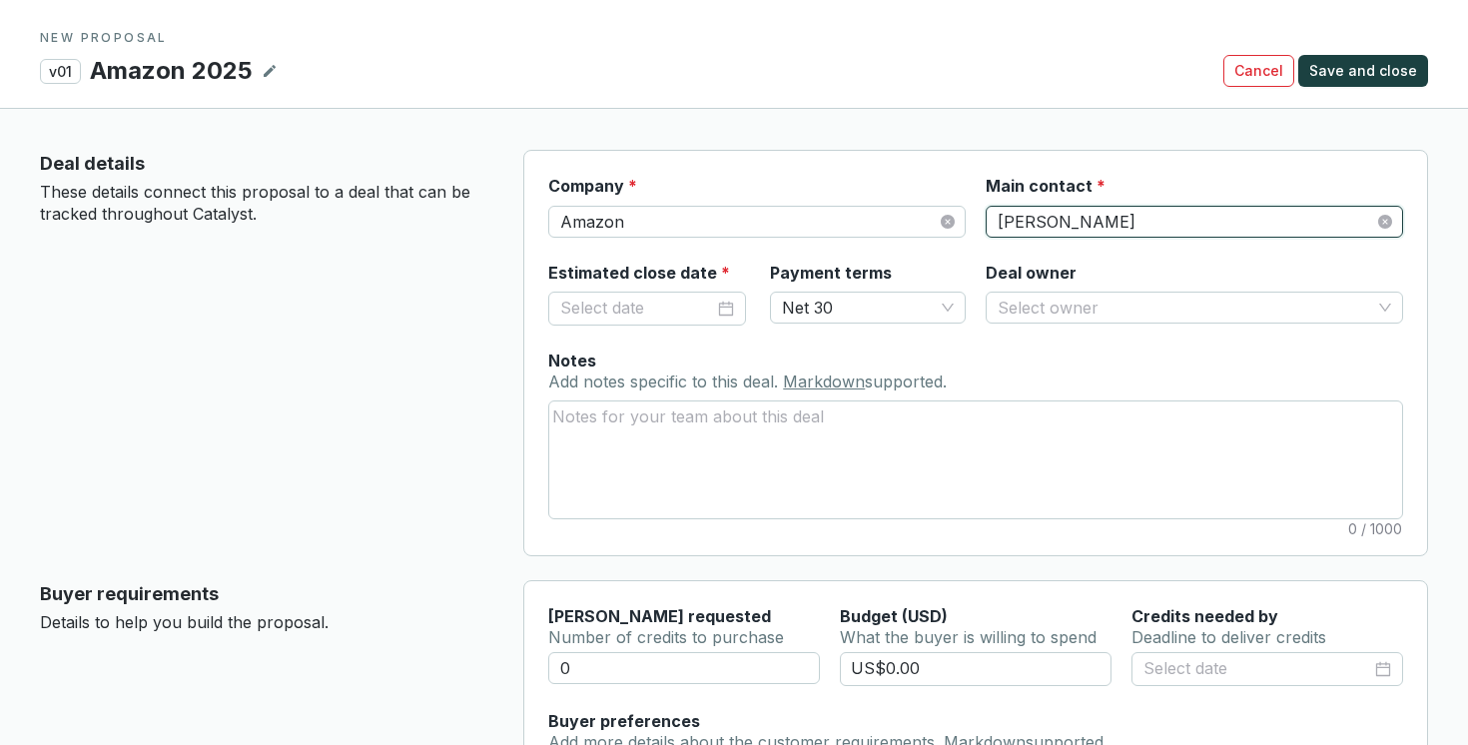
click at [763, 184] on div "Company * Amazon" at bounding box center [756, 206] width 417 height 63
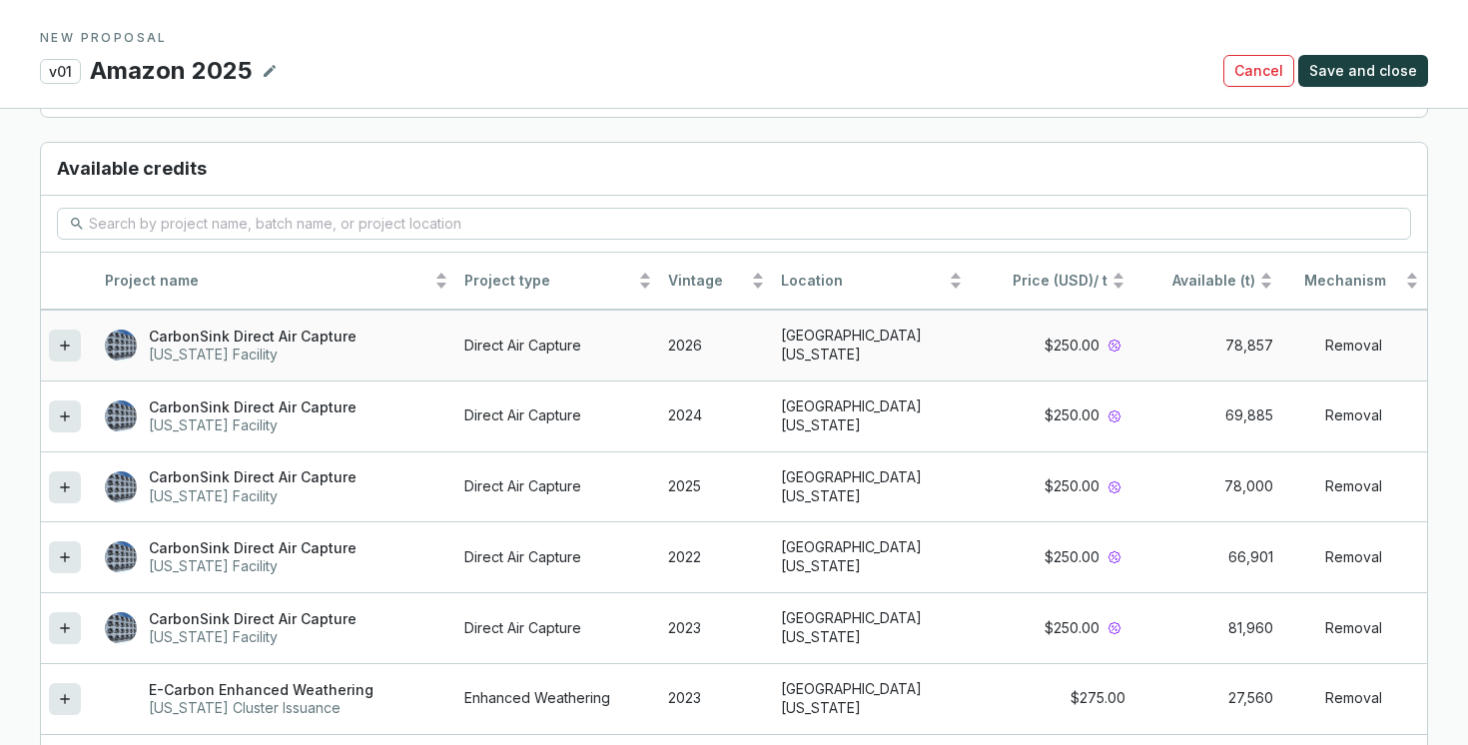
scroll to position [1695, 0]
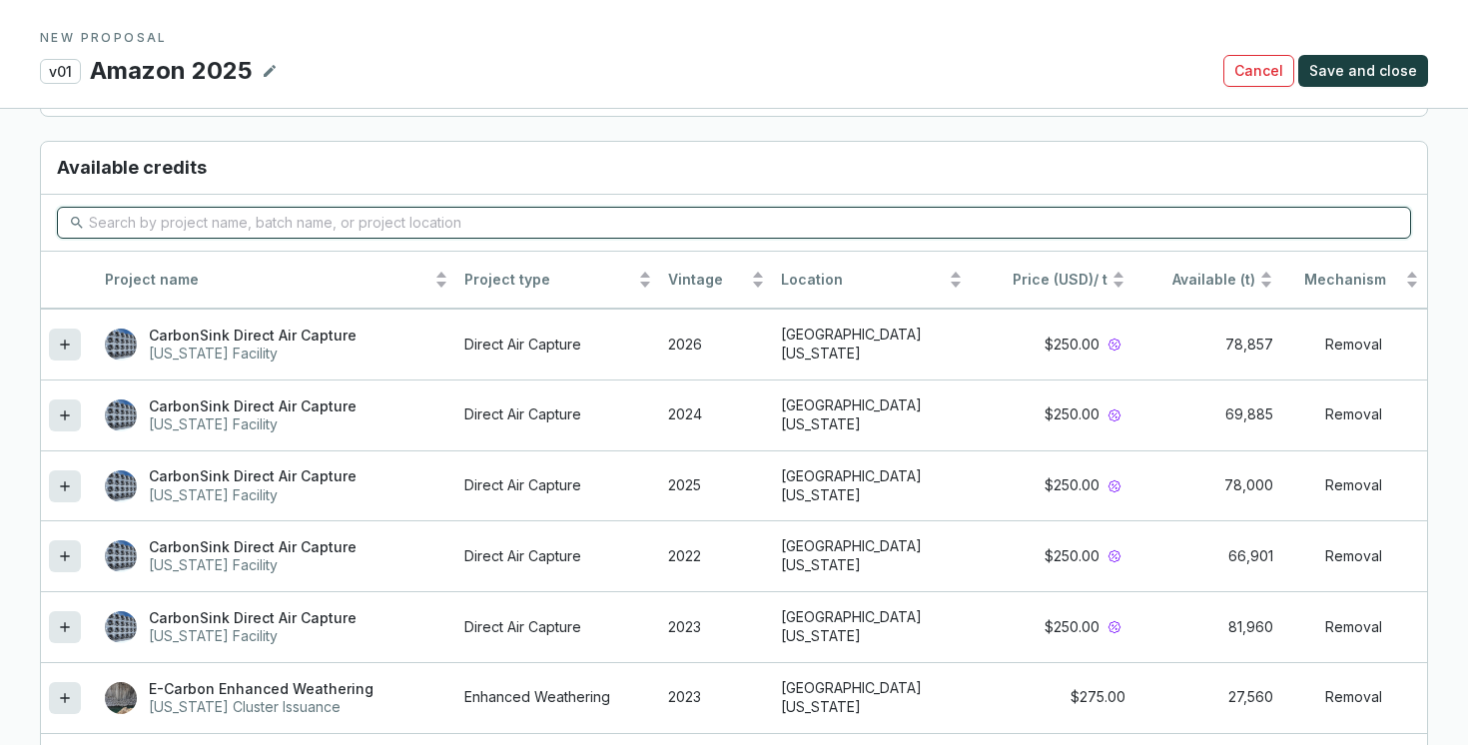
click at [361, 212] on input "search" at bounding box center [735, 223] width 1292 height 22
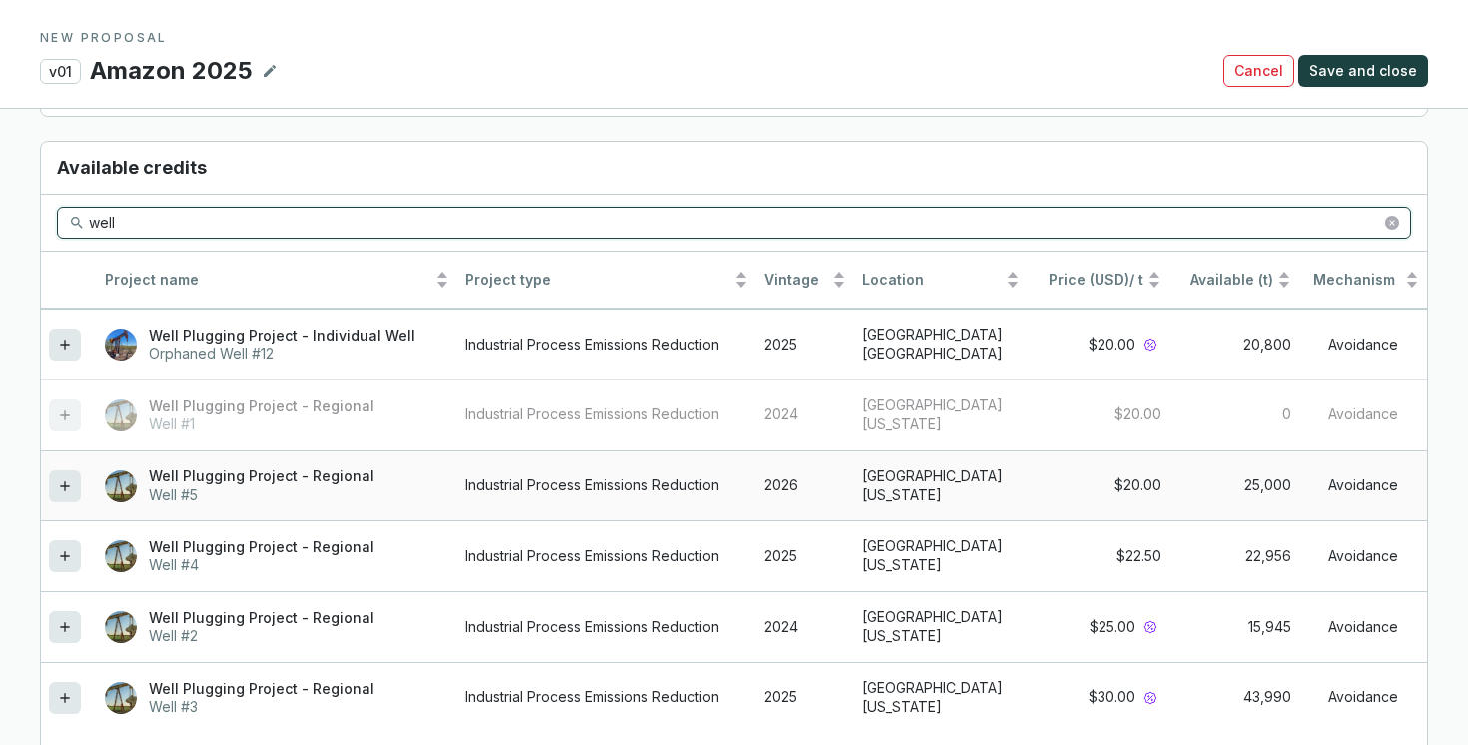
type input "well"
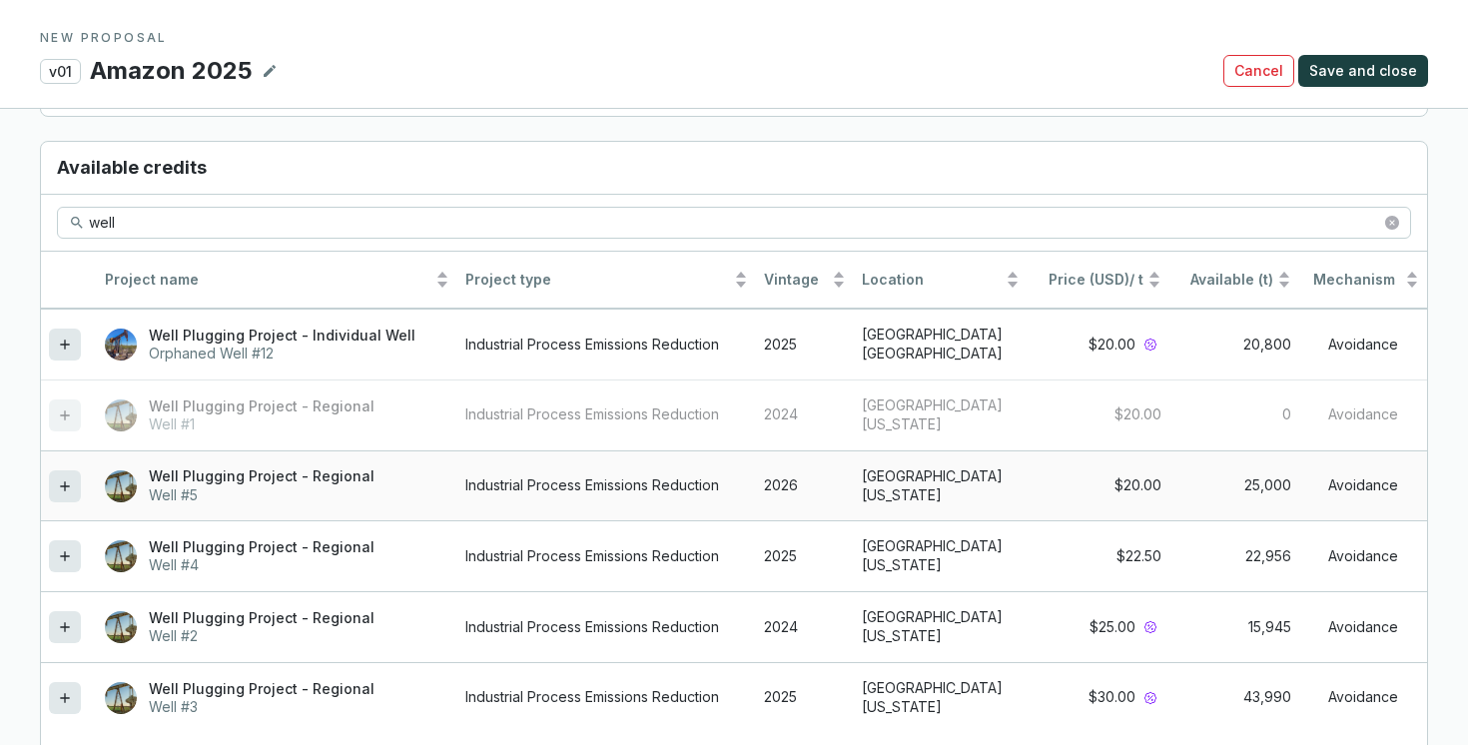
click at [68, 474] on icon at bounding box center [65, 486] width 16 height 24
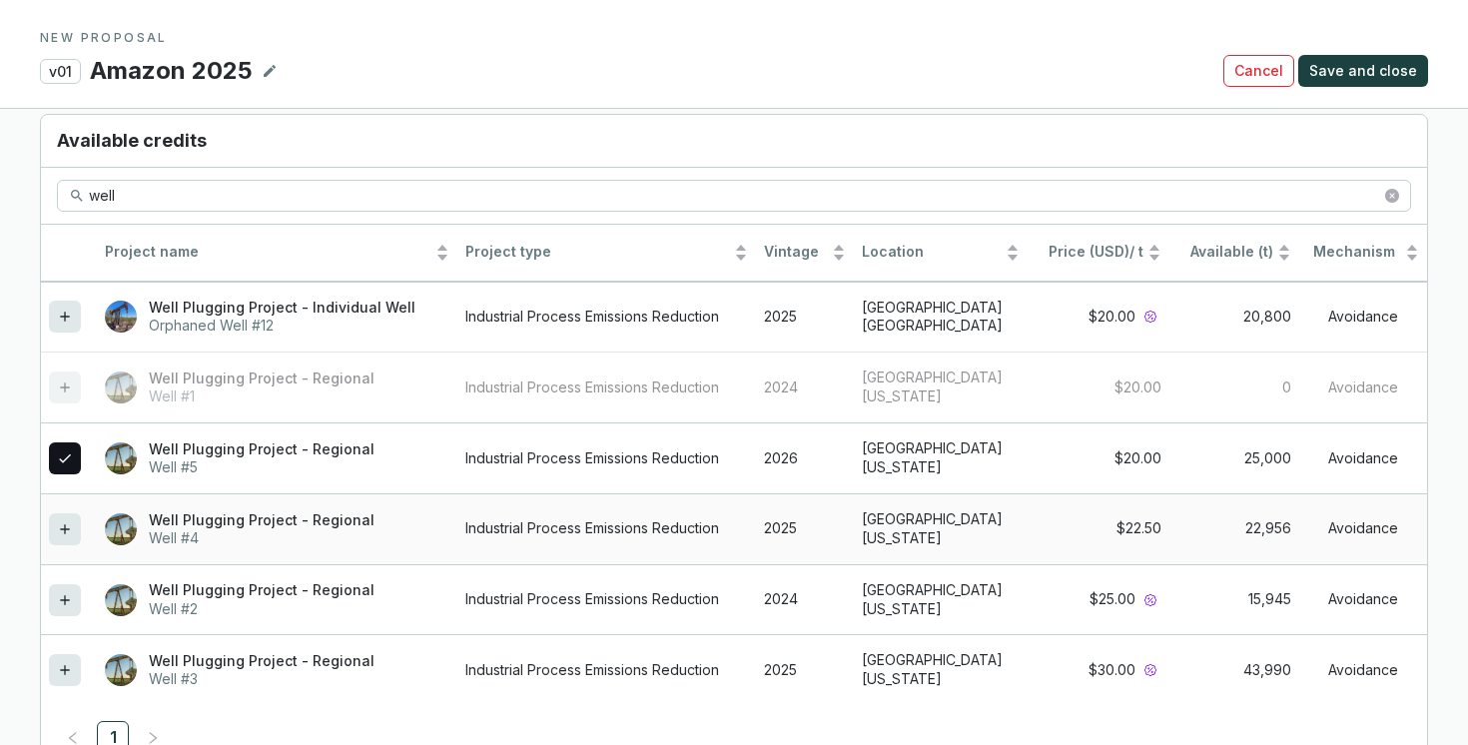
click at [60, 517] on icon at bounding box center [65, 529] width 16 height 24
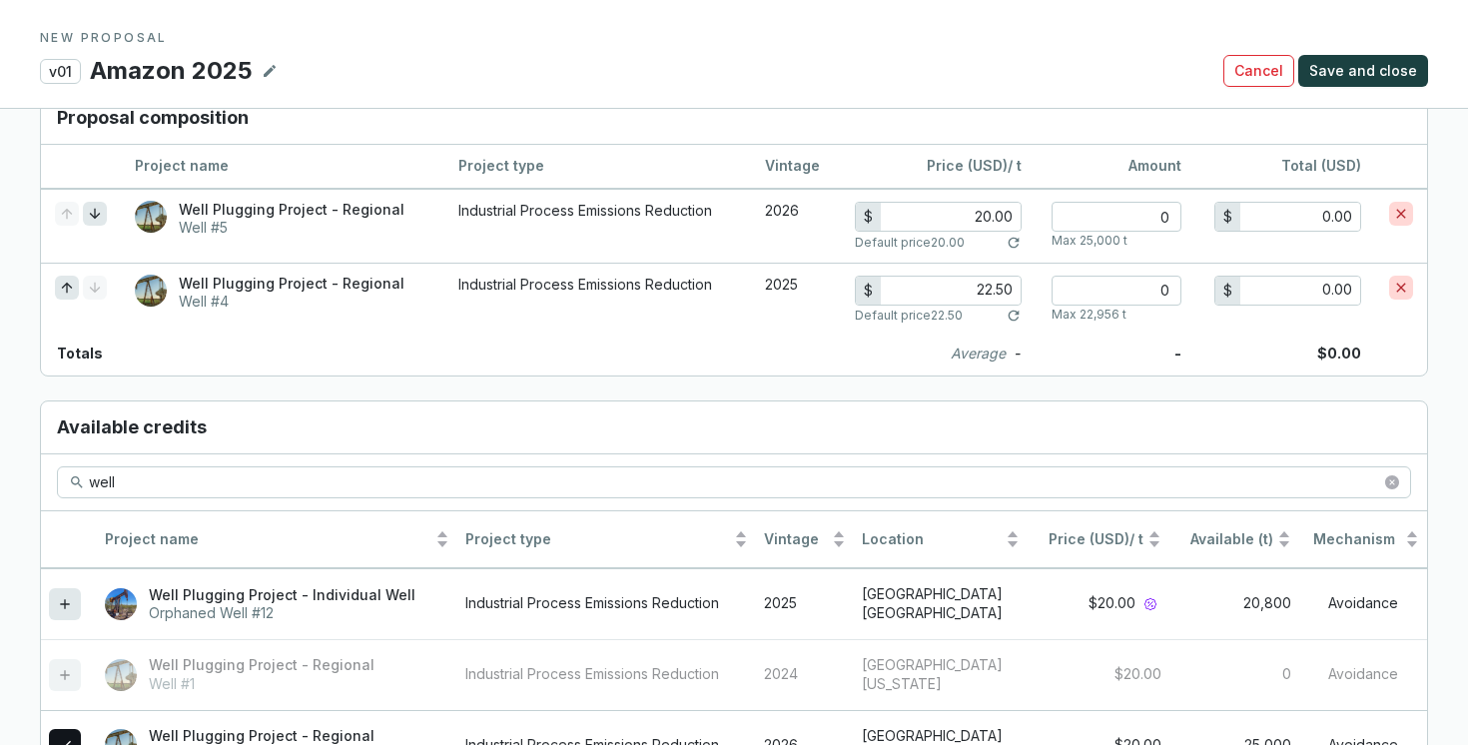
scroll to position [1380, 0]
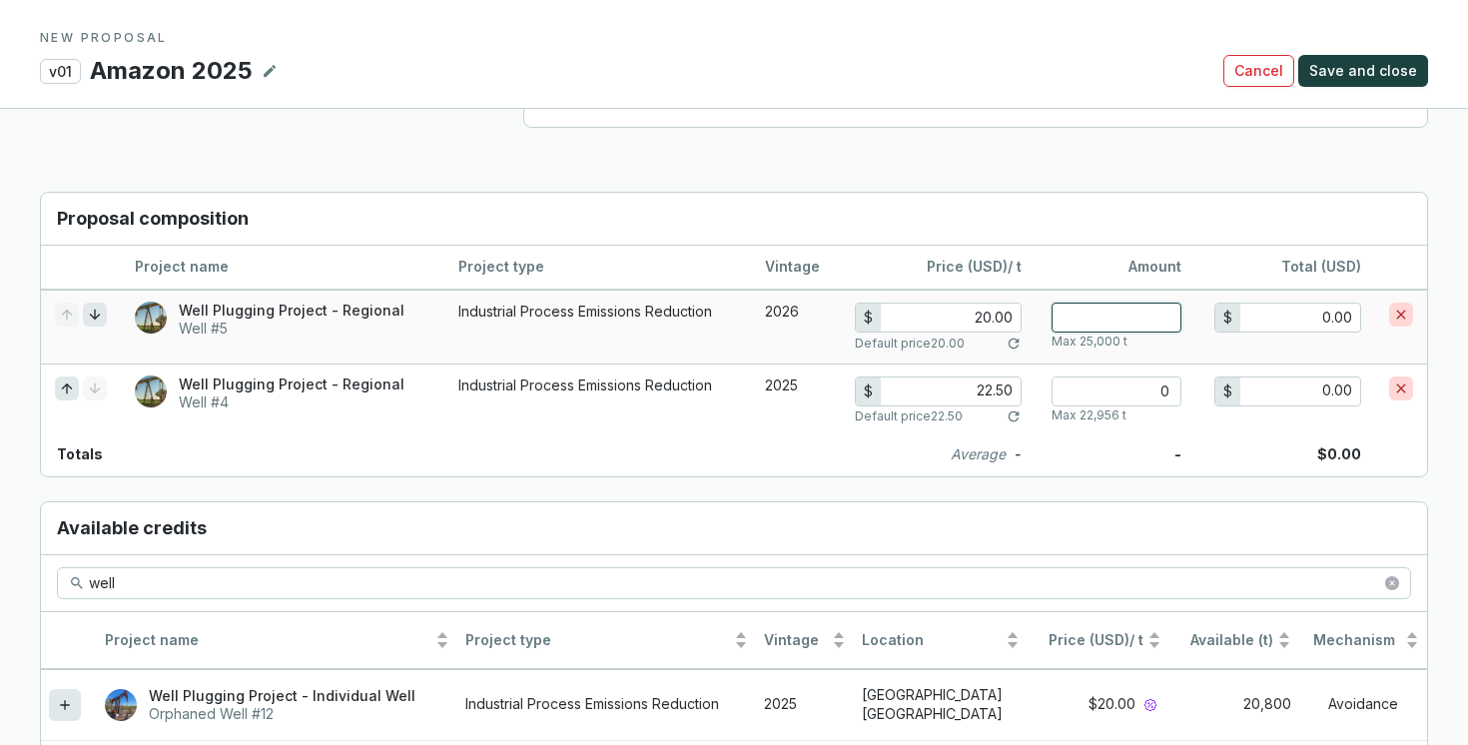
click at [1152, 303] on input "number" at bounding box center [1117, 318] width 130 height 30
type input "3"
type input "60.00"
type input "30"
type input "600.00"
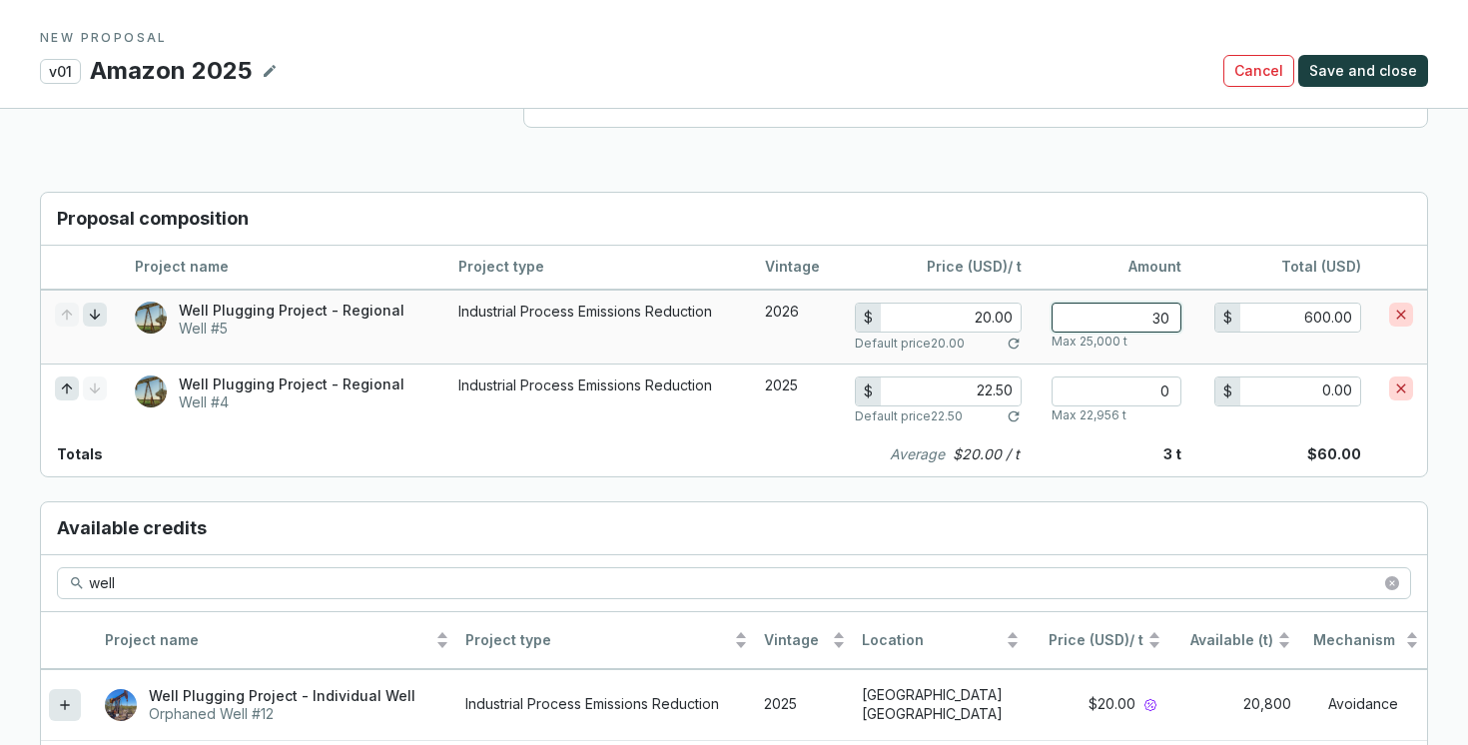
type input "300"
type input "6,000.00"
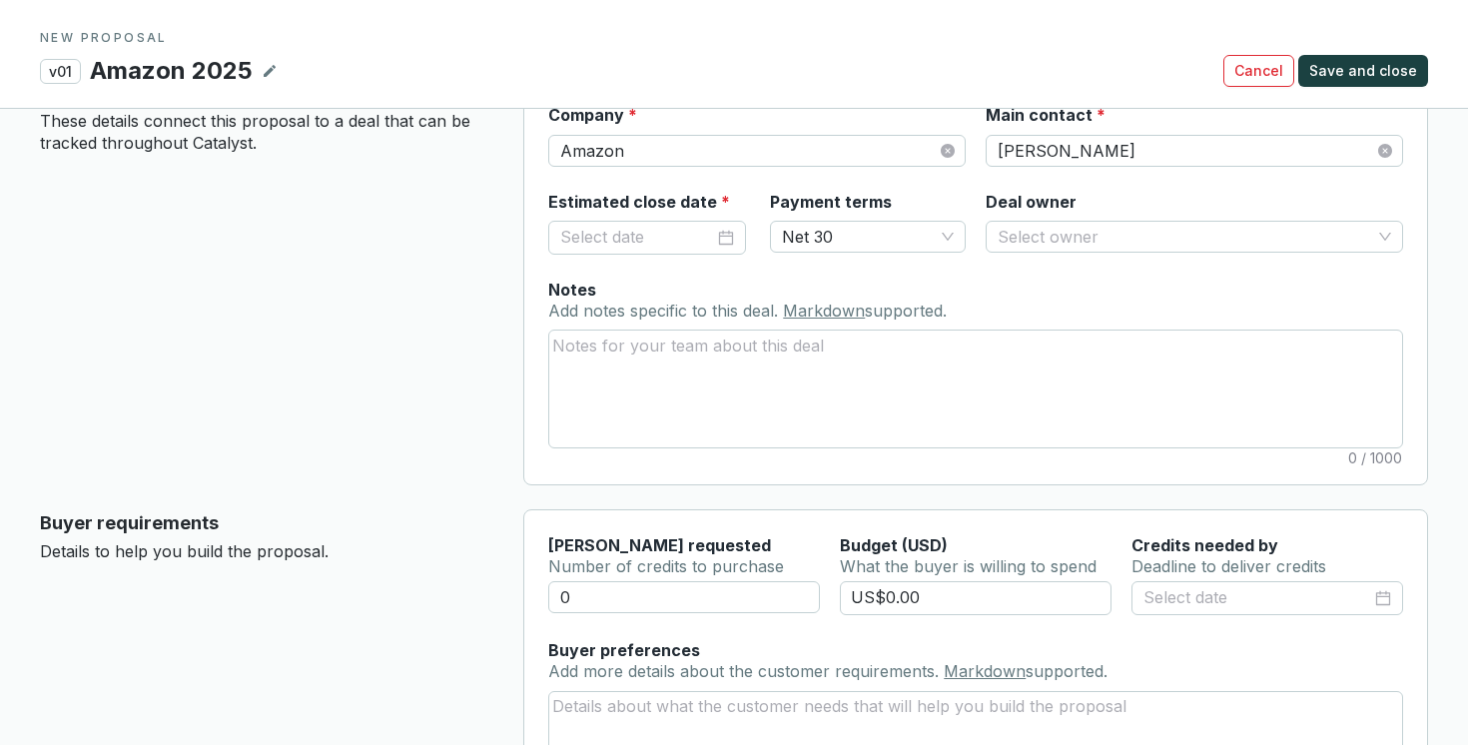
scroll to position [0, 0]
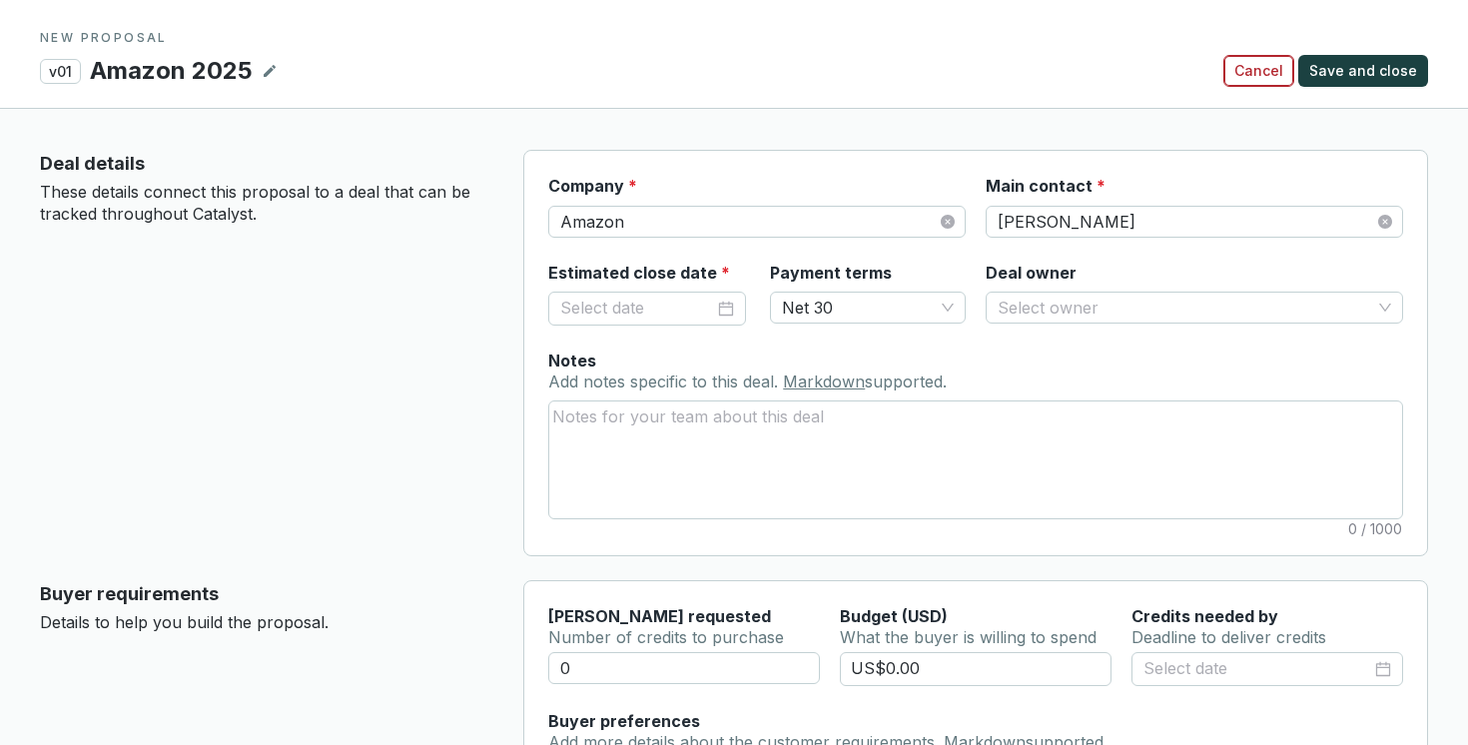
type input "300"
click at [1266, 55] on button "Cancel" at bounding box center [1258, 71] width 71 height 32
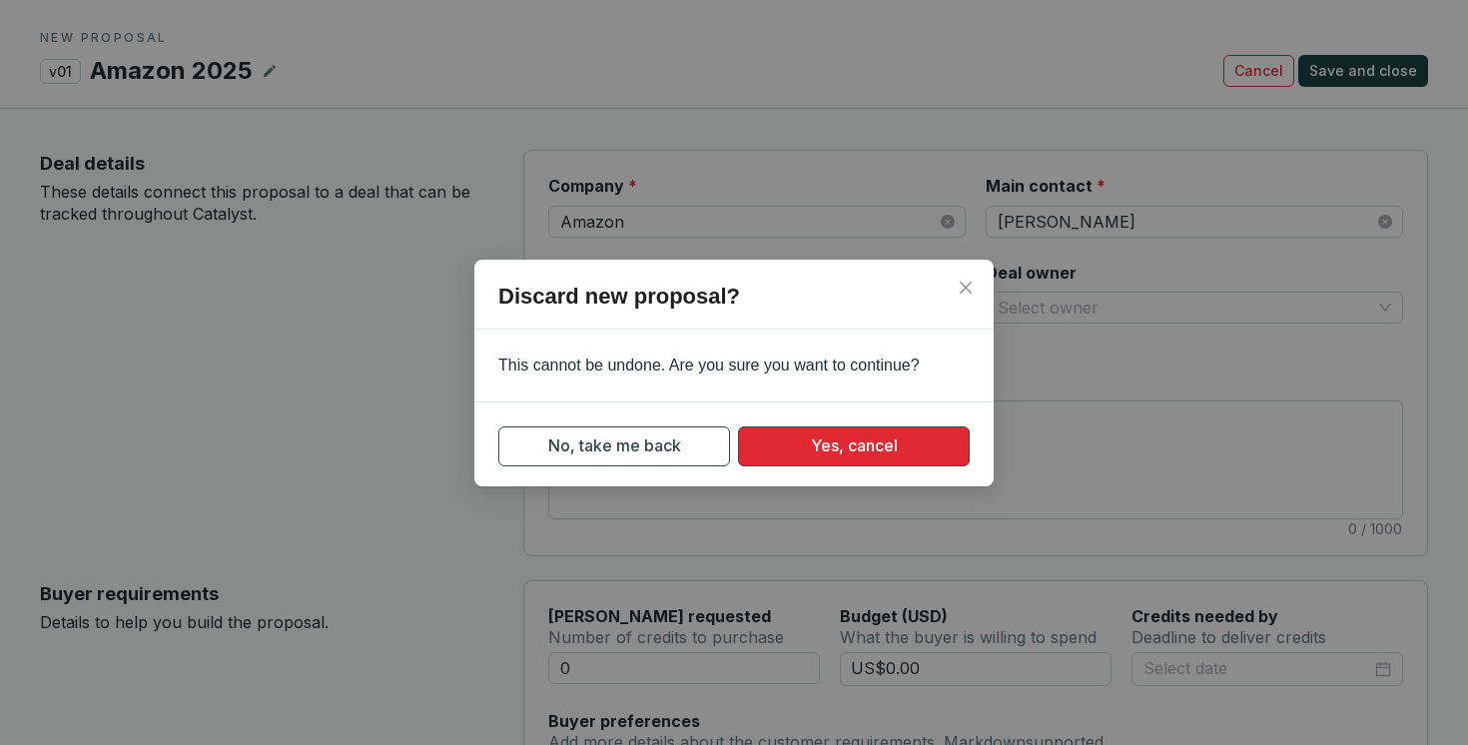
click at [829, 448] on span "Yes, cancel" at bounding box center [854, 445] width 87 height 25
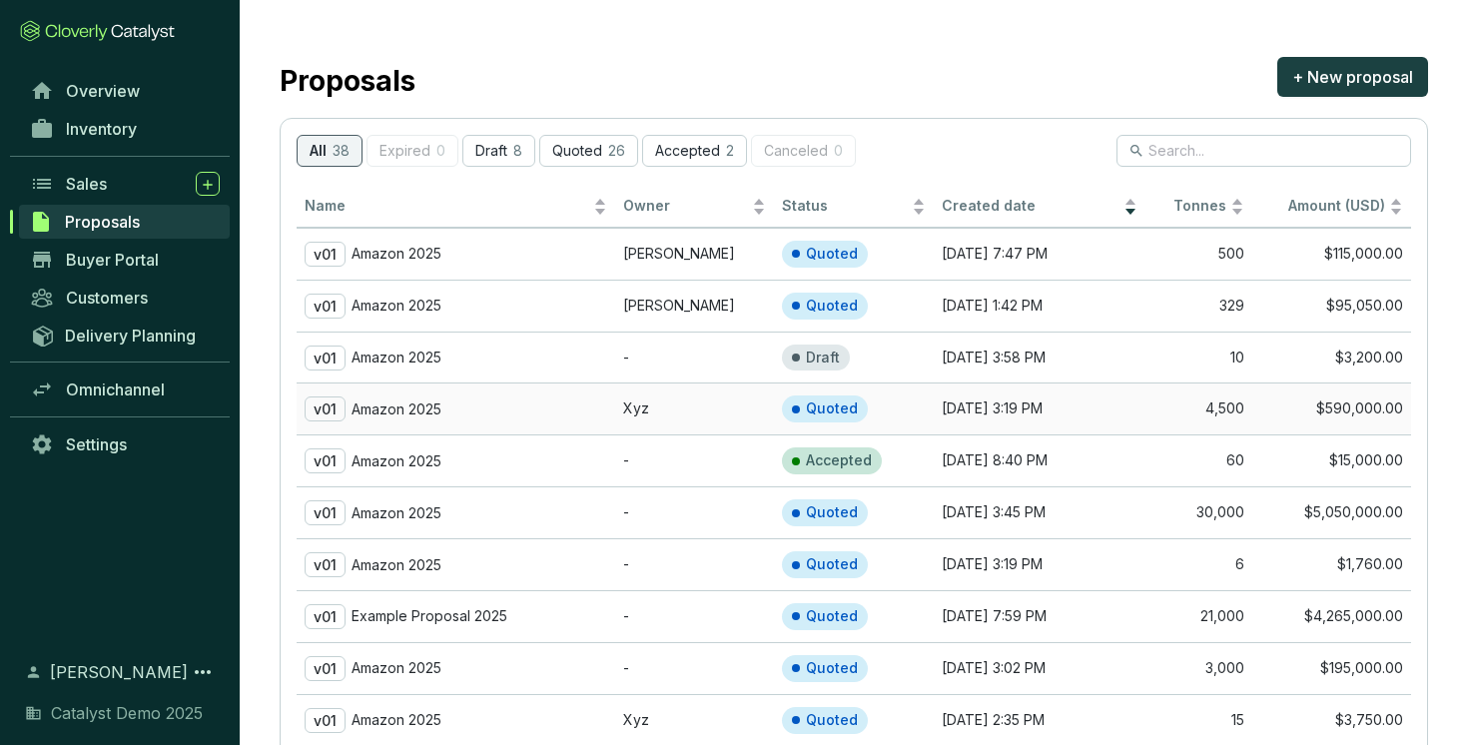
scroll to position [7, 0]
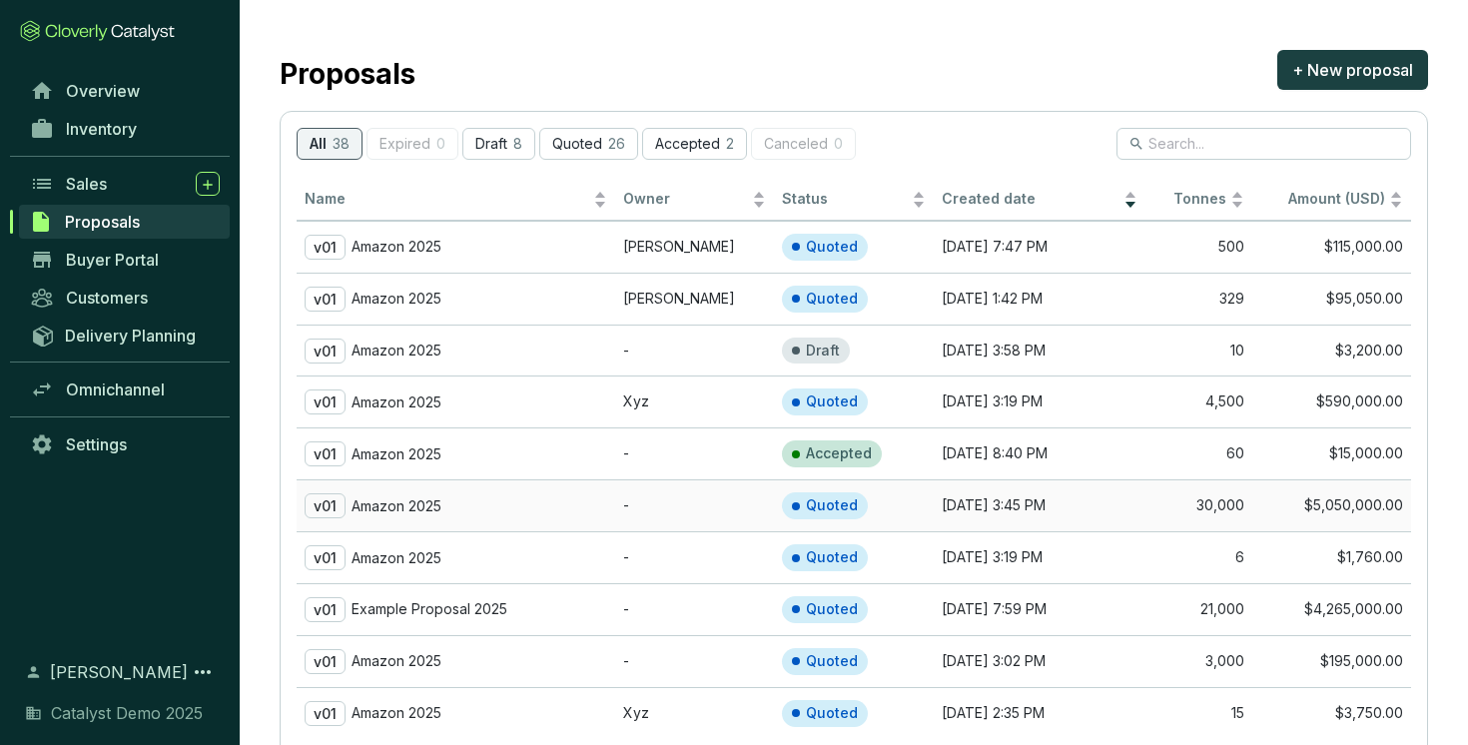
click at [551, 502] on div "v01 Amazon 2025" at bounding box center [456, 505] width 303 height 25
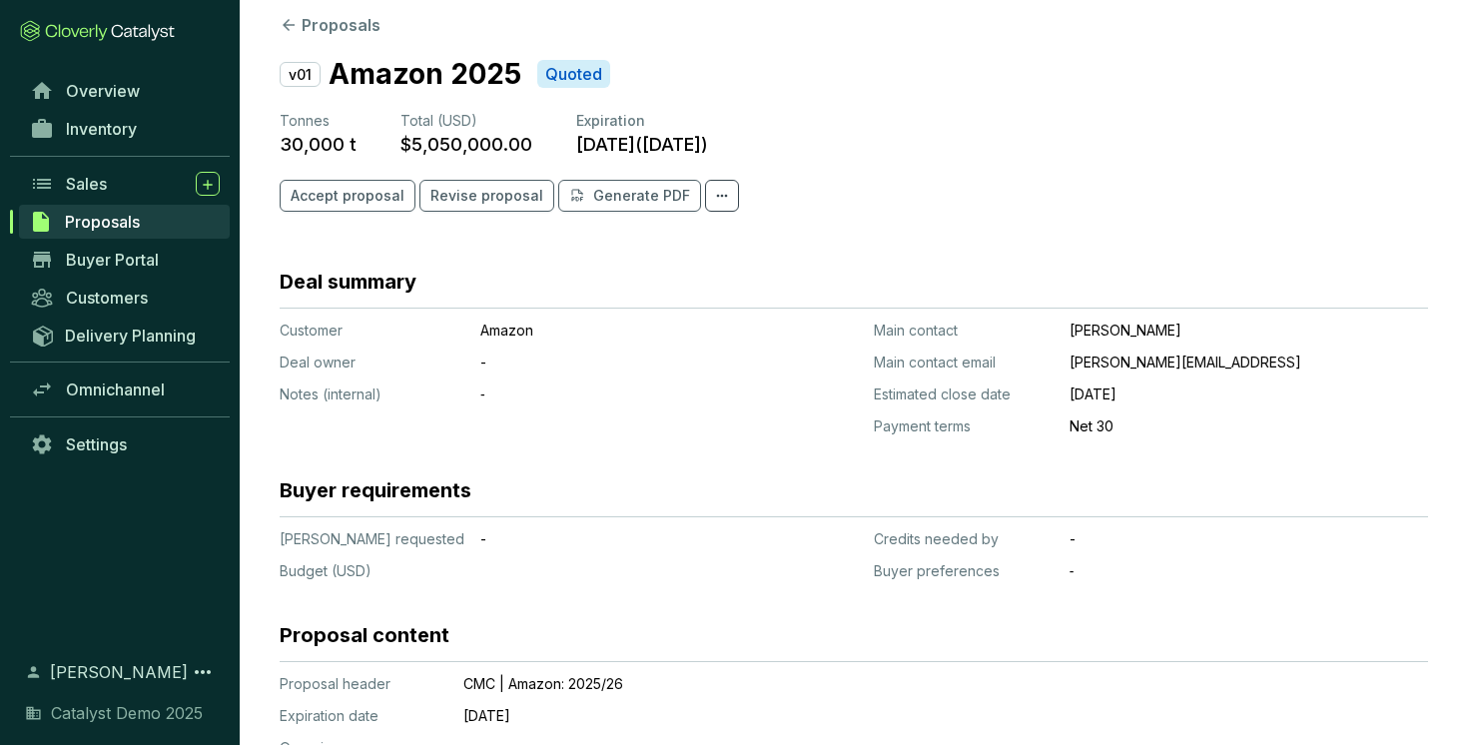
scroll to position [43, 0]
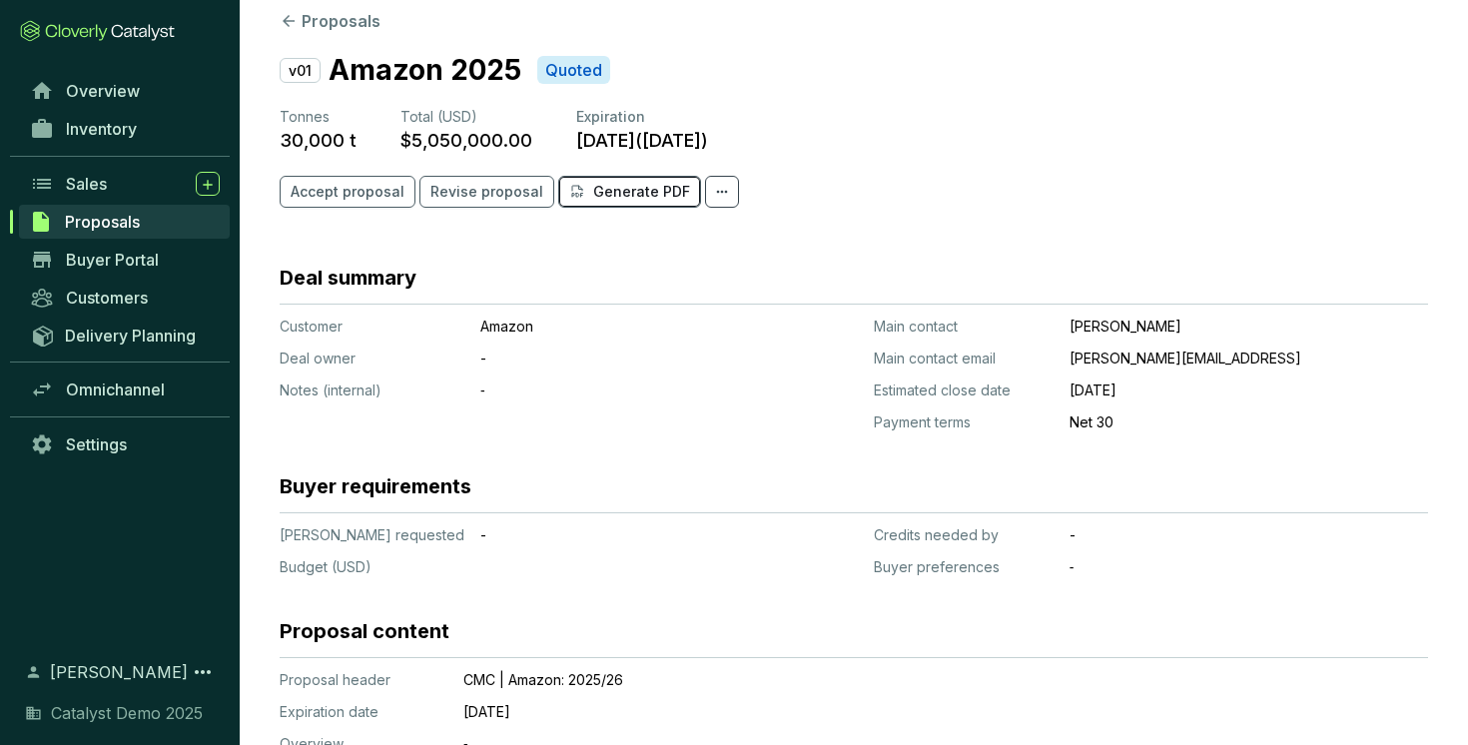
click at [636, 195] on p "Generate PDF" at bounding box center [641, 192] width 97 height 20
click at [352, 24] on button "Proposals" at bounding box center [330, 21] width 101 height 24
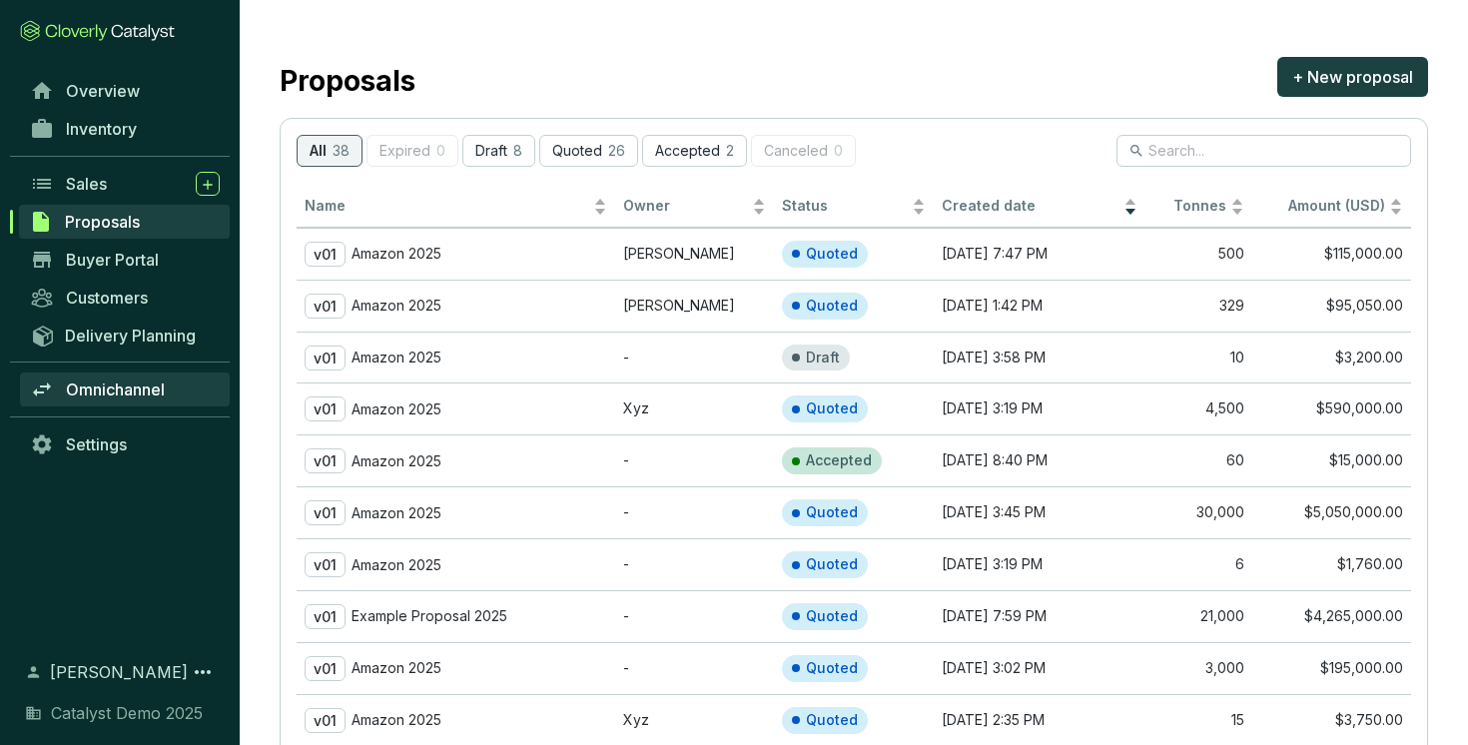
click at [91, 386] on span "Omnichannel" at bounding box center [115, 389] width 99 height 20
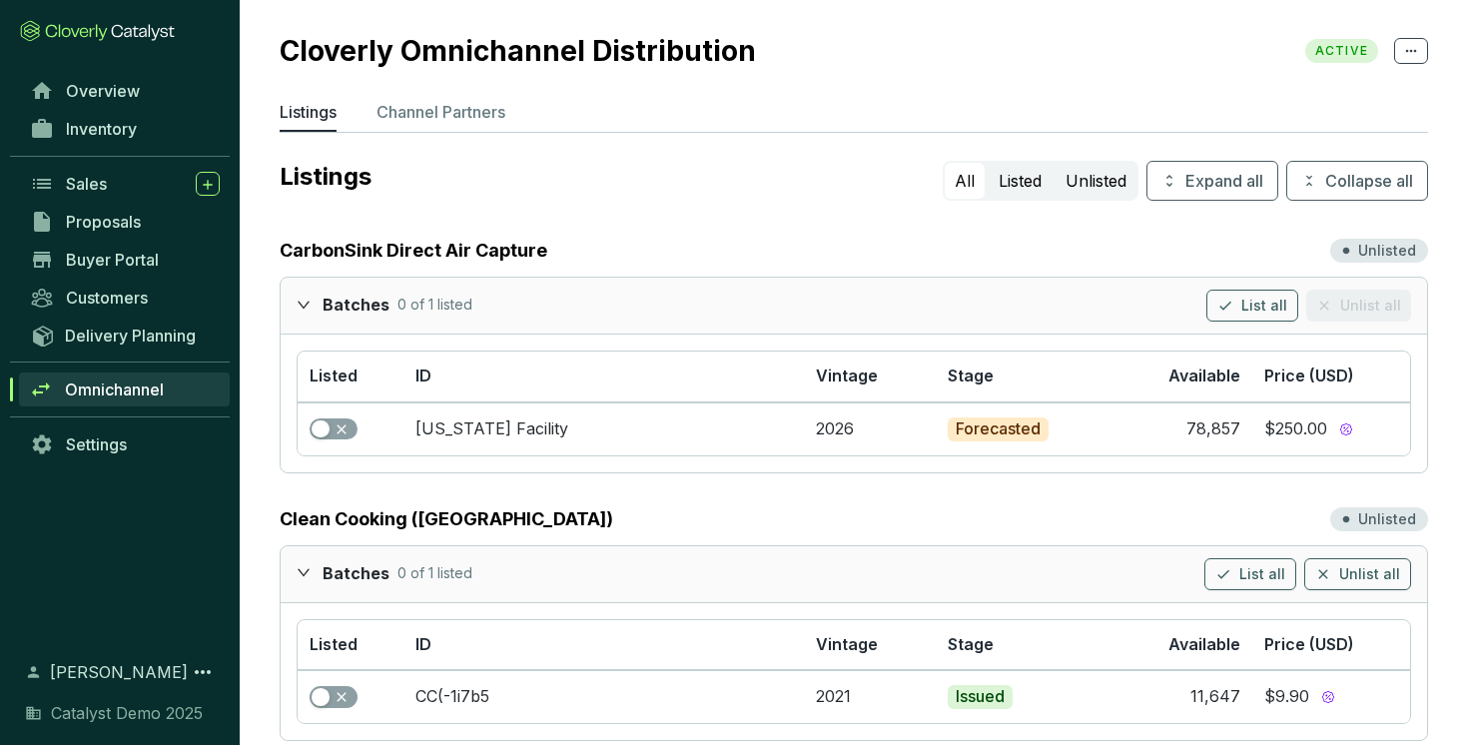
click at [304, 308] on icon "expanded" at bounding box center [304, 305] width 14 height 14
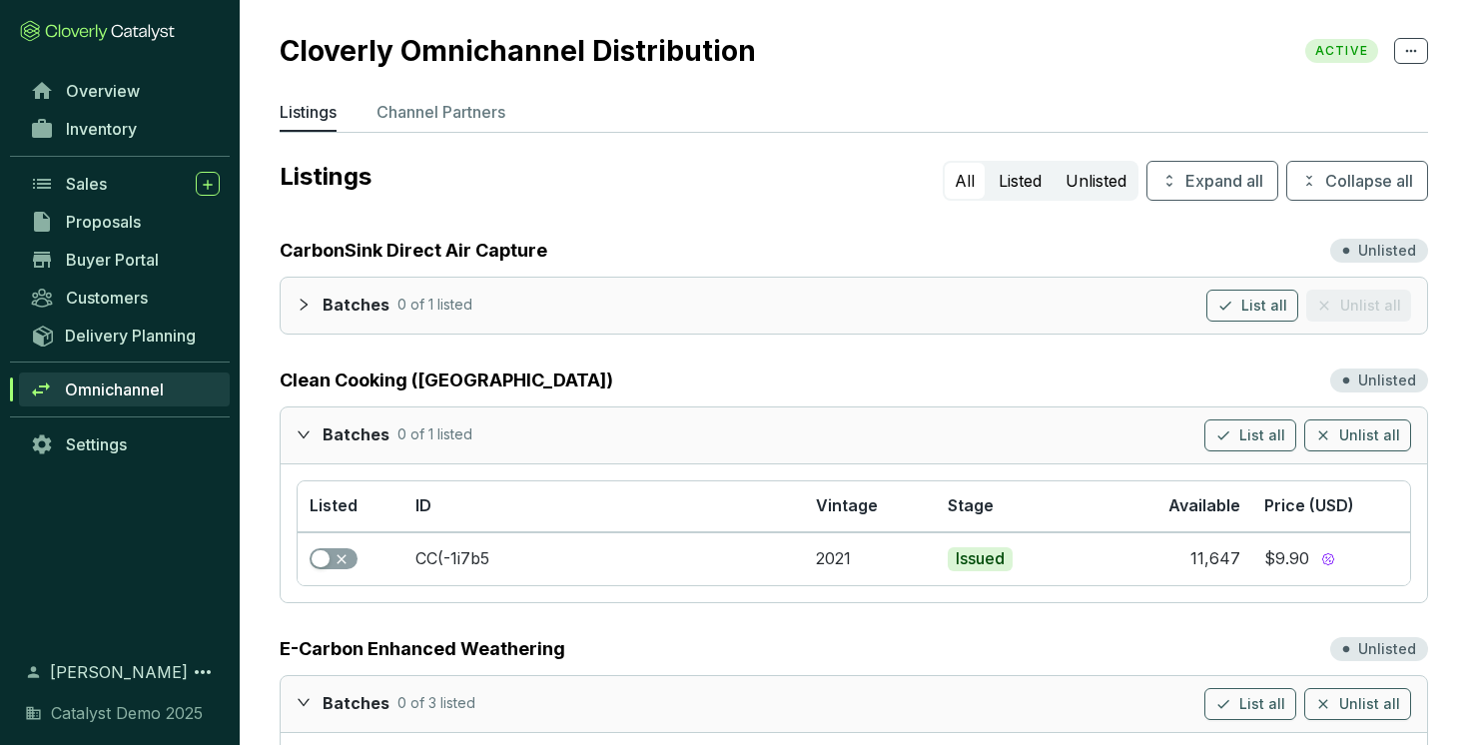
click at [302, 424] on div at bounding box center [310, 433] width 26 height 29
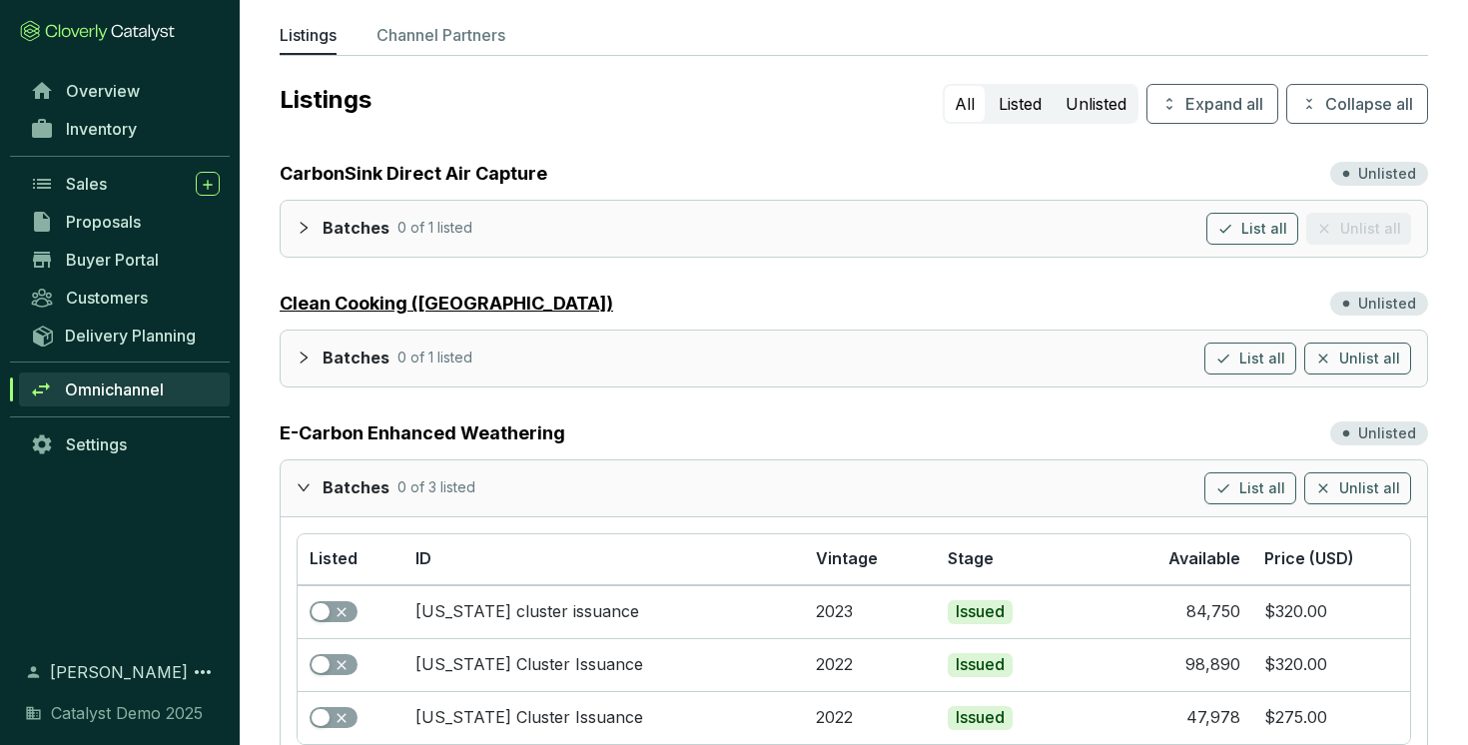
scroll to position [87, 0]
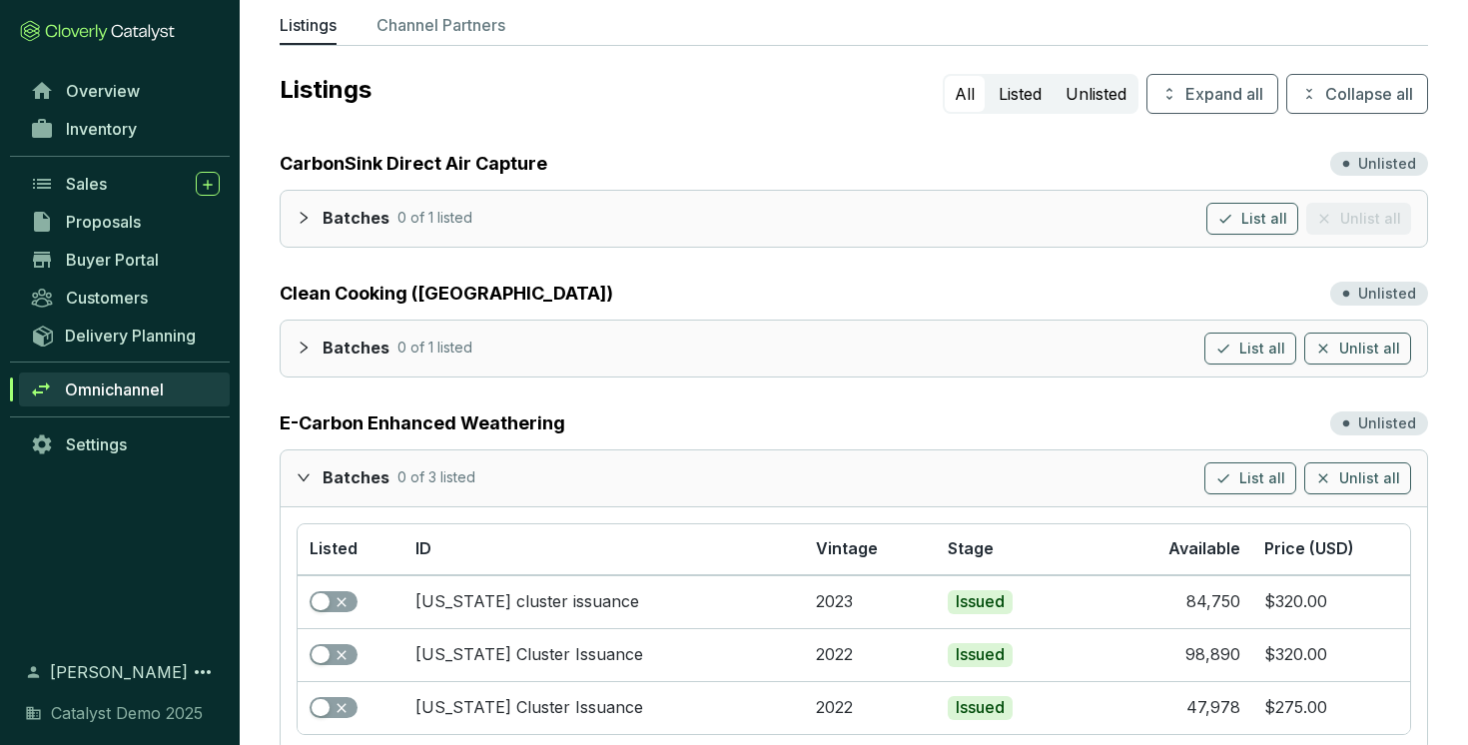
click at [306, 474] on icon "expanded" at bounding box center [304, 477] width 14 height 14
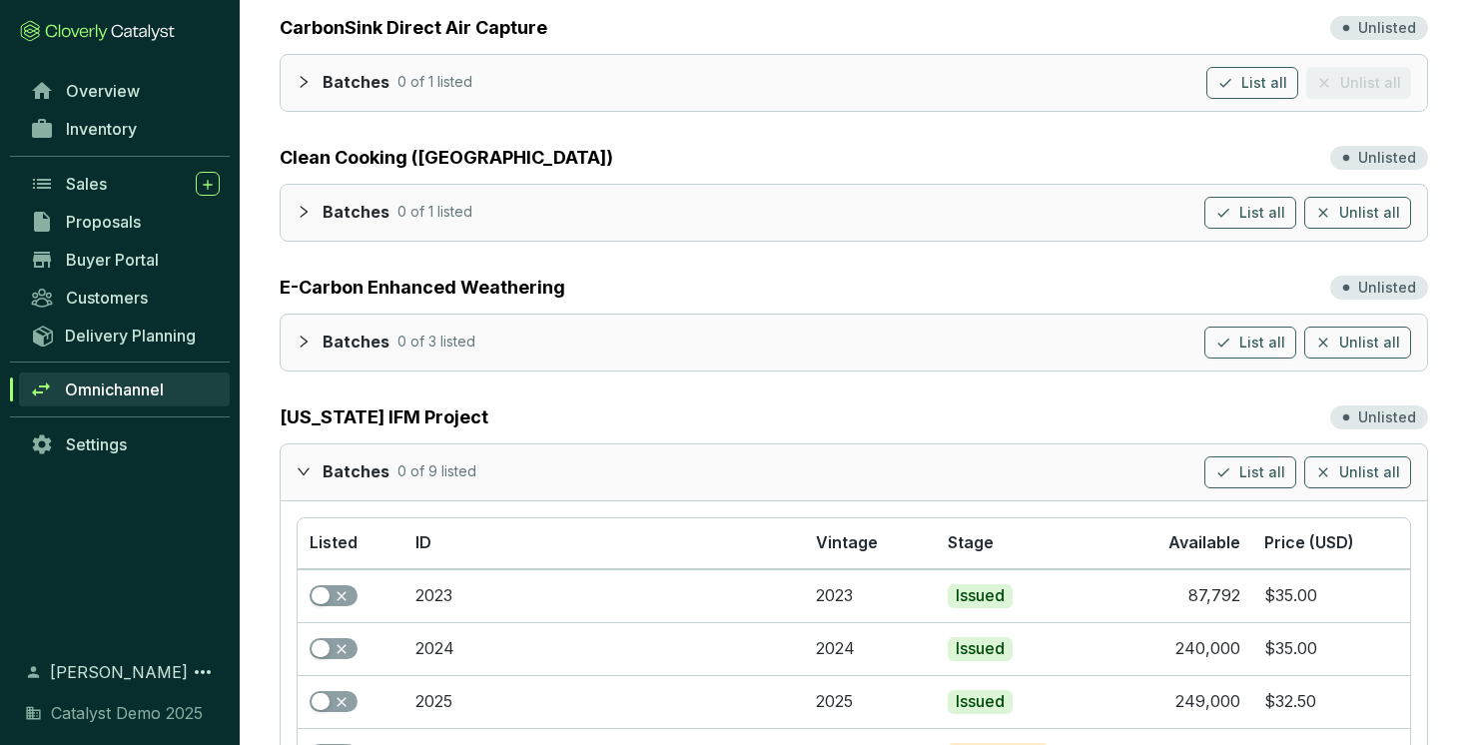
click at [306, 475] on icon "expanded" at bounding box center [304, 471] width 14 height 14
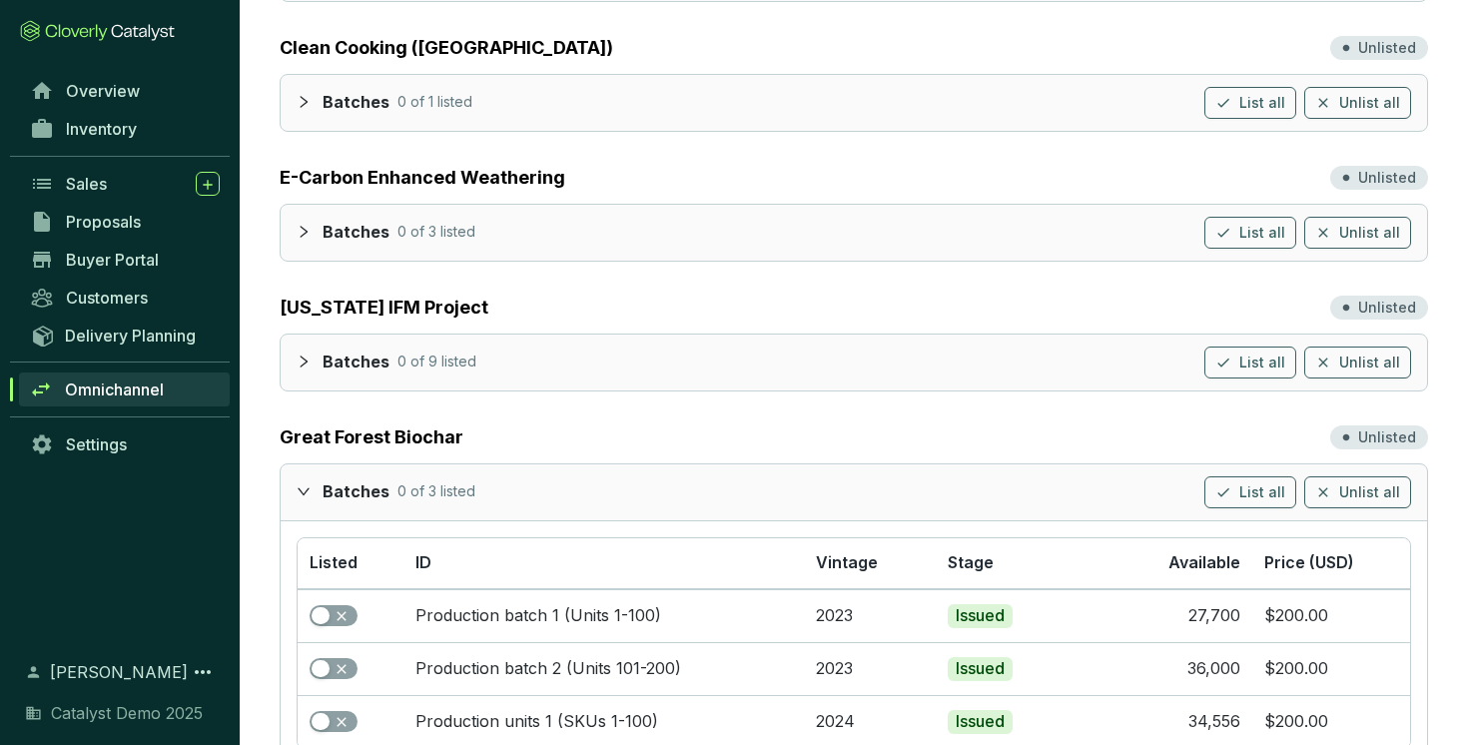
scroll to position [351, 0]
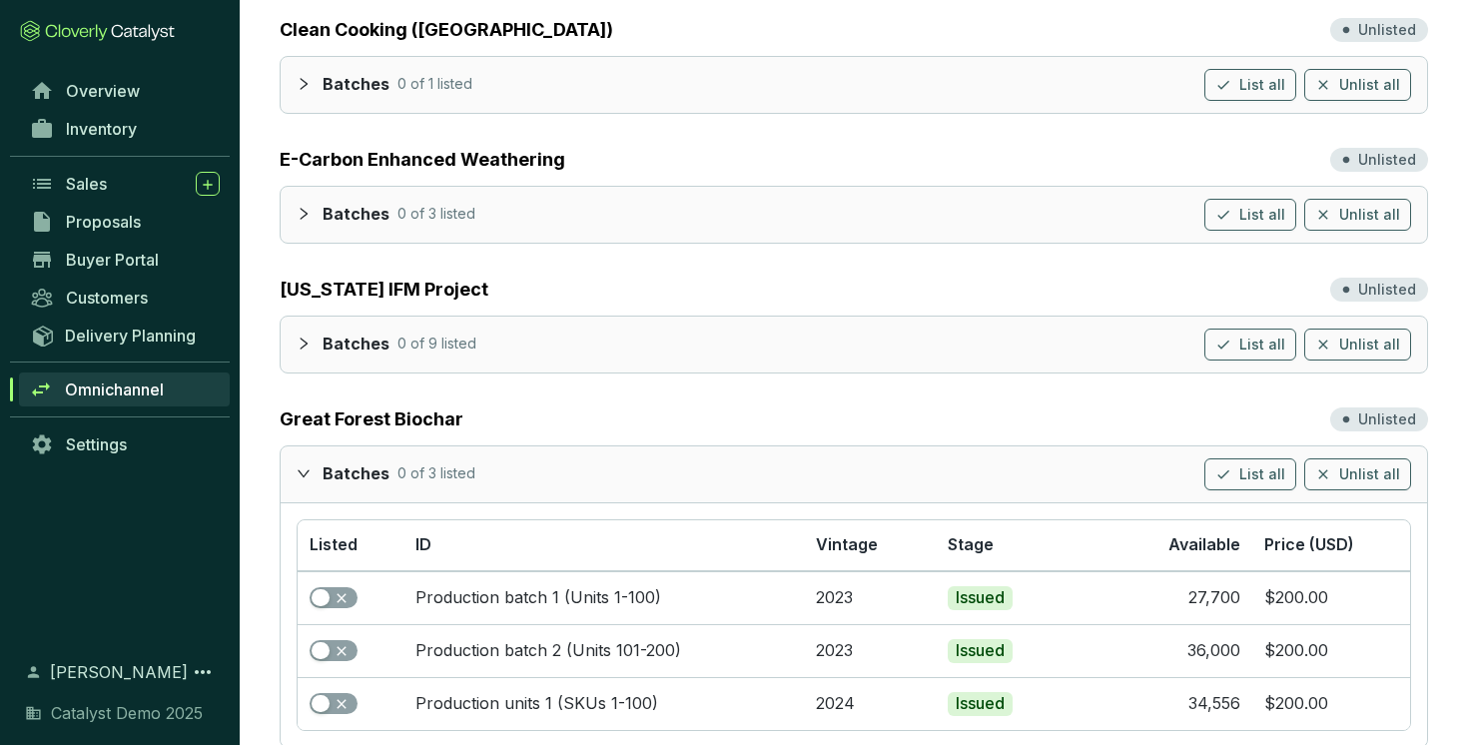
click at [306, 476] on icon "expanded" at bounding box center [304, 473] width 14 height 14
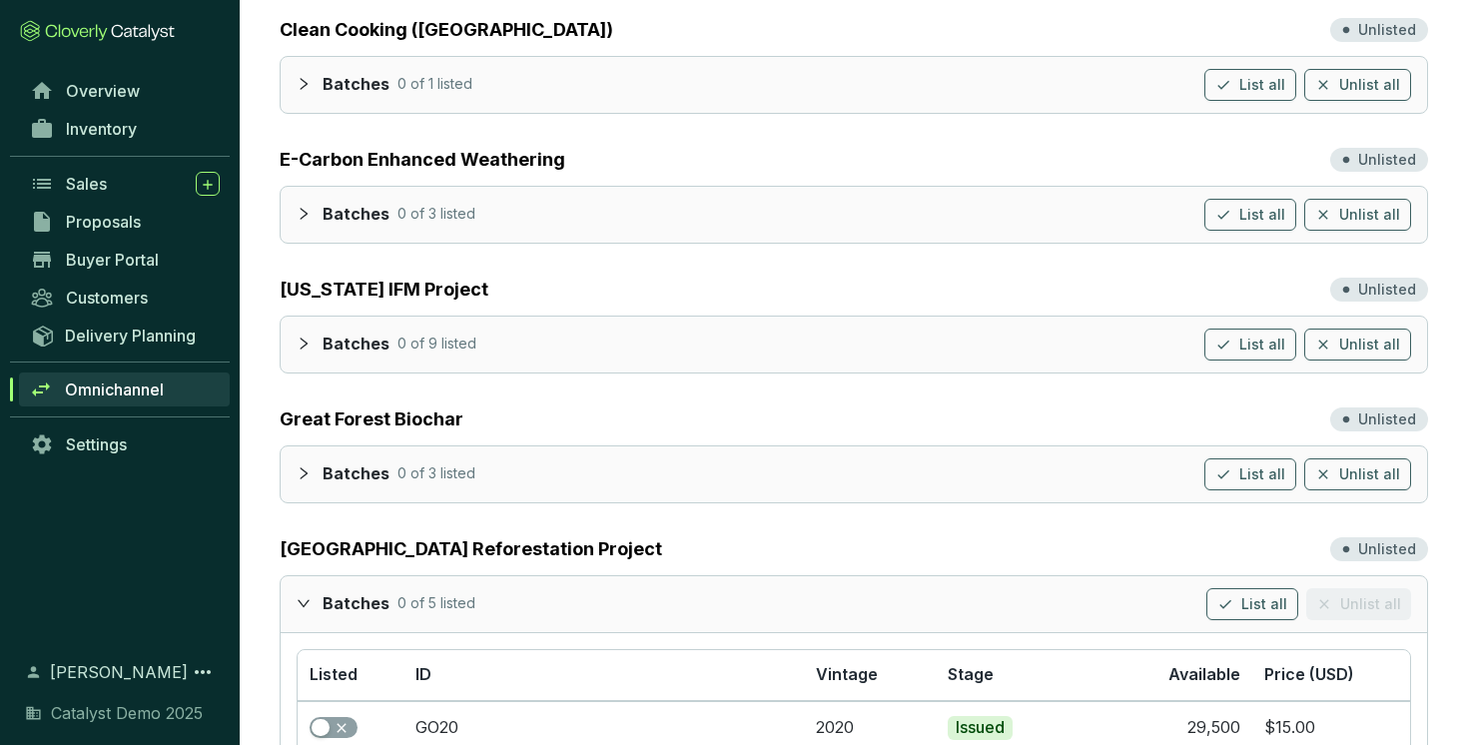
click at [304, 605] on icon "expanded" at bounding box center [304, 602] width 12 height 7
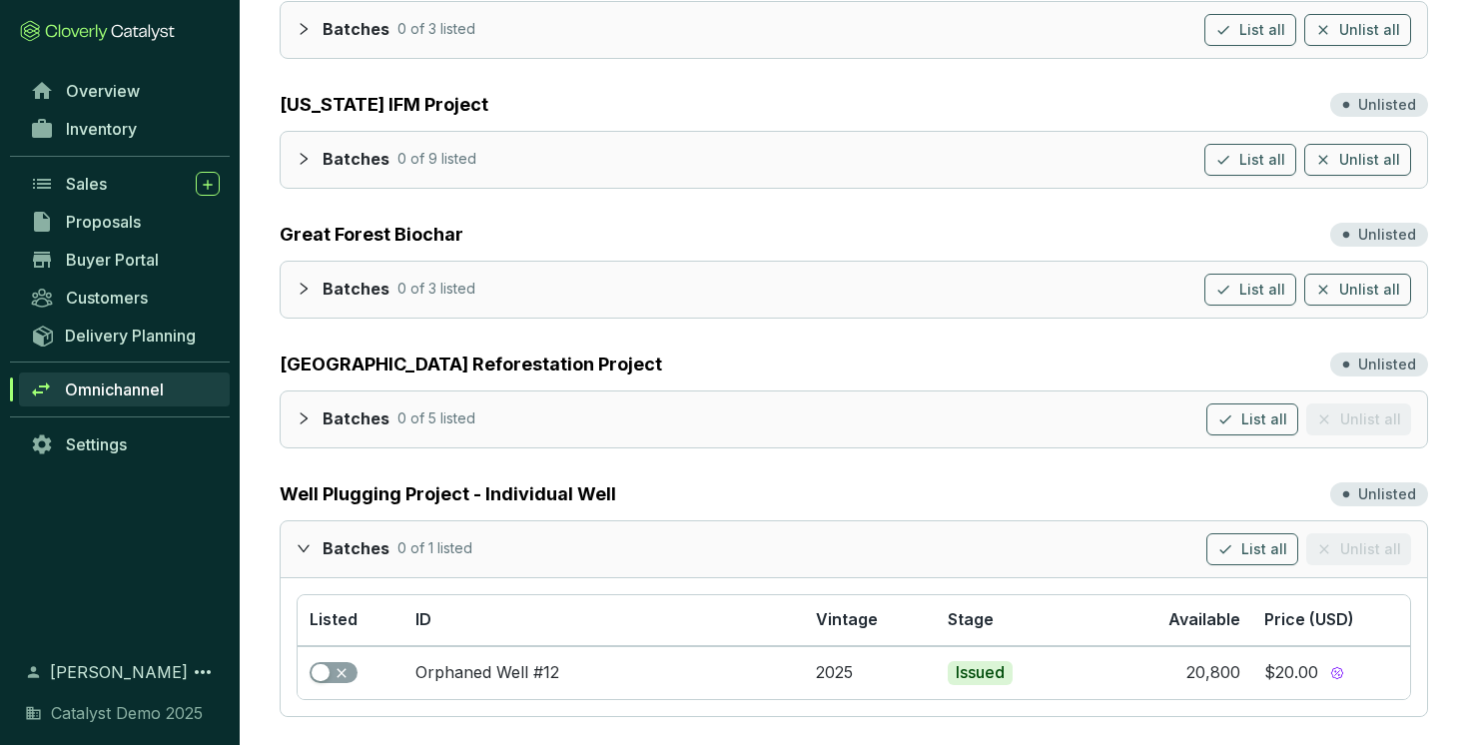
scroll to position [538, 0]
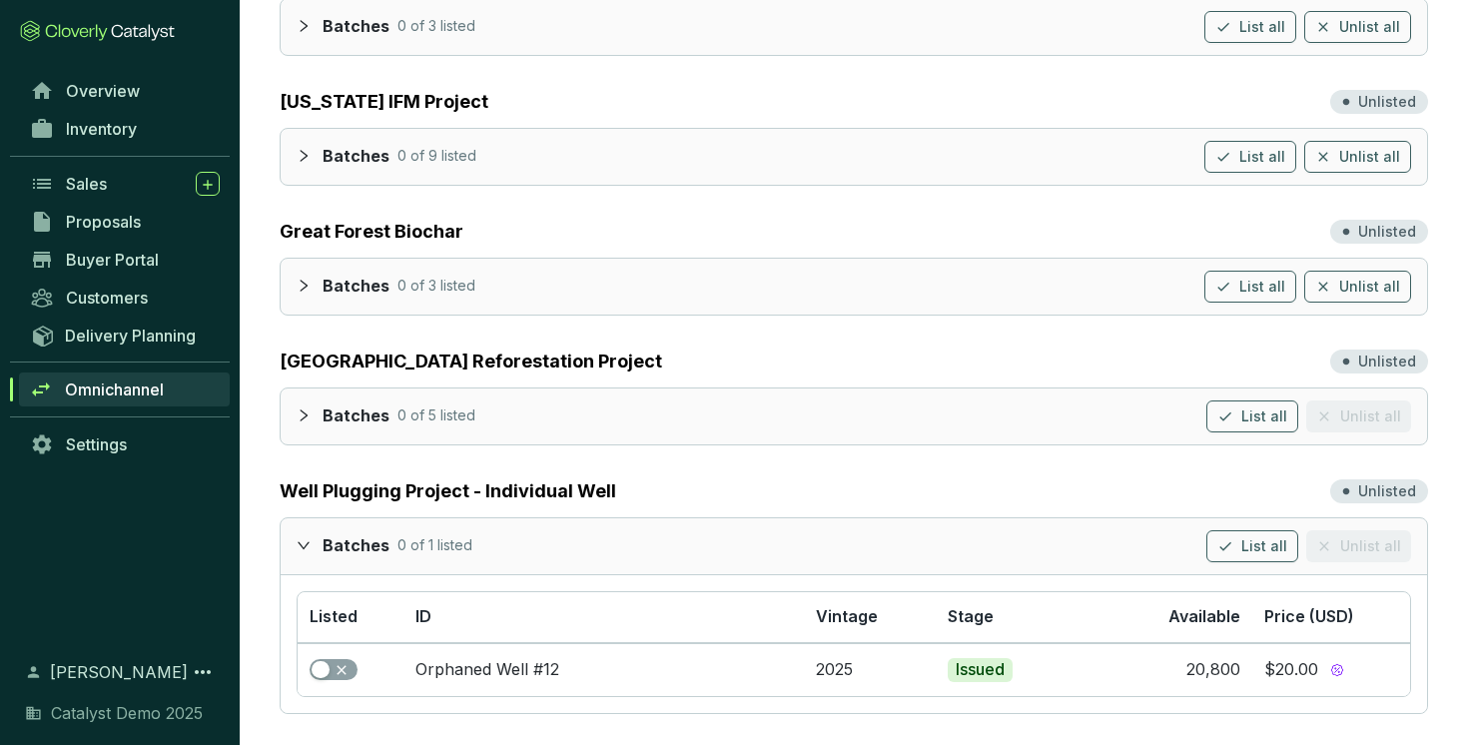
click at [315, 552] on div at bounding box center [310, 544] width 26 height 29
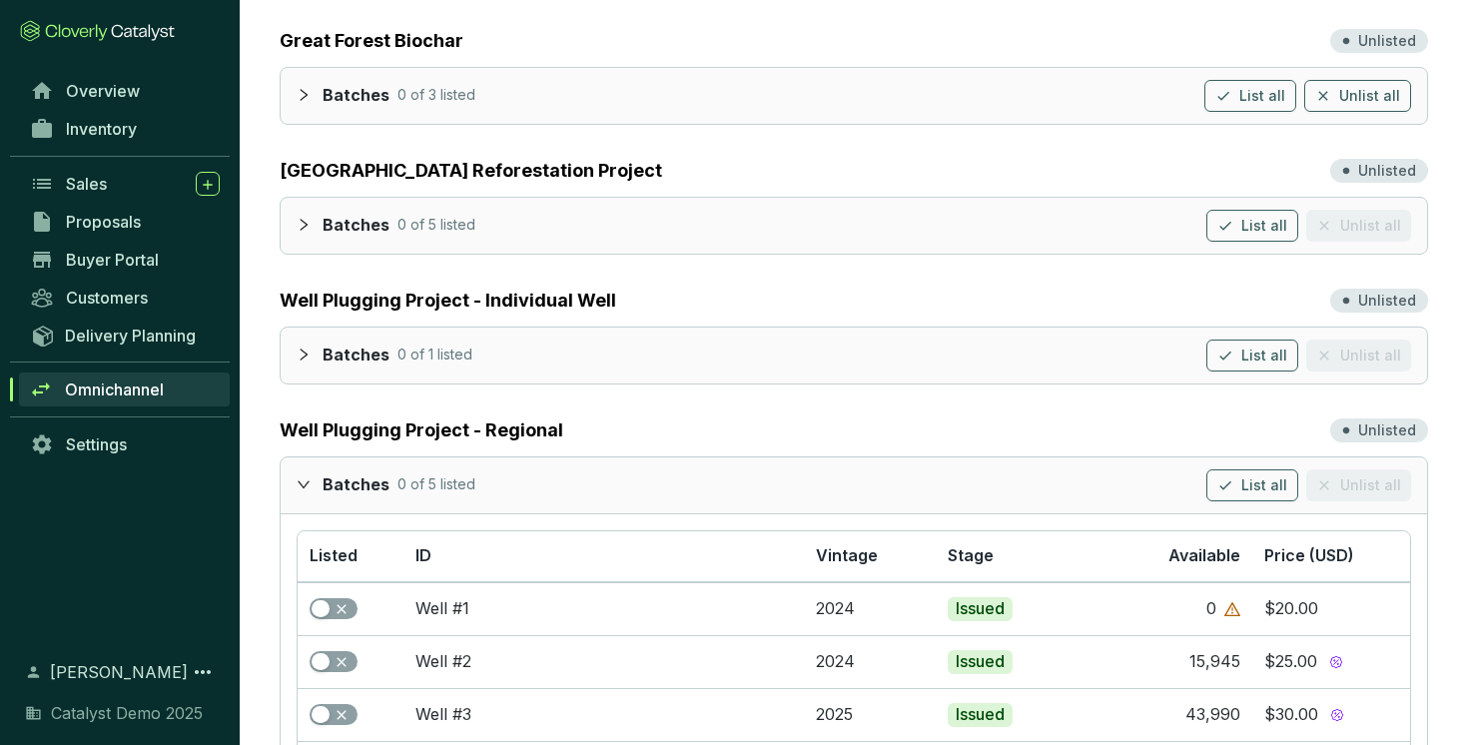
click at [312, 482] on div at bounding box center [310, 483] width 26 height 29
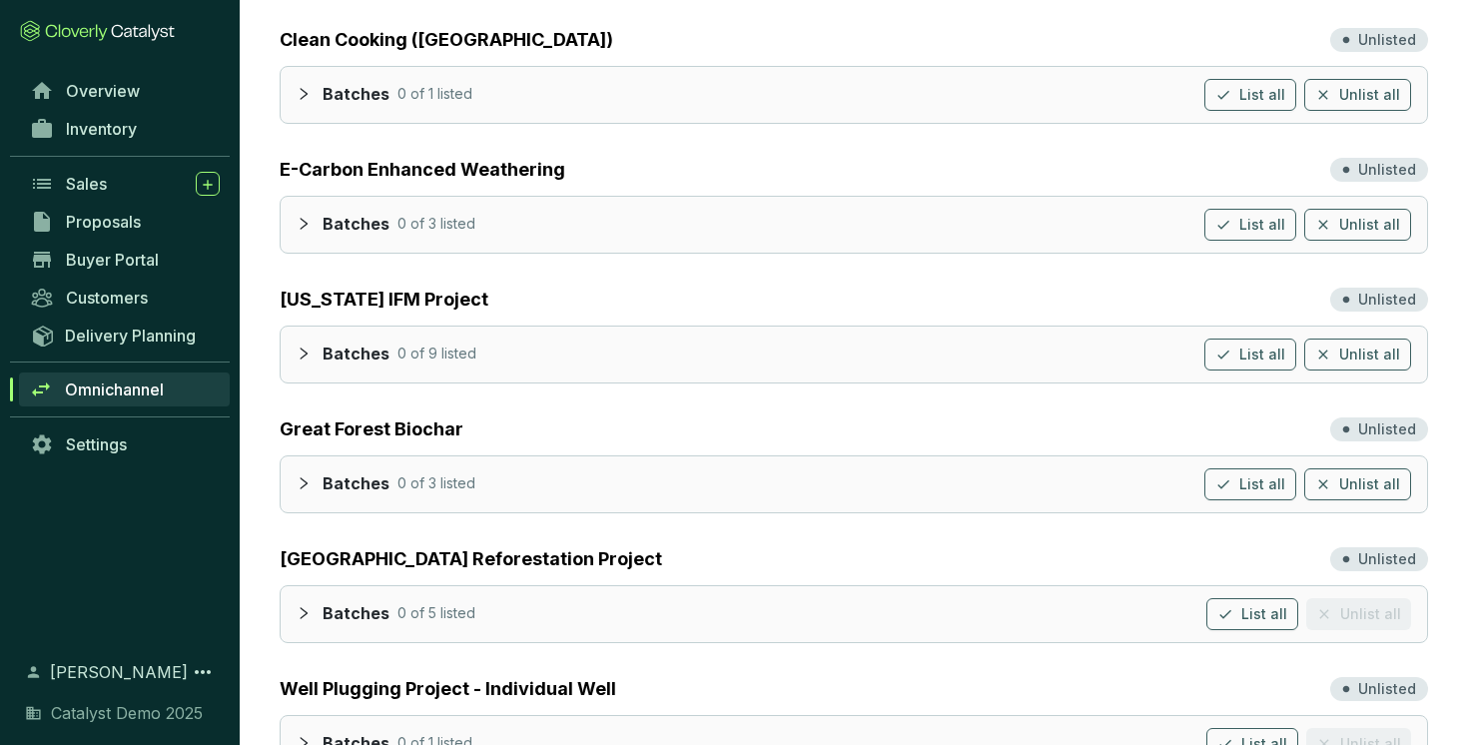
scroll to position [0, 0]
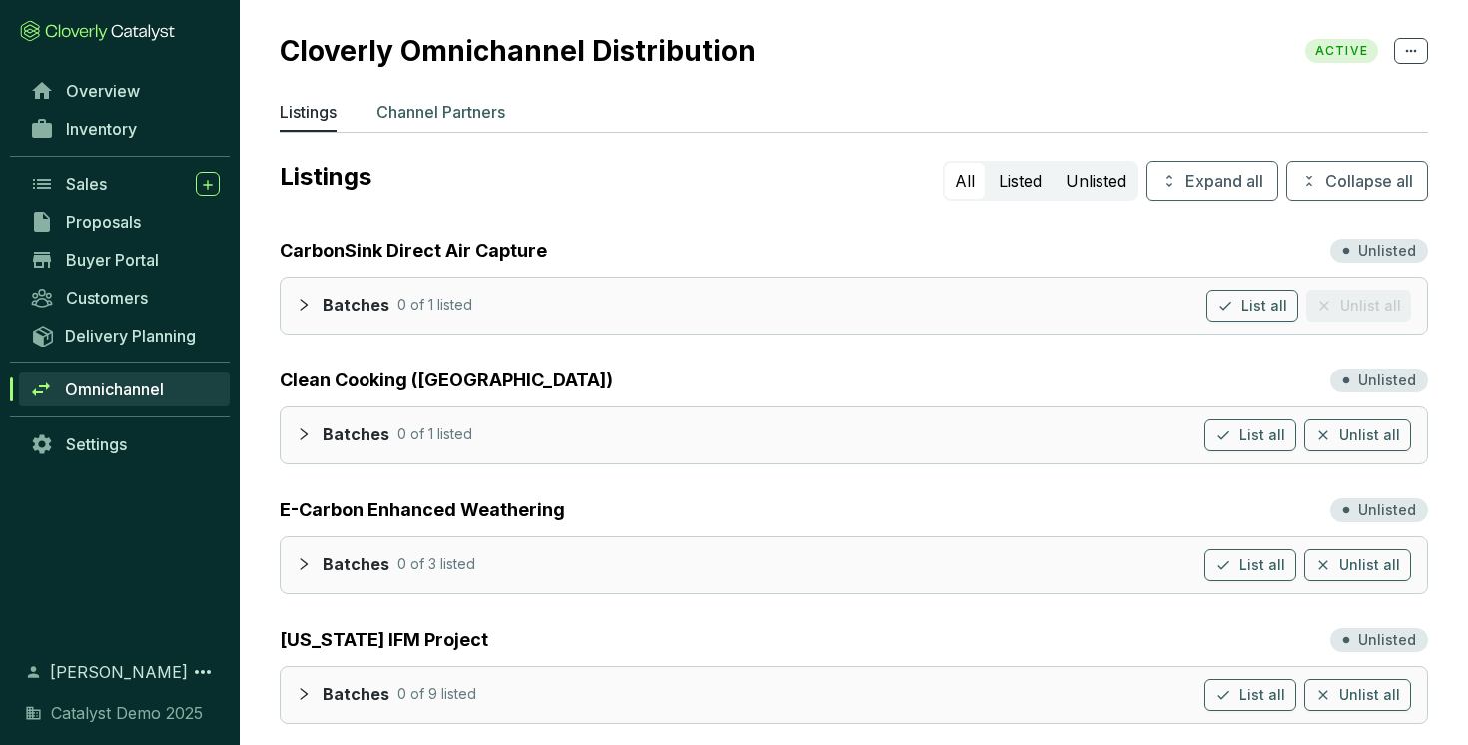
click at [418, 104] on p "Channel Partners" at bounding box center [440, 112] width 129 height 24
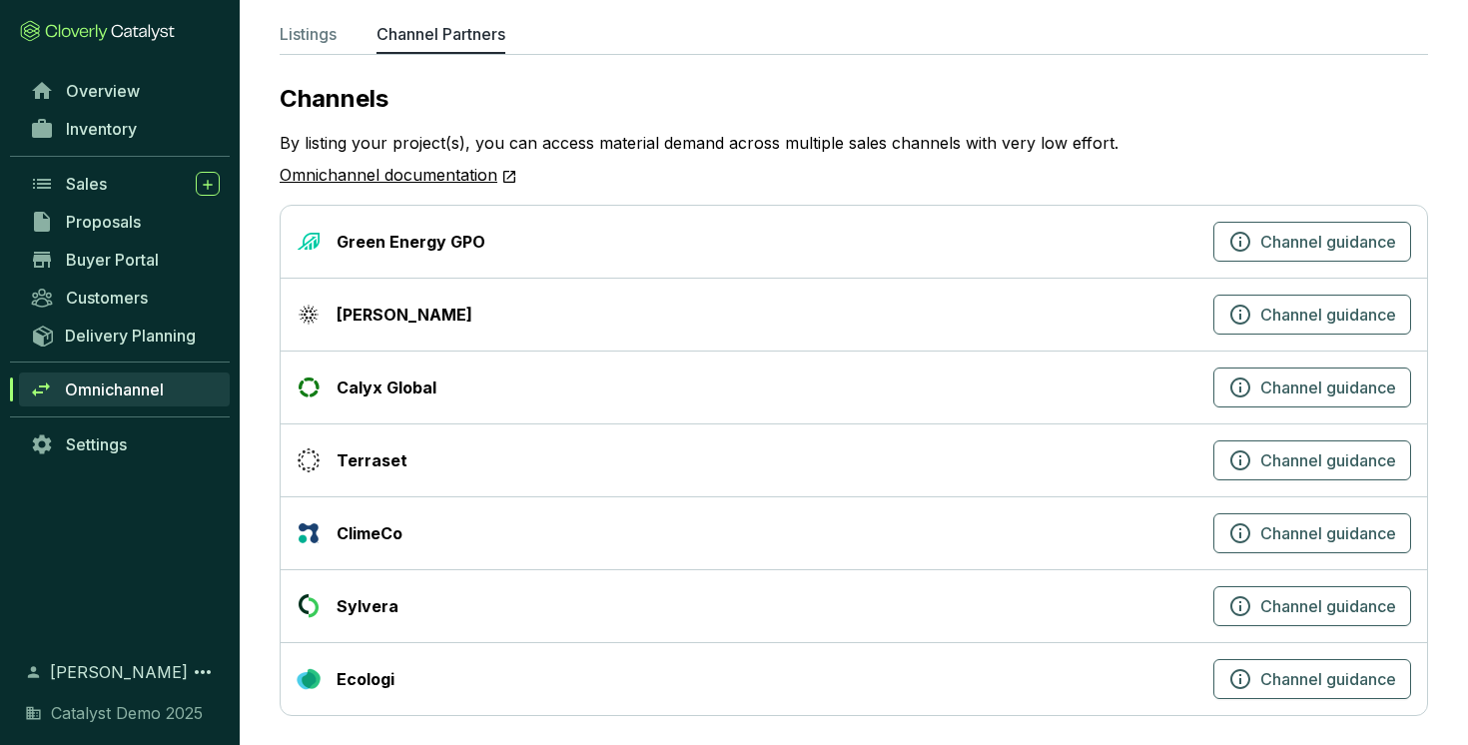
scroll to position [88, 0]
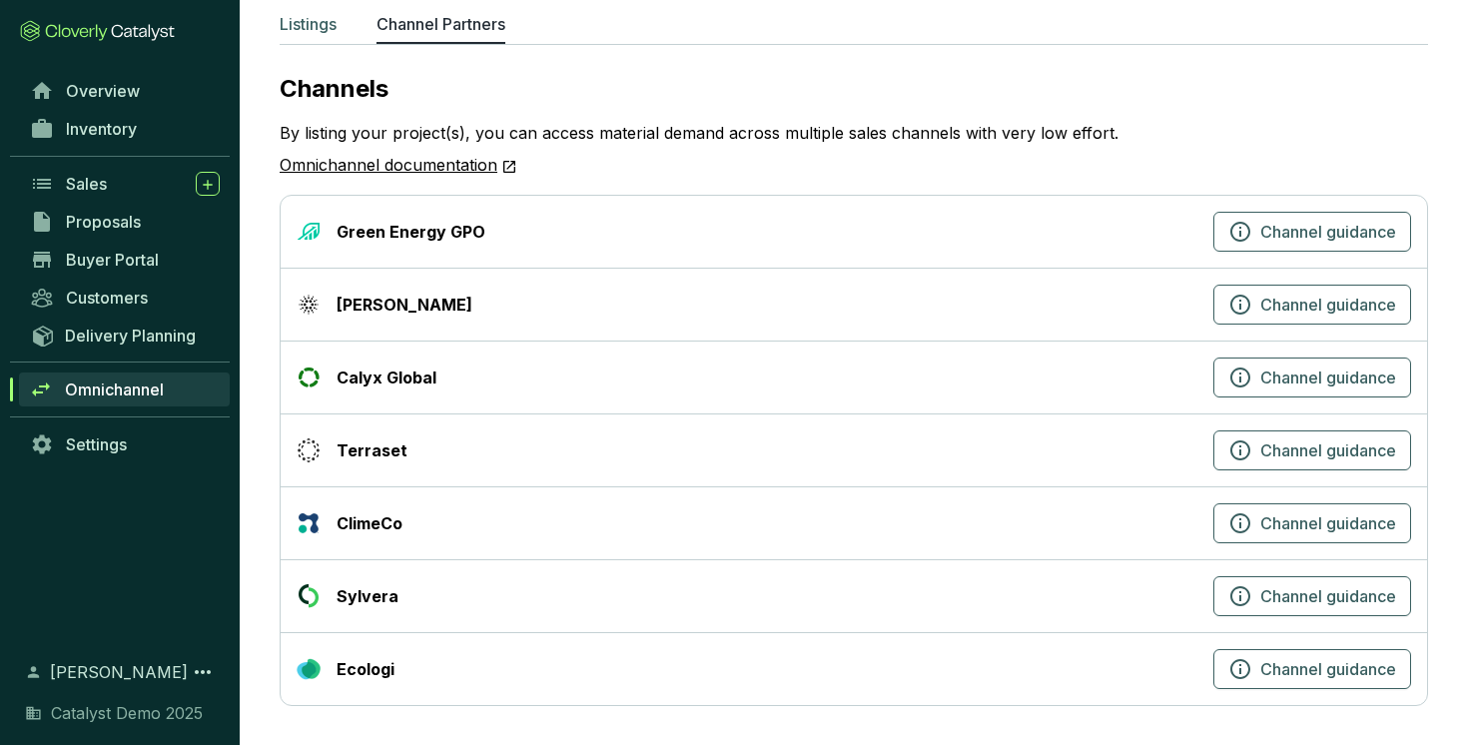
click at [317, 30] on p "Listings" at bounding box center [308, 24] width 57 height 24
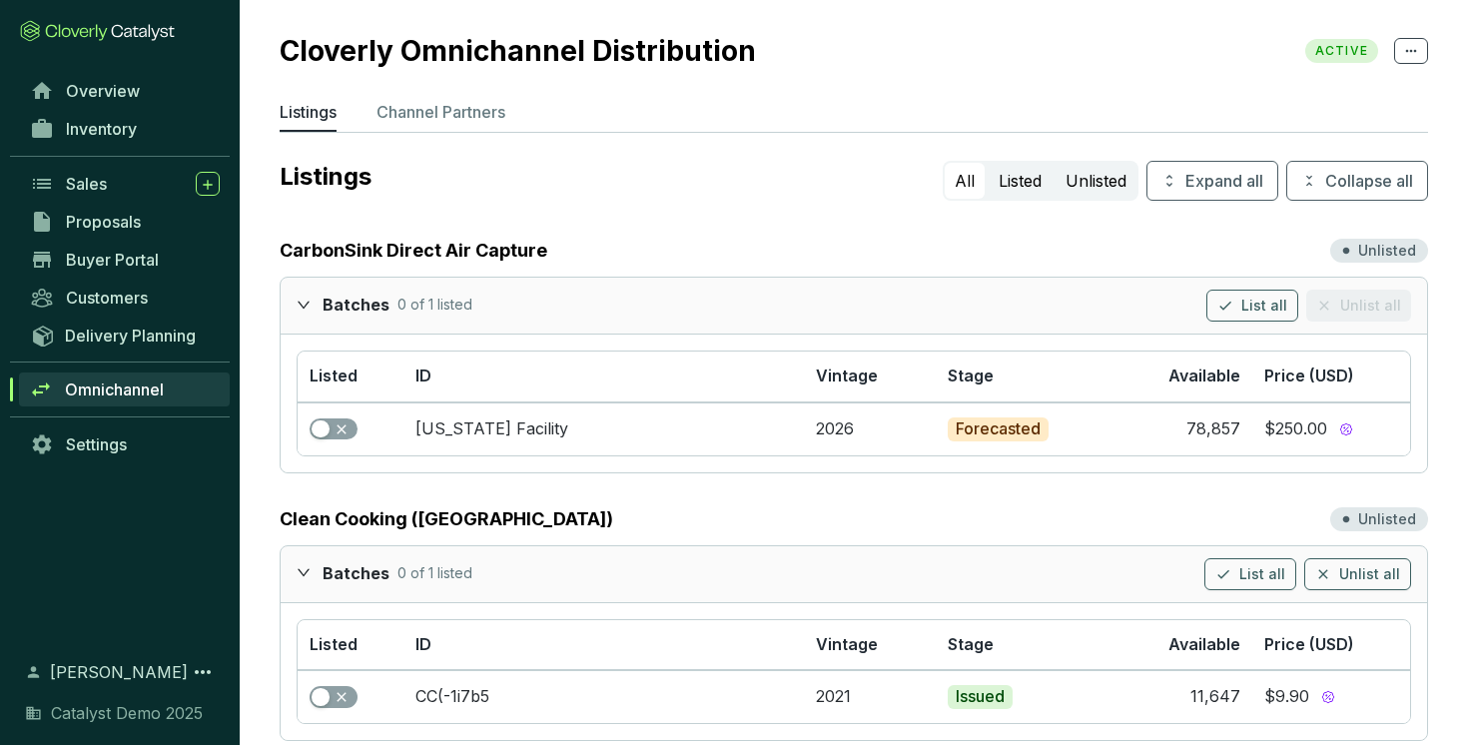
click at [303, 288] on div "Batches 0 of 1 listed List all Unlist all" at bounding box center [854, 306] width 1146 height 56
click at [303, 299] on icon "expanded" at bounding box center [304, 305] width 14 height 14
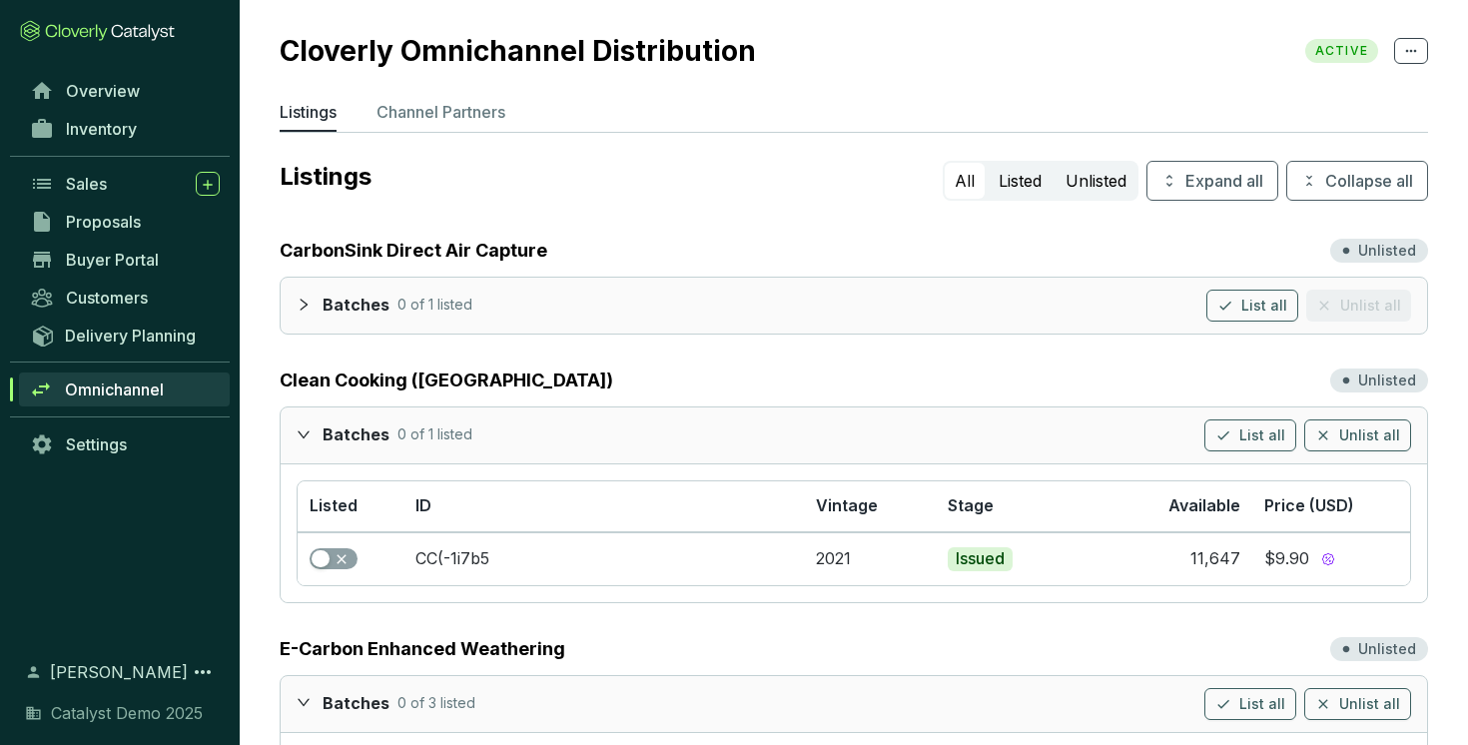
click at [306, 441] on div at bounding box center [310, 433] width 26 height 29
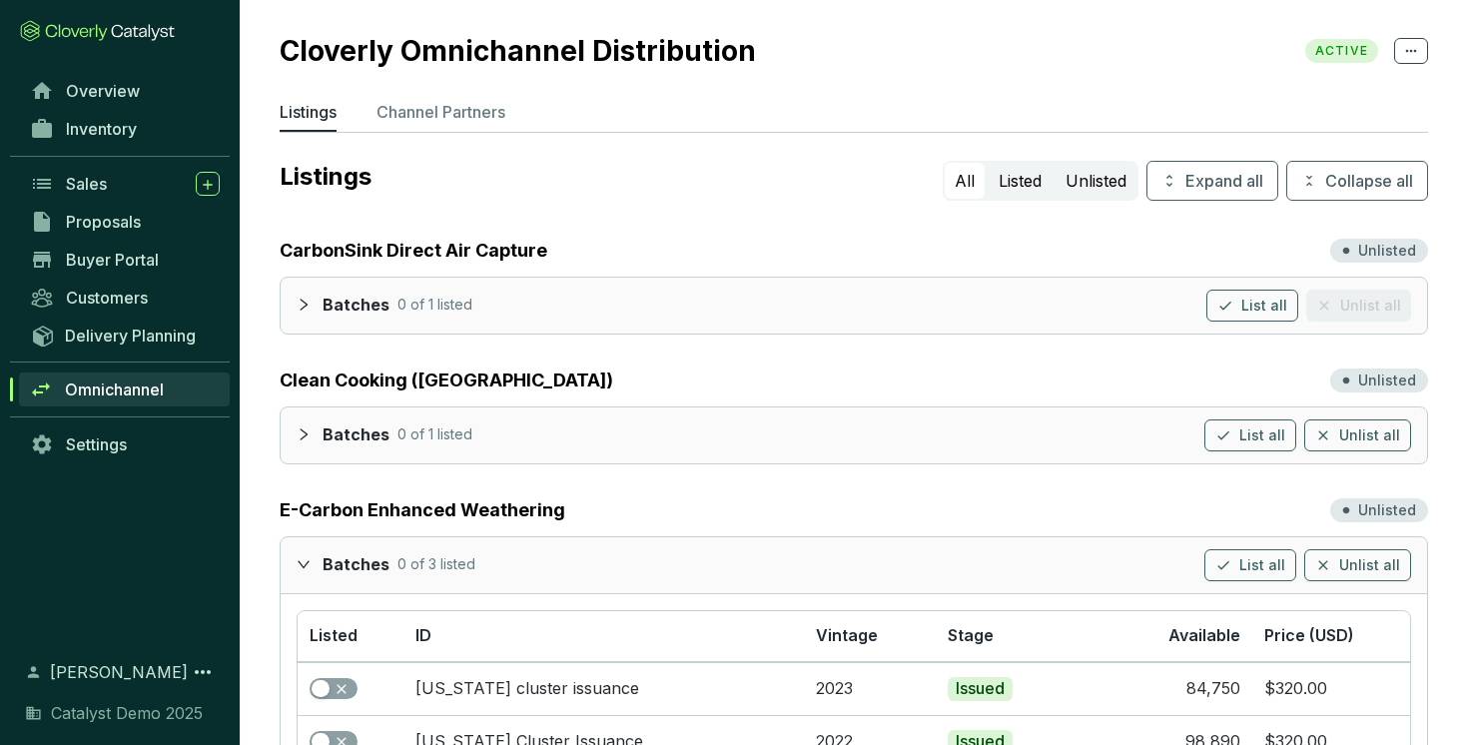
click at [302, 302] on icon "collapsed" at bounding box center [304, 305] width 14 height 14
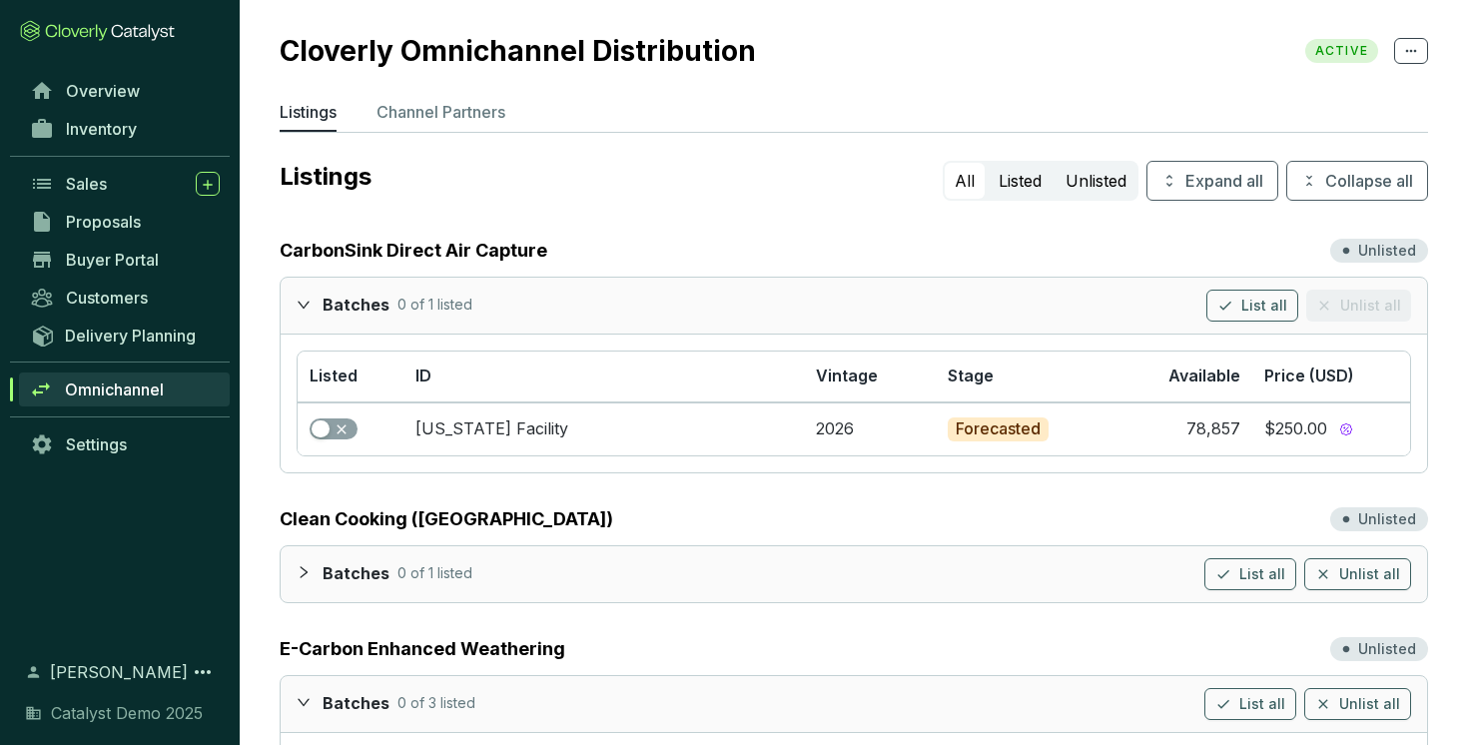
click at [311, 297] on div at bounding box center [310, 304] width 26 height 29
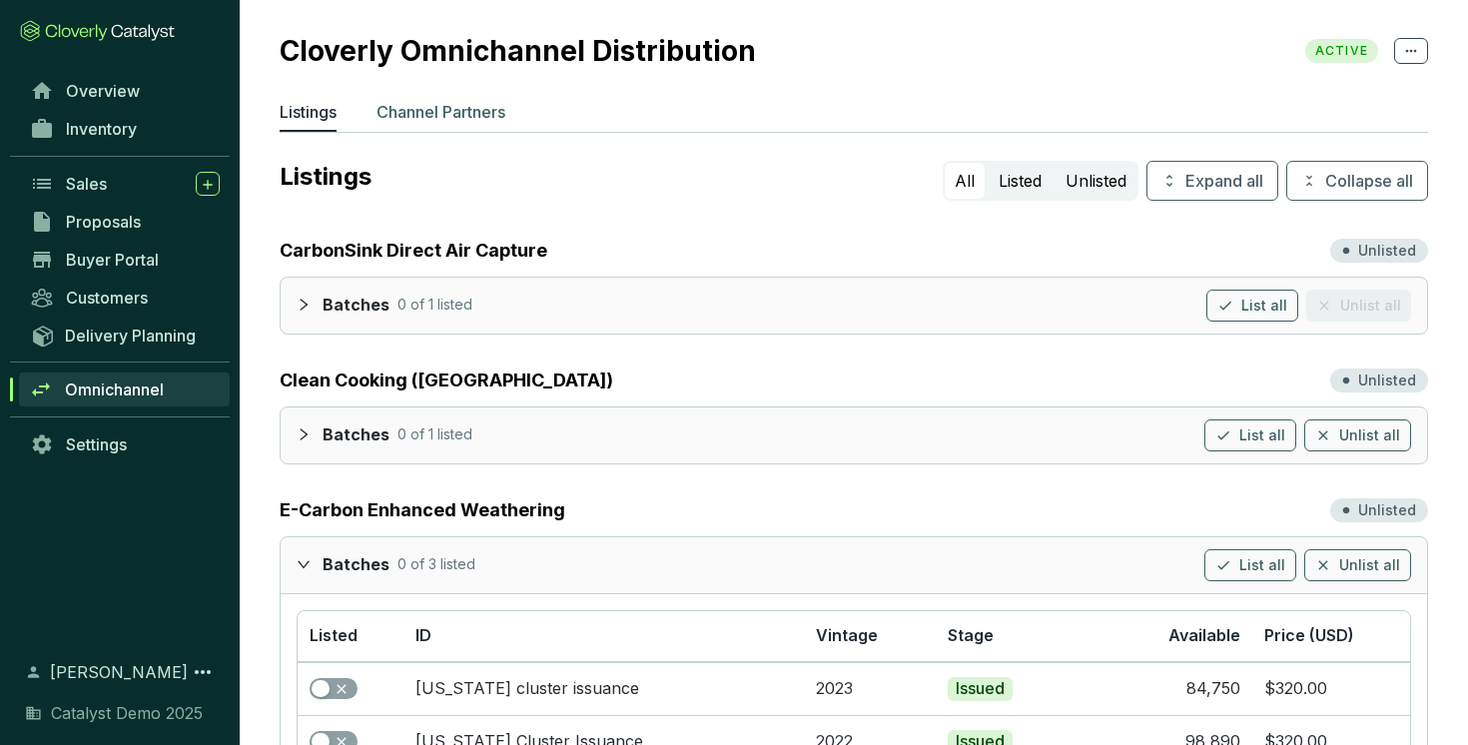
click at [456, 105] on p "Channel Partners" at bounding box center [440, 112] width 129 height 24
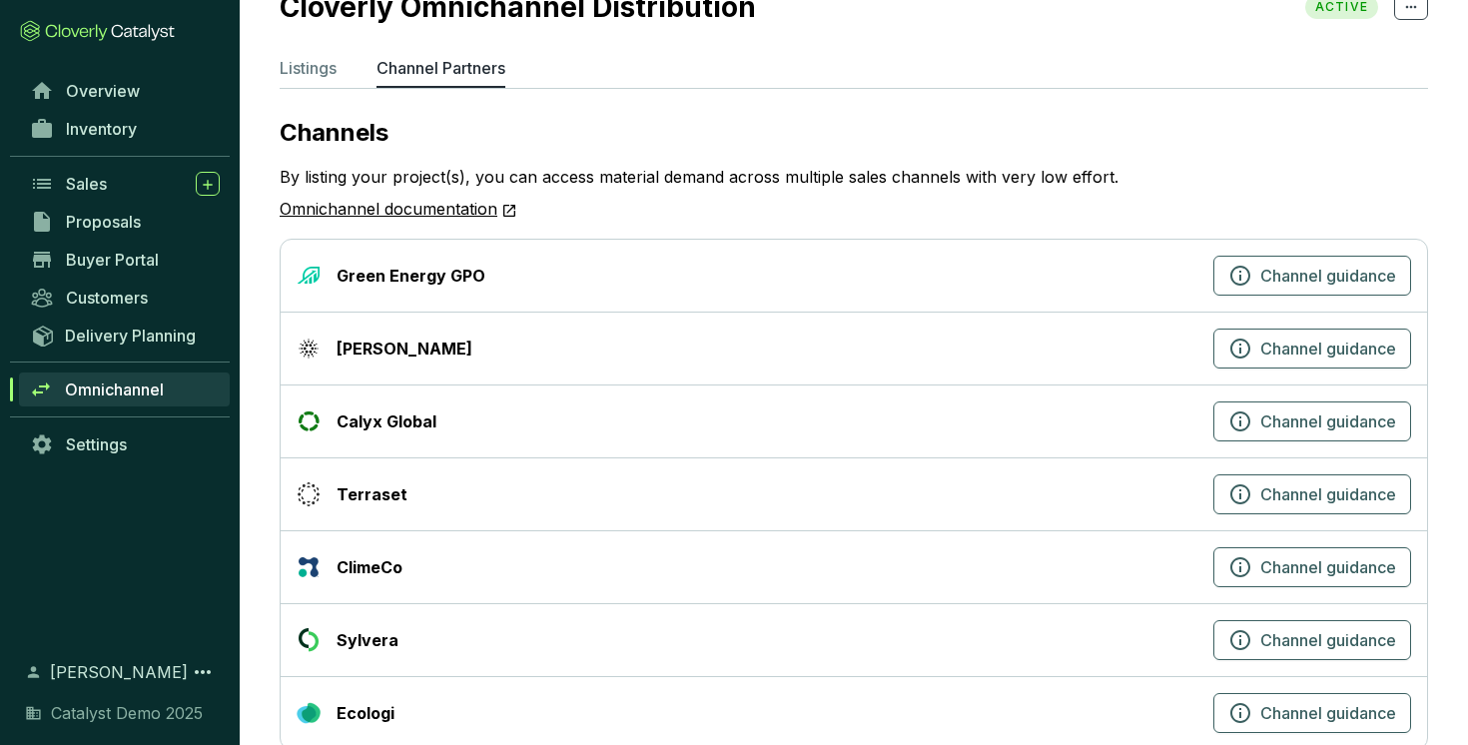
scroll to position [88, 0]
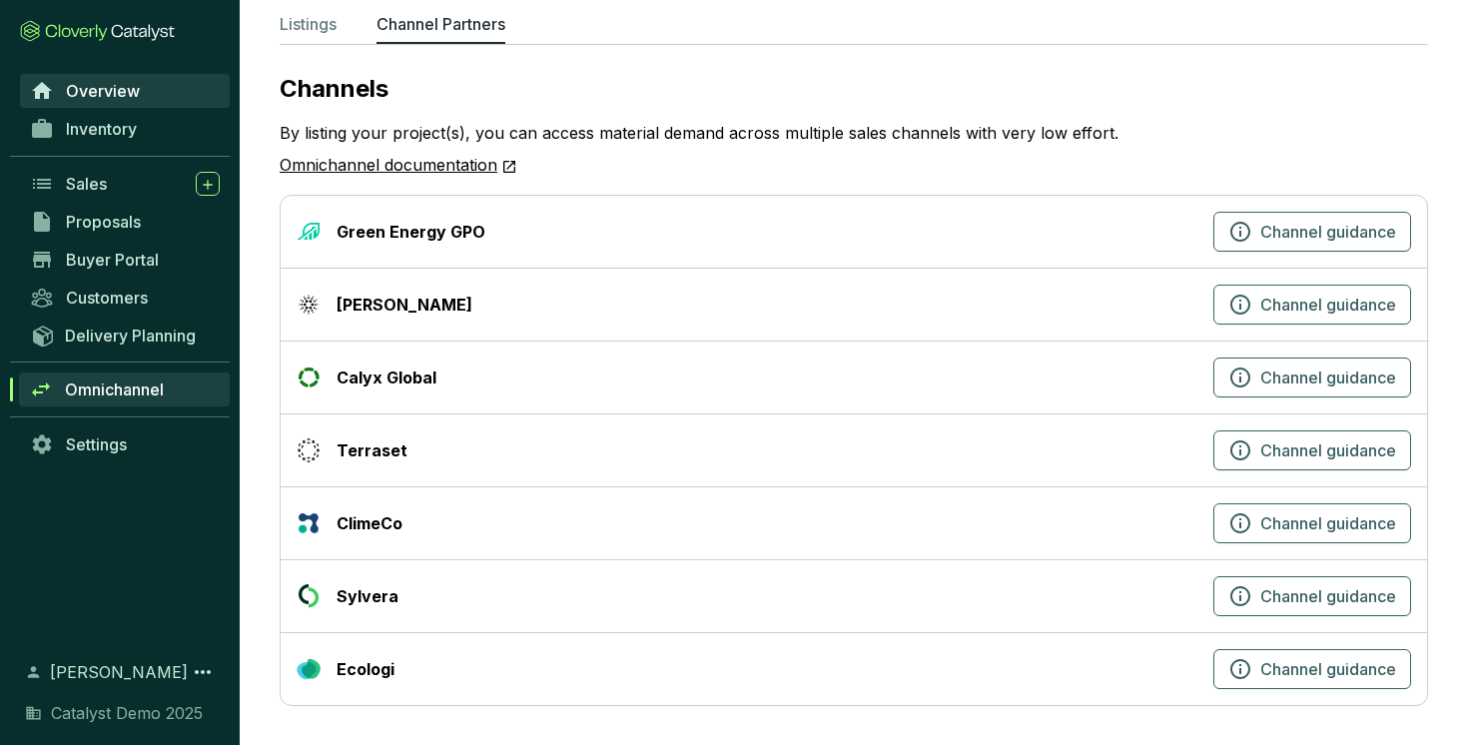
click at [114, 93] on span "Overview" at bounding box center [103, 91] width 74 height 20
